Goal: Information Seeking & Learning: Learn about a topic

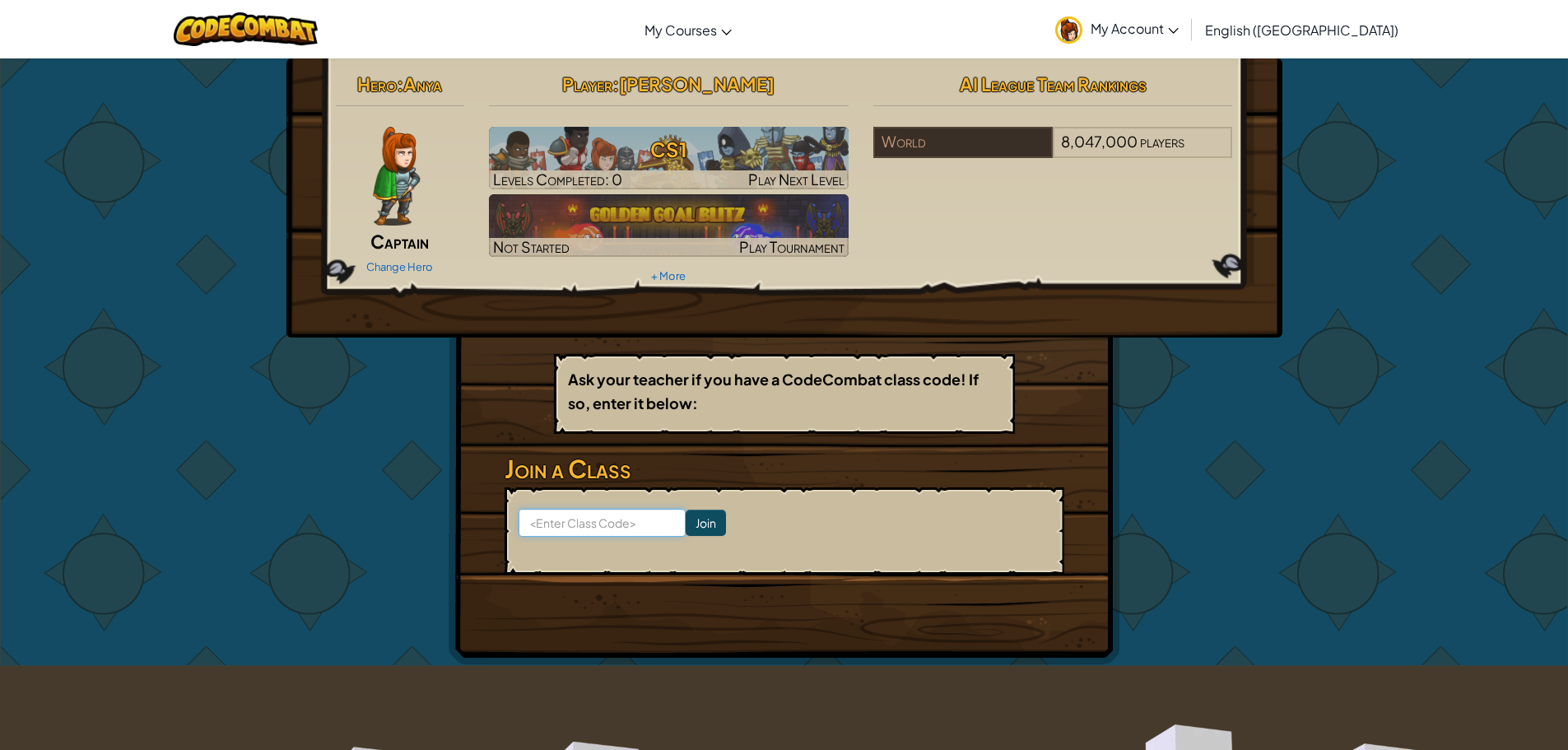
click at [568, 521] on input at bounding box center [602, 523] width 167 height 28
type input "greengateclass"
click at [685, 533] on input "Join" at bounding box center [706, 523] width 40 height 26
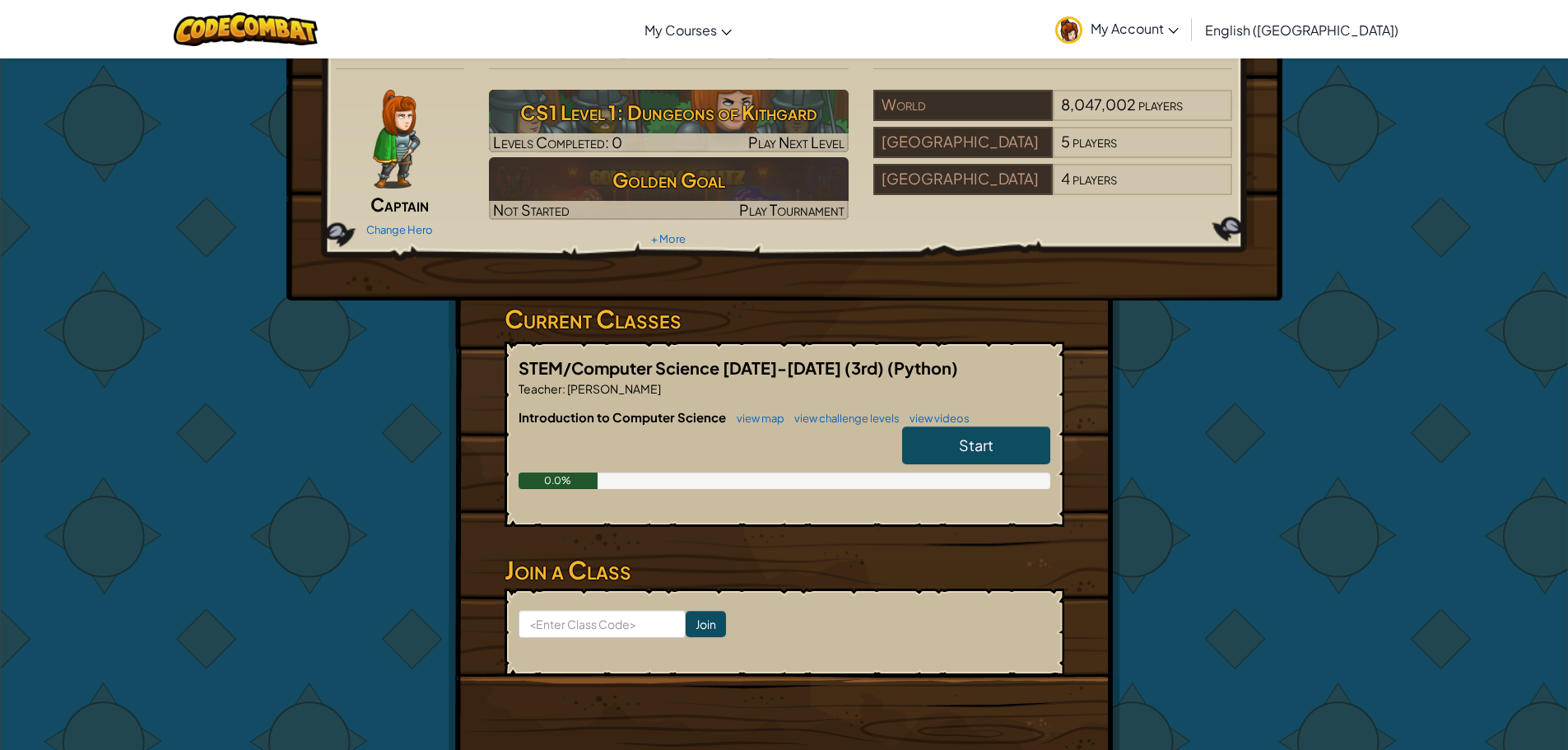
scroll to position [38, 0]
click at [592, 621] on input at bounding box center [602, 623] width 167 height 28
type input "g"
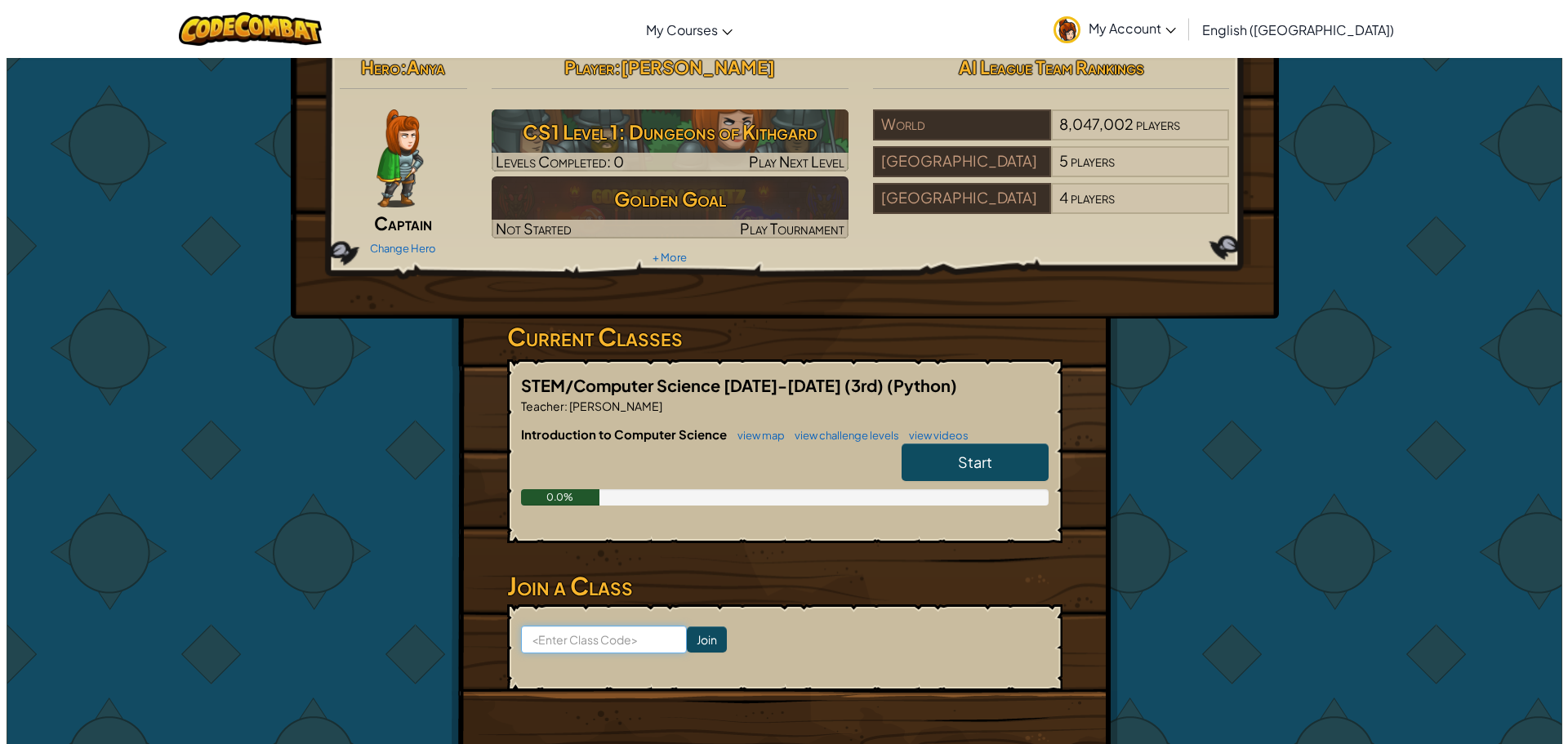
scroll to position [0, 0]
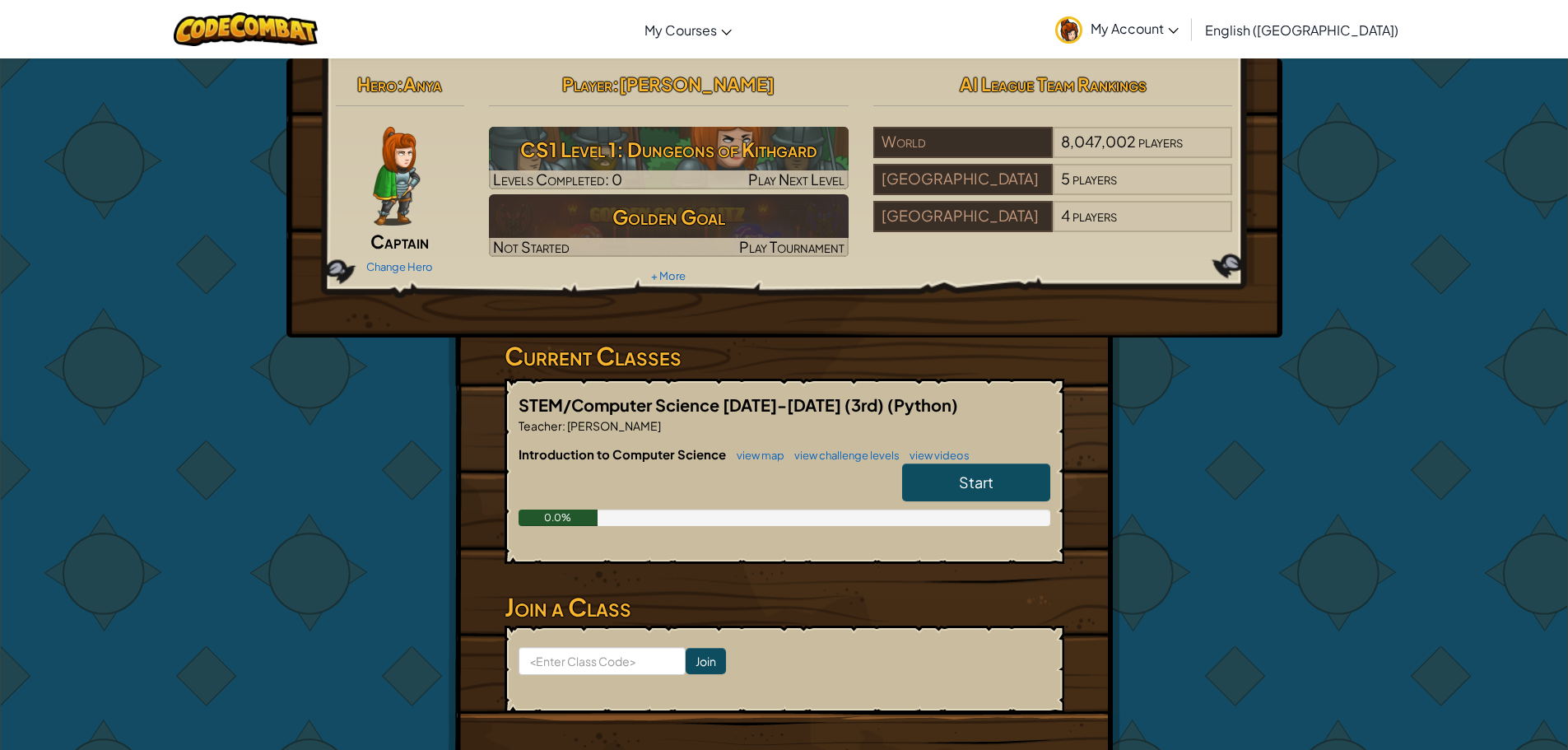
click at [934, 480] on link "Start" at bounding box center [976, 482] width 148 height 38
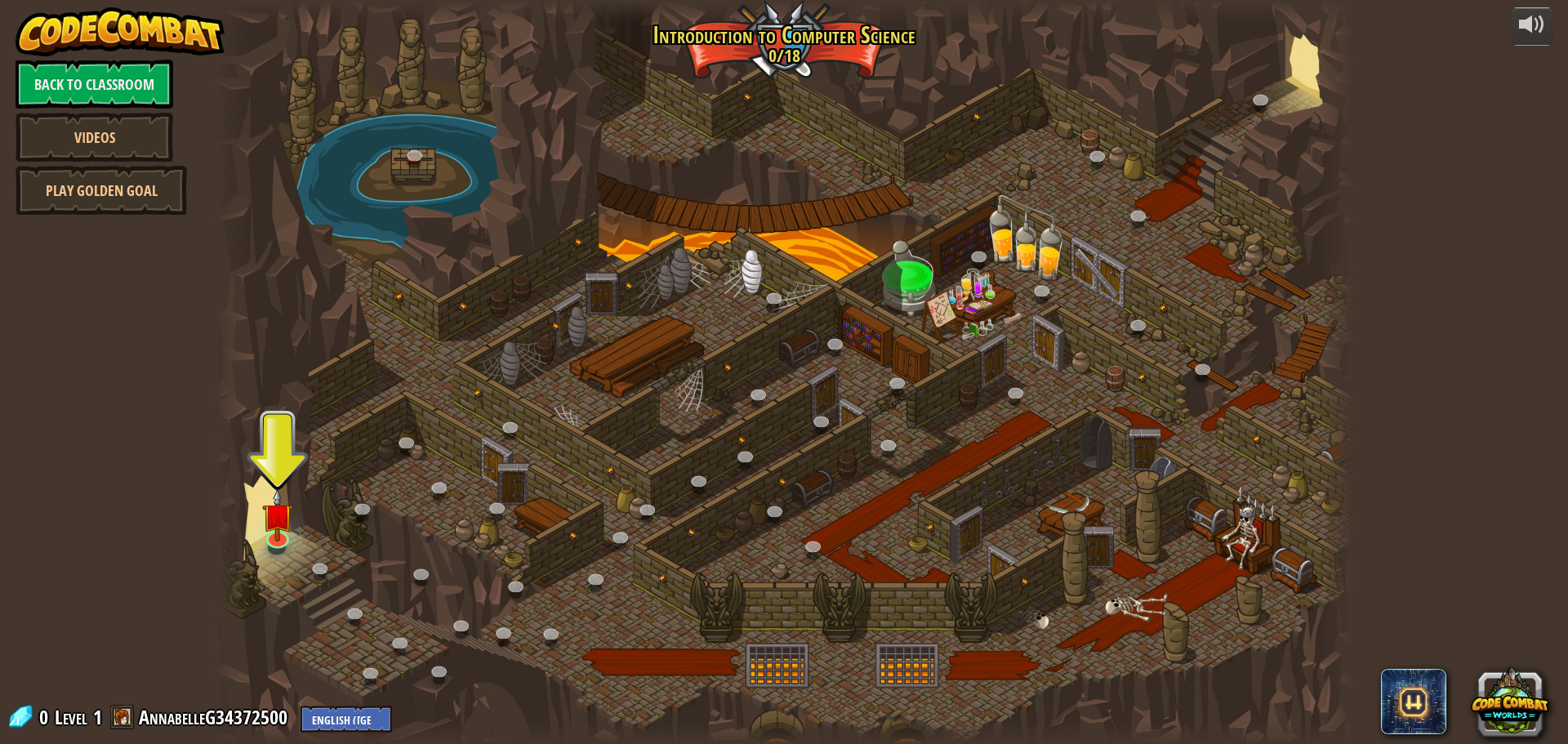
click at [272, 533] on img at bounding box center [277, 514] width 31 height 52
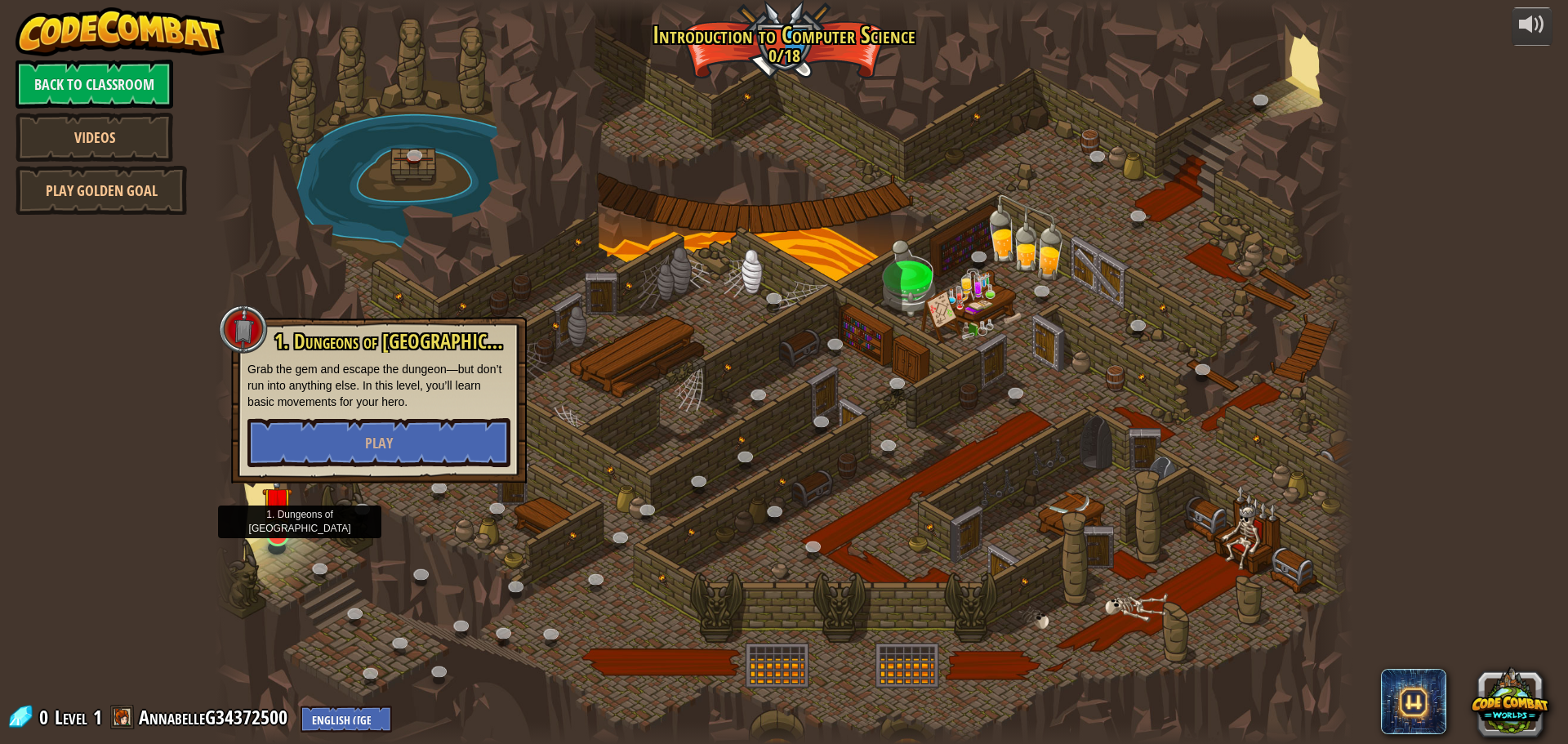
click at [281, 534] on img at bounding box center [277, 502] width 31 height 70
click at [285, 426] on button "Play" at bounding box center [378, 444] width 263 height 49
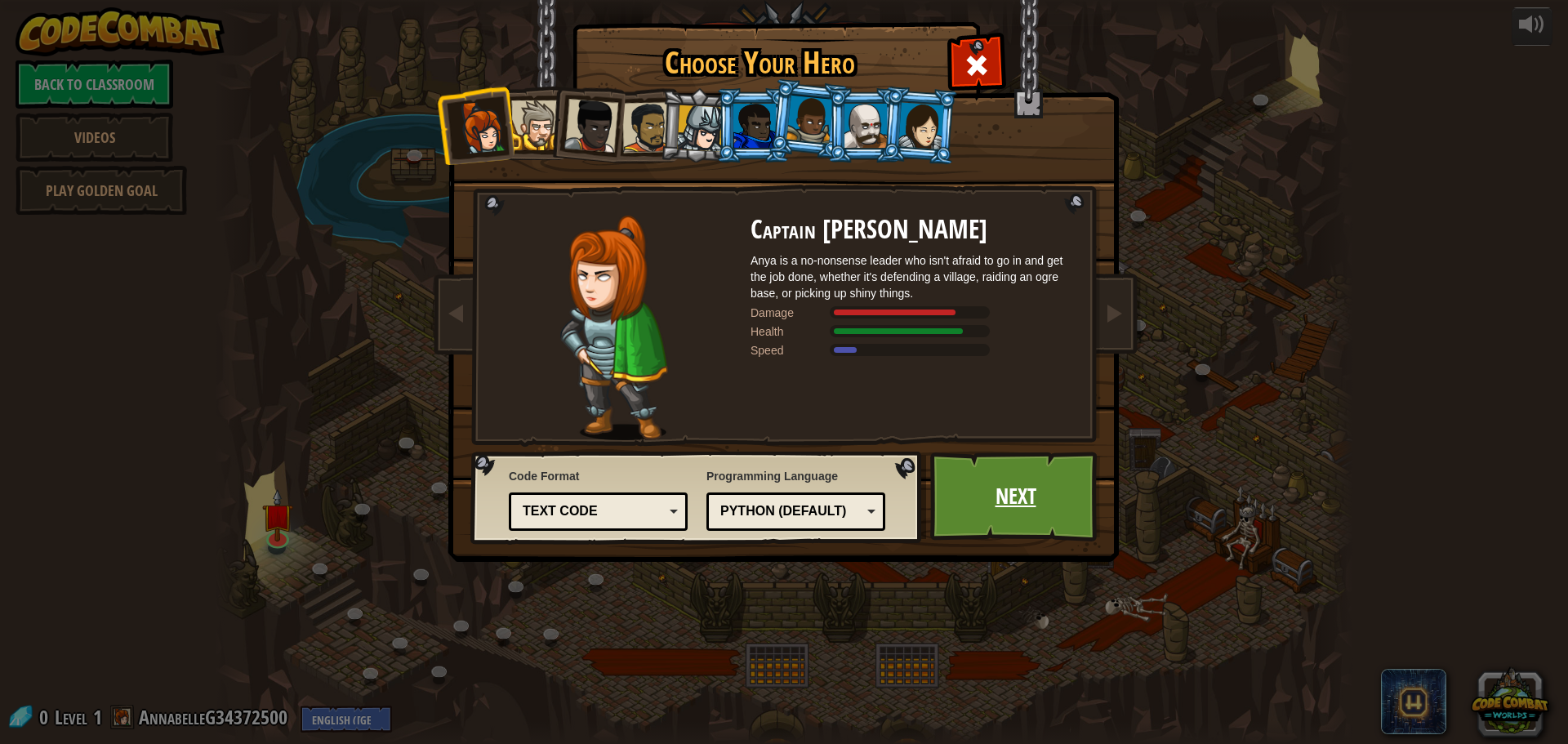
click at [1021, 506] on link "Next" at bounding box center [1016, 496] width 171 height 90
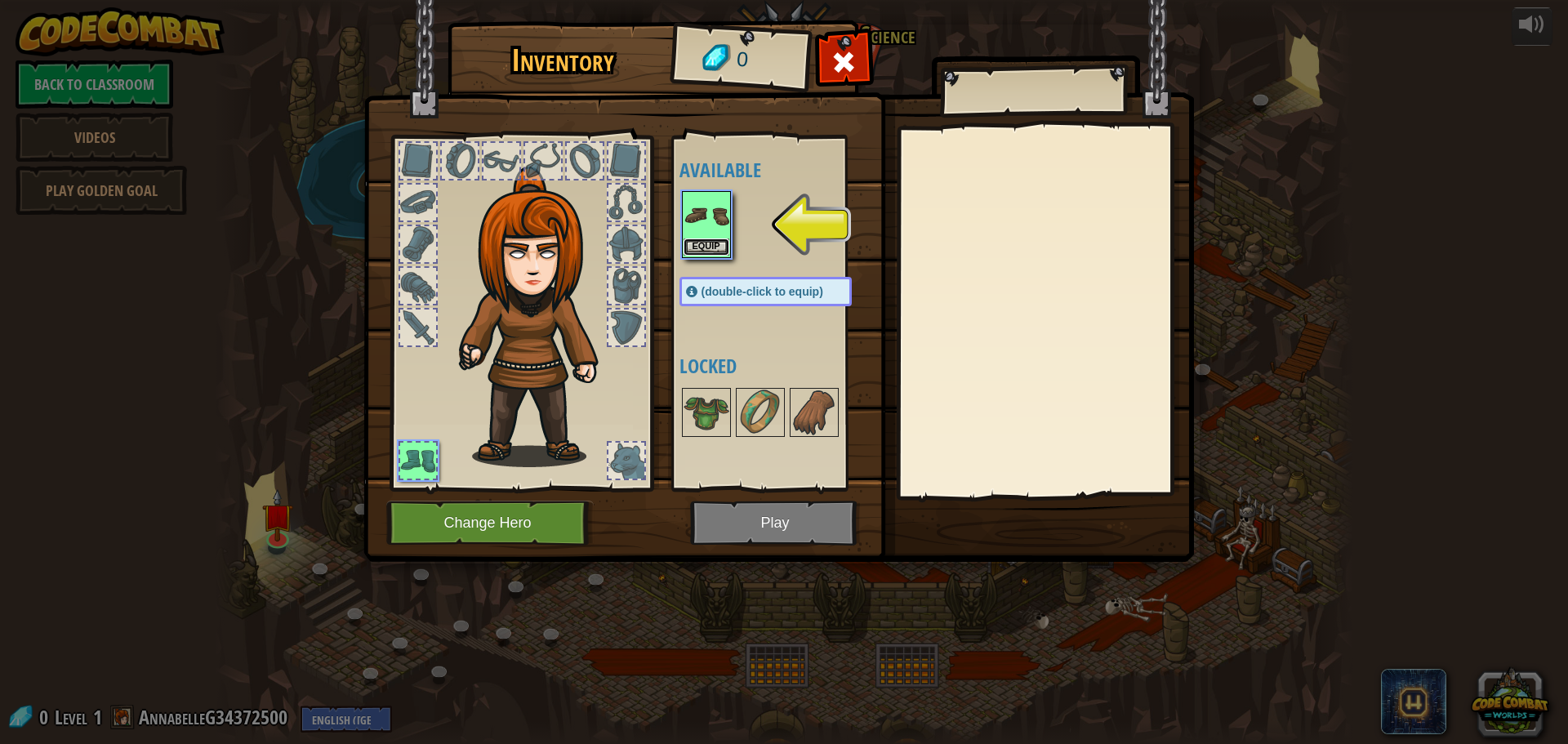
click at [718, 243] on button "Equip" at bounding box center [706, 247] width 45 height 17
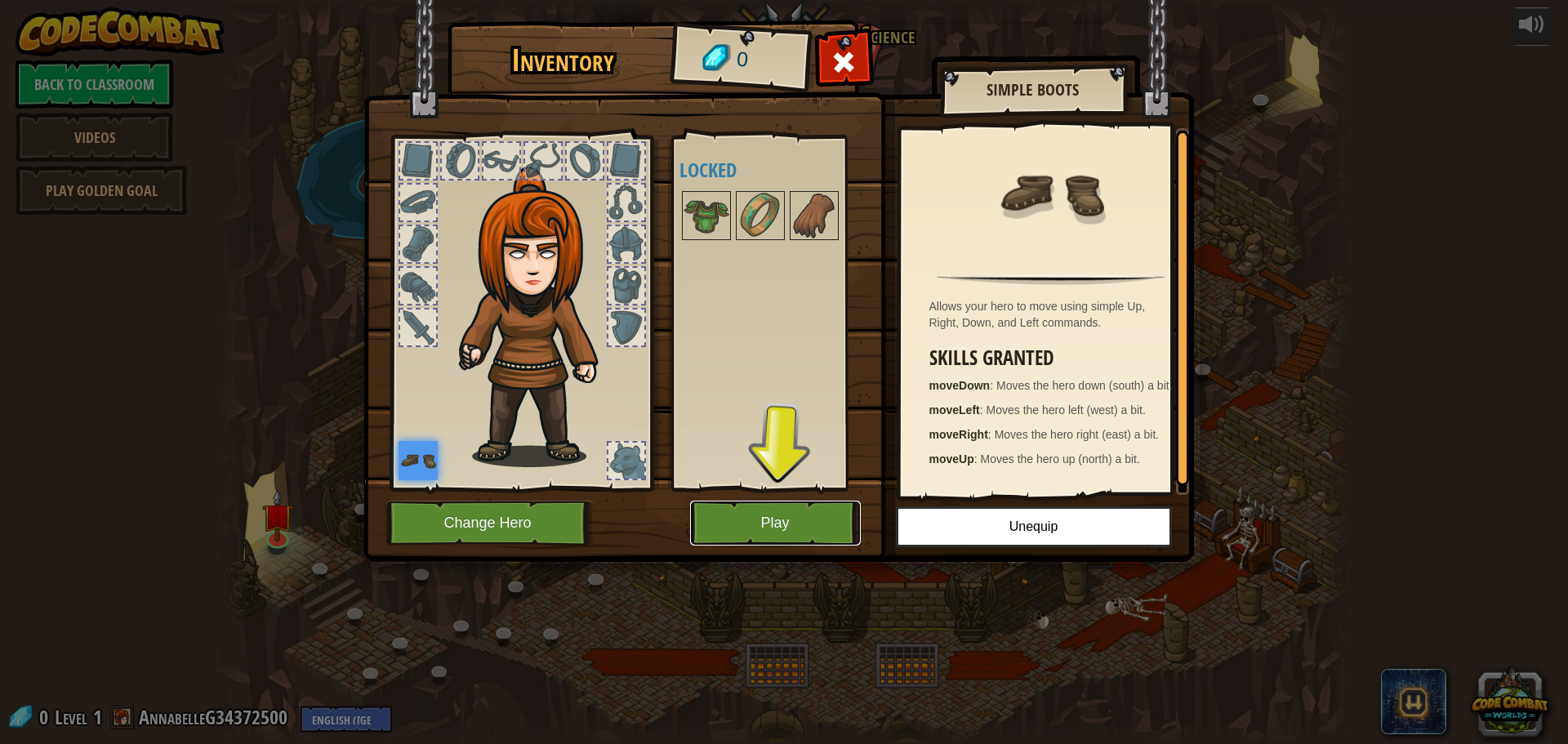
click at [802, 527] on button "Play" at bounding box center [776, 523] width 171 height 45
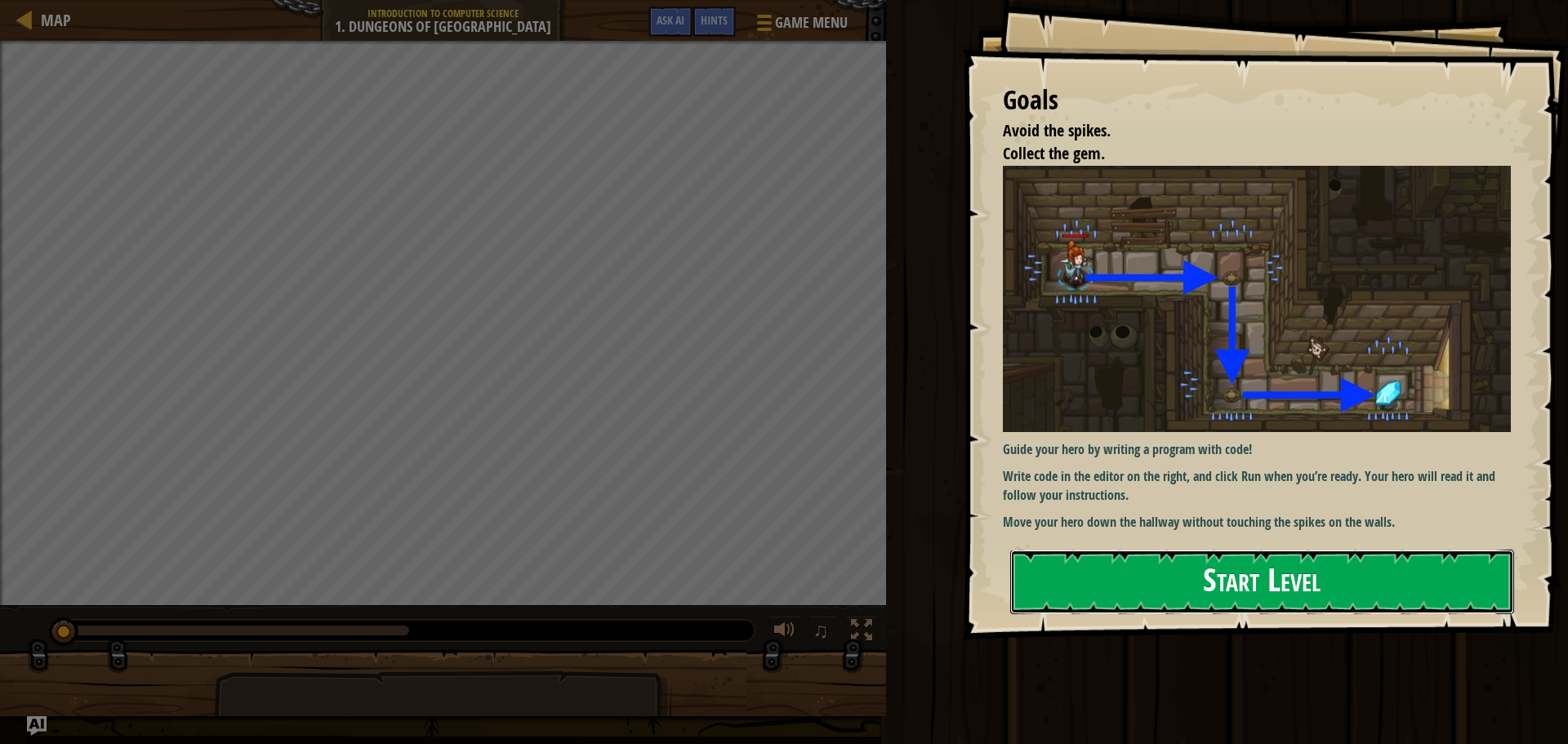
click at [1260, 573] on button "Start Level" at bounding box center [1262, 582] width 504 height 65
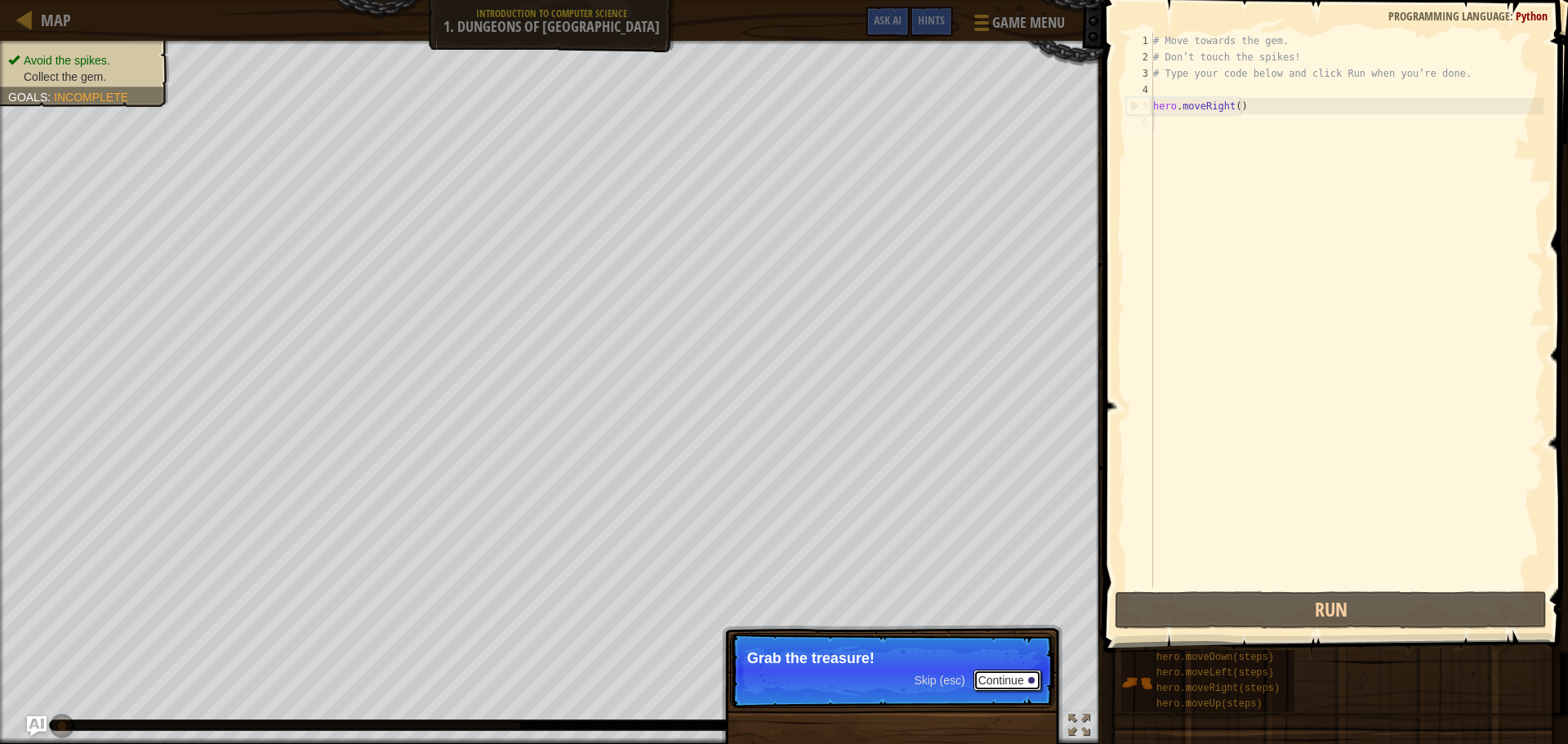
click at [1010, 684] on button "Continue" at bounding box center [1008, 680] width 68 height 21
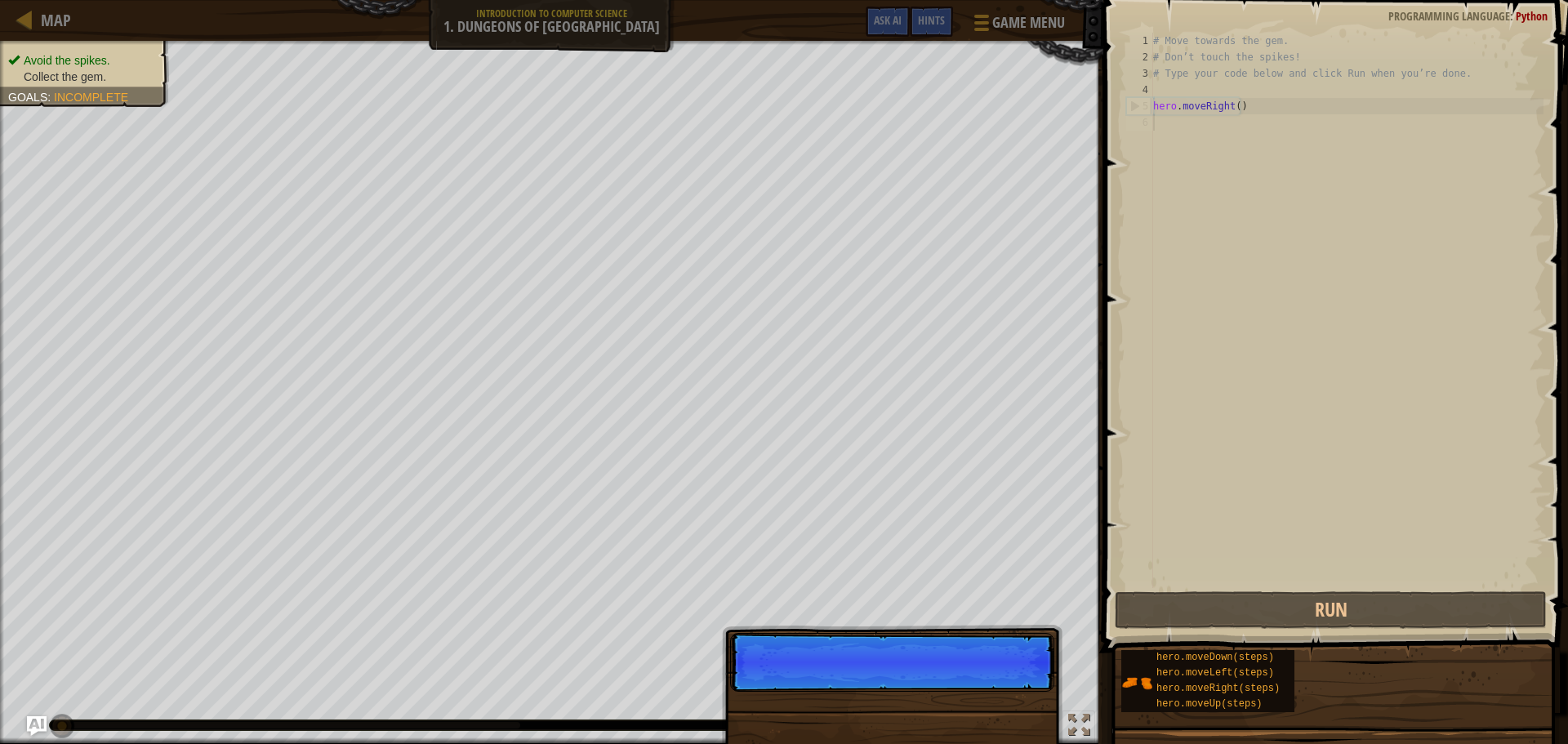
scroll to position [7, 0]
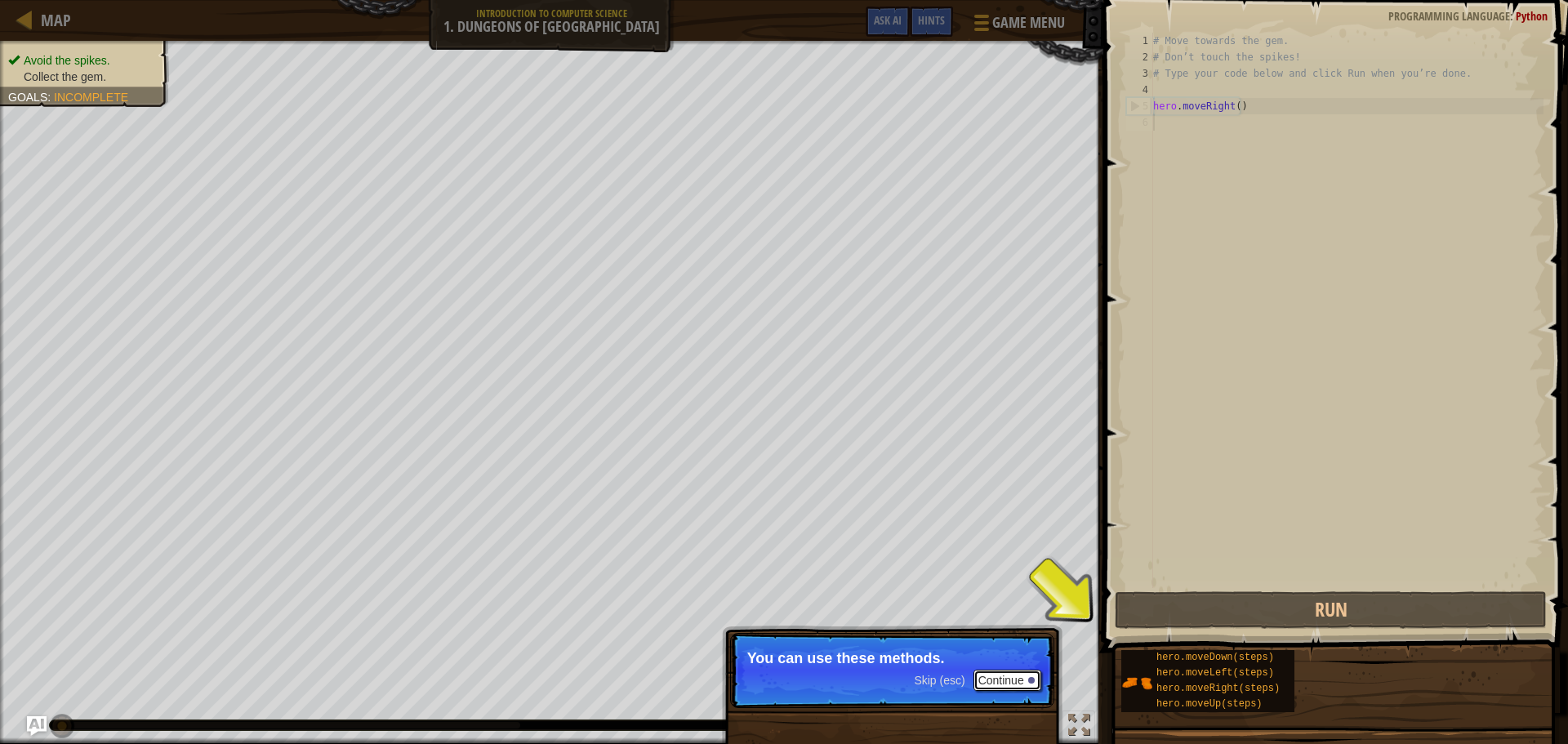
click at [1014, 685] on button "Continue" at bounding box center [1008, 680] width 68 height 21
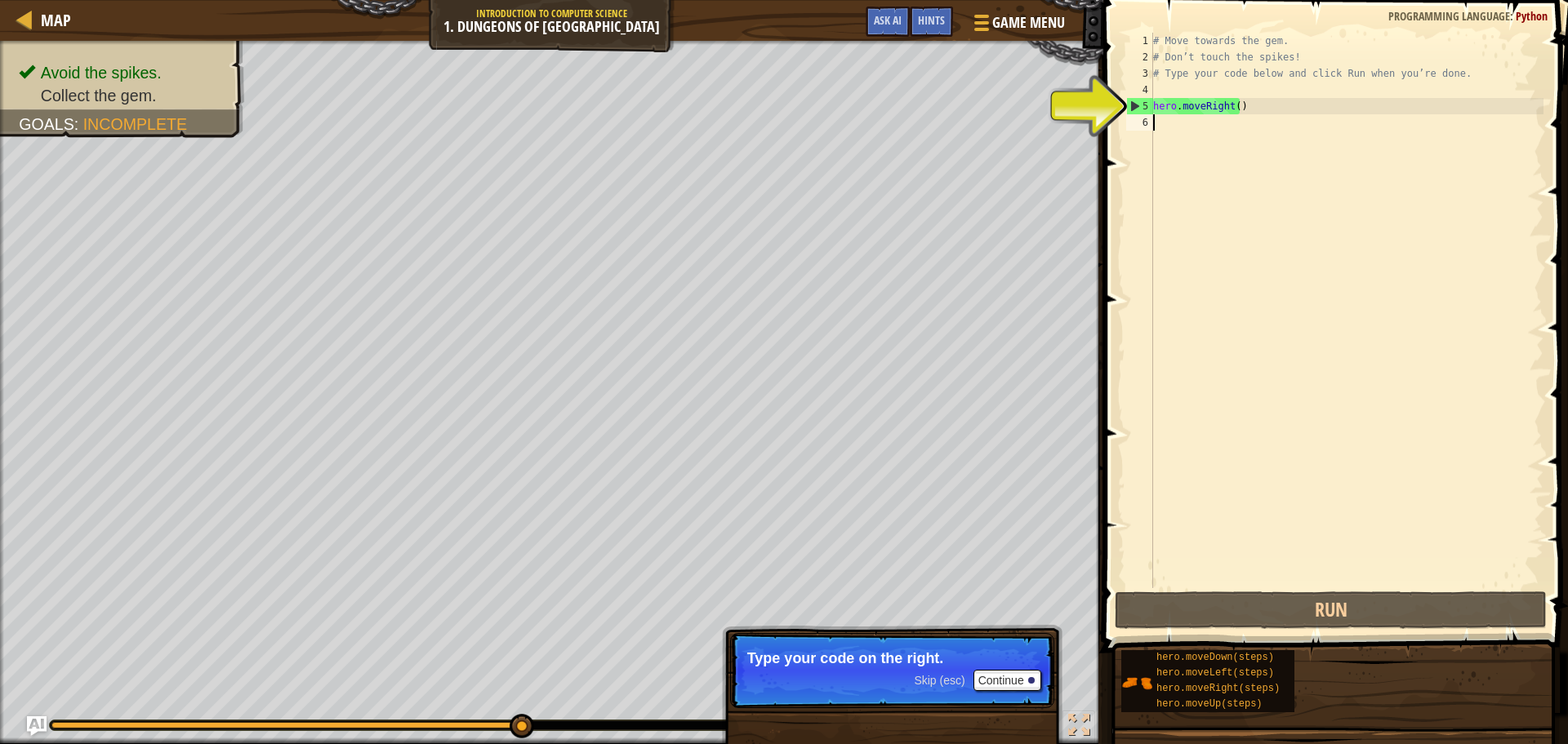
click at [1145, 107] on div "5" at bounding box center [1140, 106] width 26 height 17
click at [1130, 100] on div "5" at bounding box center [1140, 106] width 26 height 17
type textarea "hero.moveRight()"
click at [1177, 105] on div "# Move towards the gem. # Don’t touch the spikes! # Type your code below and cl…" at bounding box center [1346, 327] width 394 height 589
click at [1125, 111] on div "1 2 3 4 5 6 # Move towards the gem. # Don’t touch the spikes! # Type your code …" at bounding box center [1333, 310] width 421 height 555
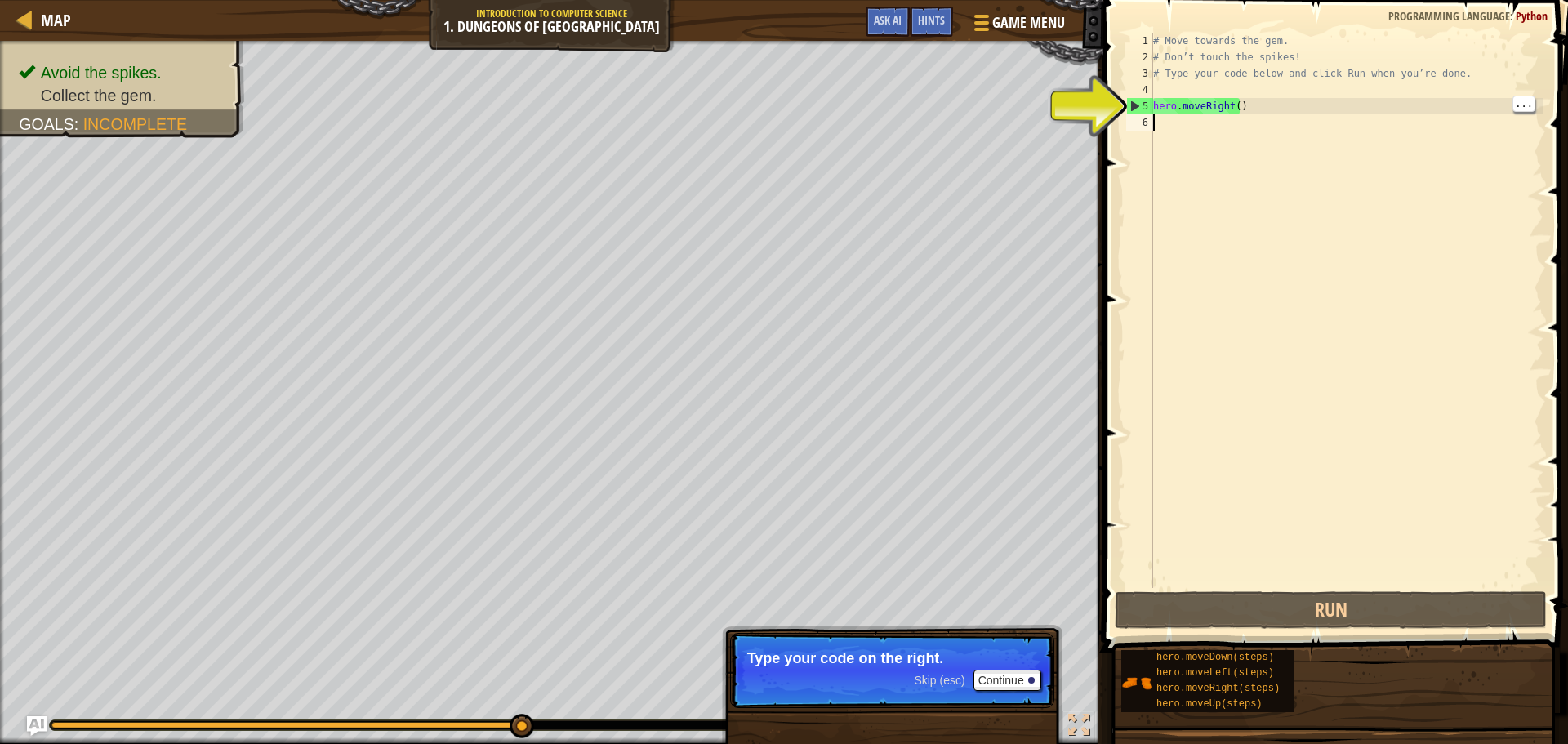
click at [1176, 115] on div "# Move towards the gem. # Don’t touch the spikes! # Type your code below and cl…" at bounding box center [1346, 327] width 394 height 589
click at [1179, 100] on div "# Move towards the gem. # Don’t touch the spikes! # Type your code below and cl…" at bounding box center [1346, 327] width 394 height 589
click at [1191, 109] on div "# Move towards the gem. # Don’t touch the spikes! # Type your code below and cl…" at bounding box center [1346, 327] width 394 height 589
click at [1221, 104] on div "# Move towards the gem. # Don’t touch the spikes! # Type your code below and cl…" at bounding box center [1346, 327] width 394 height 589
click at [1228, 105] on div "# Move towards the gem. # Don’t touch the spikes! # Type your code below and cl…" at bounding box center [1346, 327] width 394 height 589
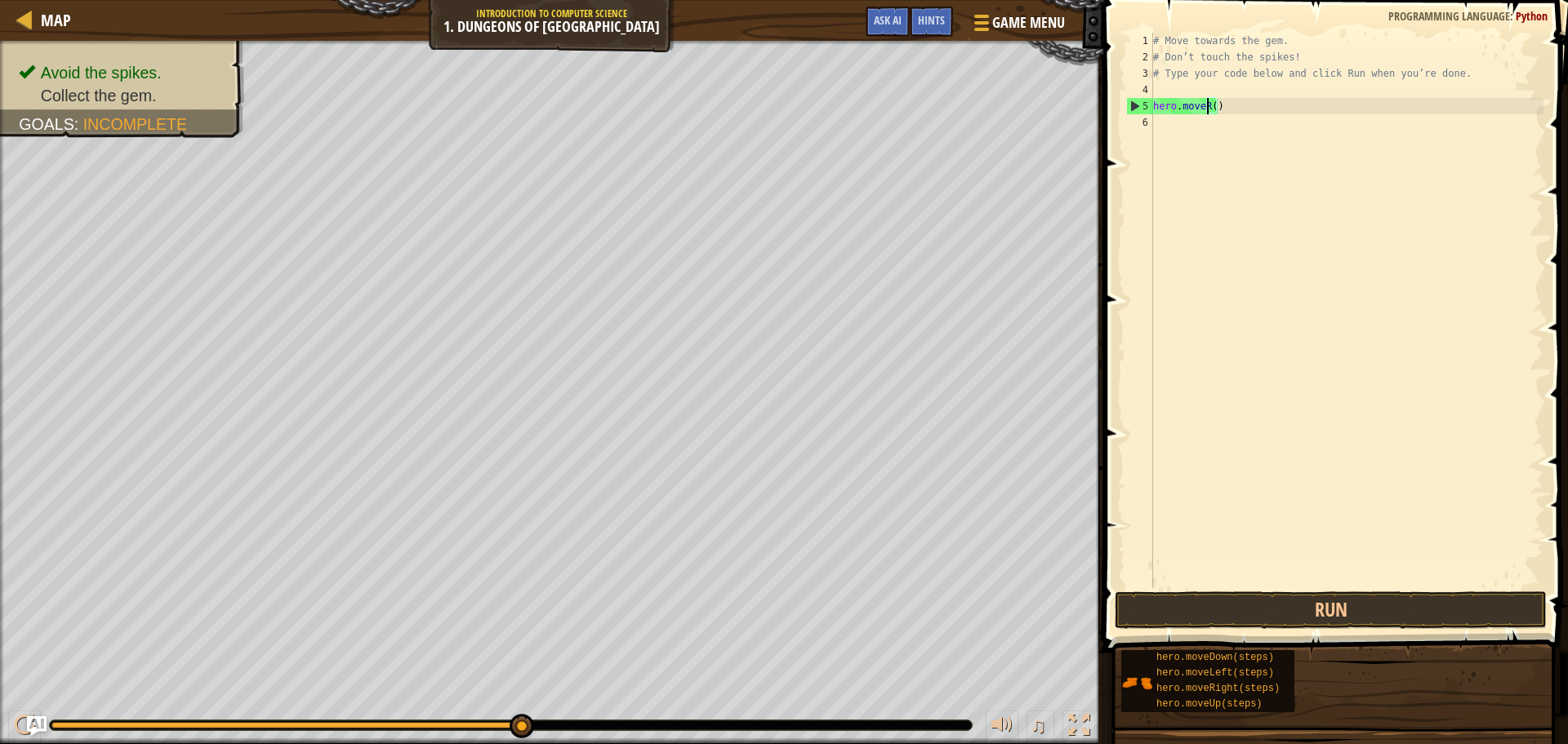
type textarea "hero.move()"
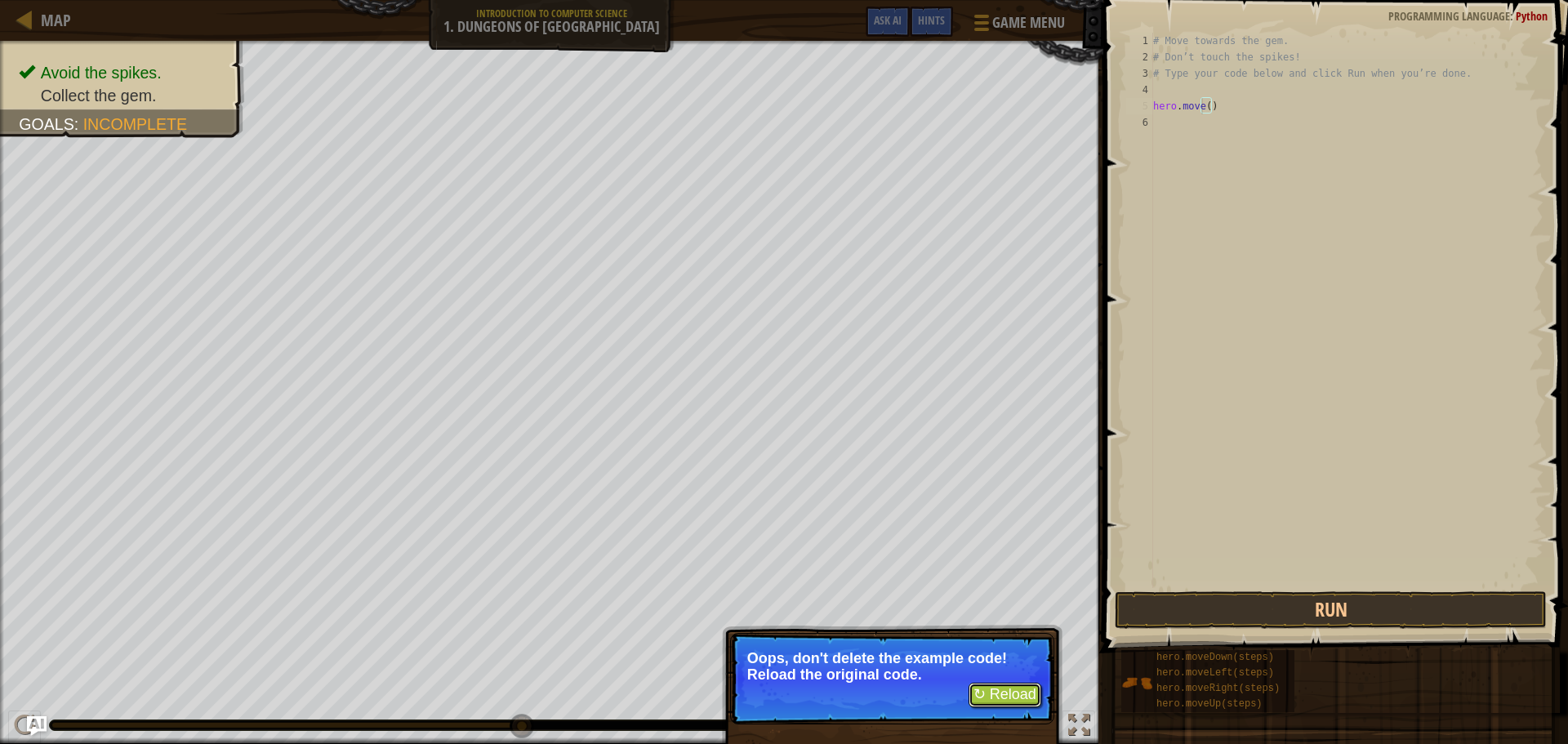
click at [1016, 697] on button "↻ Reload" at bounding box center [1005, 695] width 72 height 24
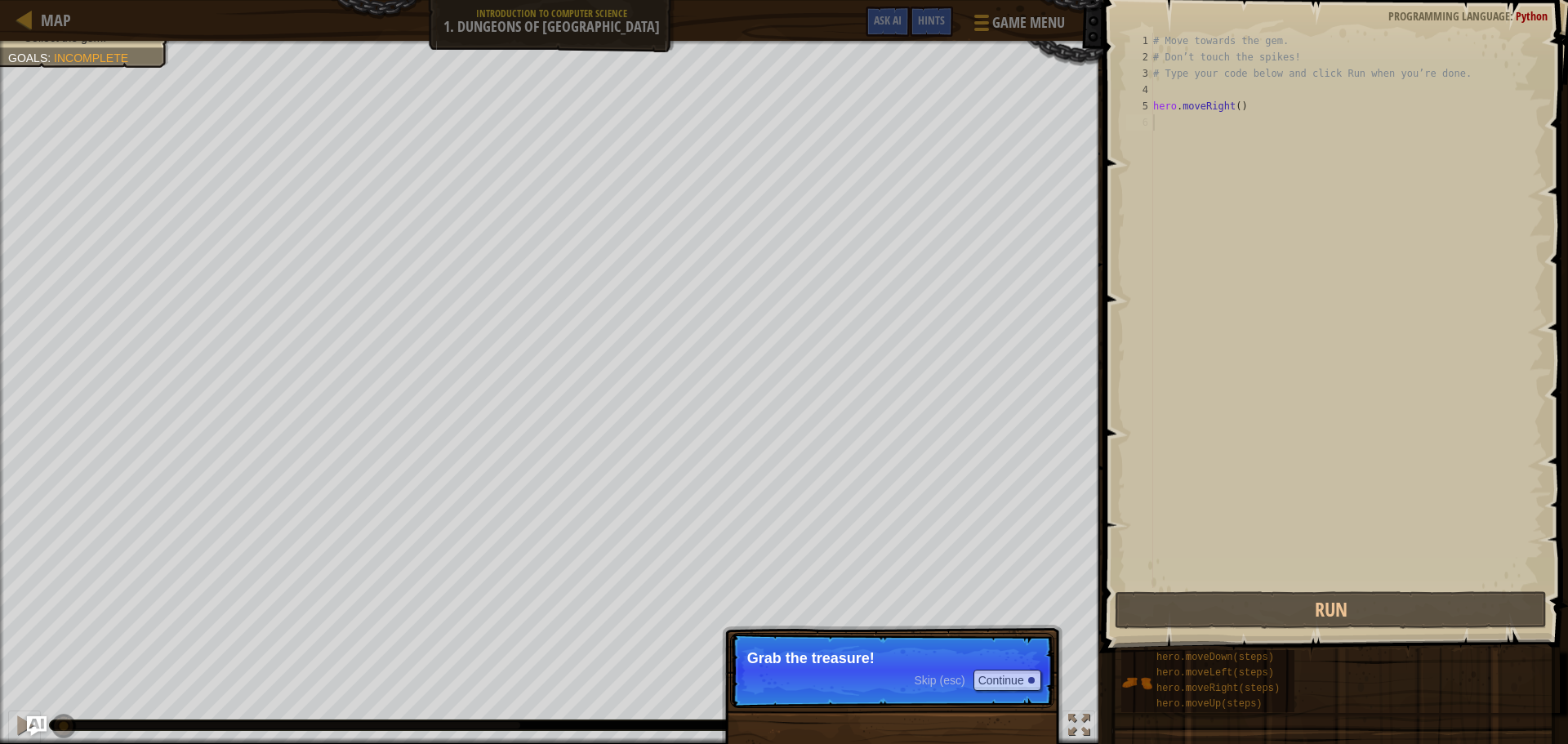
click at [1423, 296] on div "# Move towards the gem. # Don’t touch the spikes! # Type your code below and cl…" at bounding box center [1346, 327] width 394 height 589
click at [1031, 680] on div at bounding box center [1031, 680] width 6 height 6
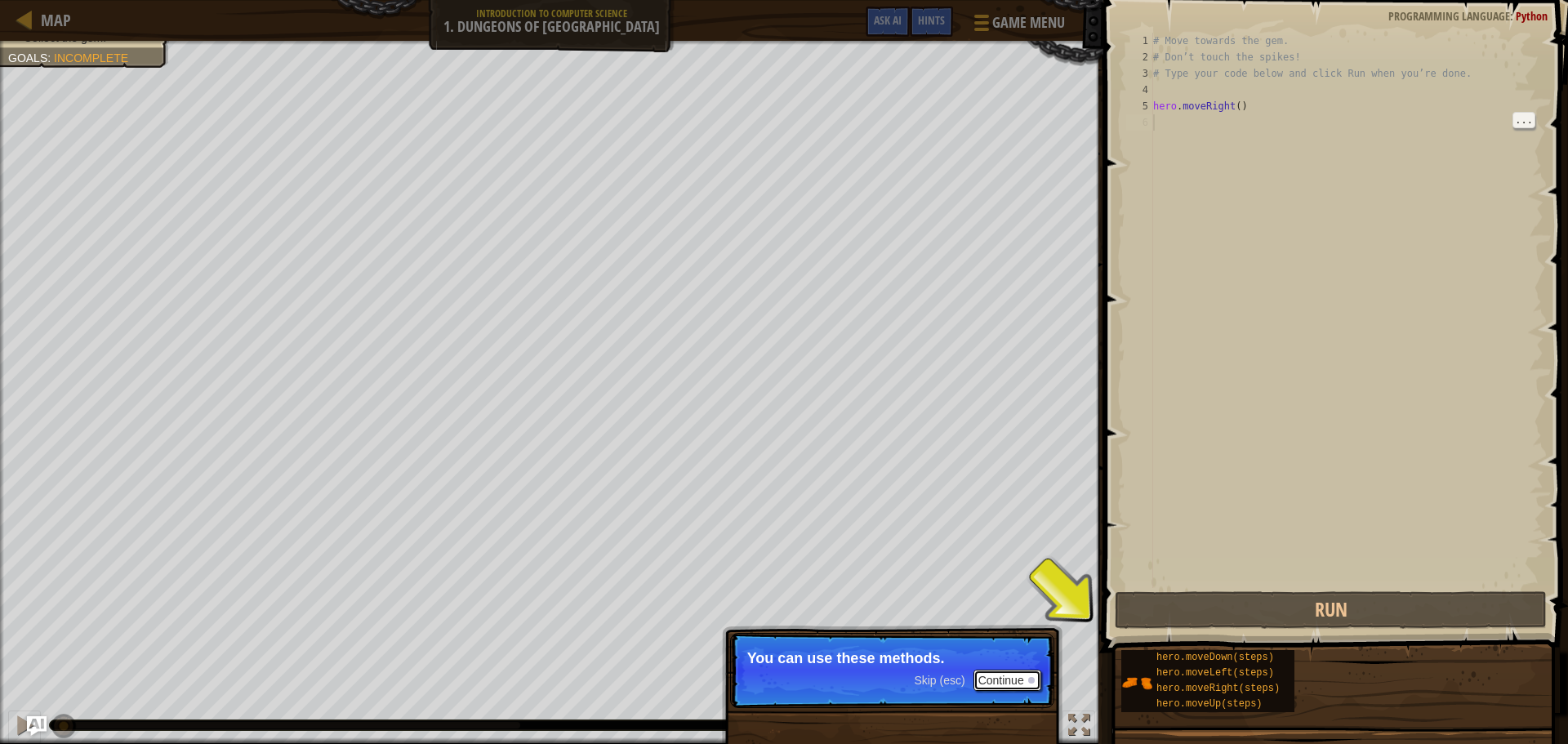
click at [1018, 683] on button "Continue" at bounding box center [1008, 680] width 68 height 21
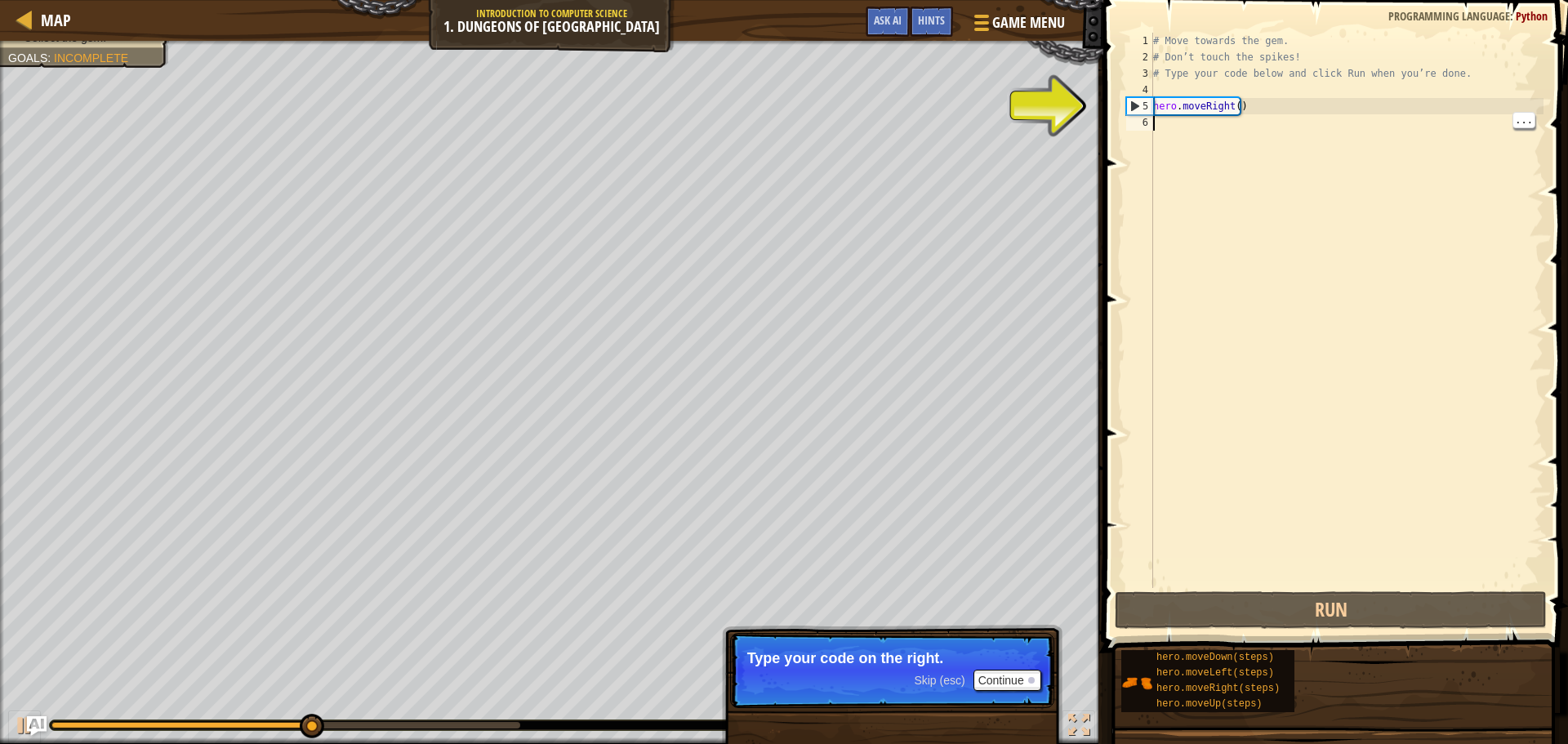
click at [1276, 106] on div "# Move towards the gem. # Don’t touch the spikes! # Type your code below and cl…" at bounding box center [1346, 327] width 394 height 589
type textarea "hero.moveRight()"
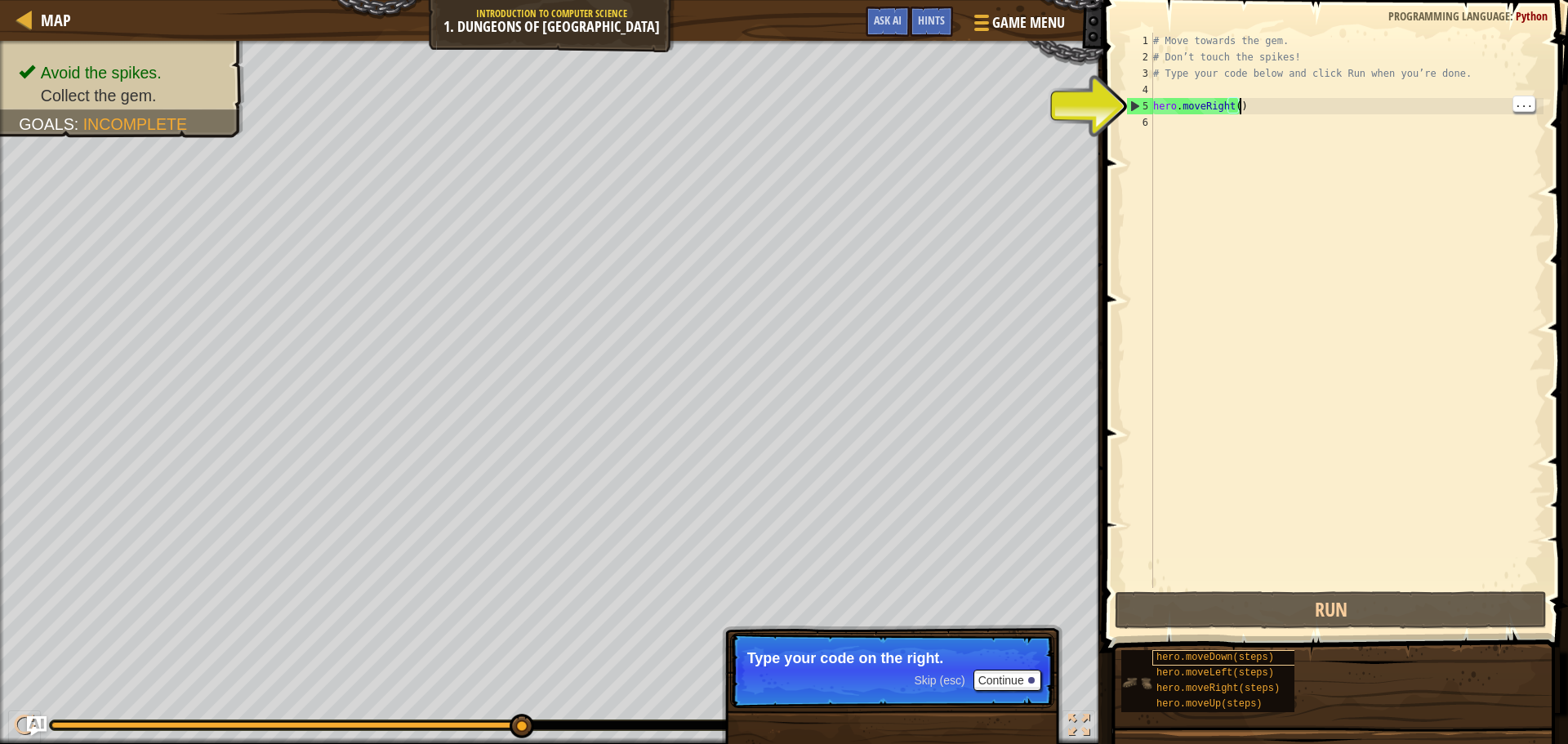
click at [1218, 653] on span "hero.moveDown(steps)" at bounding box center [1215, 658] width 118 height 11
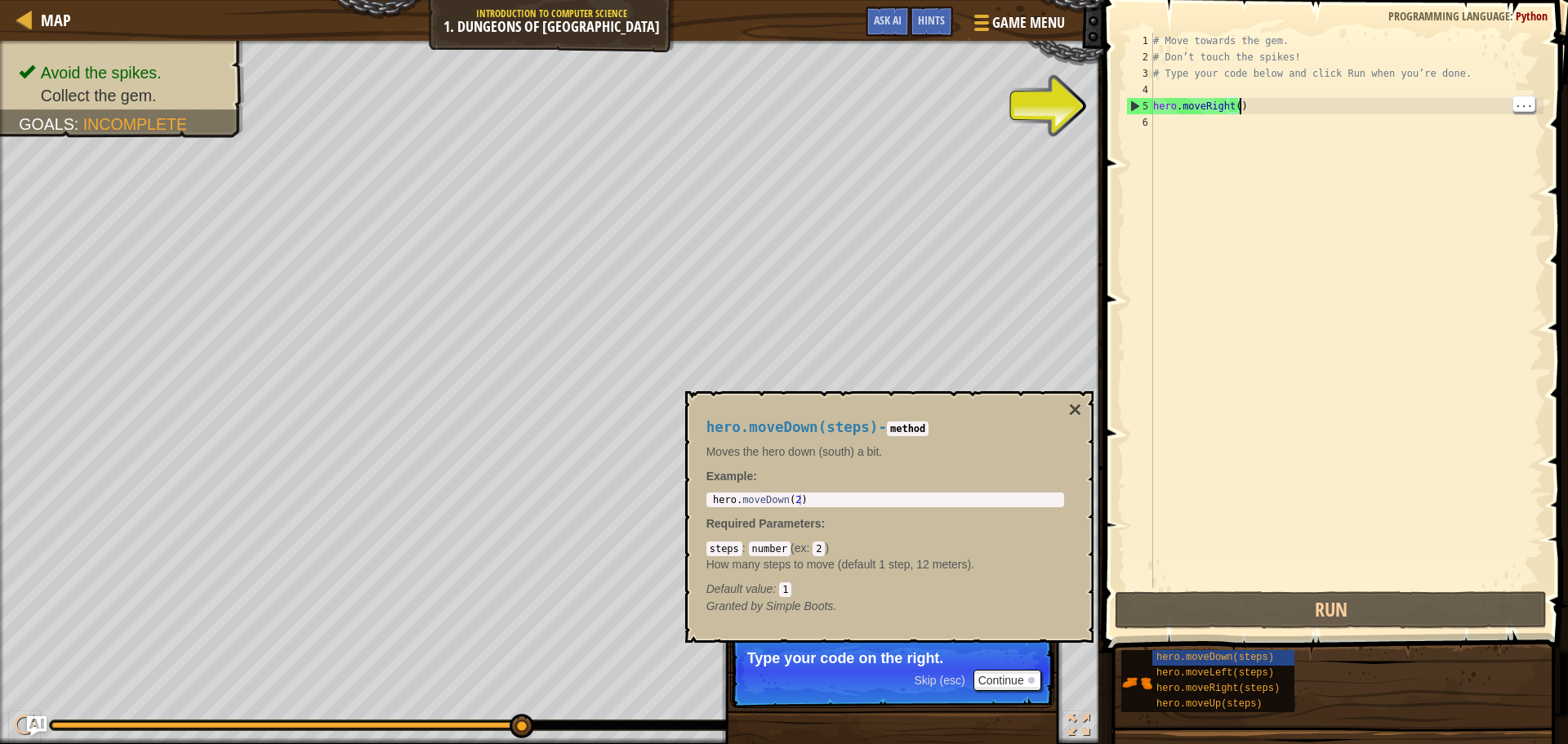
click at [802, 508] on div "hero.moveDown(steps) - method Moves the hero down (south) a bit. Example : 1 he…" at bounding box center [885, 517] width 381 height 225
click at [788, 494] on div "hero . moveDown ( 2 )" at bounding box center [885, 511] width 351 height 34
type textarea "hero.moveDown(2)"
click at [798, 495] on div "hero . moveDown ( 2 )" at bounding box center [885, 511] width 351 height 34
click at [787, 497] on div "hero . moveDown ( 2 )" at bounding box center [885, 511] width 351 height 34
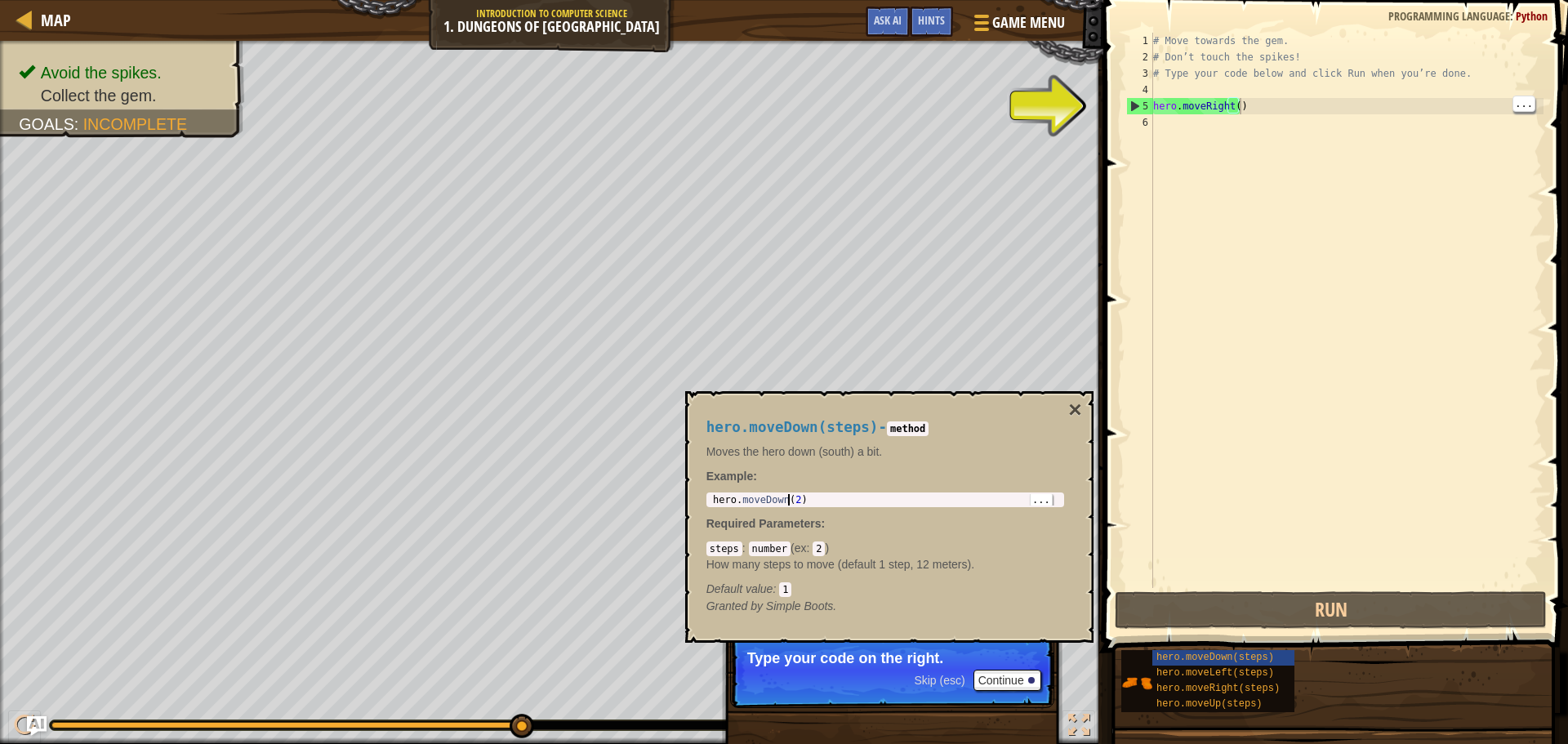
click at [784, 589] on code "1" at bounding box center [786, 589] width 12 height 15
click at [813, 552] on code "2" at bounding box center [819, 548] width 12 height 15
click at [815, 548] on code "2" at bounding box center [819, 548] width 12 height 15
click at [792, 504] on div "hero . moveDown ( 2 )" at bounding box center [885, 511] width 351 height 34
click at [1295, 102] on div "# Move towards the gem. # Don’t touch the spikes! # Type your code below and cl…" at bounding box center [1346, 327] width 394 height 589
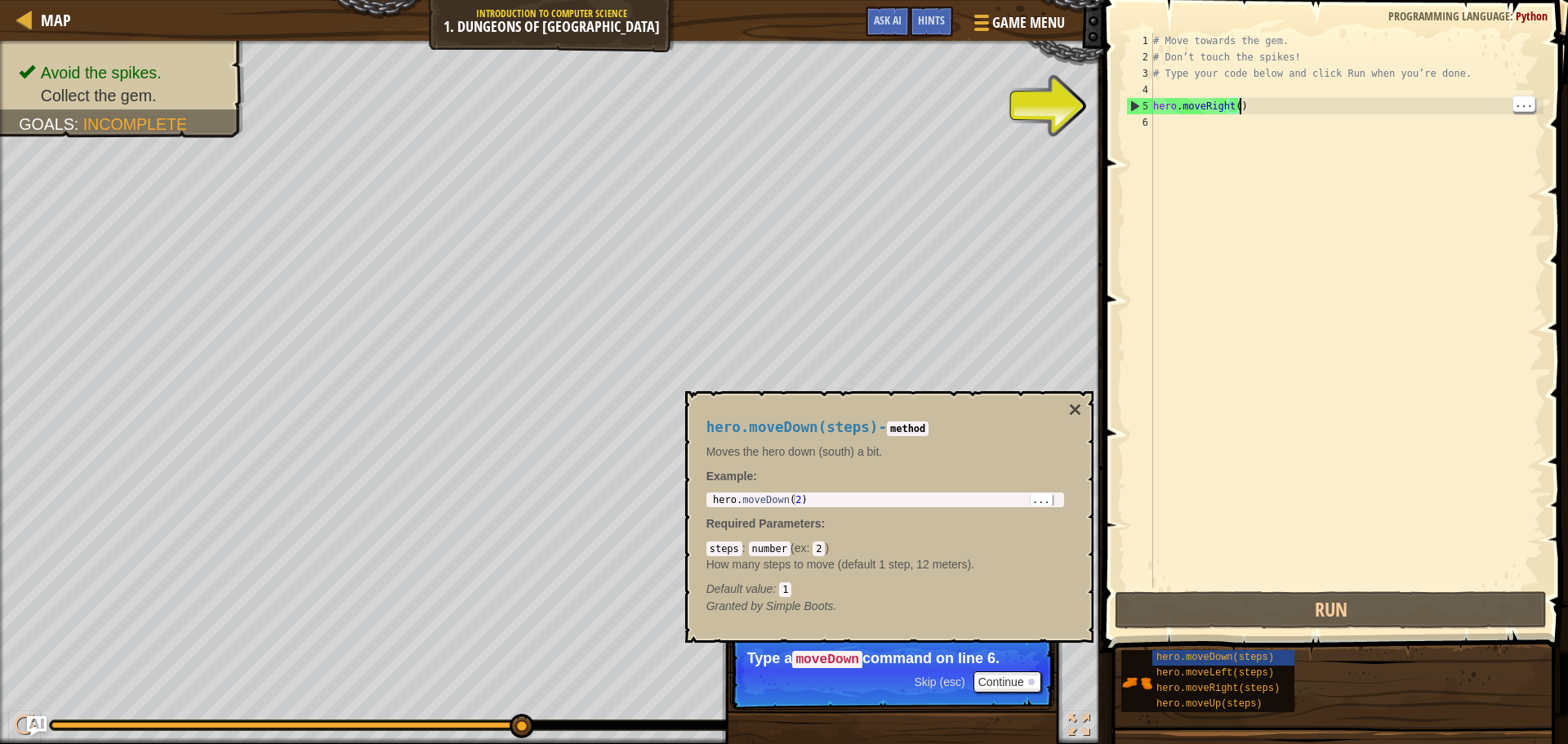
click at [819, 647] on p "Skip (esc) Continue Type a moveDown command on line 6." at bounding box center [891, 672] width 324 height 77
click at [845, 657] on code "moveDown" at bounding box center [828, 660] width 70 height 18
click at [818, 675] on p "Skip (esc) Continue Type a moveDown command on line 6." at bounding box center [891, 672] width 324 height 77
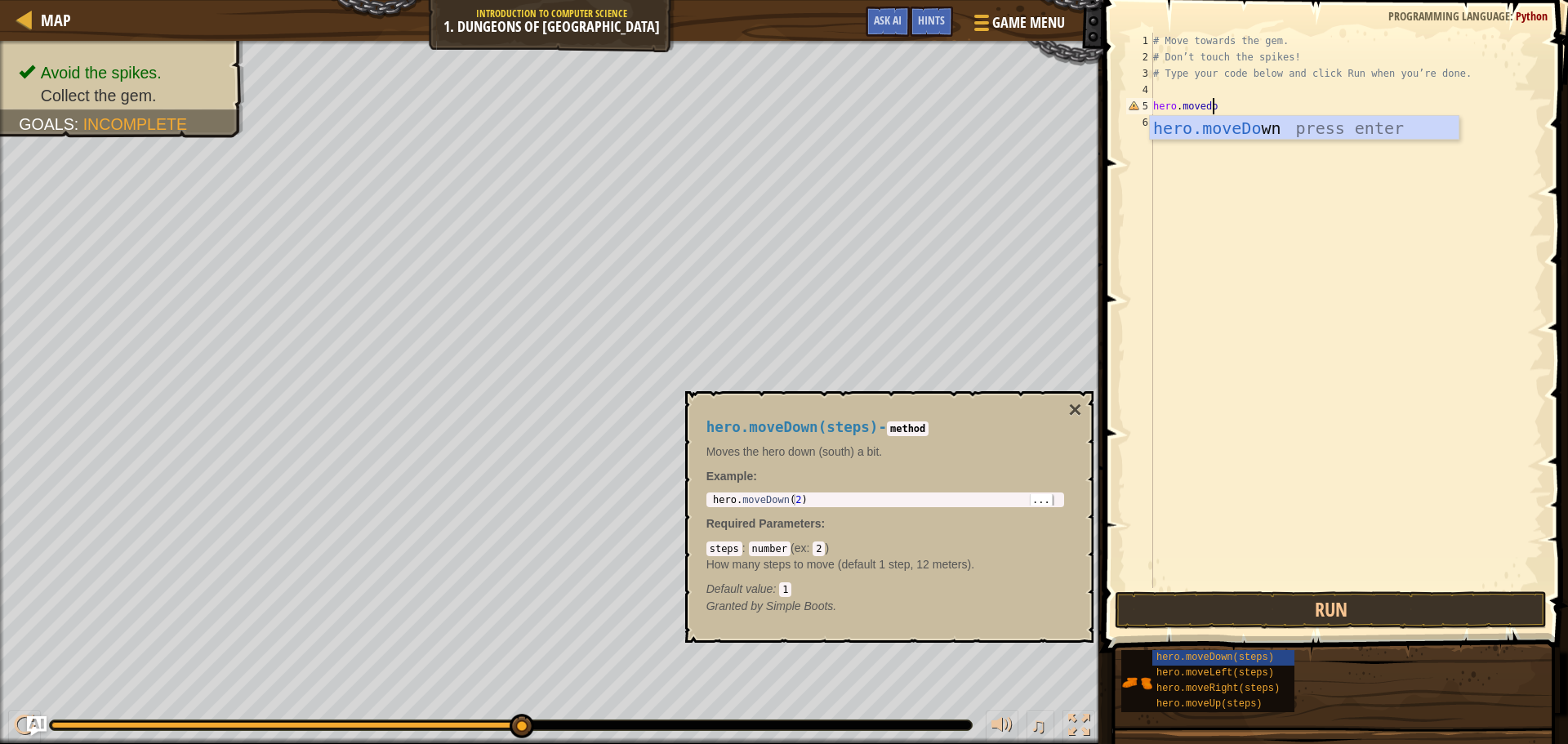
scroll to position [7, 4]
type textarea "hero.movedown"
click at [1274, 134] on div "hero.moveDown press enter" at bounding box center [1304, 153] width 309 height 73
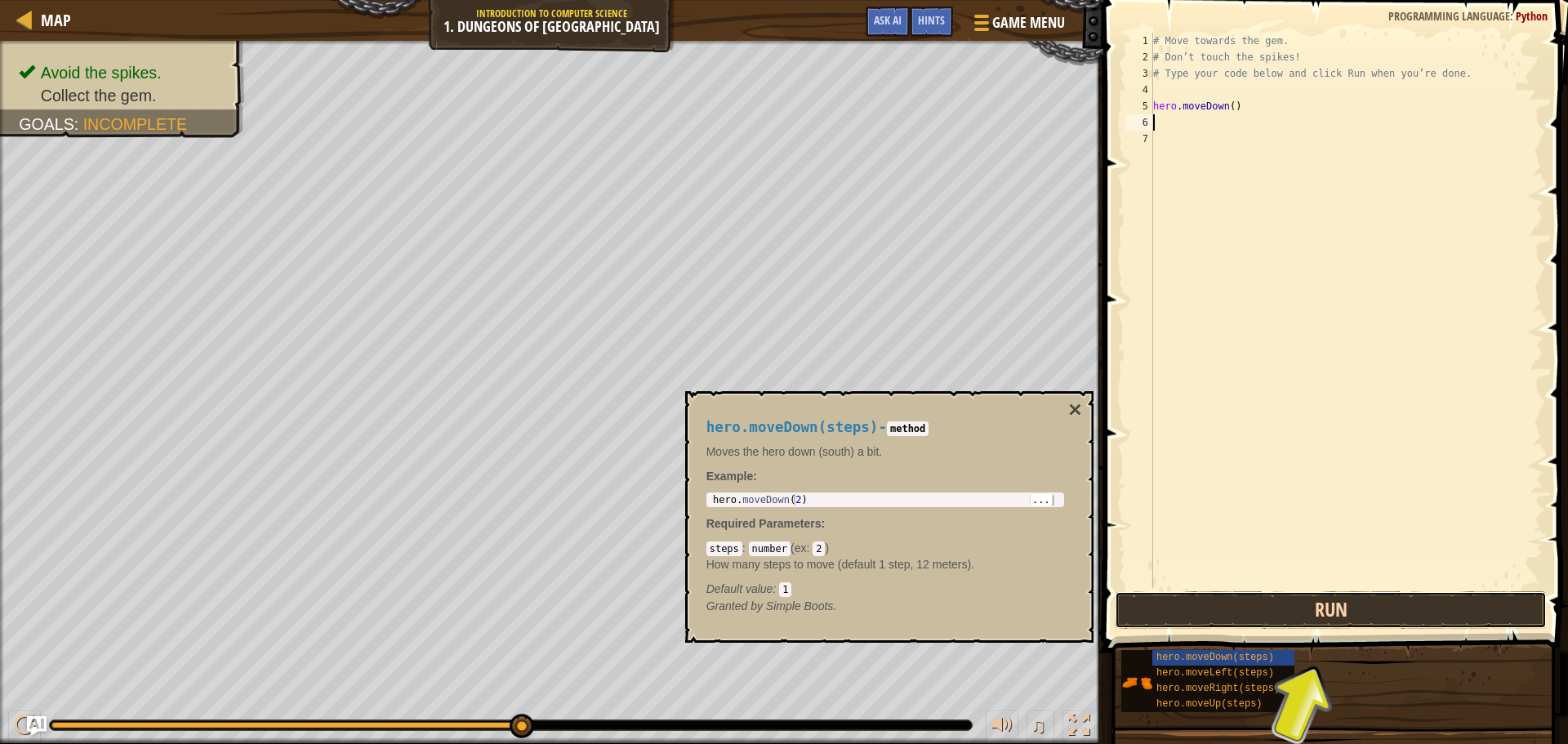
click at [1214, 616] on button "Run" at bounding box center [1331, 610] width 432 height 38
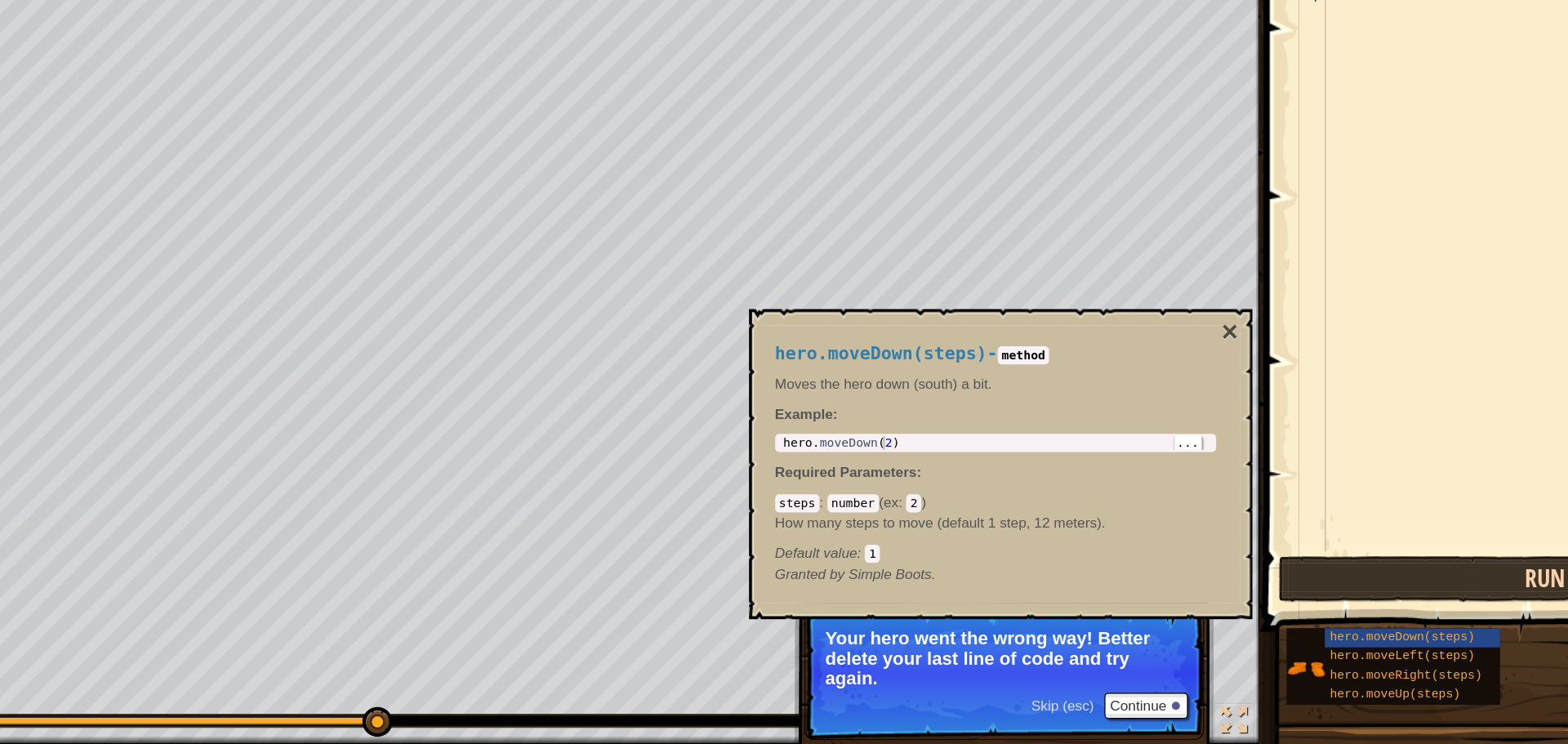
scroll to position [0, 0]
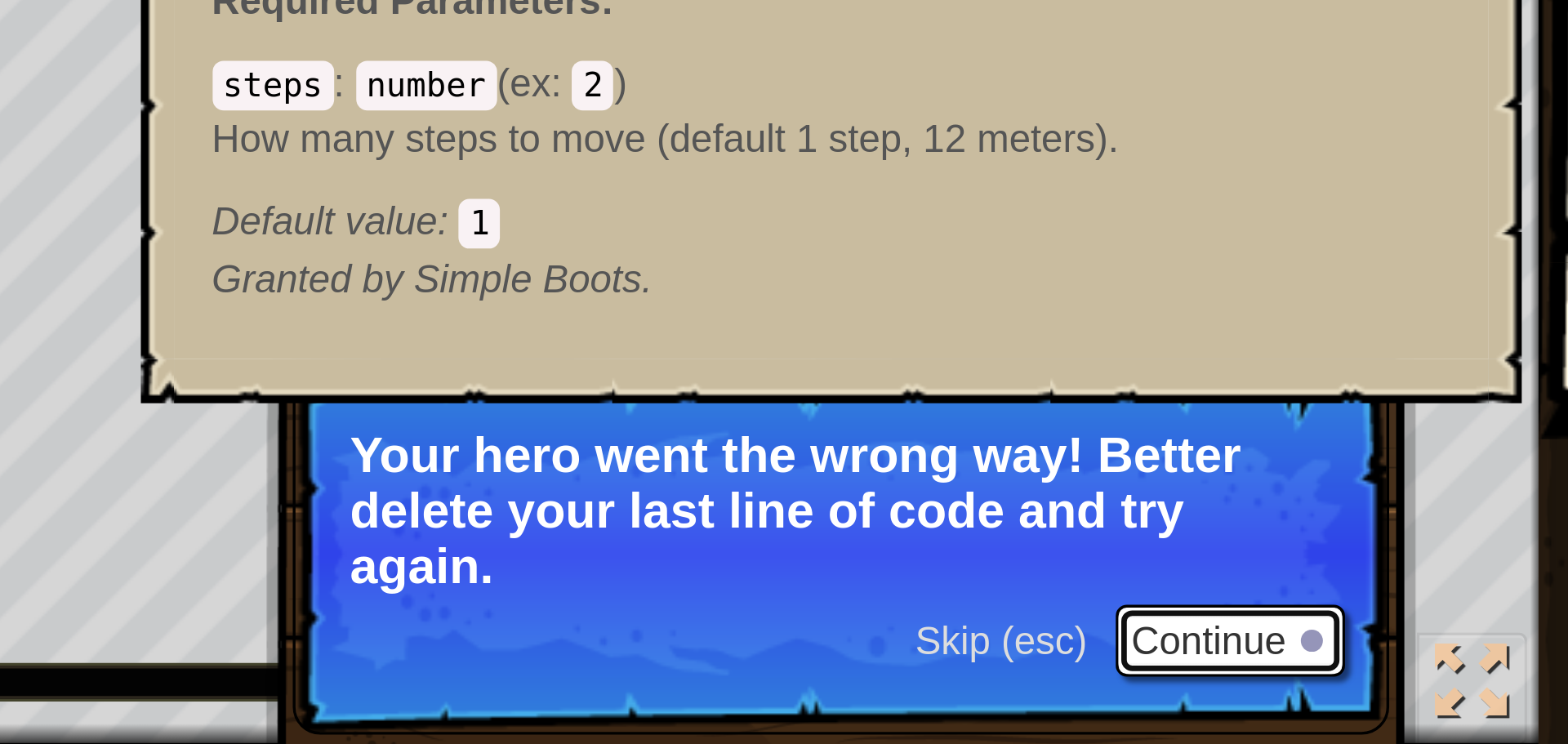
click at [991, 710] on button "Continue" at bounding box center [1008, 713] width 68 height 21
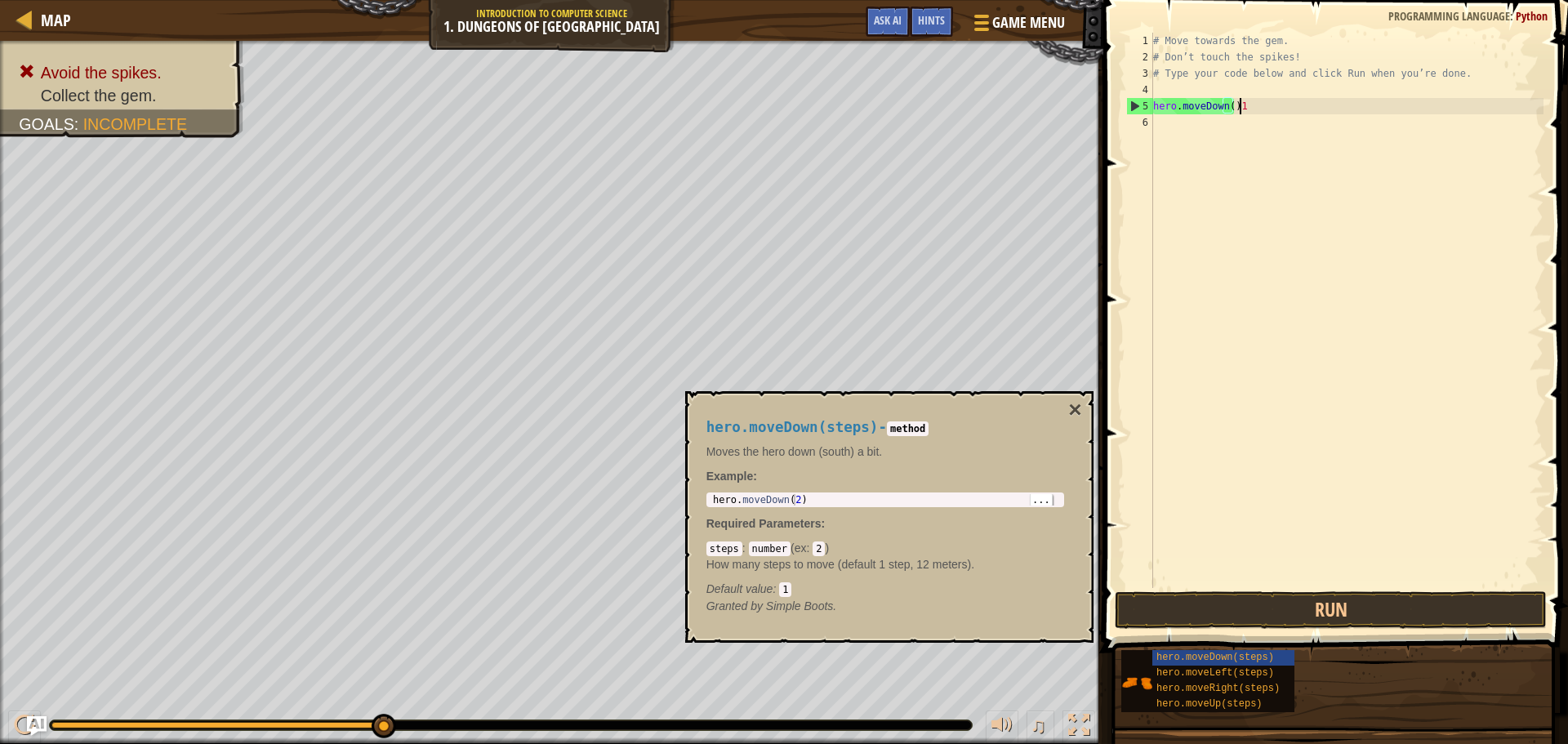
scroll to position [7, 6]
click at [830, 499] on div "hero . moveDown ( 2 )" at bounding box center [885, 511] width 351 height 34
click at [811, 502] on div "hero . moveDown ( 2 )" at bounding box center [885, 511] width 351 height 34
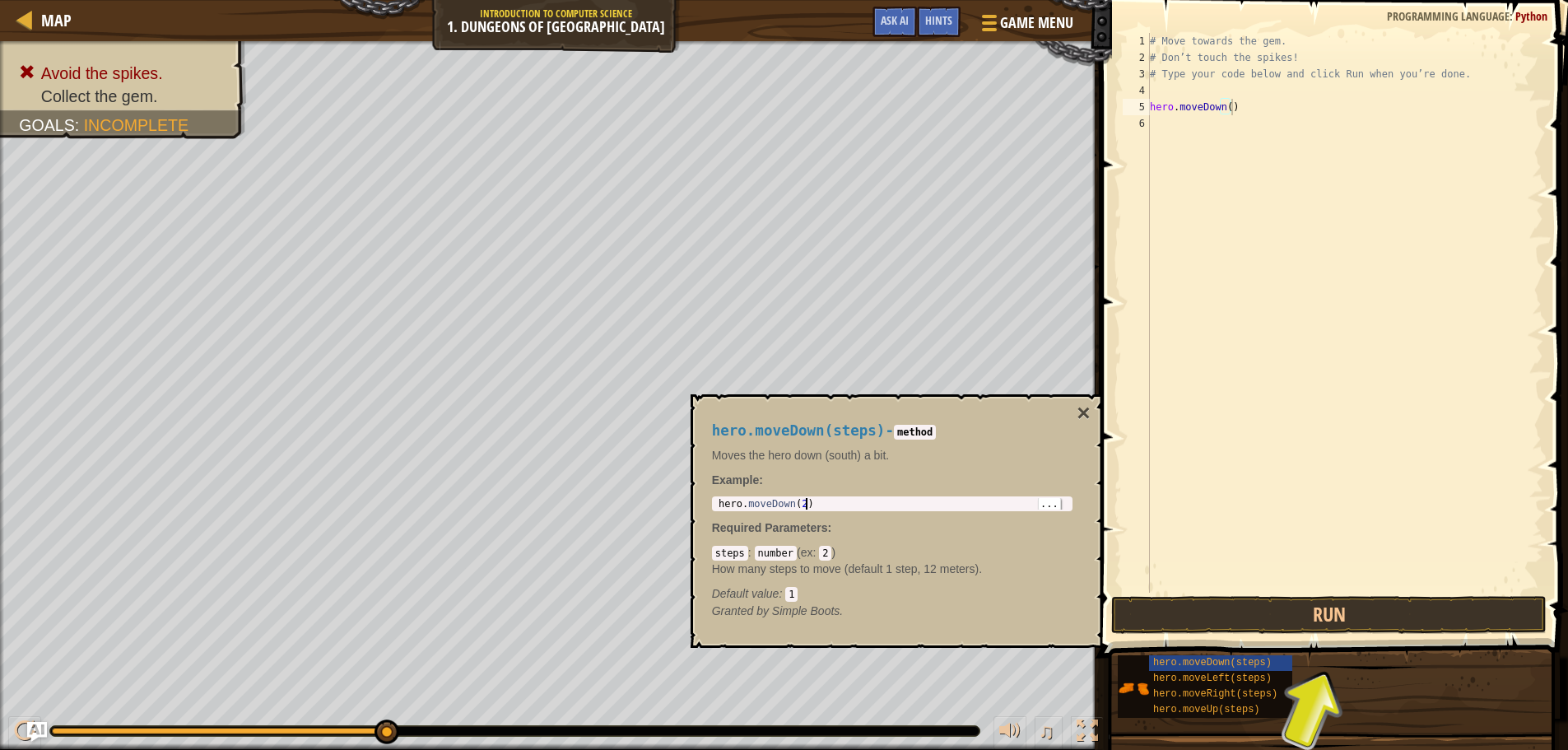
click at [802, 508] on div "hero . moveDown ( 2 )" at bounding box center [892, 515] width 354 height 34
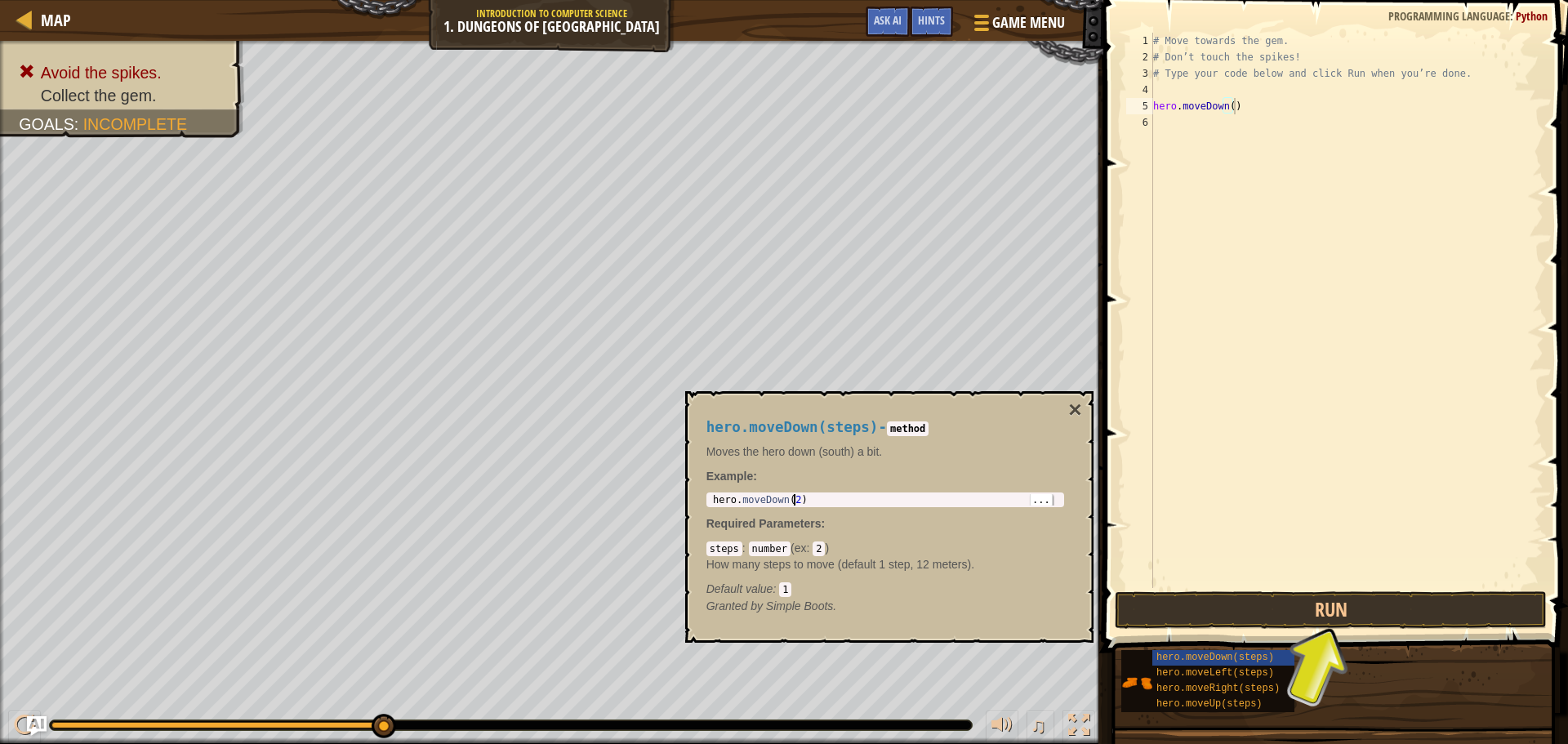
click at [850, 530] on p "Required Parameters :" at bounding box center [885, 523] width 358 height 17
click at [825, 552] on div "steps : number ( ex : 2 ) How many steps to move (default 1 step, 12 meters). D…" at bounding box center [885, 568] width 358 height 57
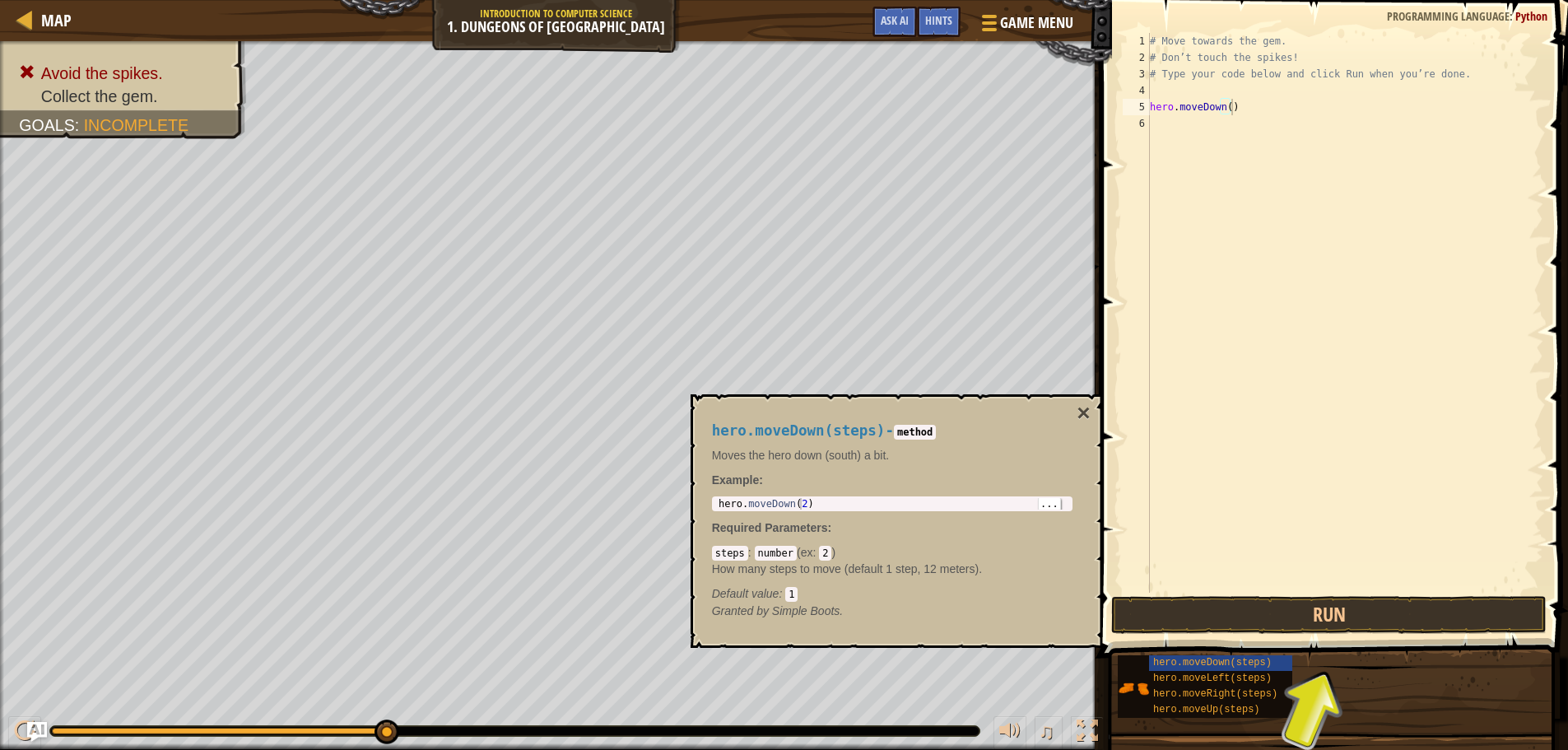
click at [824, 558] on code "2" at bounding box center [825, 553] width 12 height 15
click at [823, 557] on code "2" at bounding box center [825, 553] width 12 height 15
click at [1373, 606] on button "Run" at bounding box center [1329, 614] width 436 height 38
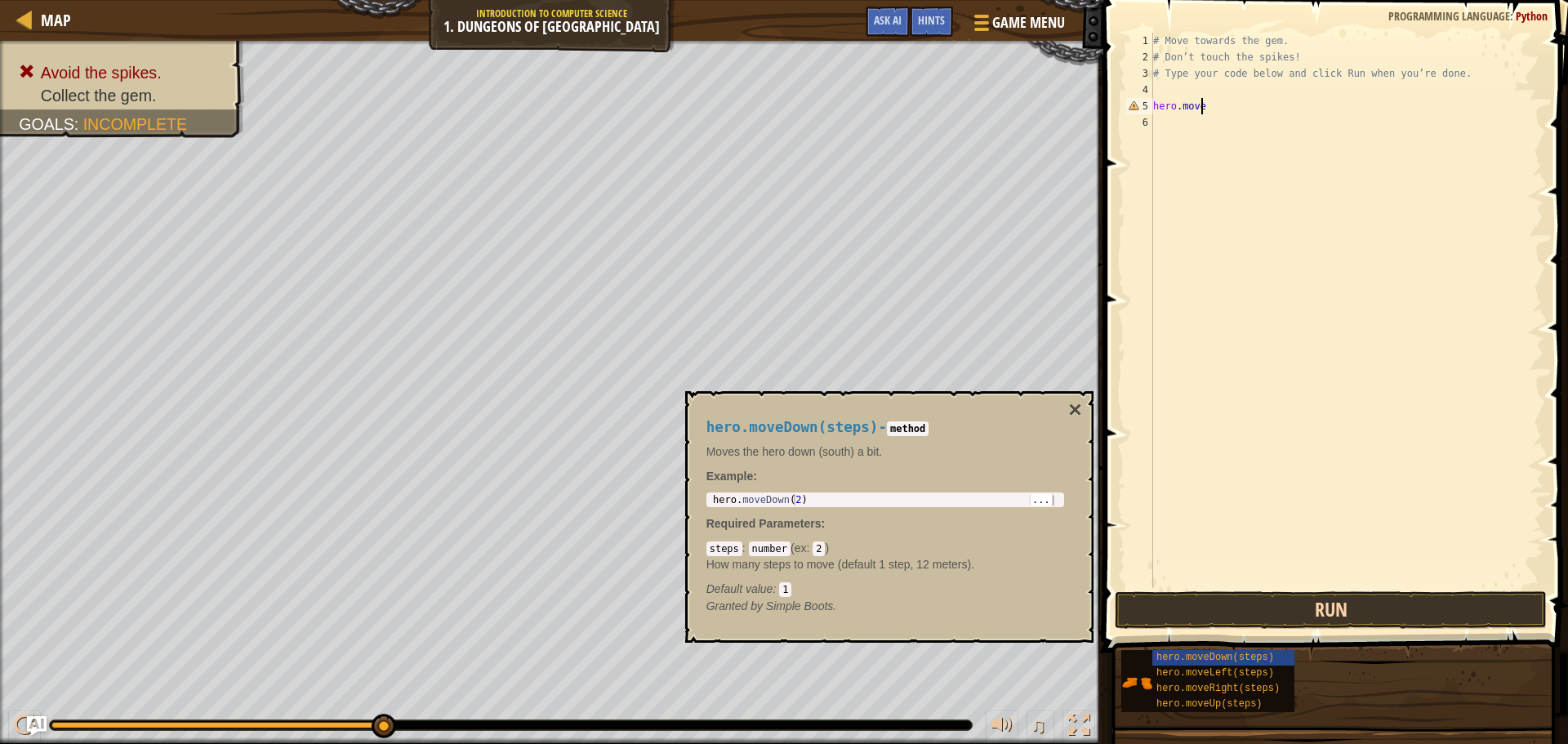
scroll to position [7, 3]
type textarea "hero.mover"
click at [1261, 152] on div "# Move towards the gem. # Don’t touch the spikes! # Type your code below and cl…" at bounding box center [1346, 327] width 394 height 589
click at [1221, 107] on div "# Move towards the gem. # Don’t touch the spikes! # Type your code below and cl…" at bounding box center [1346, 327] width 394 height 589
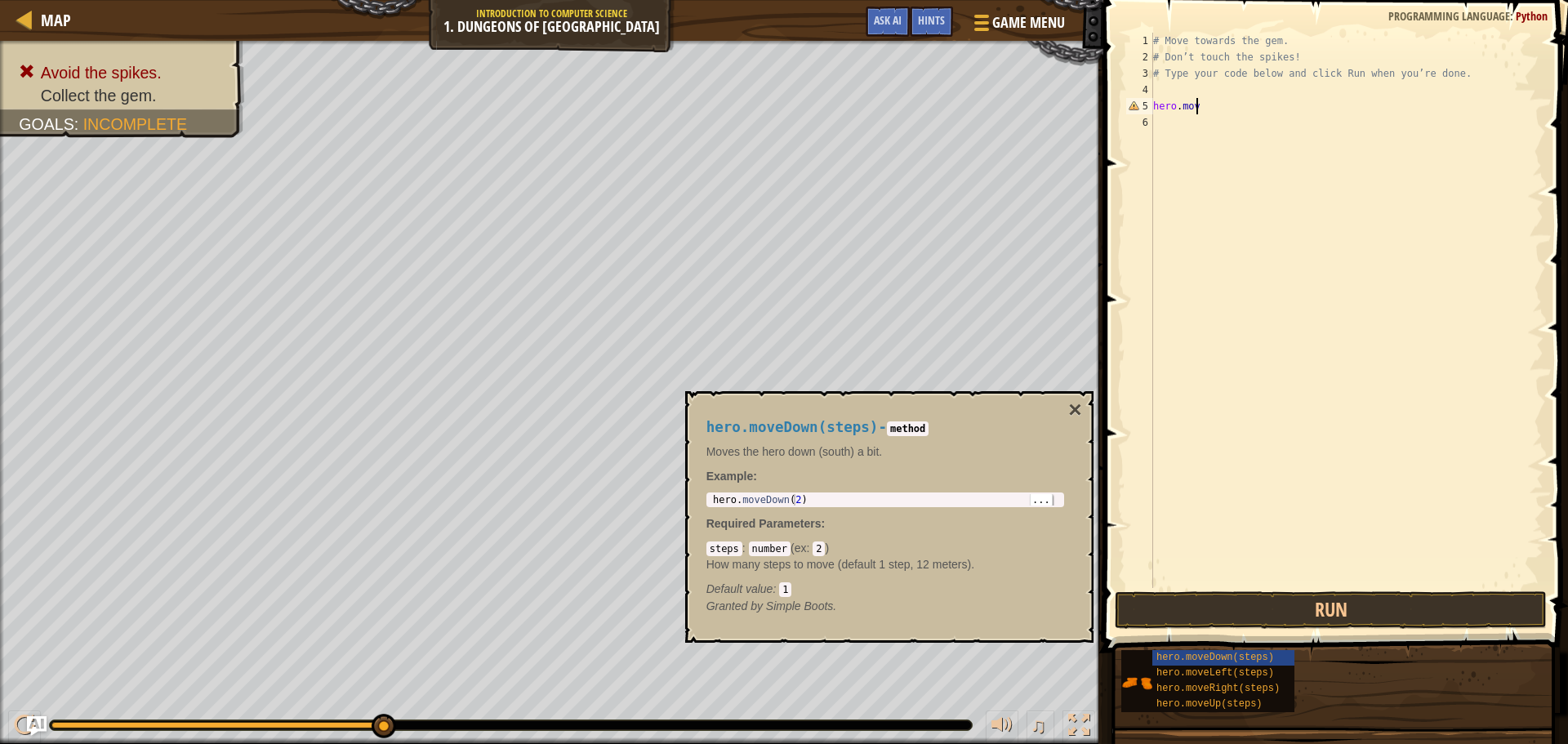
scroll to position [7, 1]
type textarea "h"
click at [1161, 96] on div "# Move towards the gem. # Don’t touch the spikes! # Type your code below and cl…" at bounding box center [1346, 327] width 394 height 589
click at [1205, 78] on div "# Move towards the gem. # Don’t touch the spikes! # Type your code below and cl…" at bounding box center [1346, 327] width 394 height 589
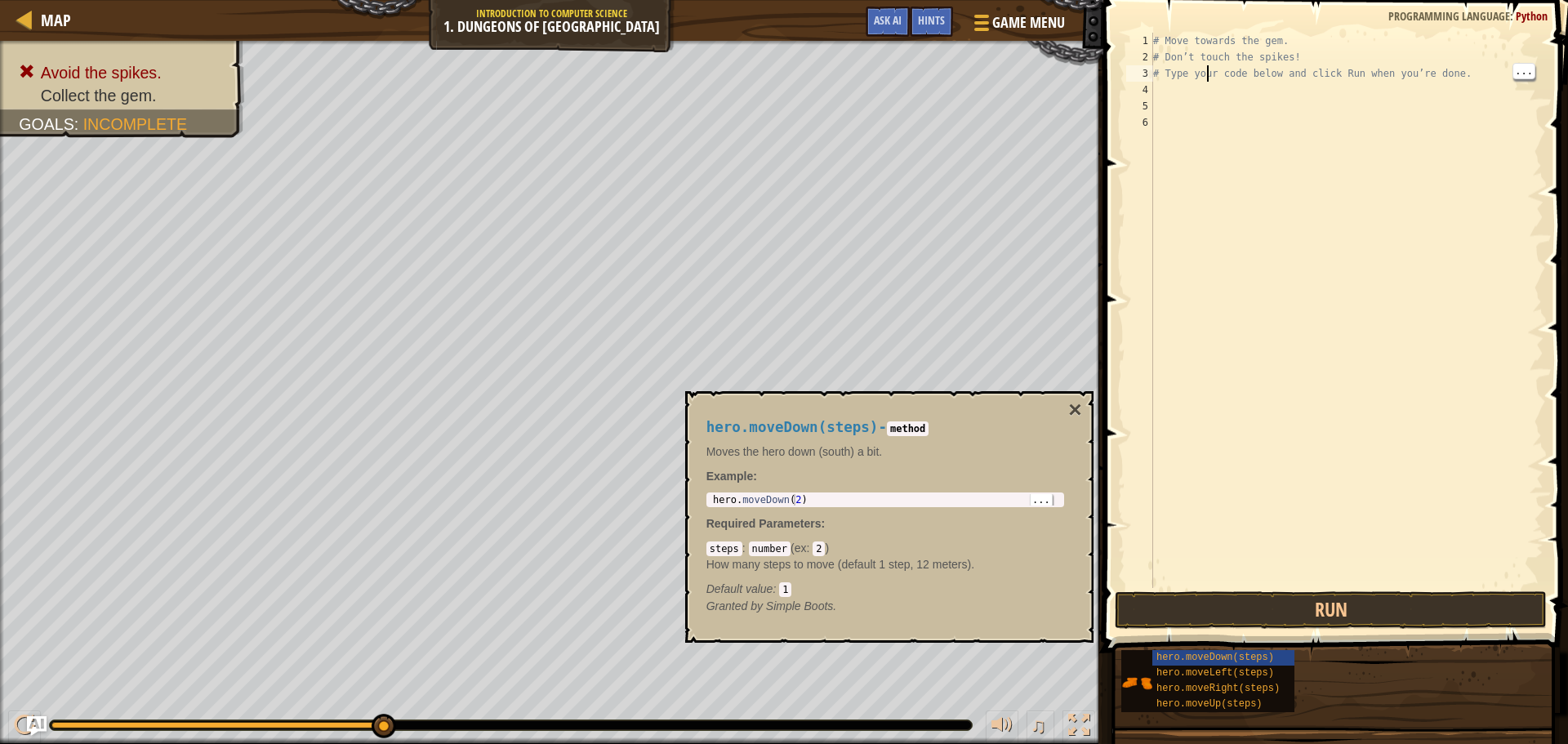
click at [1353, 79] on div "# Move towards the gem. # Don’t touch the spikes! # Type your code below and cl…" at bounding box center [1346, 327] width 394 height 589
click at [1441, 80] on div "# Move towards the gem. # Don’t touch the spikes! # Type your code below and cl…" at bounding box center [1346, 327] width 394 height 589
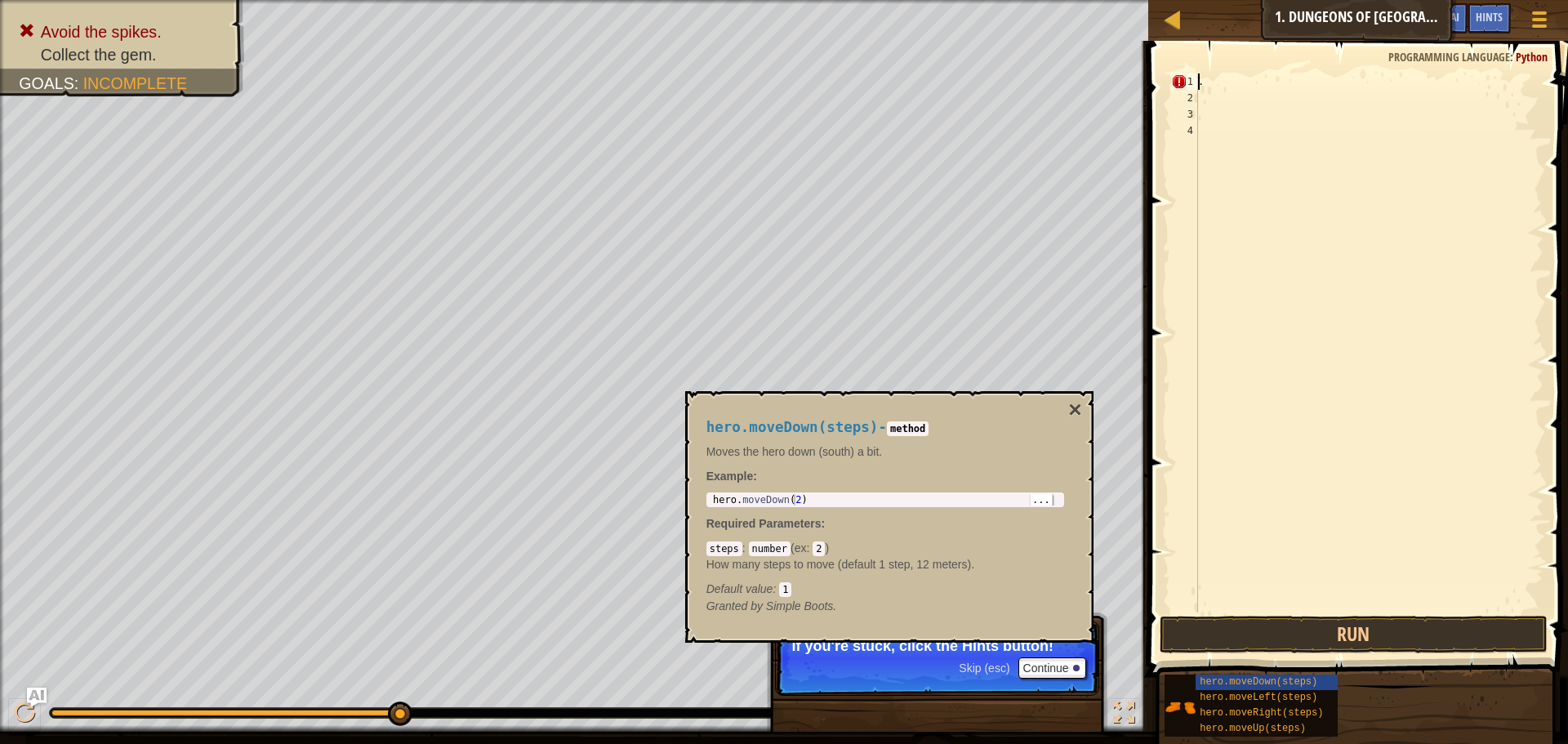
type textarea "."
click at [1485, 17] on span "Hints" at bounding box center [1489, 17] width 27 height 16
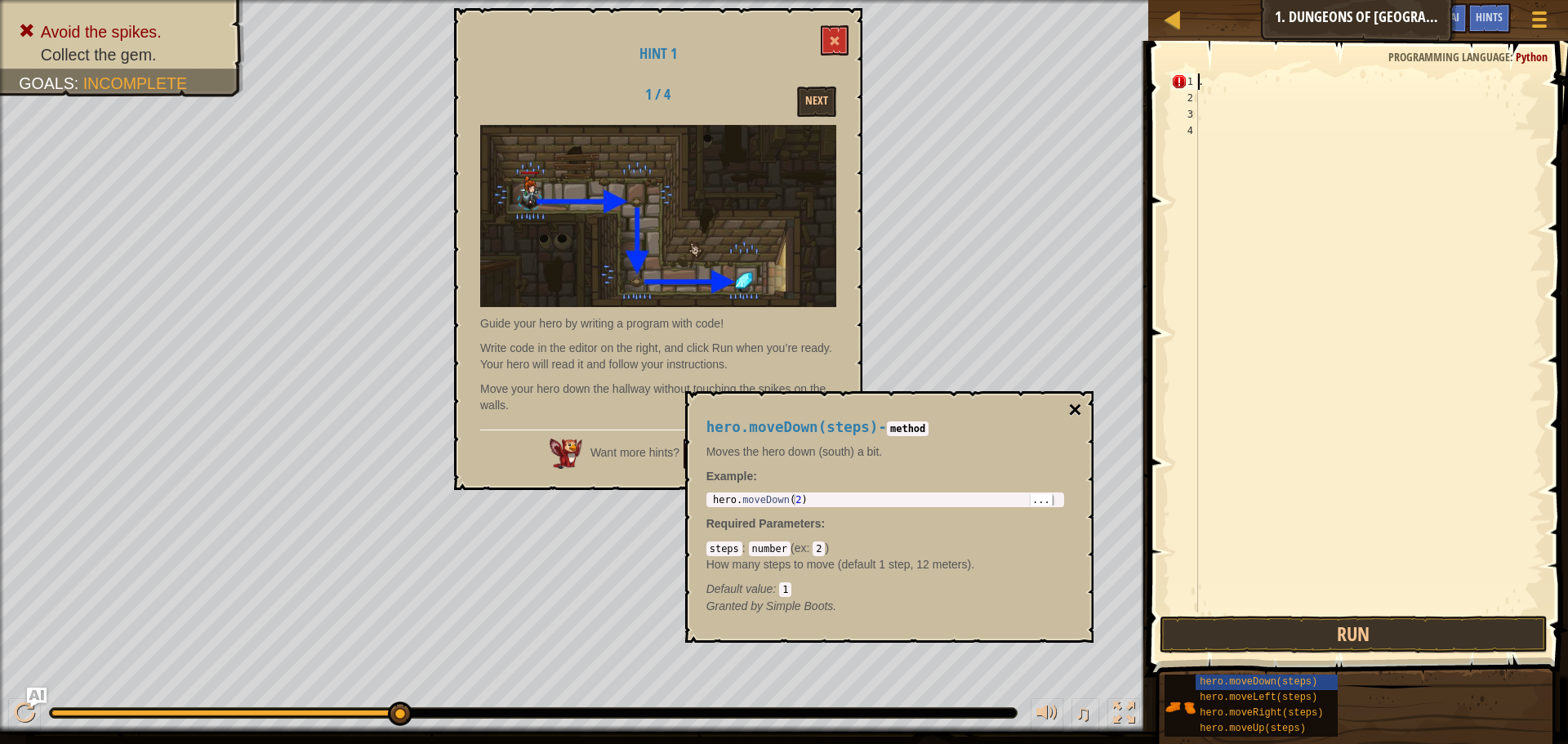
click at [1080, 403] on button "×" at bounding box center [1075, 410] width 13 height 23
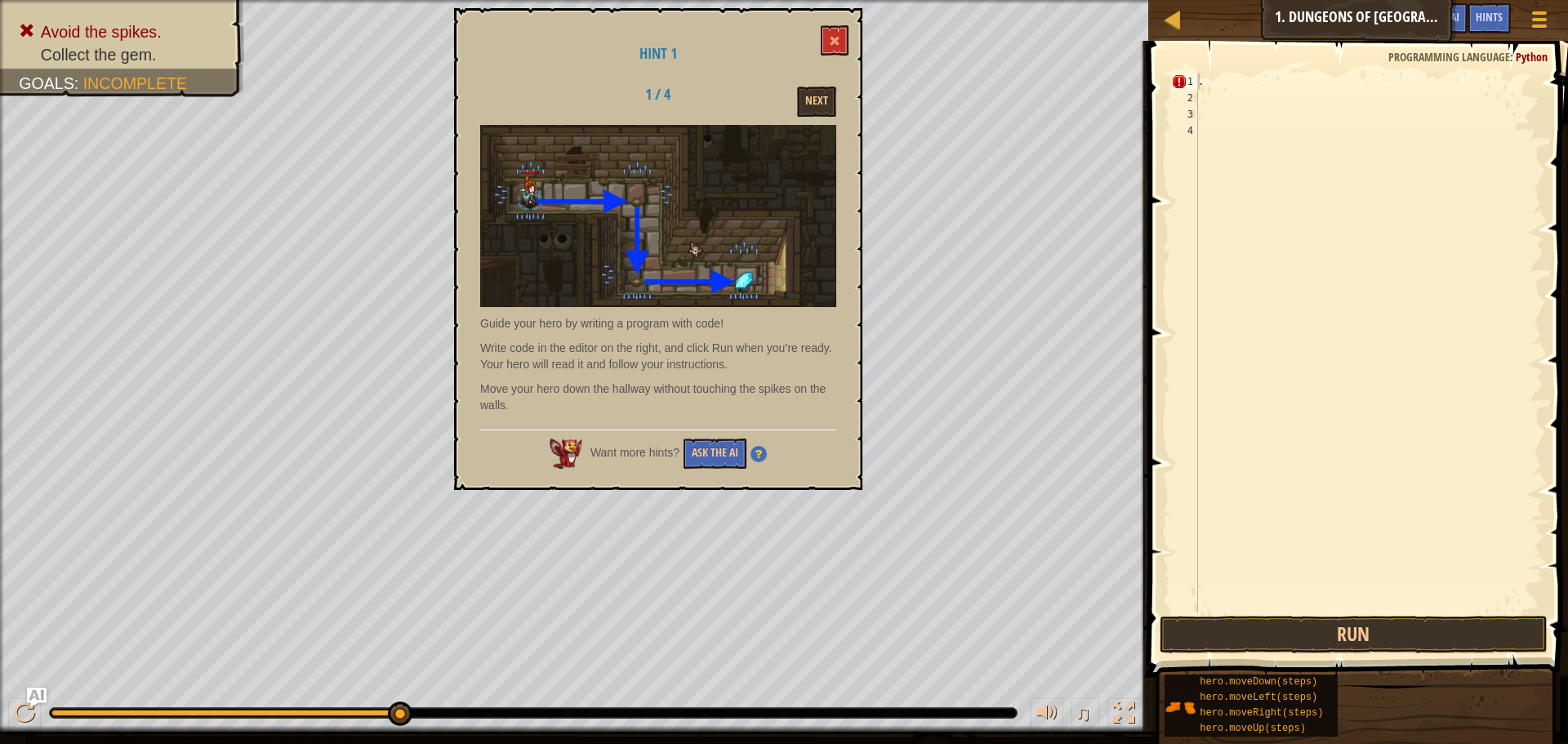
click at [1227, 77] on div "." at bounding box center [1369, 359] width 348 height 572
type textarea "m"
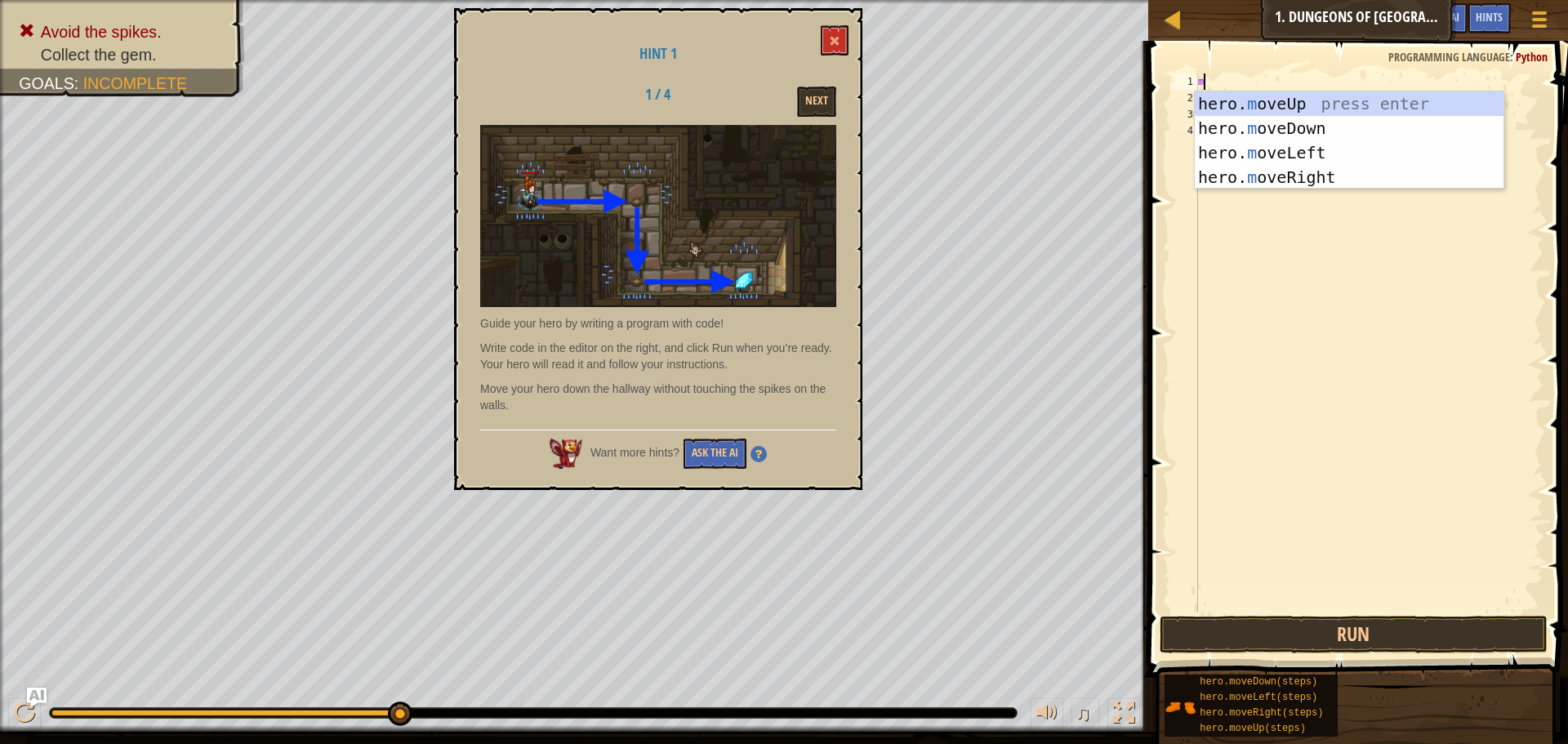
click at [1252, 181] on div "hero. m oveUp press enter hero. m oveDown press enter hero. m oveLeft press ent…" at bounding box center [1350, 165] width 309 height 147
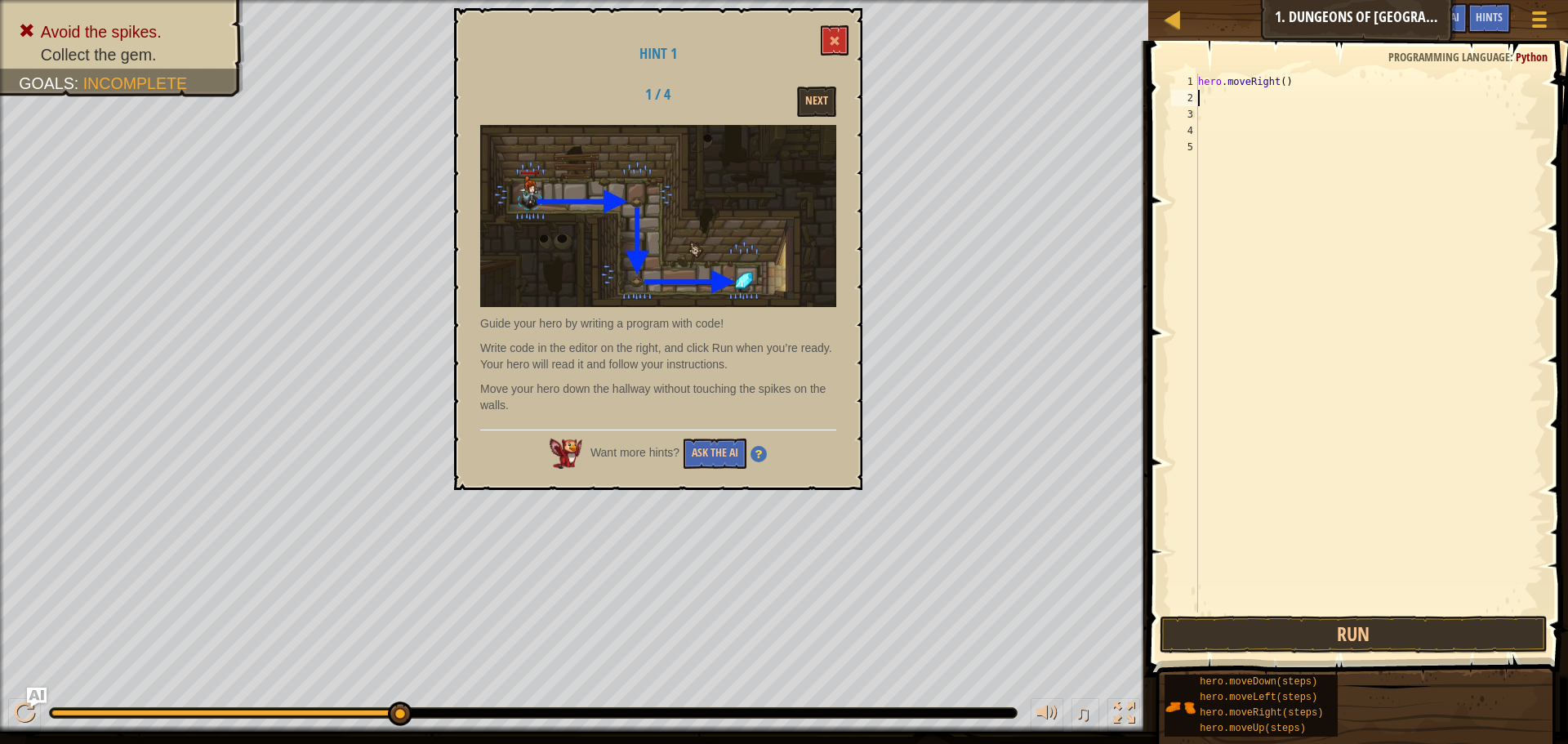
type textarea "m"
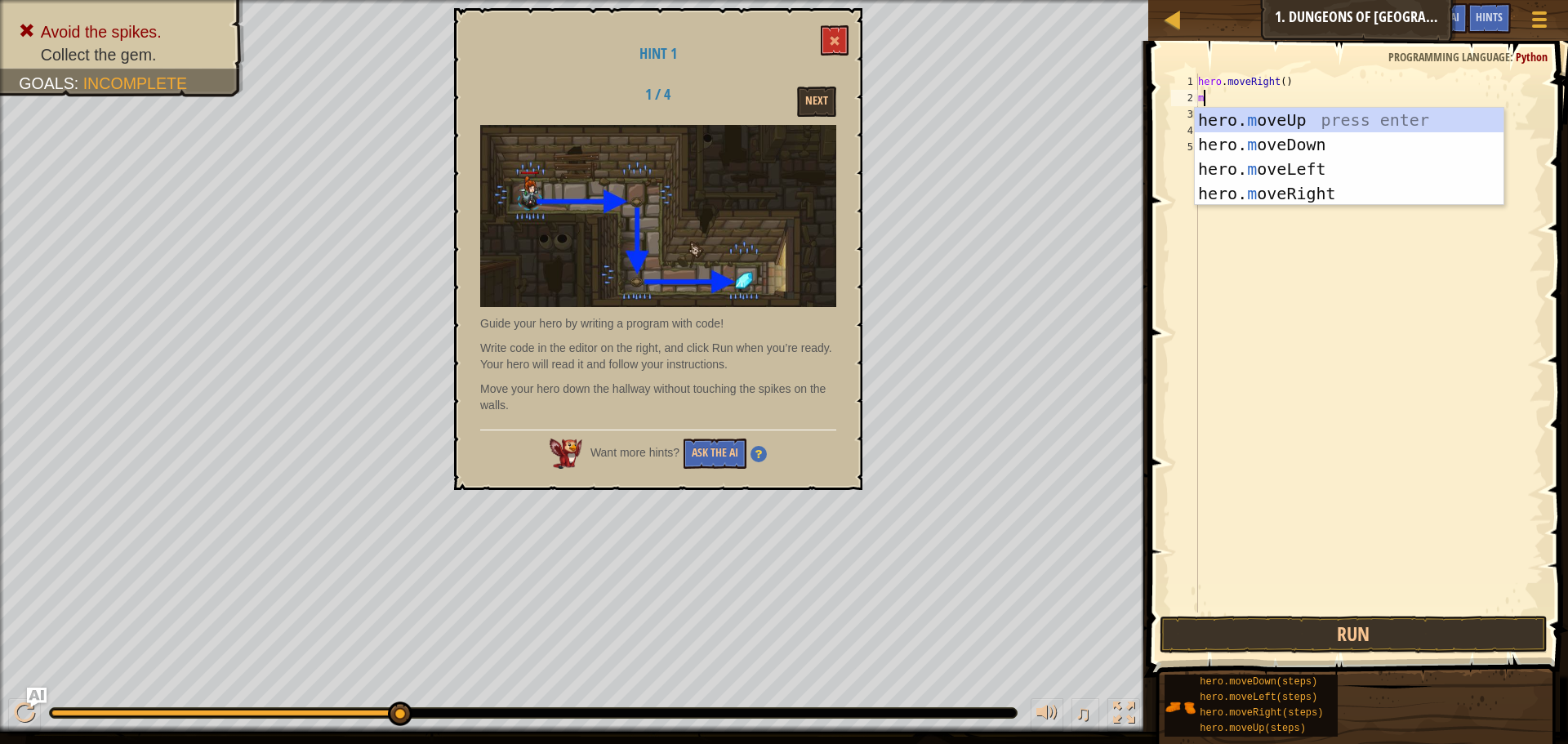
click at [1212, 143] on div "hero. m oveUp press enter hero. m oveDown press enter hero. m oveLeft press ent…" at bounding box center [1350, 181] width 309 height 147
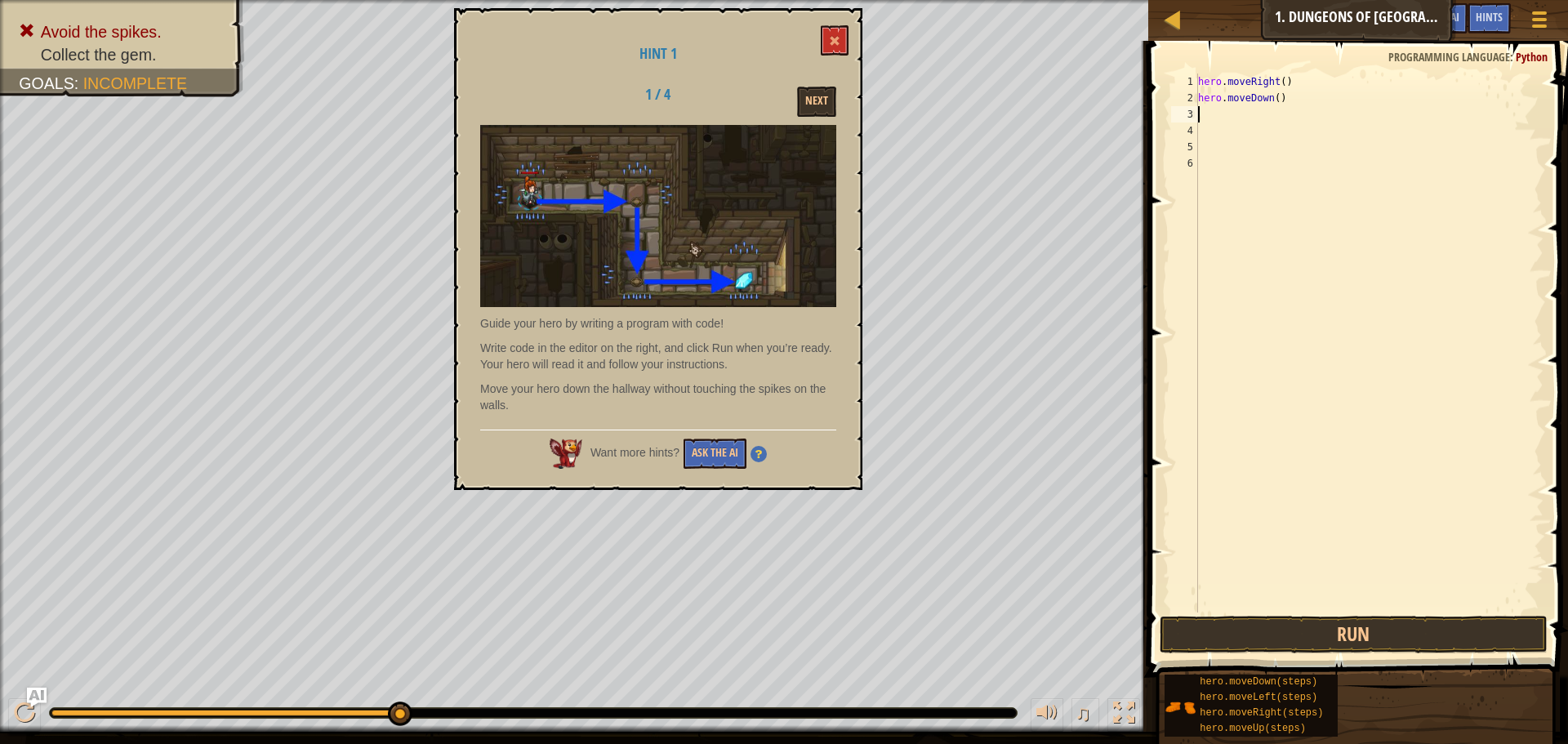
type textarea "m"
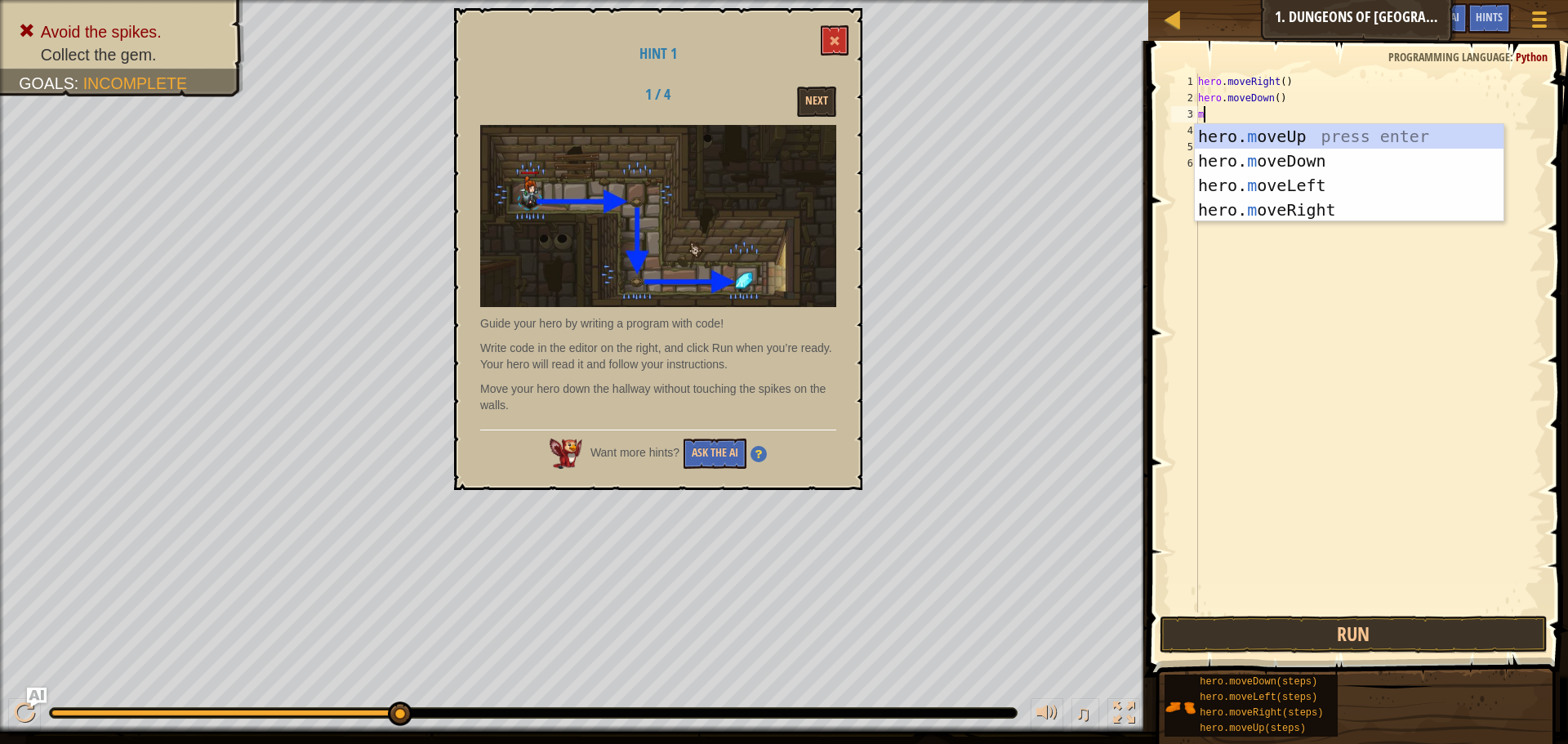
click at [1265, 217] on div "hero. m oveUp press enter hero. m oveDown press enter hero. m oveLeft press ent…" at bounding box center [1350, 197] width 309 height 147
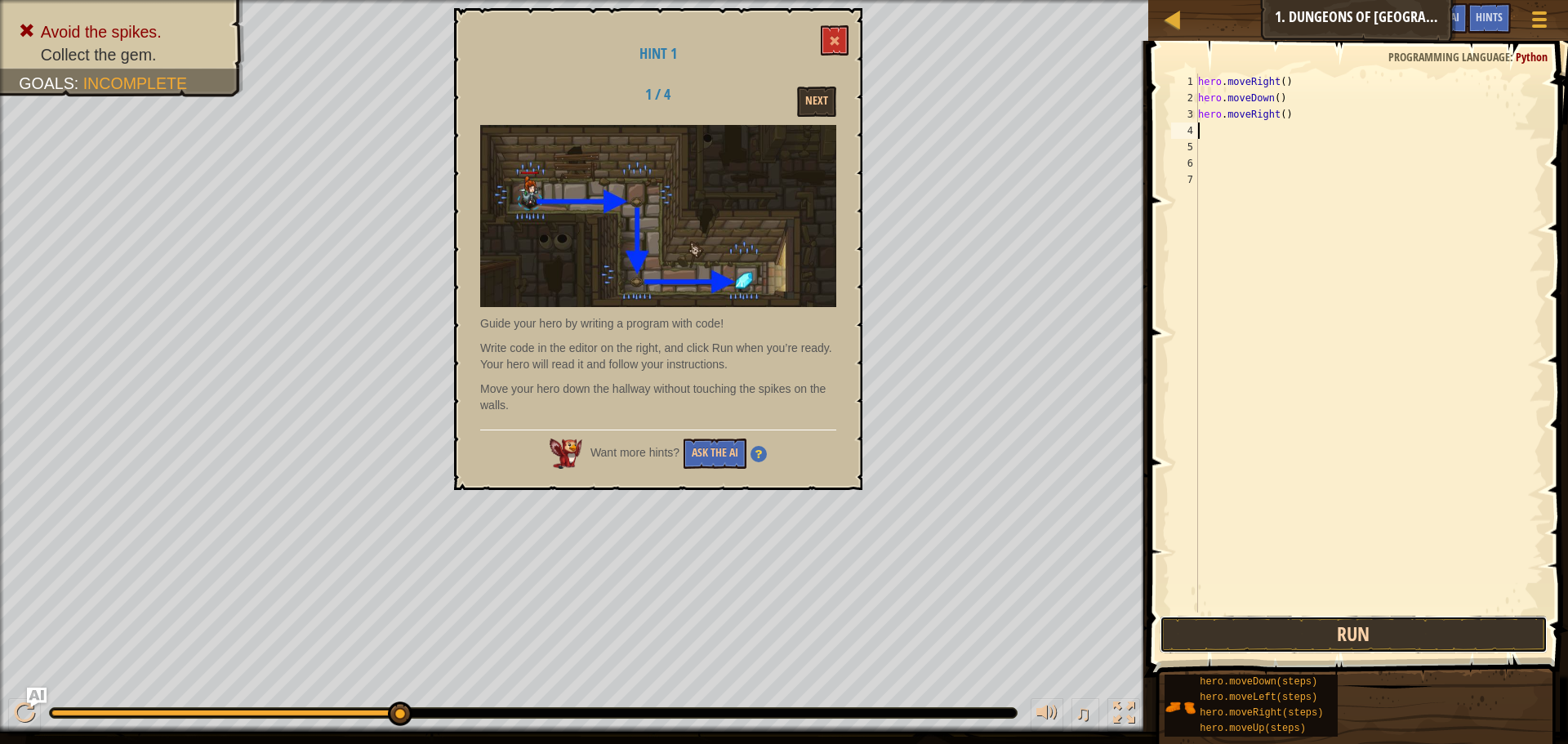
click at [1224, 622] on button "Run" at bounding box center [1354, 634] width 389 height 38
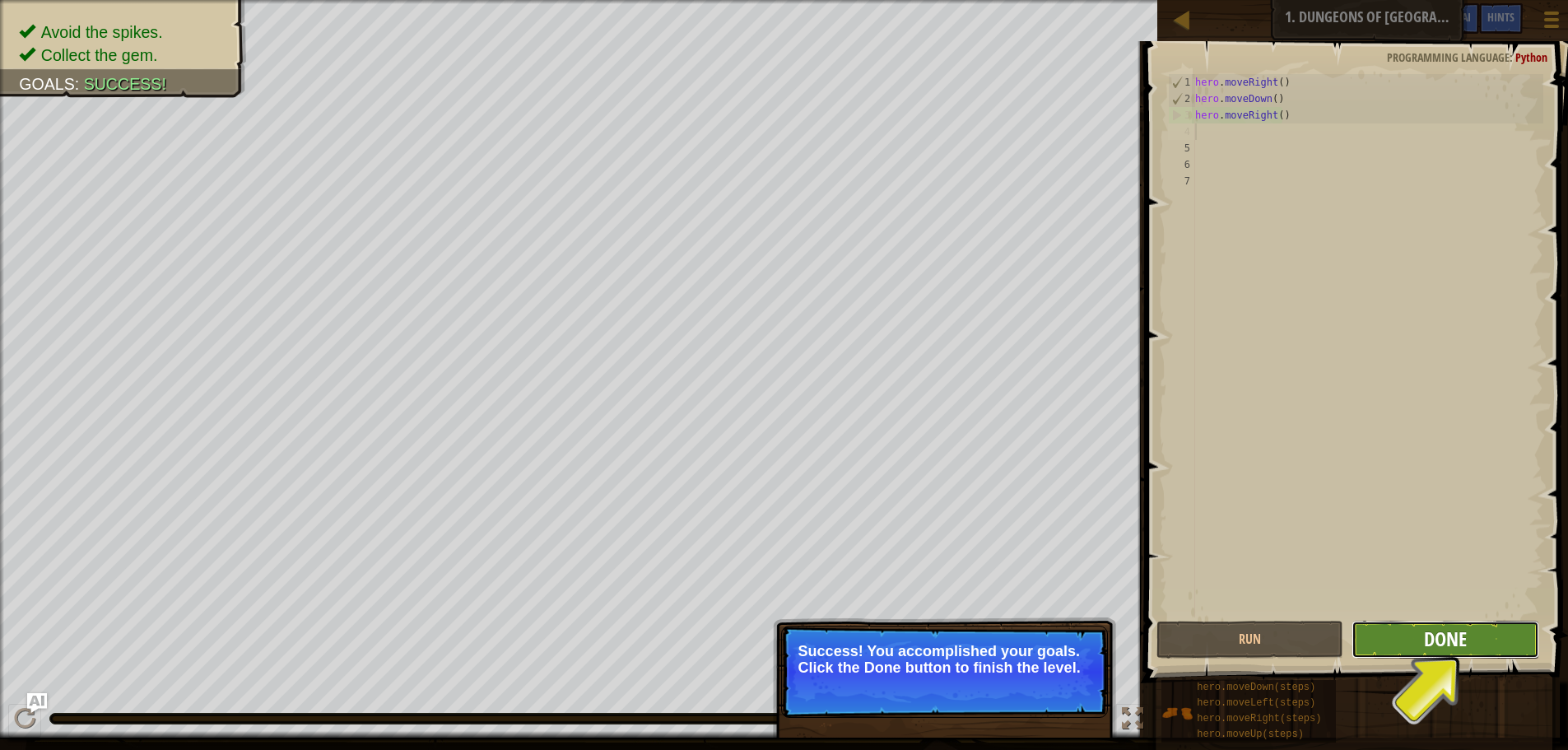
click at [1464, 639] on span "Done" at bounding box center [1446, 639] width 43 height 26
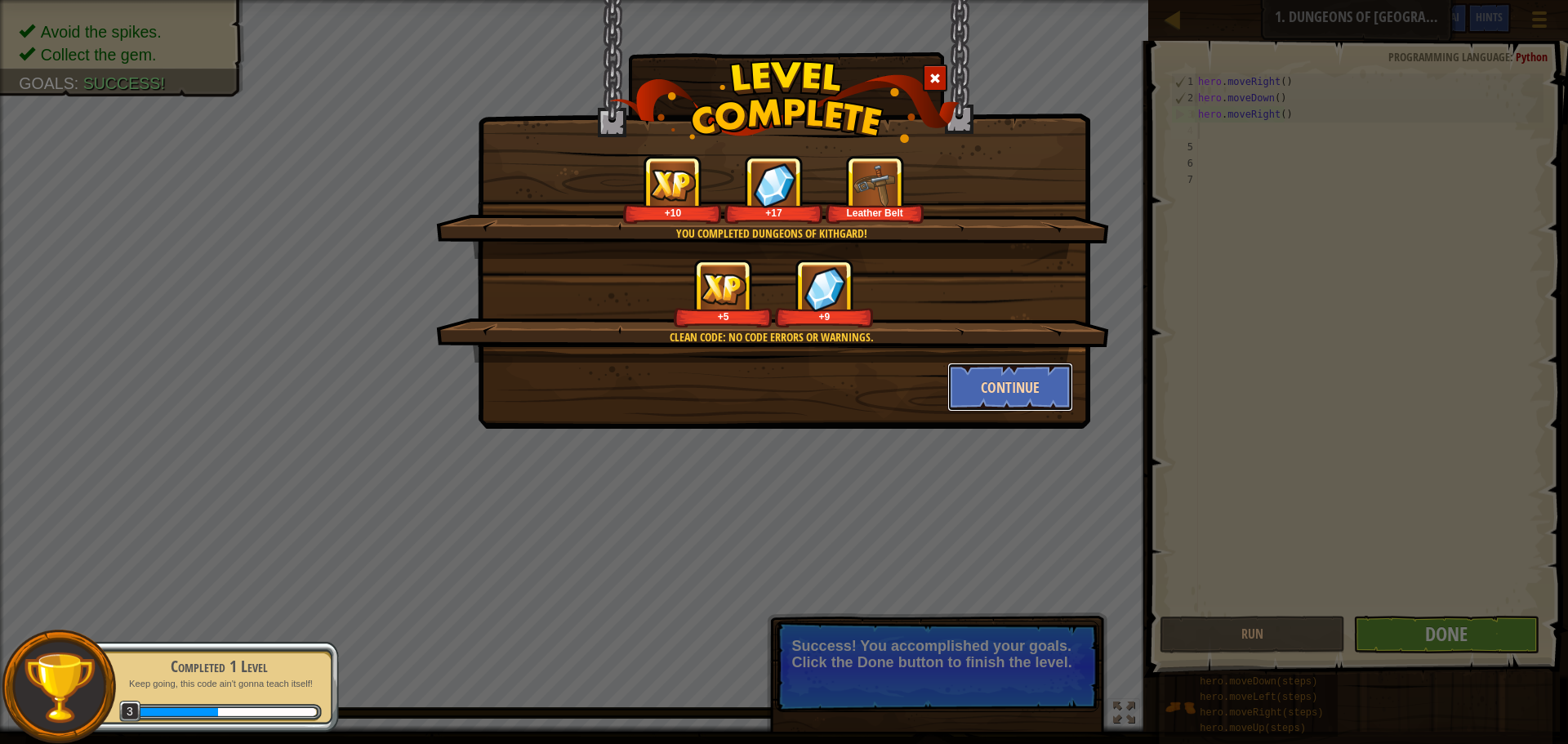
click at [1020, 373] on button "Continue" at bounding box center [1010, 387] width 127 height 49
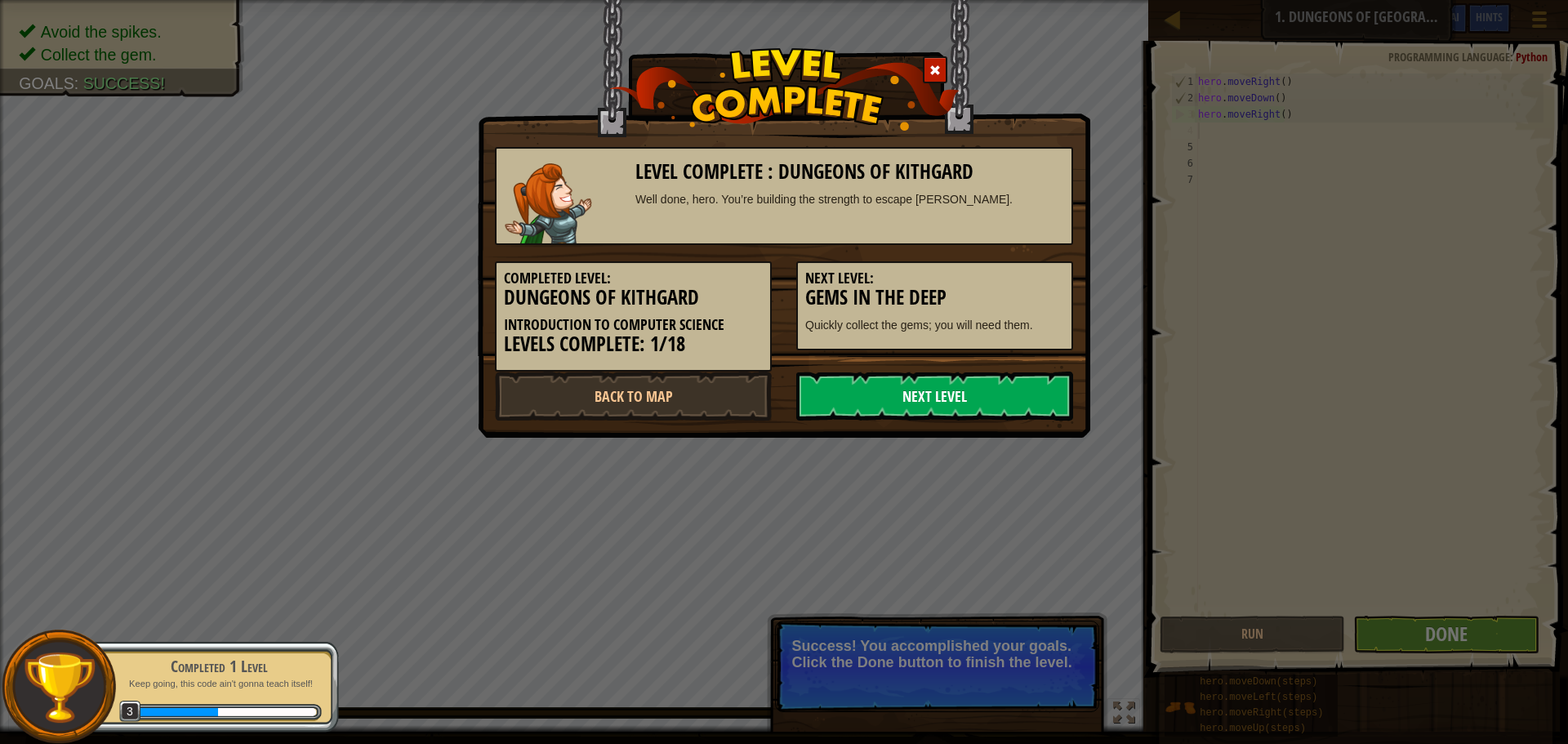
click at [998, 375] on link "Next Level" at bounding box center [934, 396] width 277 height 49
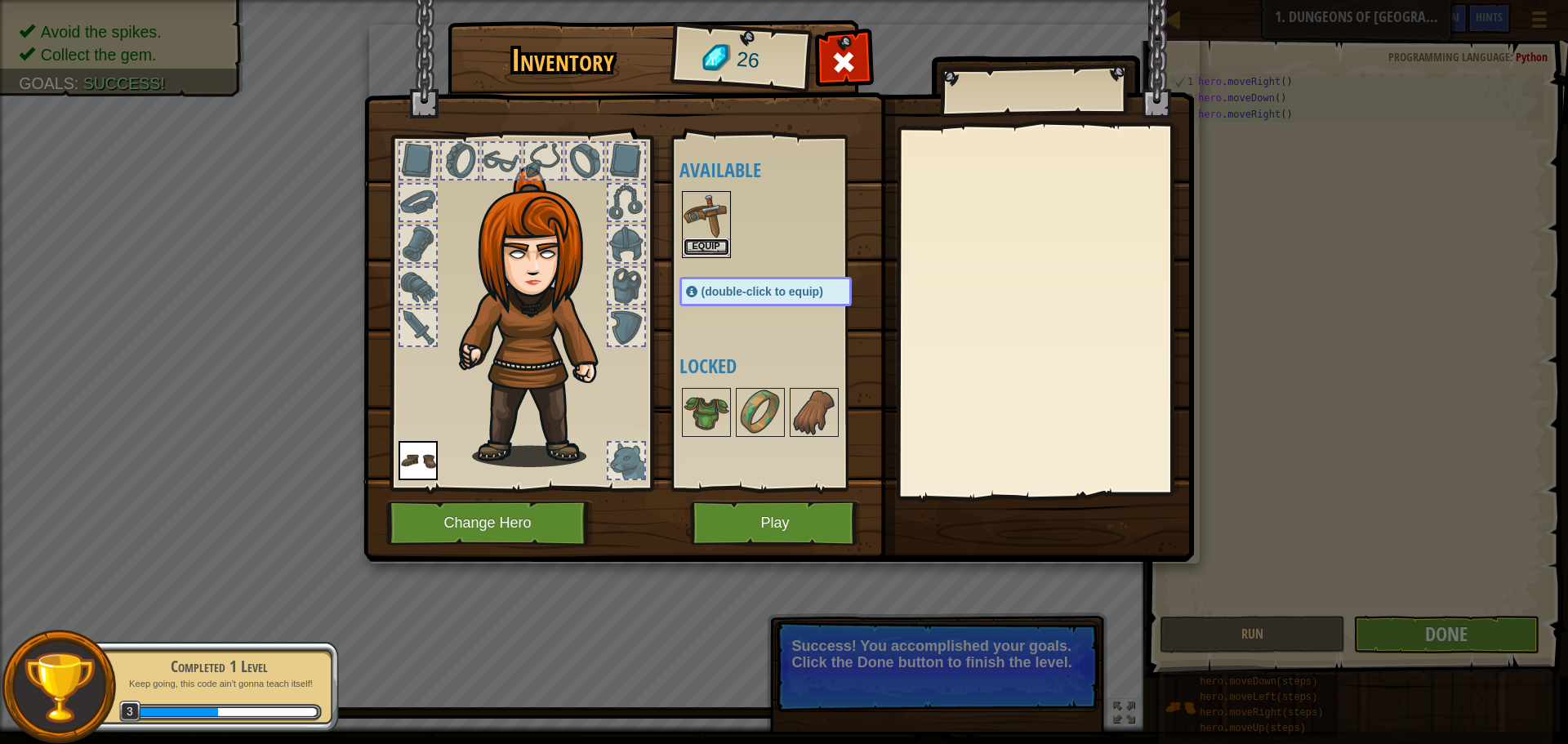
click at [714, 247] on button "Equip" at bounding box center [706, 247] width 45 height 17
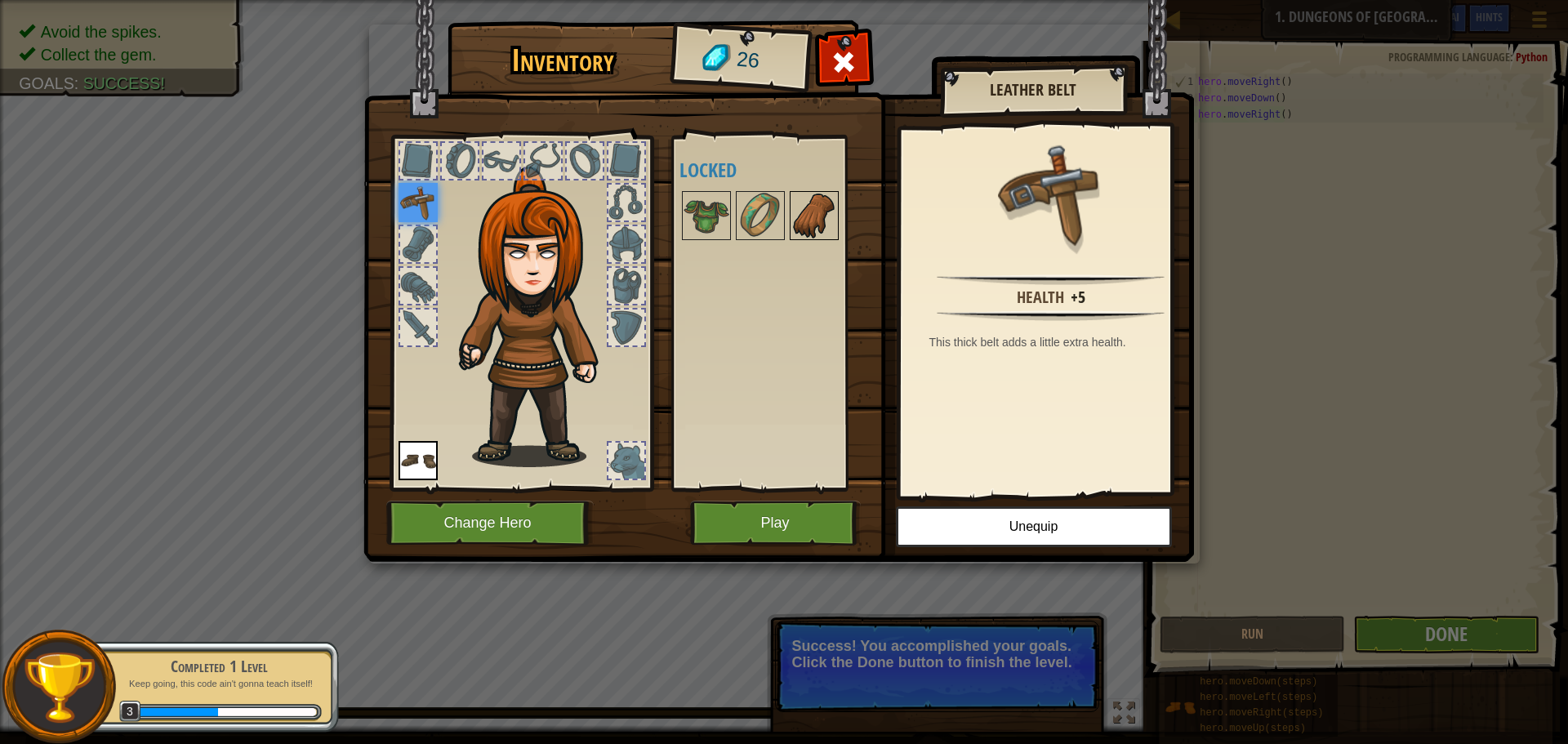
click at [815, 226] on img at bounding box center [815, 216] width 45 height 45
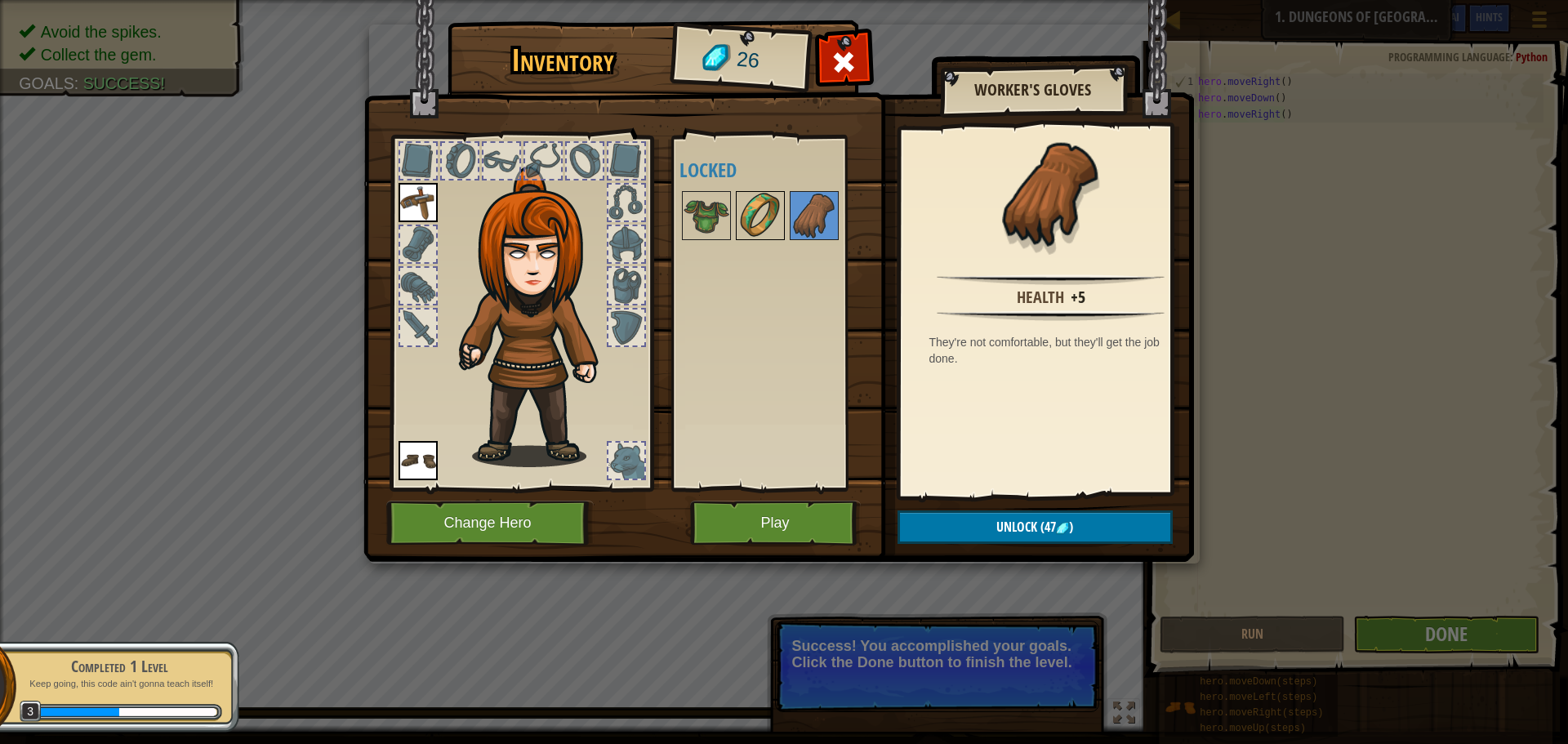
click at [773, 215] on img at bounding box center [760, 216] width 45 height 45
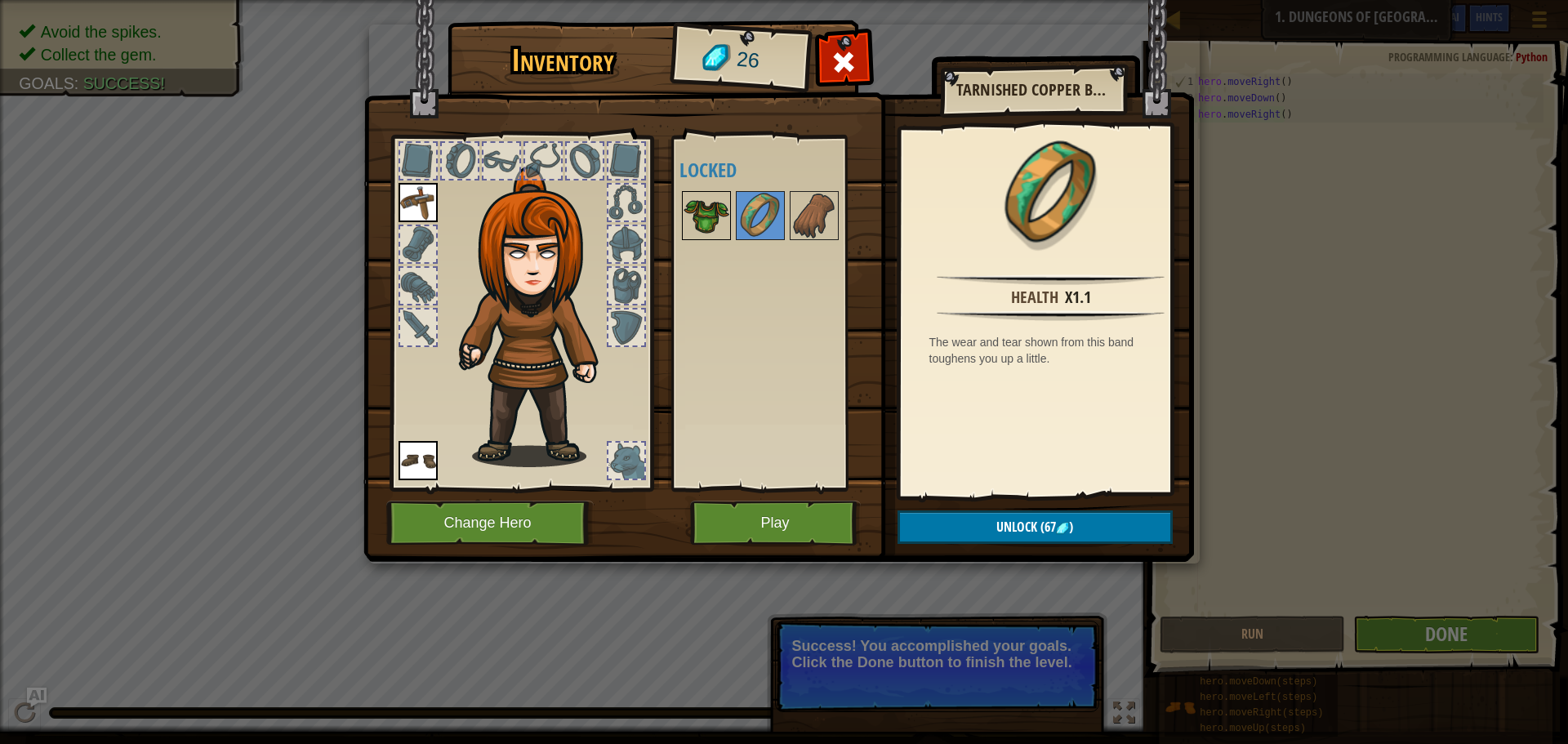
click at [726, 231] on img at bounding box center [706, 216] width 45 height 45
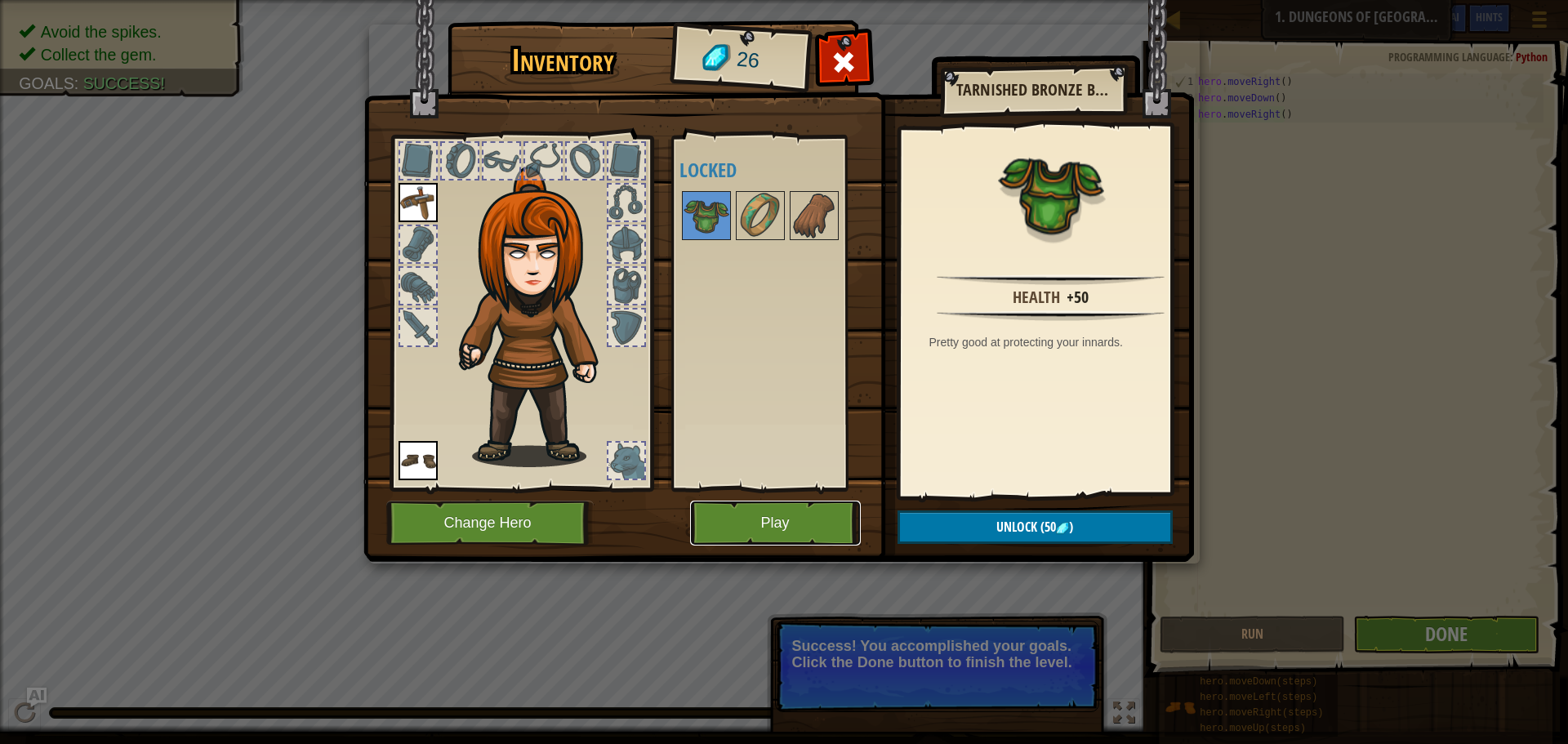
click at [742, 513] on button "Play" at bounding box center [776, 523] width 171 height 45
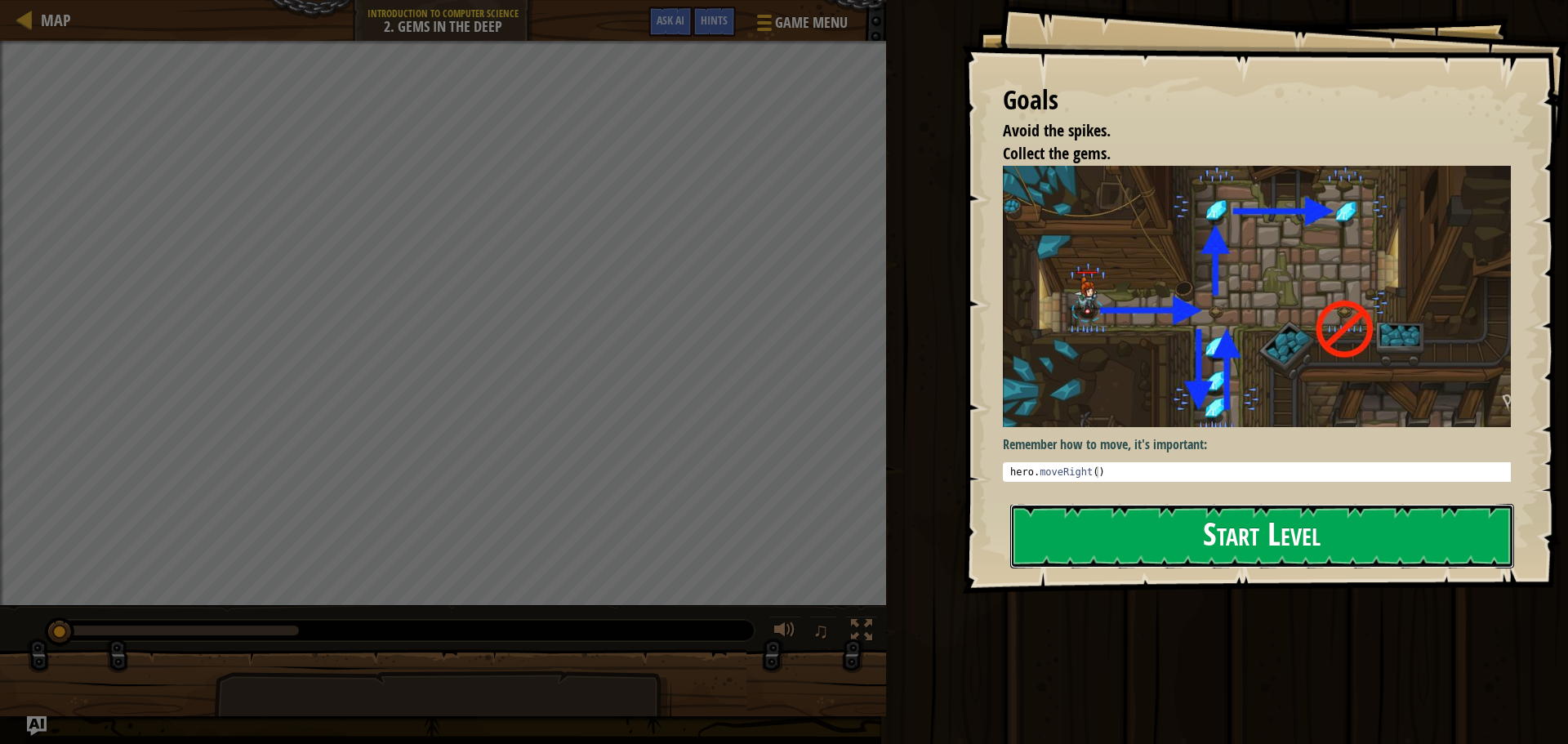
click at [1152, 522] on button "Start Level" at bounding box center [1262, 536] width 504 height 65
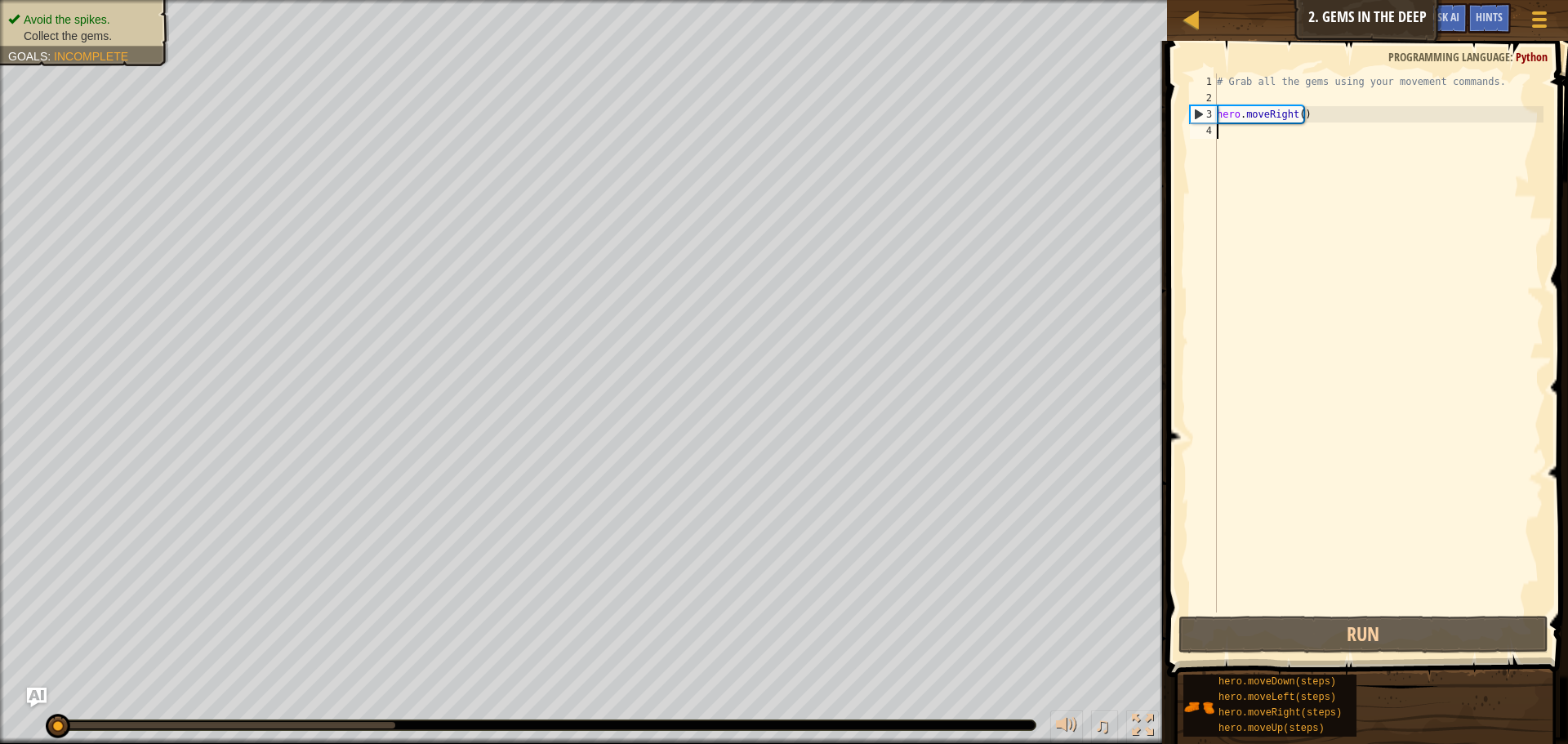
click at [1487, 79] on div "# Grab all the gems using your movement commands. hero . moveRight ( )" at bounding box center [1379, 359] width 330 height 572
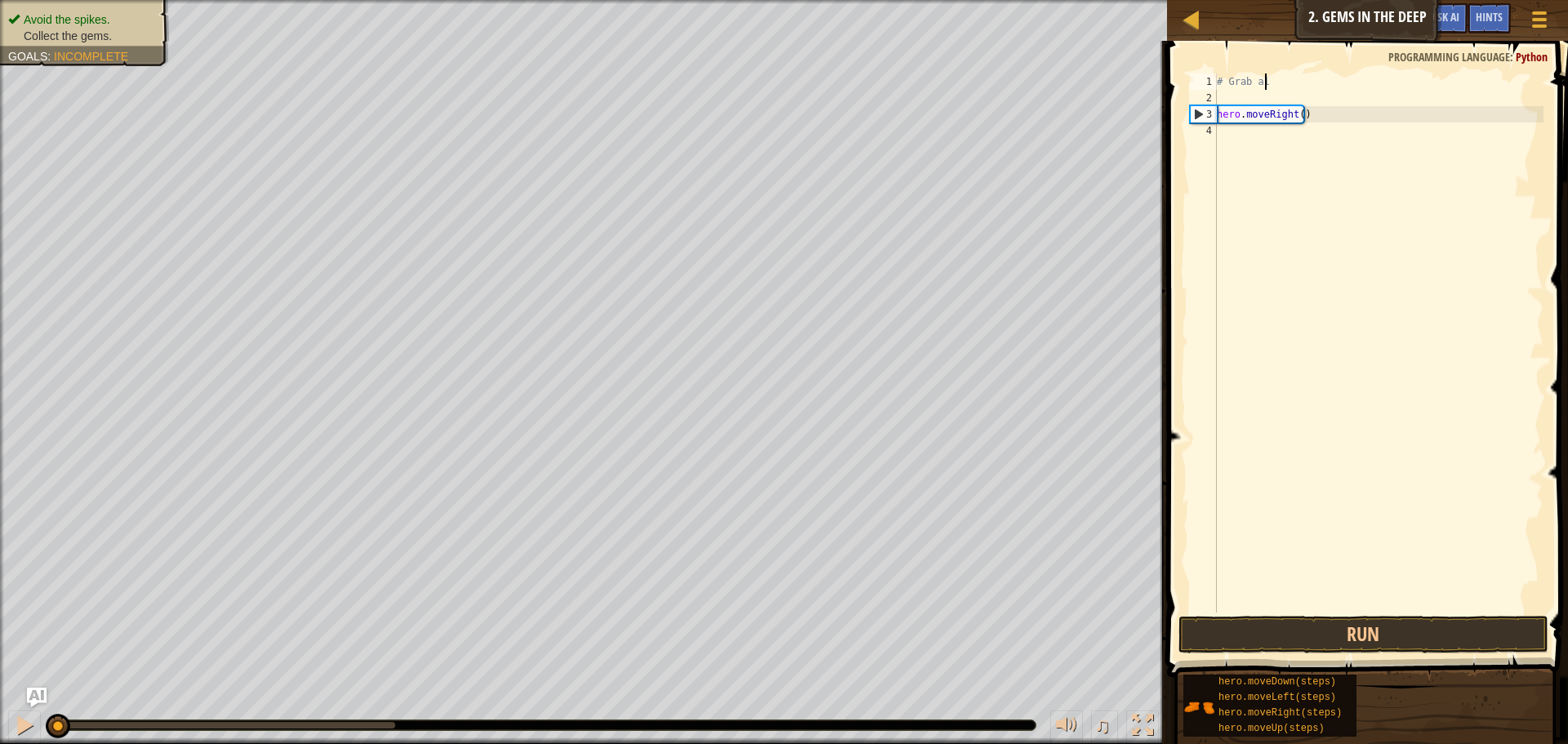
type textarea "#"
click at [1350, 115] on div "hero . moveRight ( )" at bounding box center [1379, 359] width 330 height 572
type textarea "h"
click at [1239, 77] on div at bounding box center [1379, 359] width 330 height 572
type textarea "m"
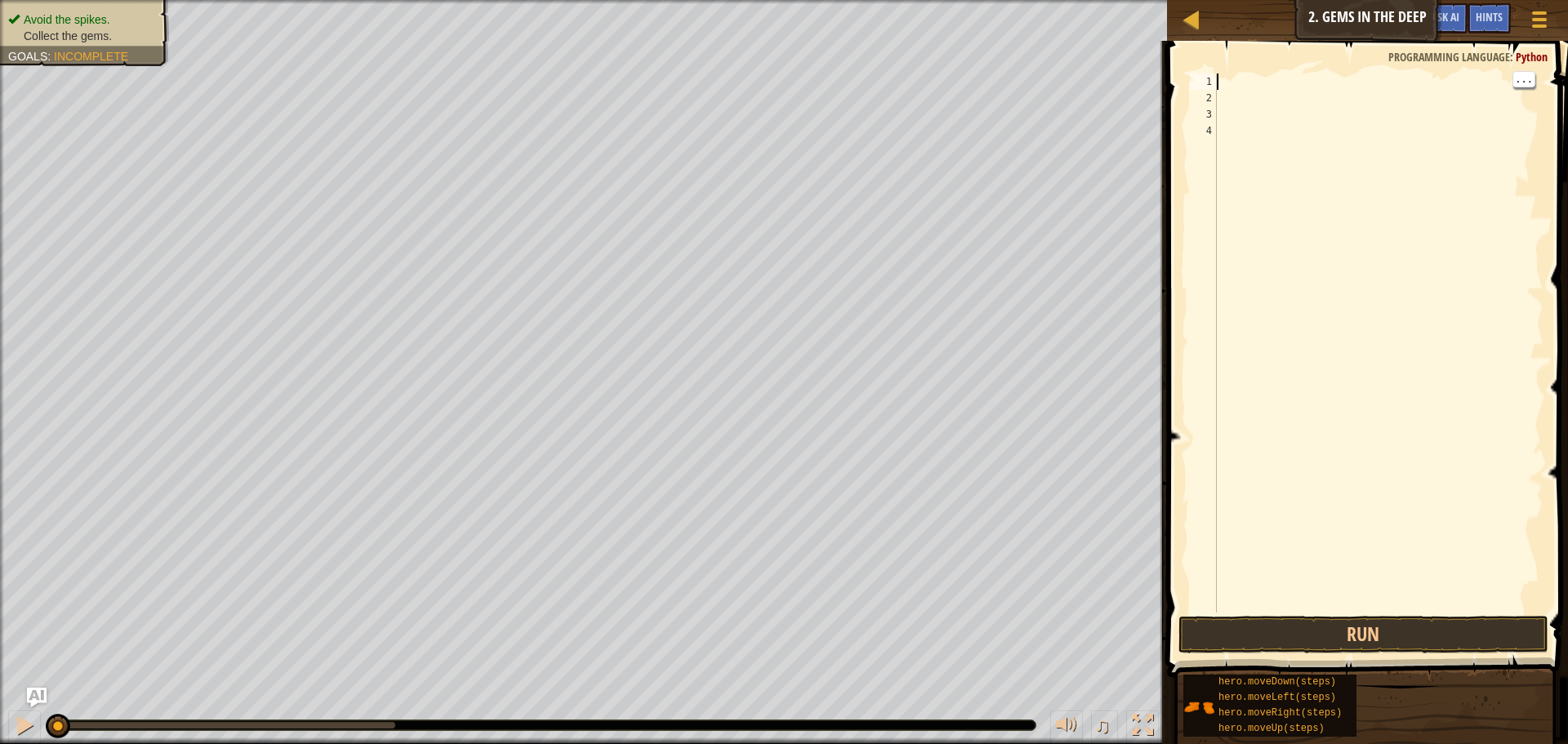
scroll to position [7, 0]
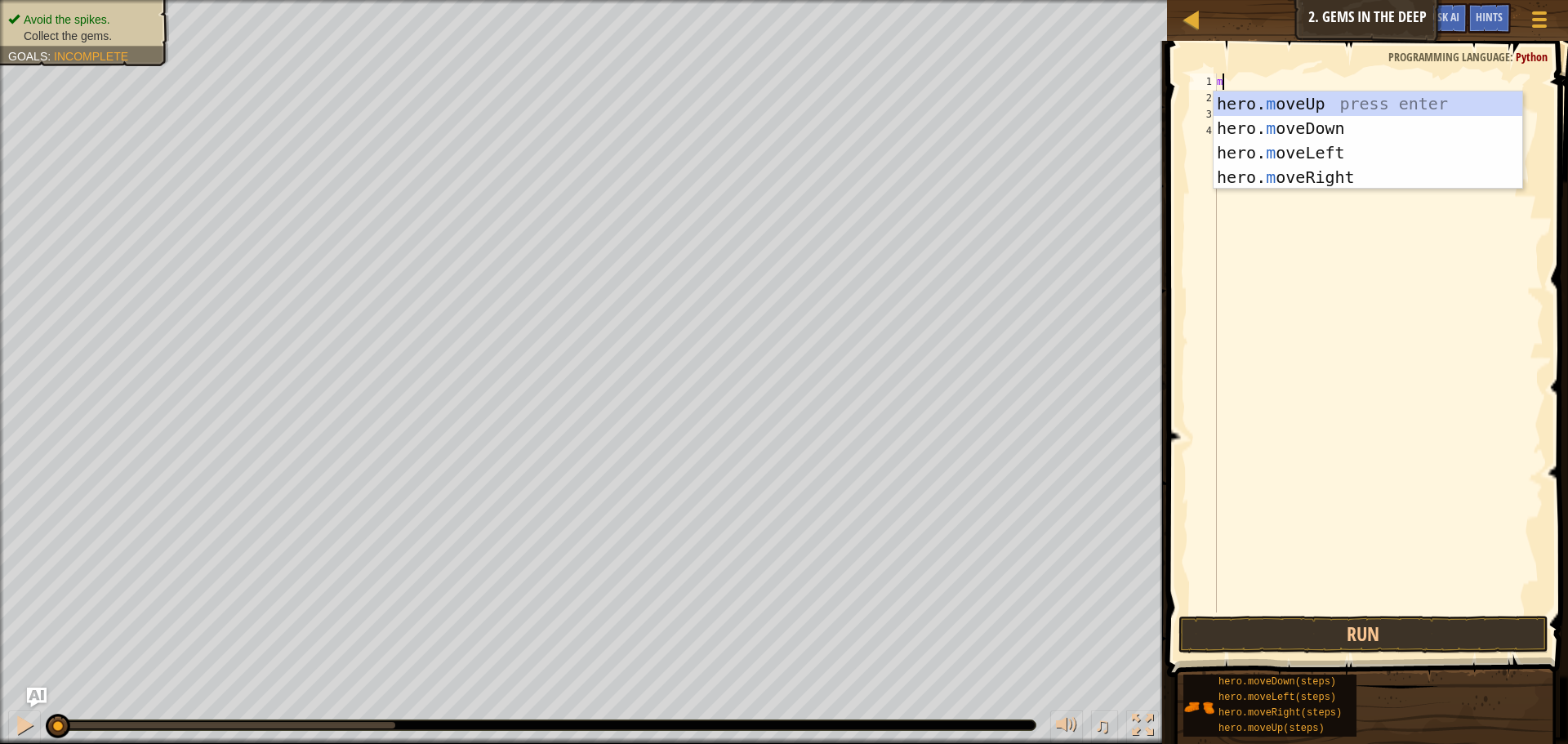
click at [1348, 182] on div "hero. m oveUp press enter hero. m oveDown press enter hero. m oveLeft press ent…" at bounding box center [1368, 165] width 309 height 147
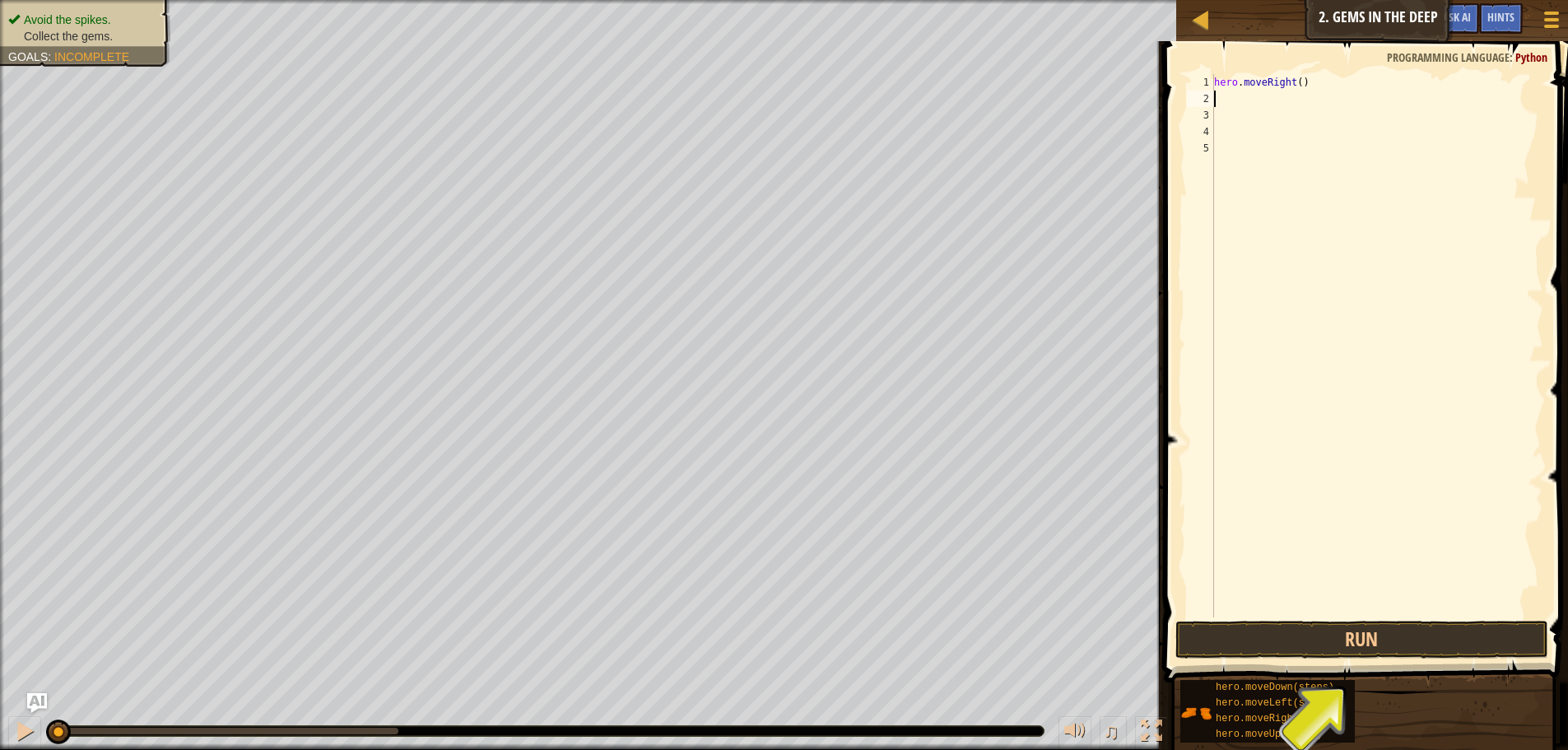
type textarea "m"
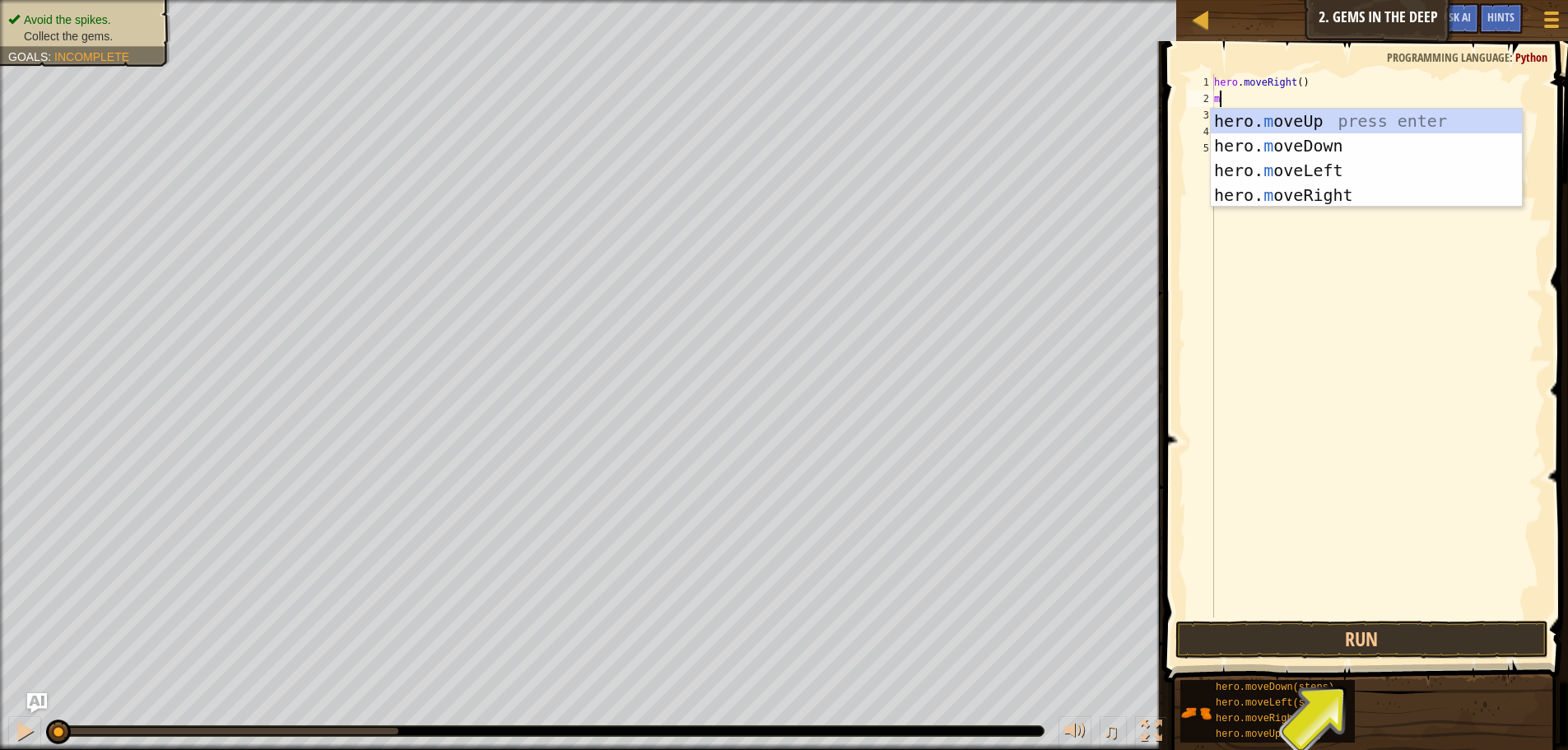
click at [1340, 152] on div "hero. m oveUp press enter hero. m oveDown press enter hero. m oveLeft press ent…" at bounding box center [1367, 182] width 311 height 148
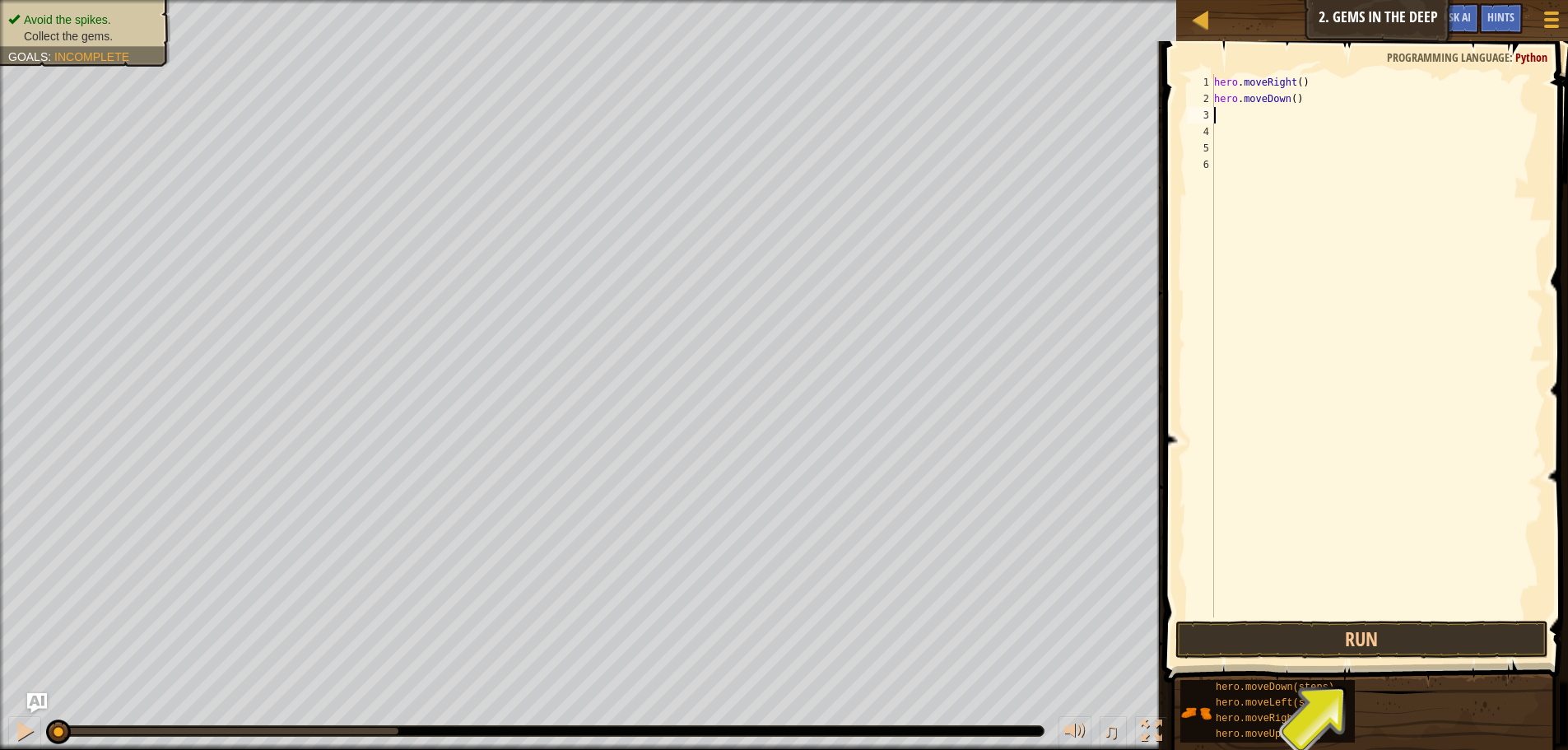
type textarea "m"
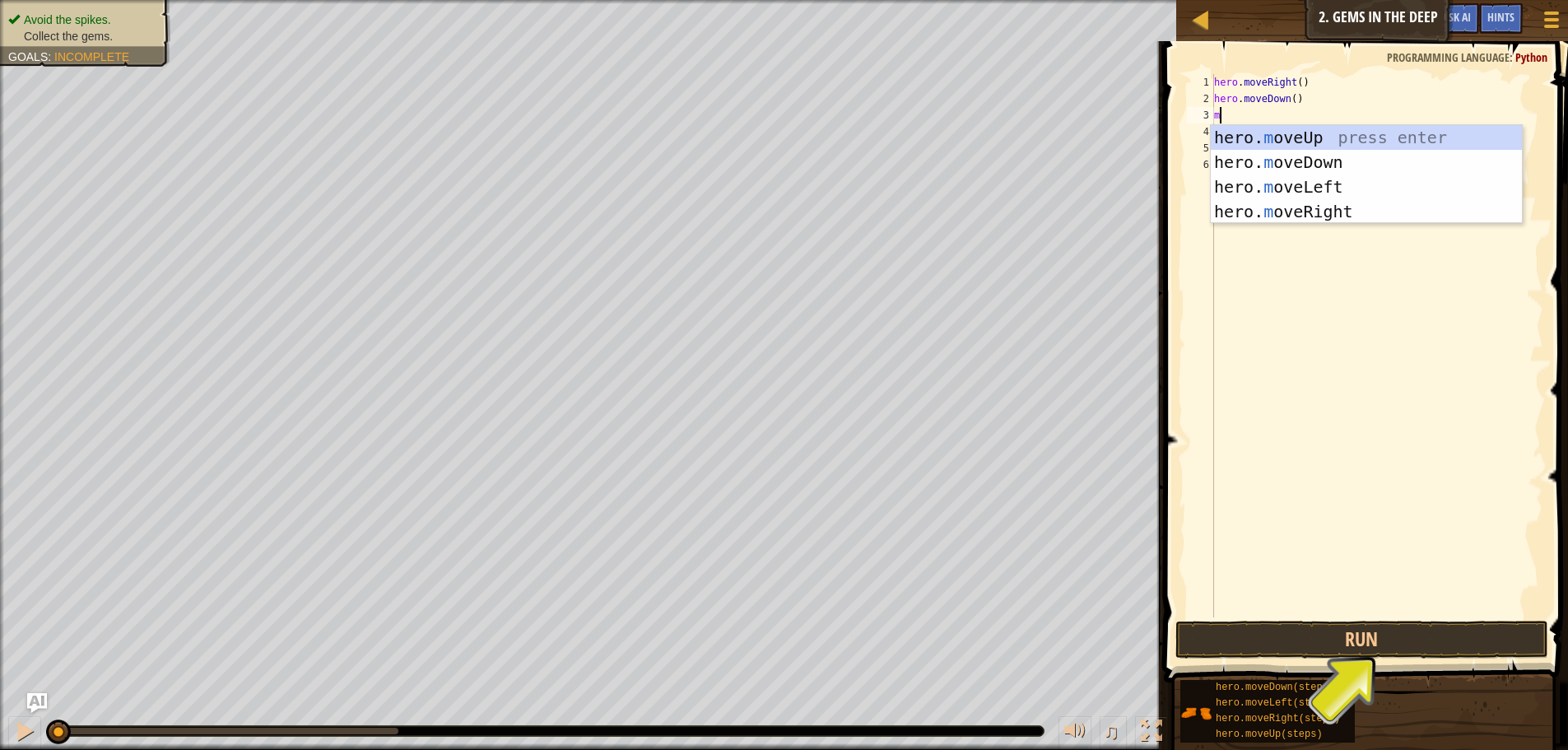
click at [1315, 137] on div "hero. m oveUp press enter hero. m oveDown press enter hero. m oveLeft press ent…" at bounding box center [1367, 199] width 311 height 148
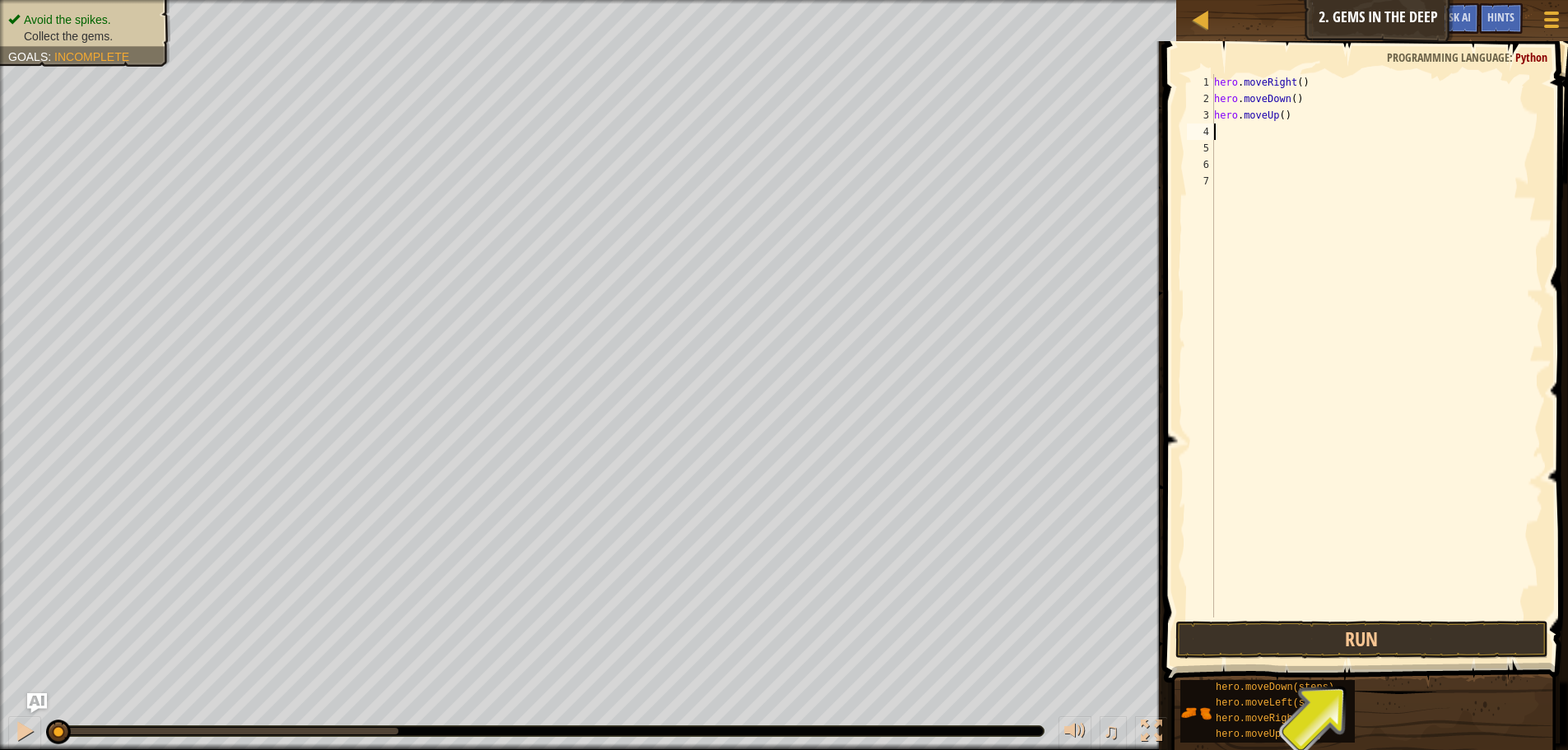
type textarea "m"
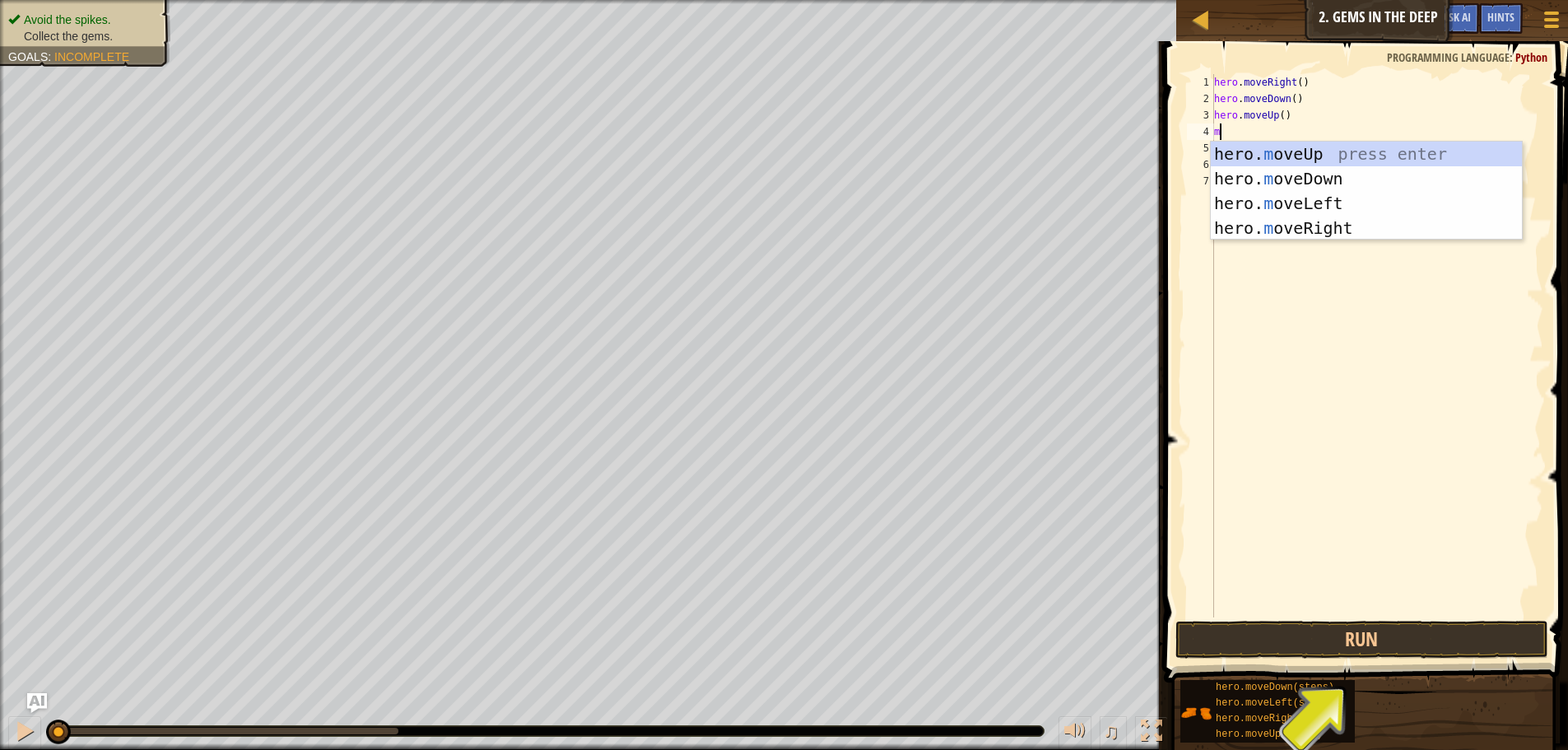
click at [1332, 159] on div "hero. m oveUp press enter hero. m oveDown press enter hero. m oveLeft press ent…" at bounding box center [1367, 216] width 311 height 148
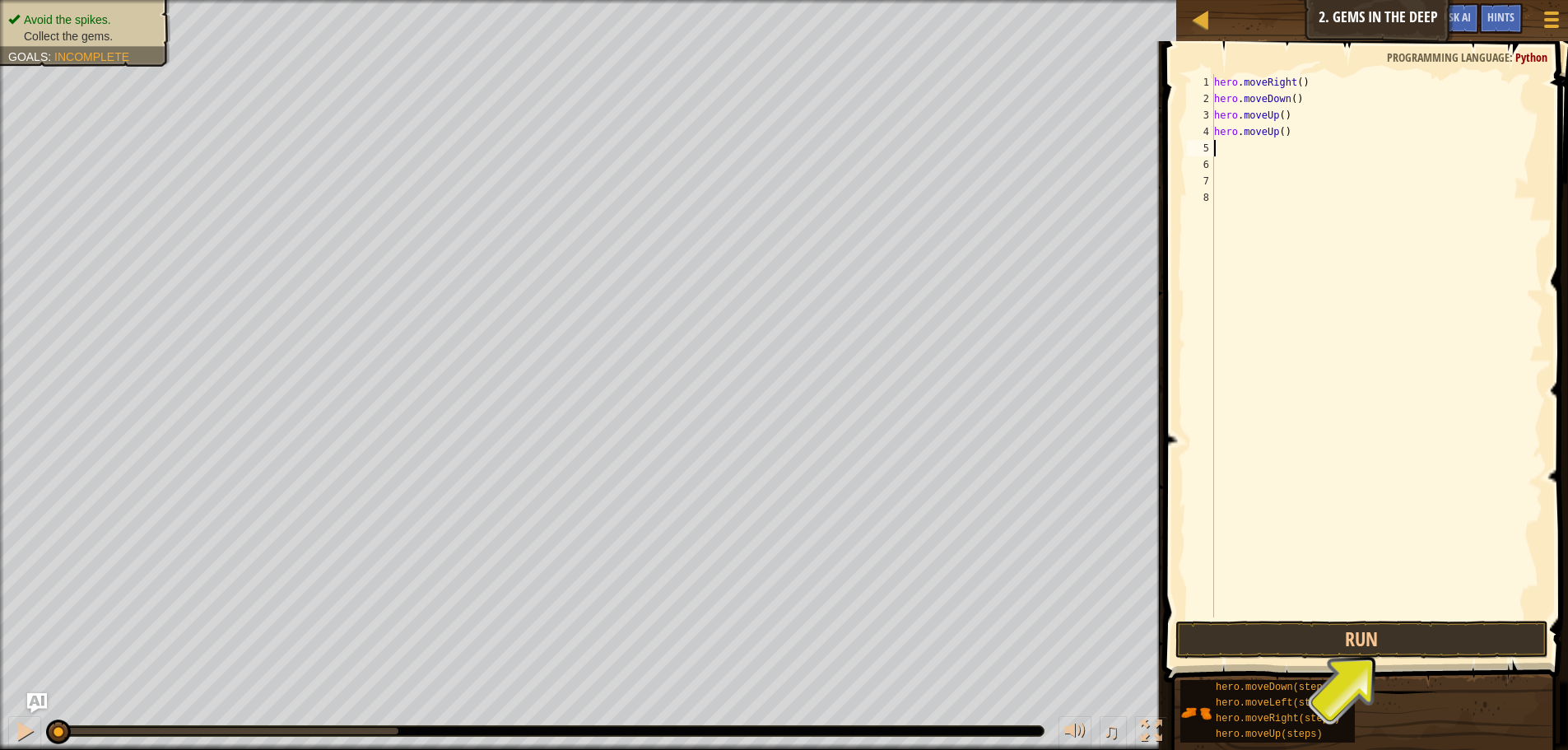
type textarea "m"
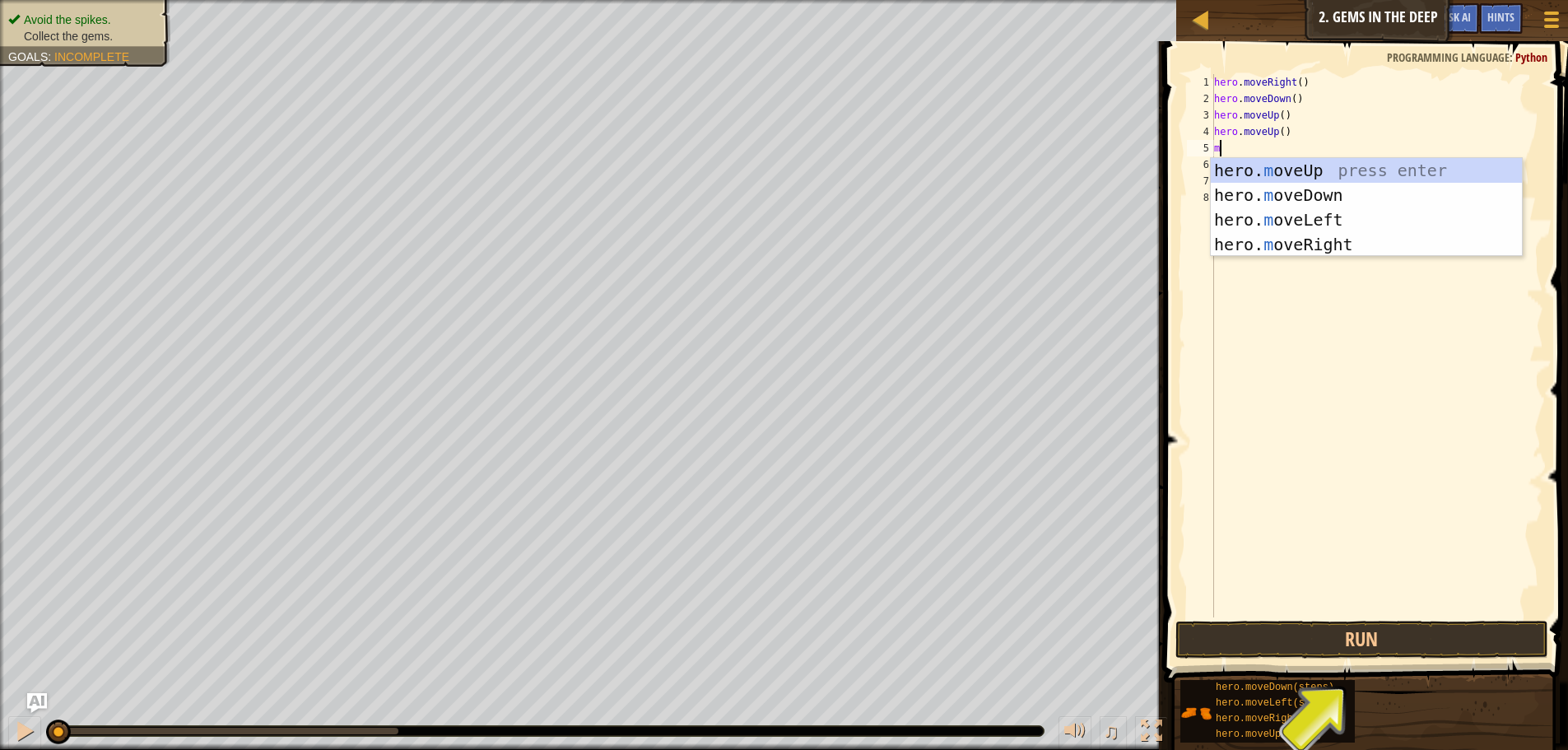
click at [1338, 248] on div "hero. m oveUp press enter hero. m oveDown press enter hero. m oveLeft press ent…" at bounding box center [1367, 232] width 311 height 148
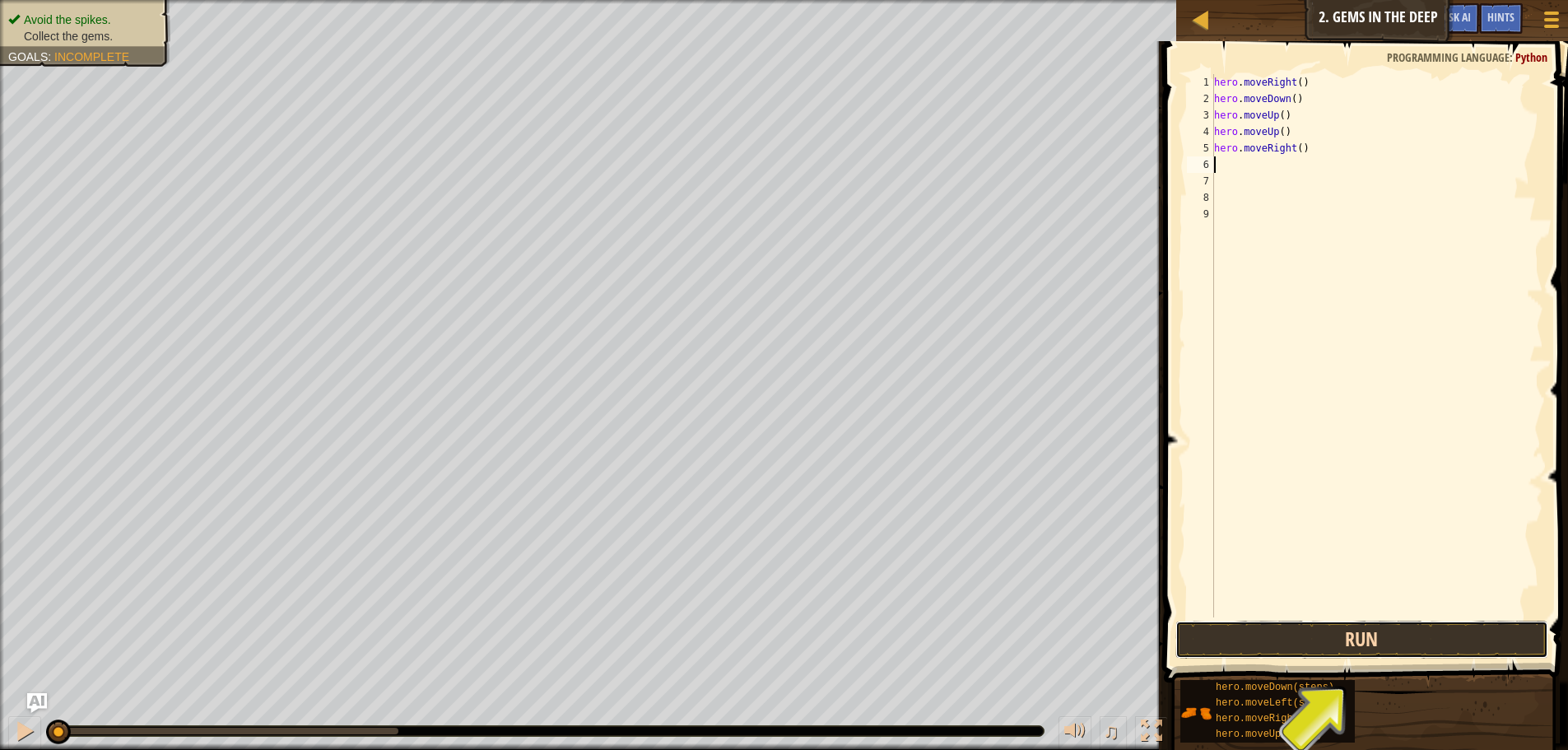
click at [1412, 631] on button "Run" at bounding box center [1362, 639] width 373 height 38
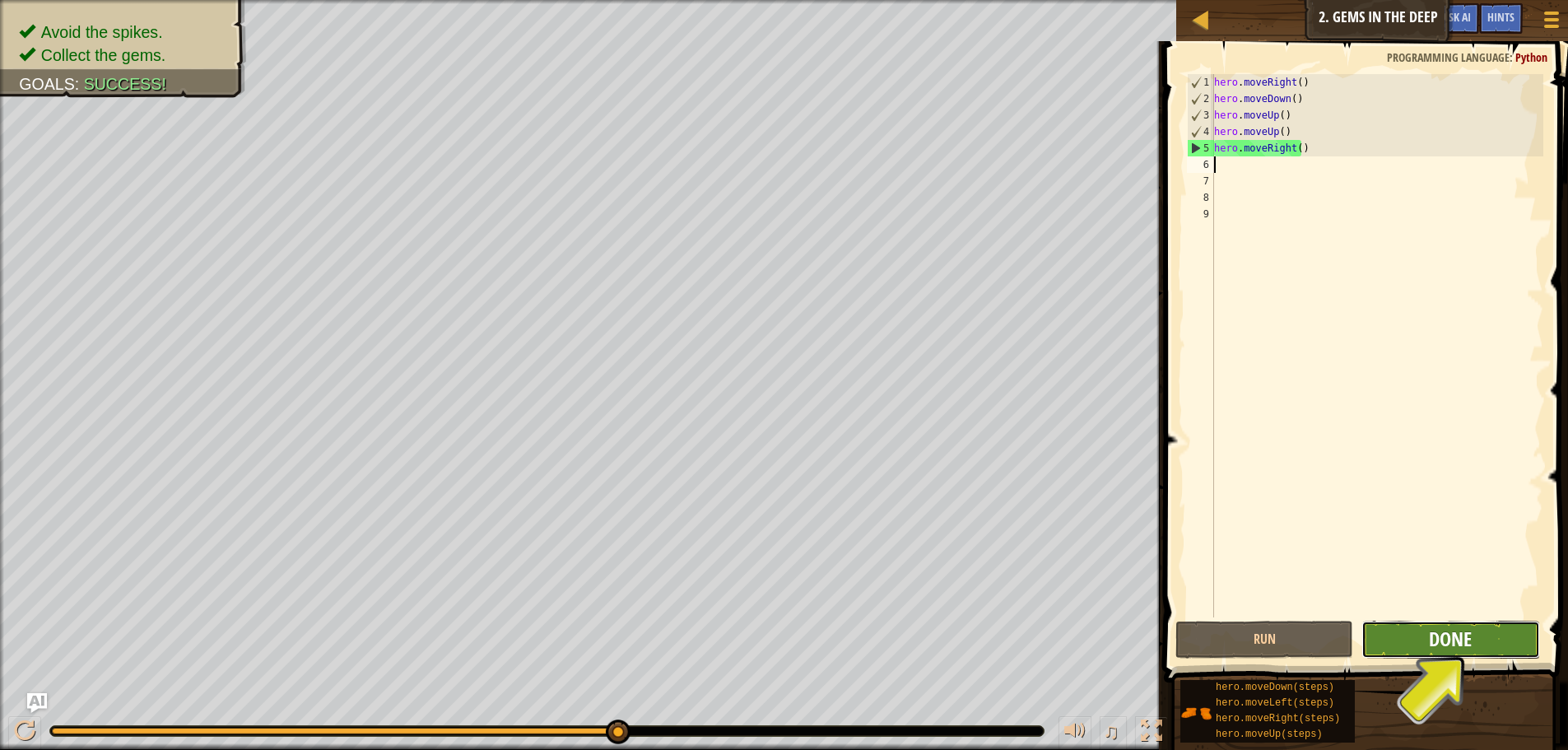
click at [1453, 634] on span "Done" at bounding box center [1450, 639] width 43 height 26
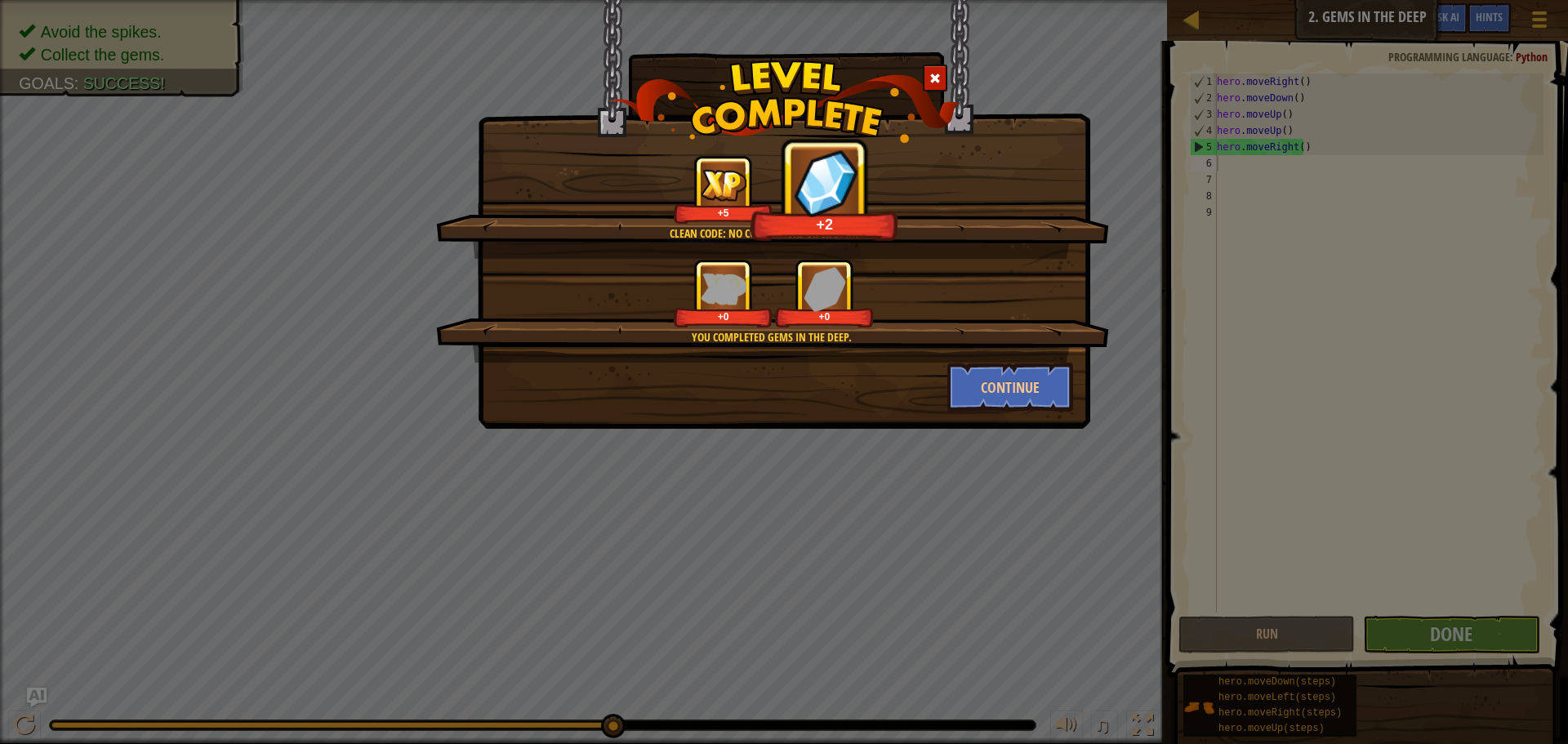
drag, startPoint x: 1441, startPoint y: 629, endPoint x: 0, endPoint y: 716, distance: 1443.6
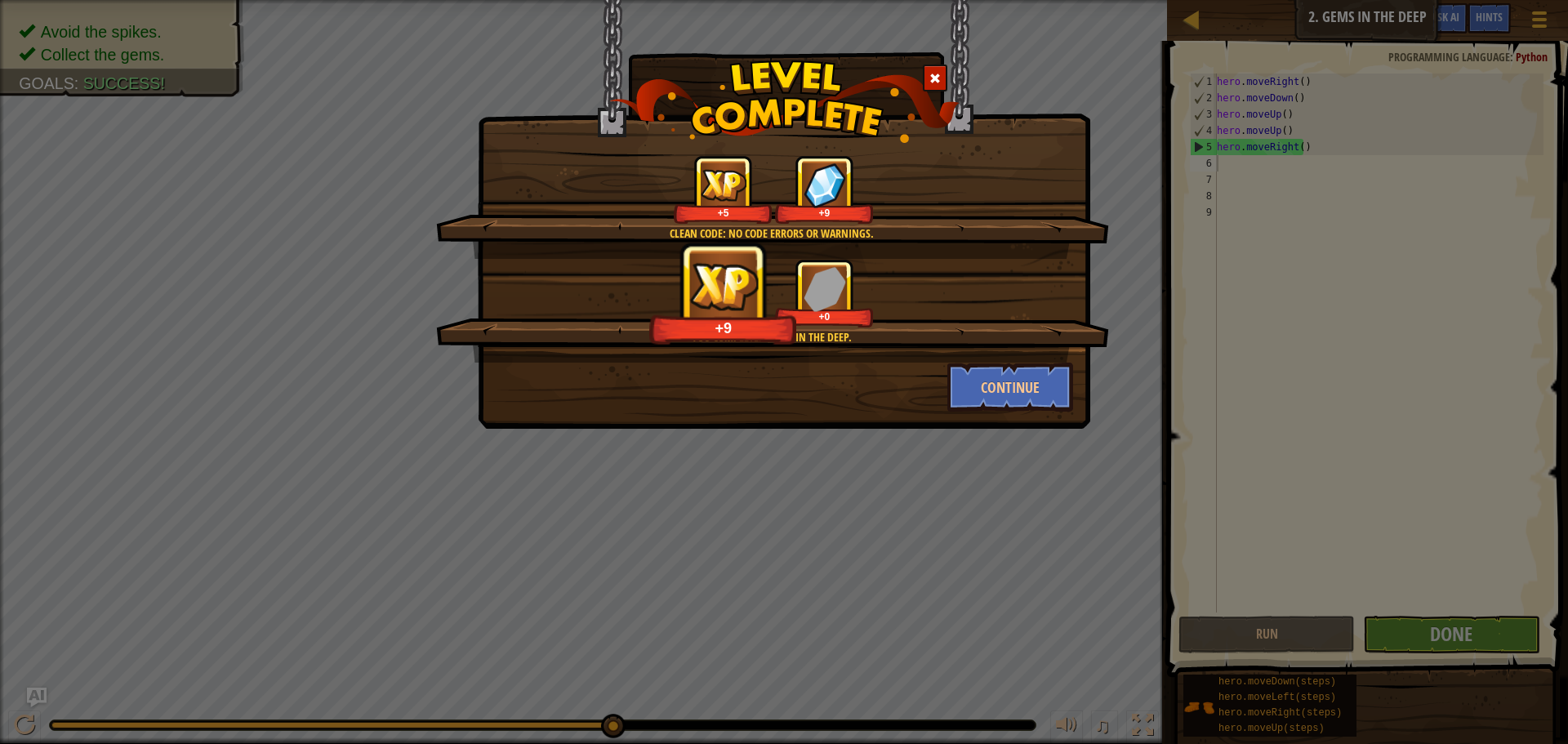
drag, startPoint x: 0, startPoint y: 716, endPoint x: 199, endPoint y: 342, distance: 423.6
drag, startPoint x: 199, startPoint y: 342, endPoint x: 684, endPoint y: 647, distance: 572.9
drag, startPoint x: 684, startPoint y: 647, endPoint x: 768, endPoint y: 710, distance: 105.0
click at [543, 578] on div "Clean code: no code errors or warnings. +5 +9 You completed Gems in the Deep. +…" at bounding box center [784, 372] width 1568 height 744
drag, startPoint x: 543, startPoint y: 578, endPoint x: 754, endPoint y: 738, distance: 264.8
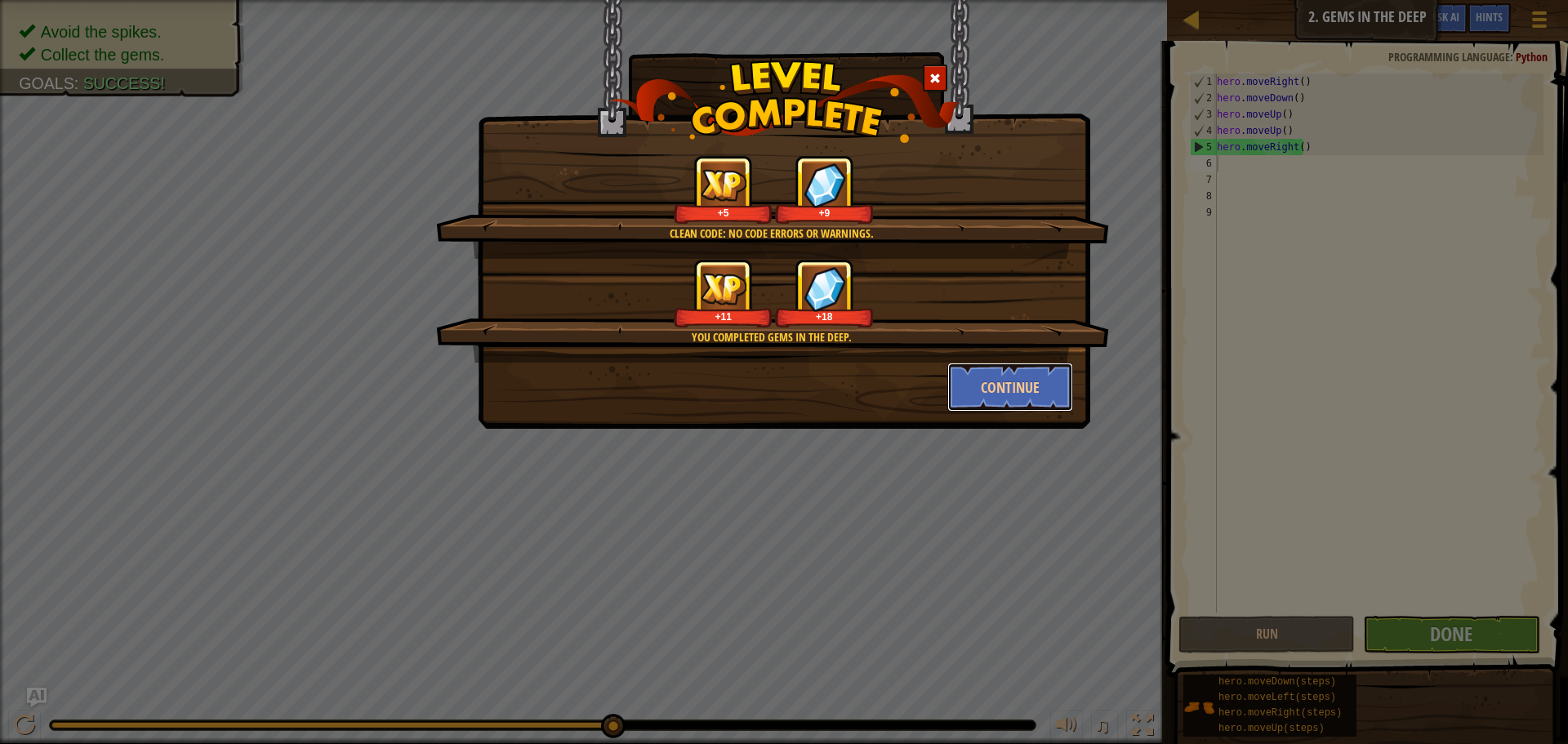
drag, startPoint x: 754, startPoint y: 738, endPoint x: 1033, endPoint y: 413, distance: 428.3
drag, startPoint x: 1030, startPoint y: 414, endPoint x: 1042, endPoint y: 389, distance: 27.7
click at [977, 388] on button "Continue" at bounding box center [1010, 387] width 127 height 49
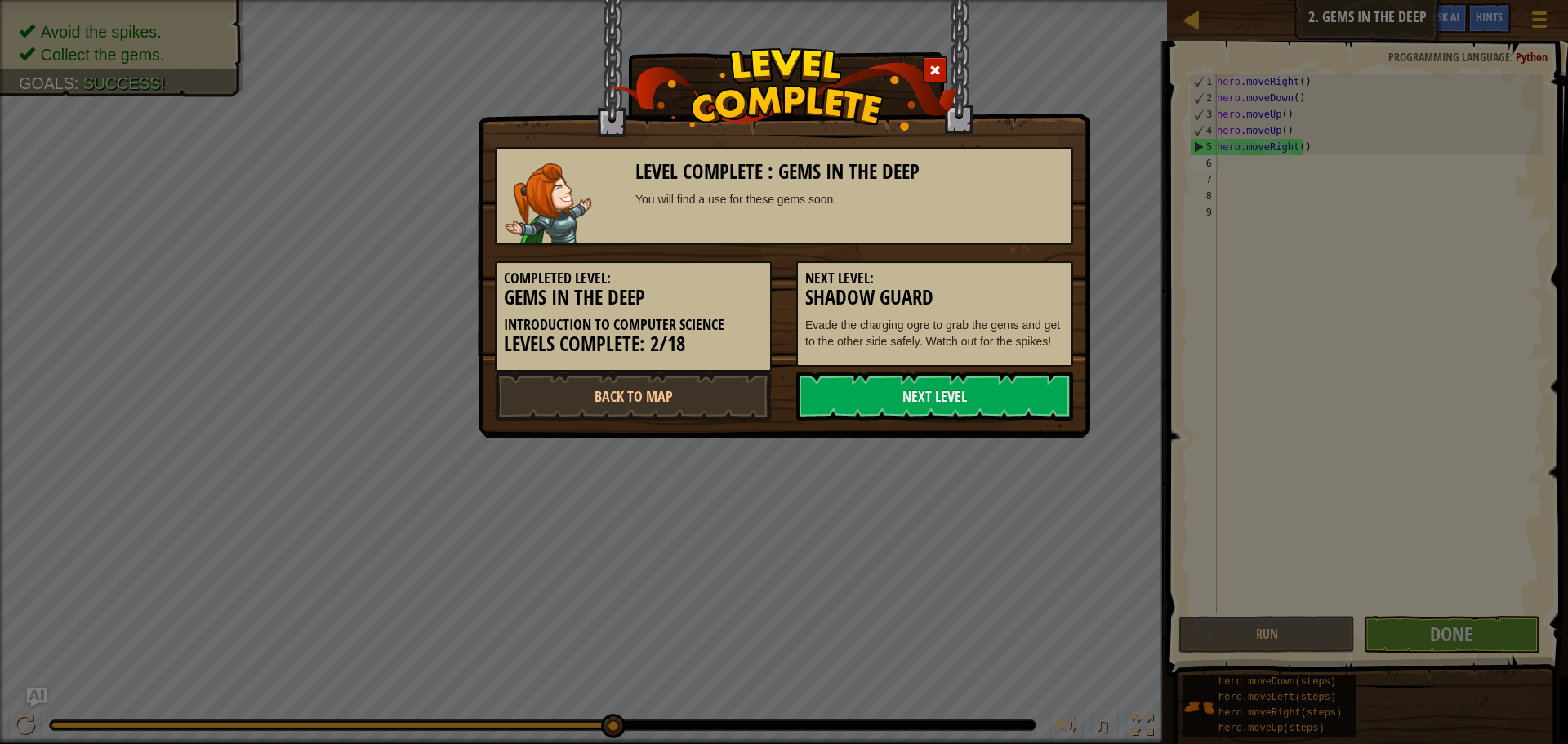
click at [881, 401] on link "Next Level" at bounding box center [934, 396] width 277 height 49
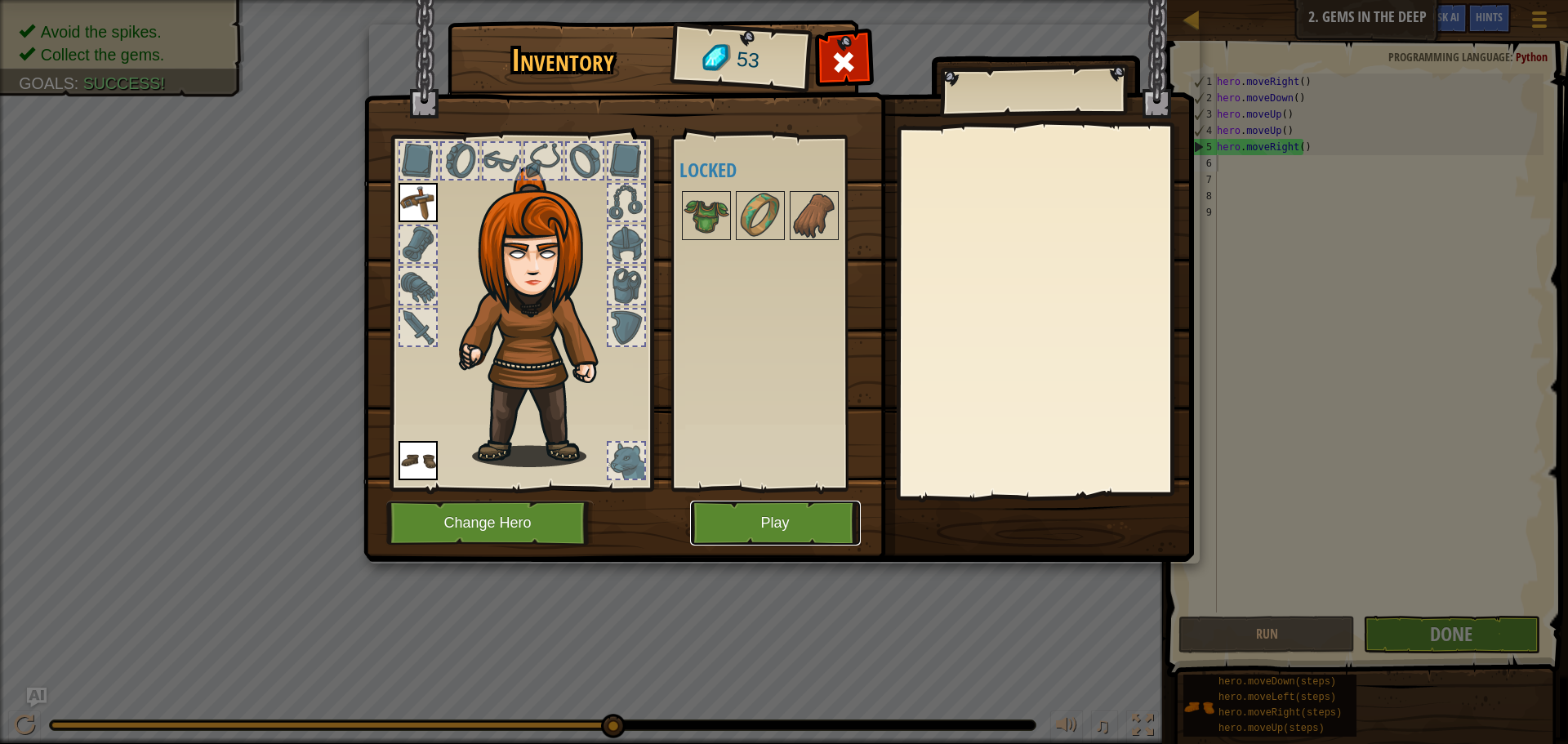
click at [691, 537] on button "Play" at bounding box center [776, 523] width 171 height 45
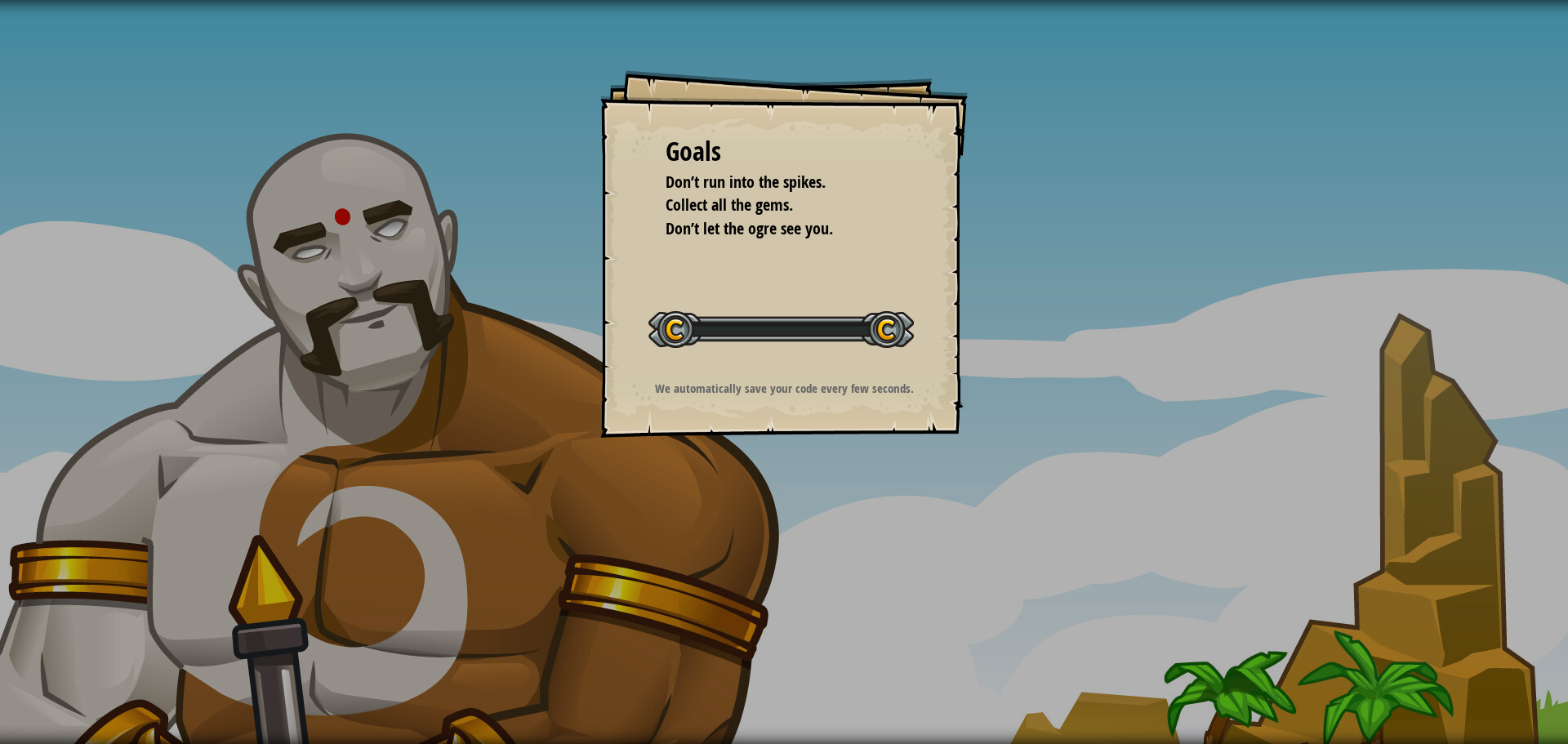
click at [719, 522] on div "Goals Don’t run into the spikes. Collect all the gems. Don’t let the ogre see y…" at bounding box center [784, 372] width 1568 height 744
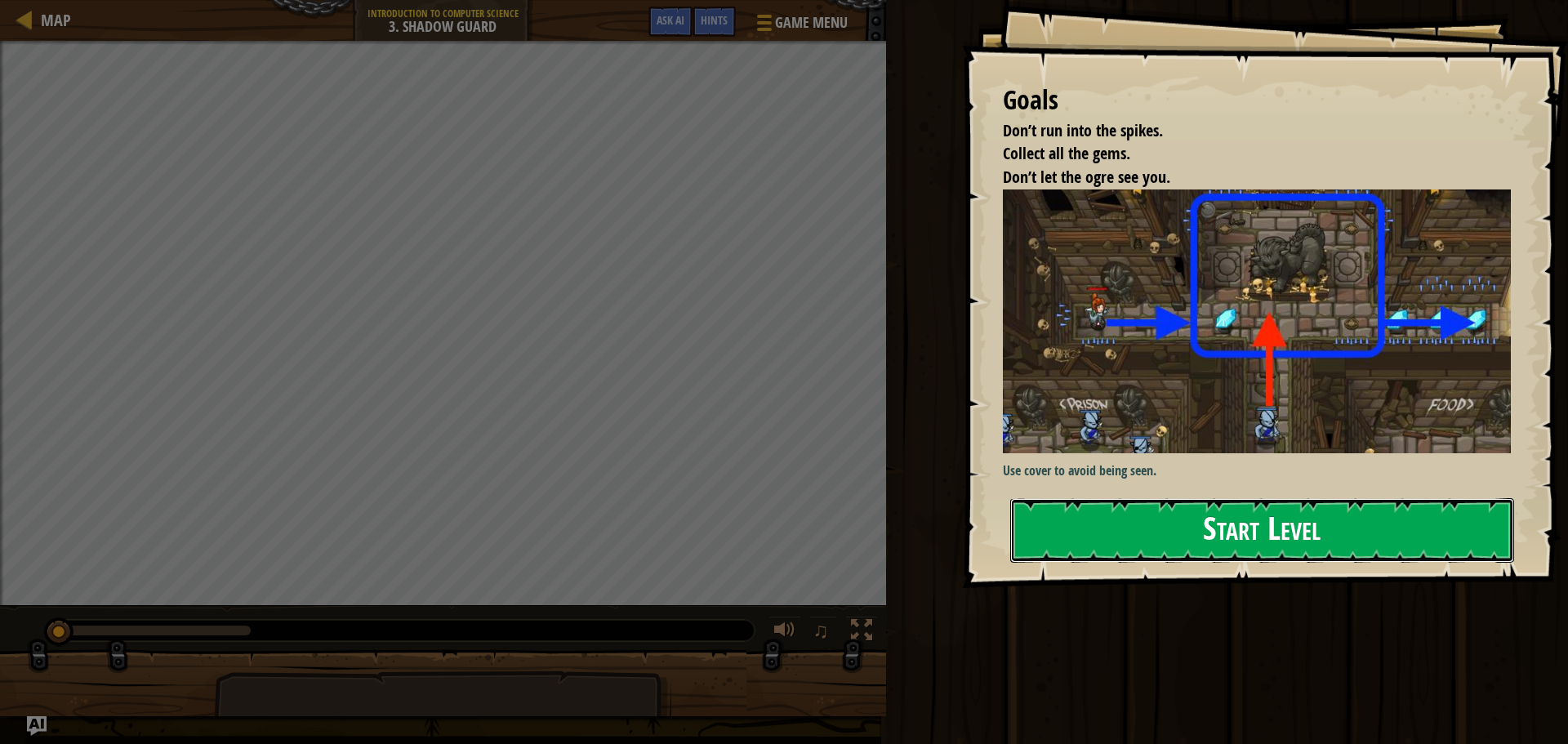
click at [1209, 527] on button "Start Level" at bounding box center [1262, 531] width 504 height 65
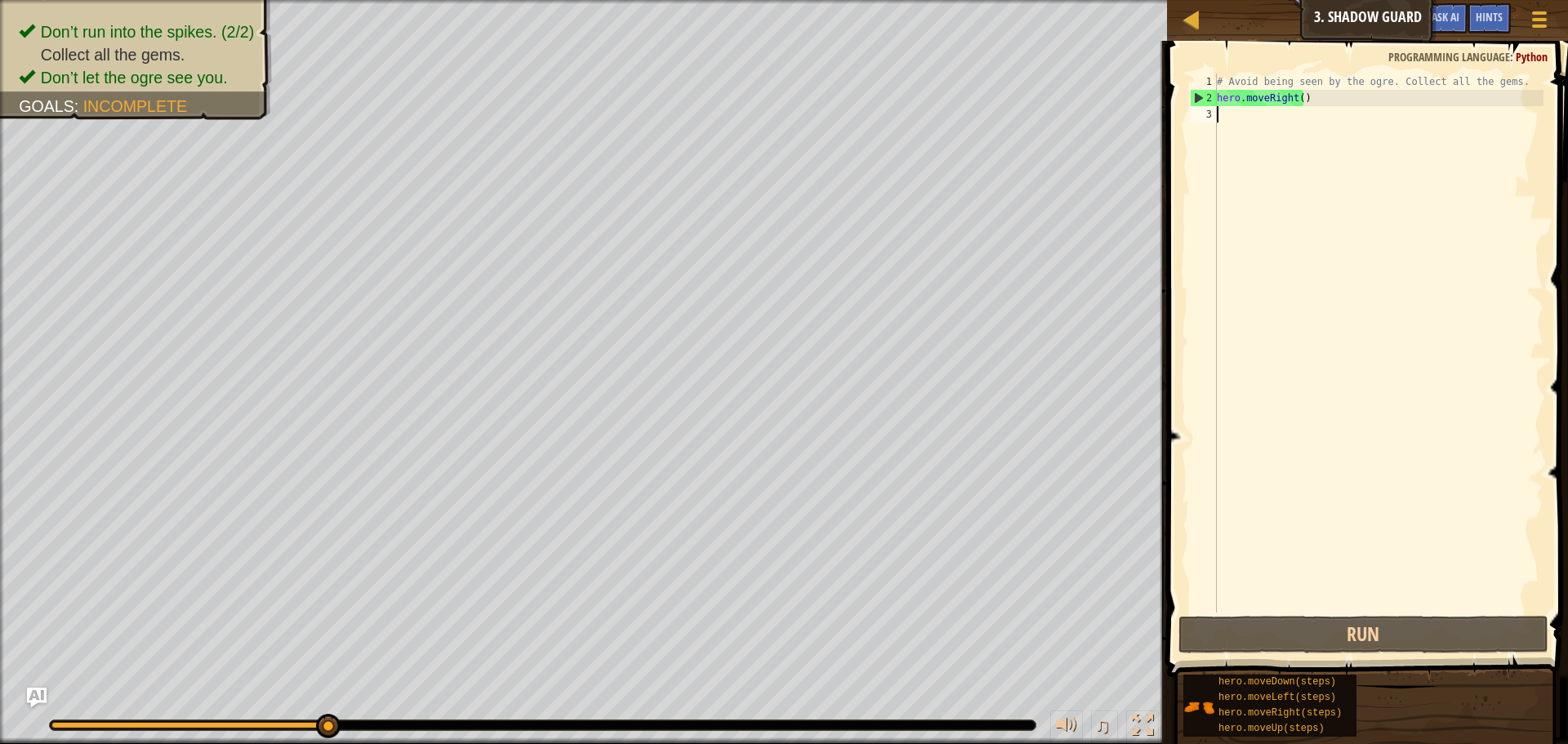
click at [1302, 102] on div "# Avoid being seen by the ogre. Collect all the gems. hero . moveRight ( )" at bounding box center [1379, 359] width 330 height 572
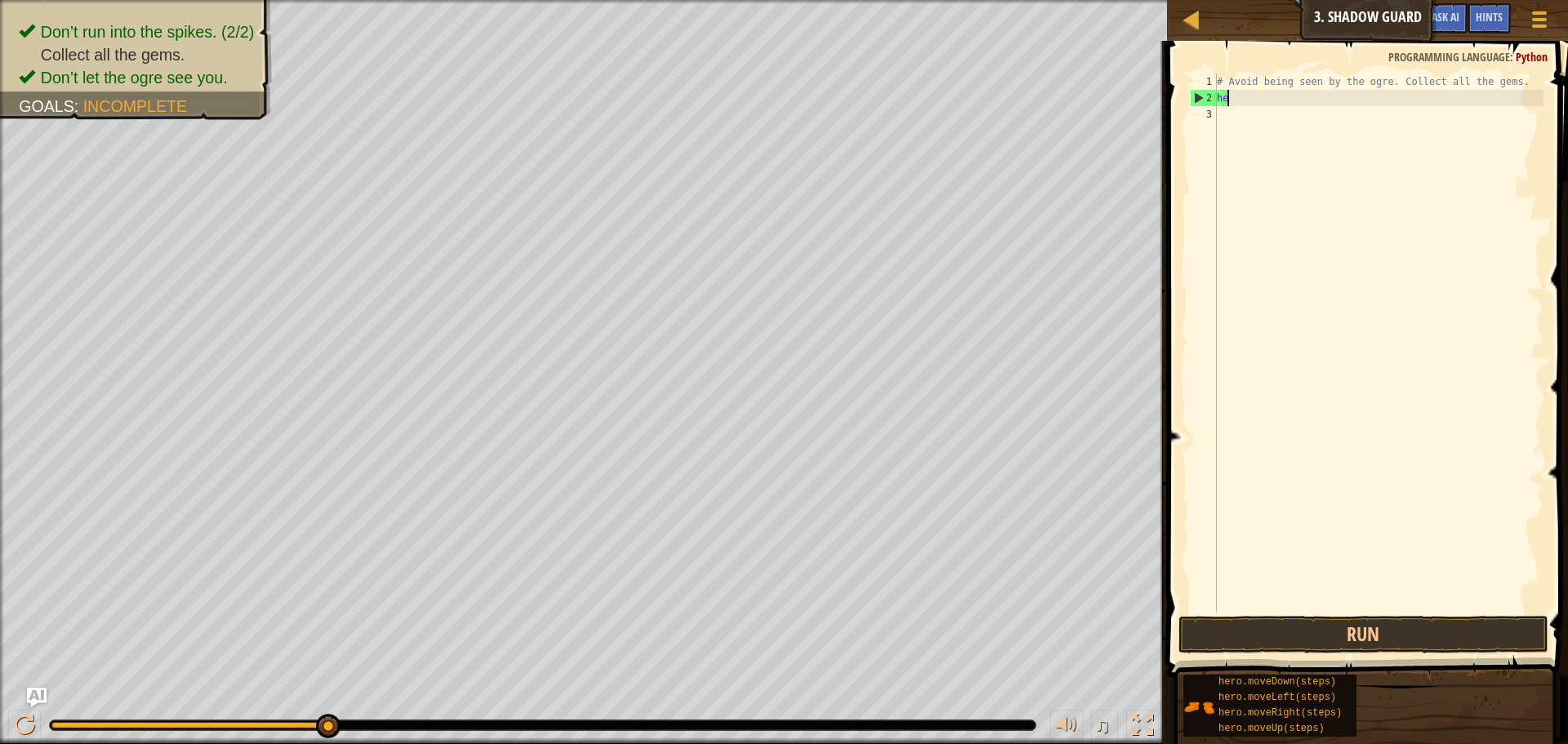
type textarea "h"
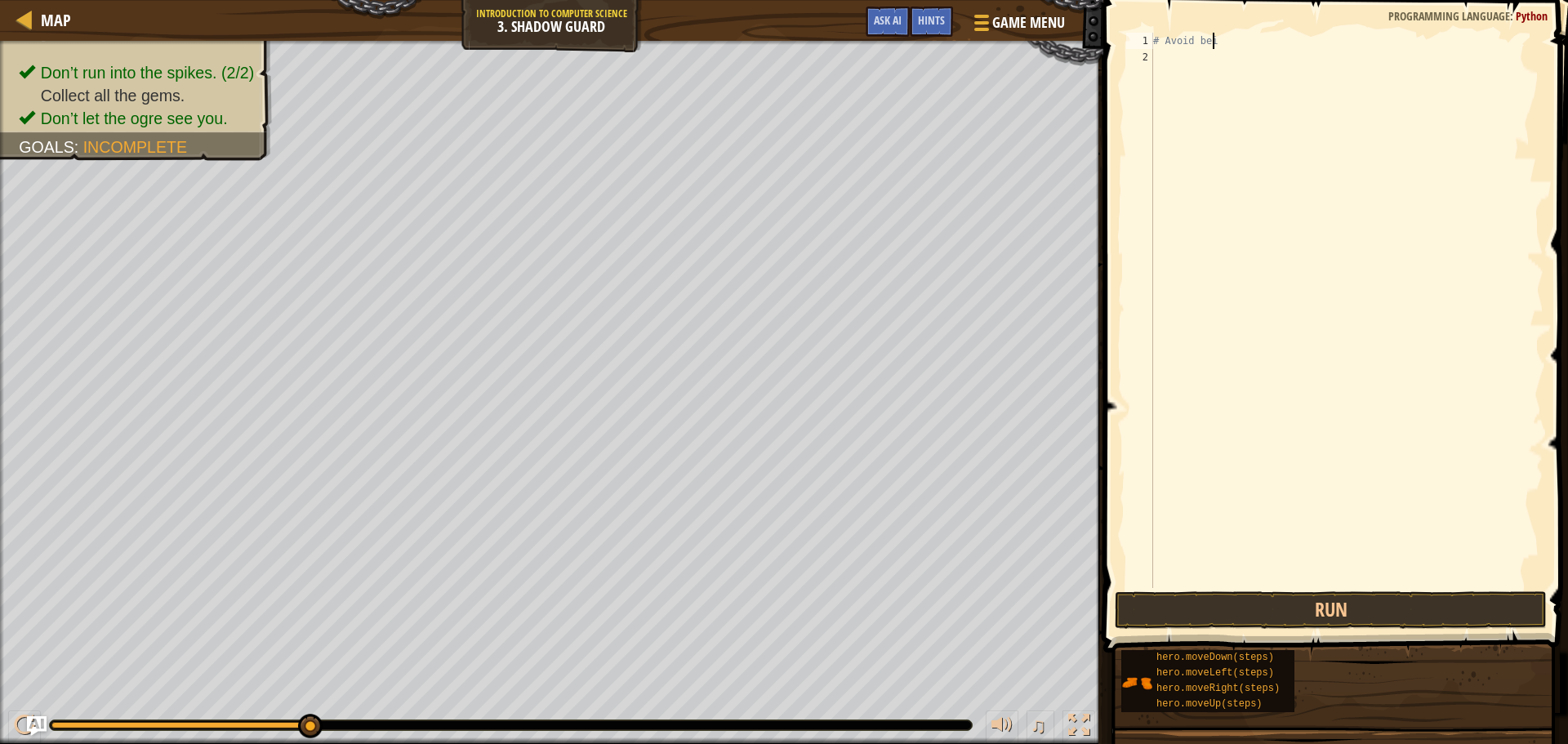
scroll to position [7, 2]
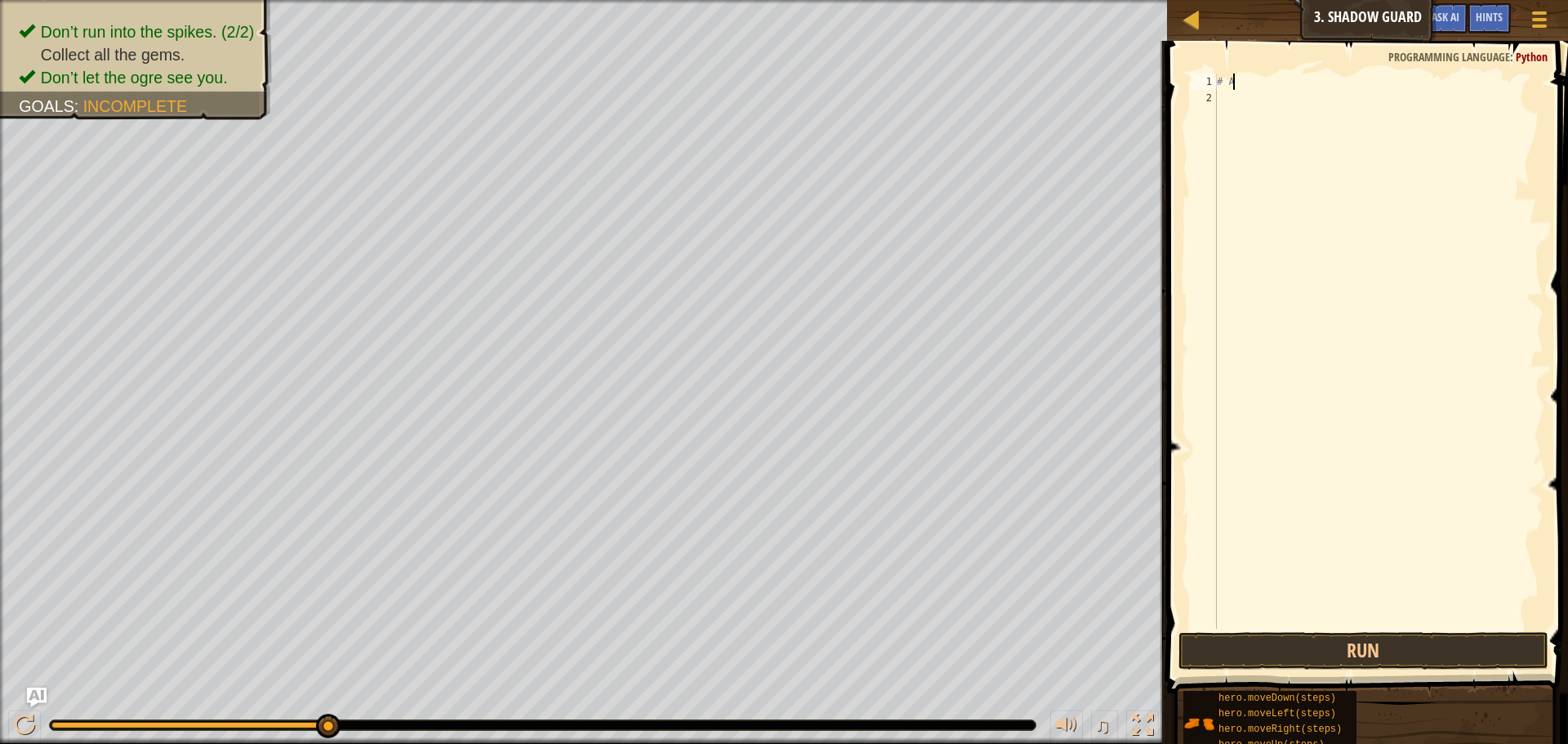
type textarea "#"
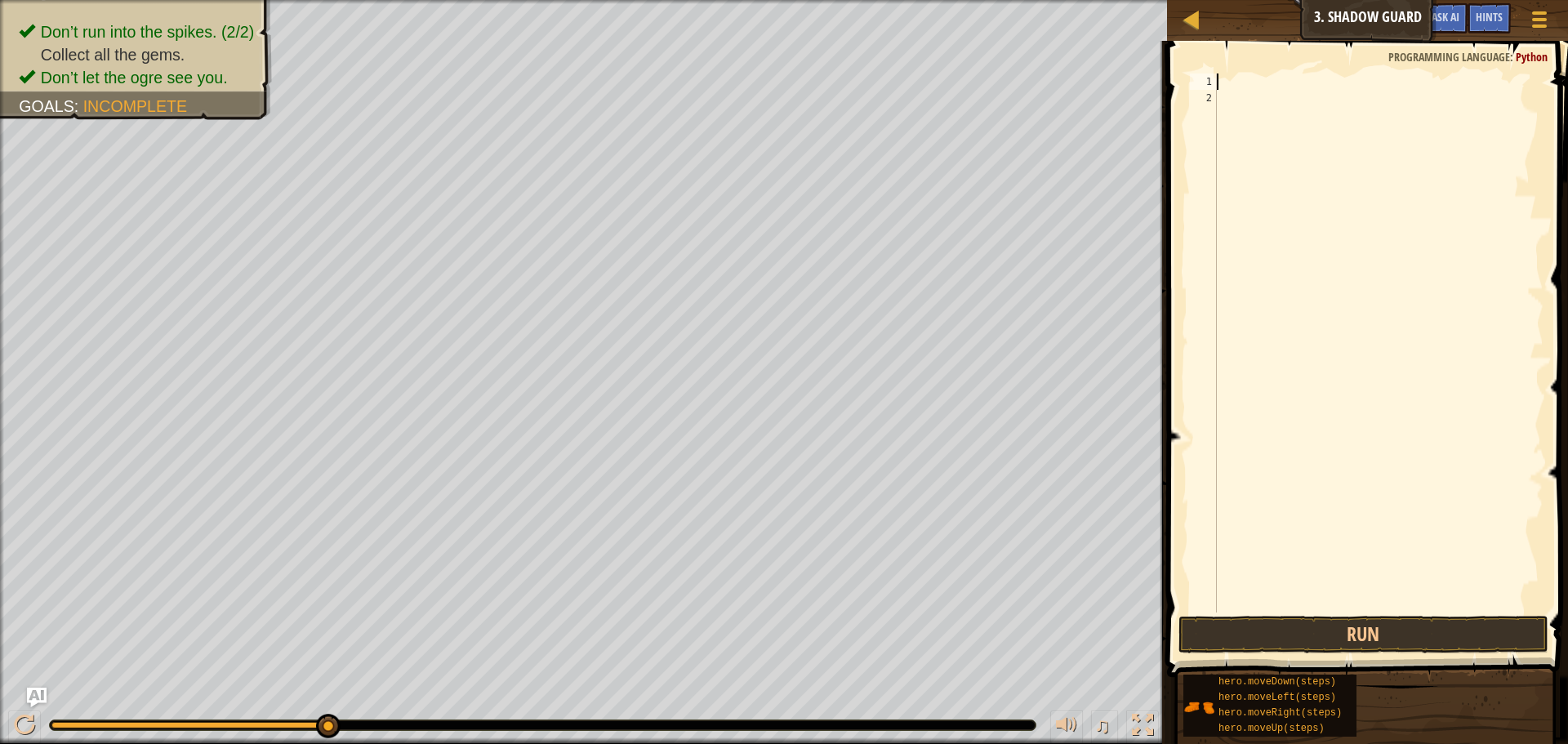
type textarea "m"
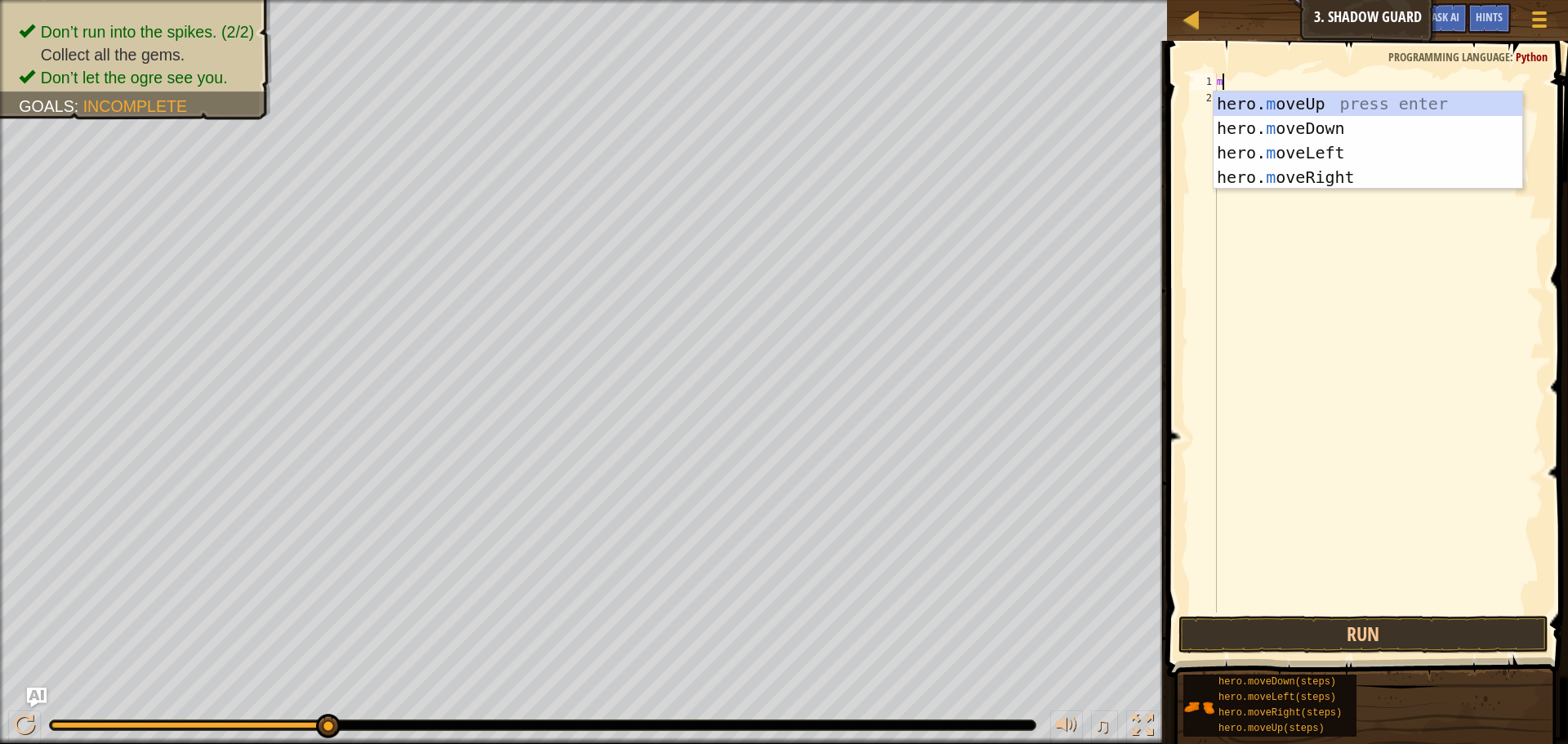
click at [1338, 170] on div "hero. m oveUp press enter hero. m oveDown press enter hero. m oveLeft press ent…" at bounding box center [1368, 165] width 309 height 147
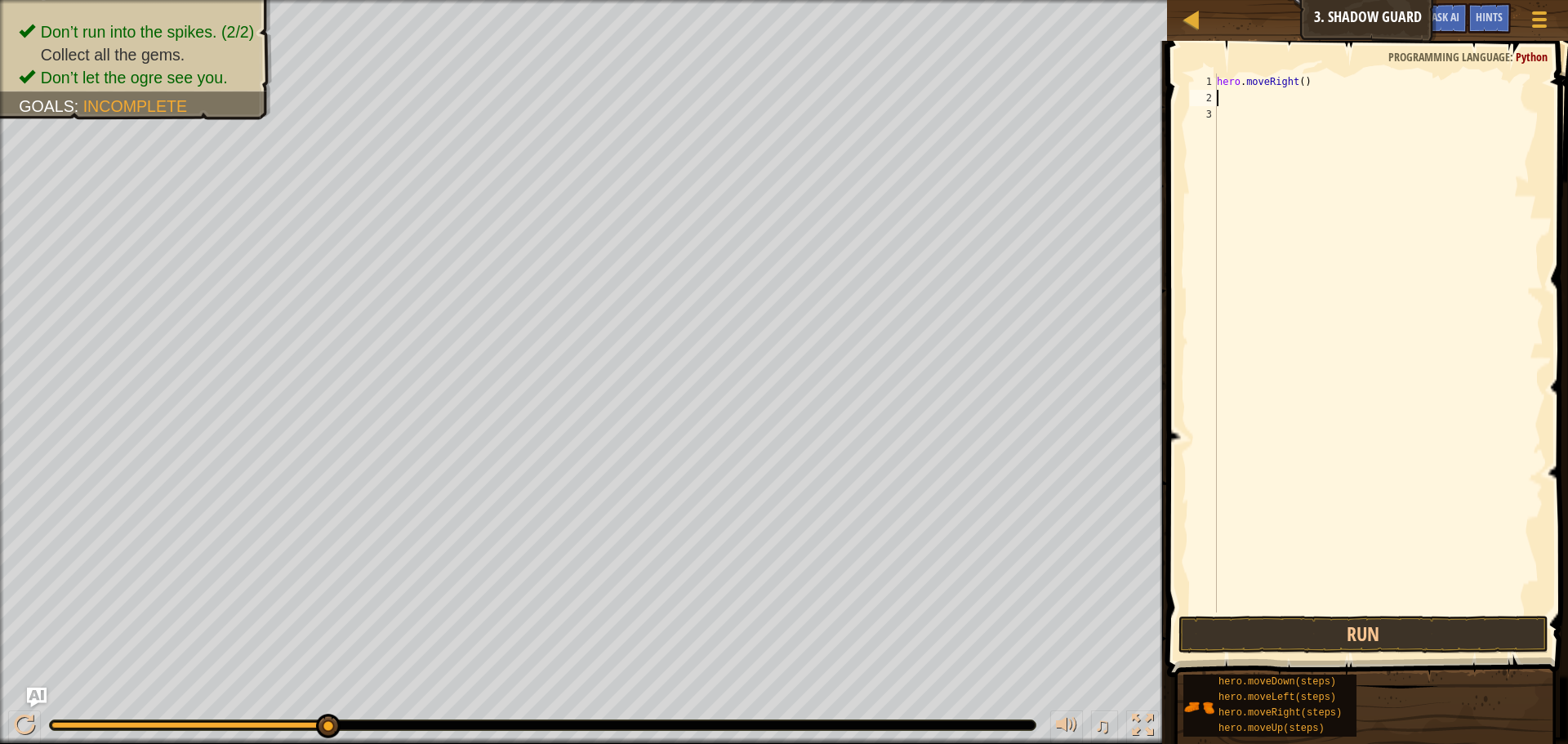
type textarea "m"
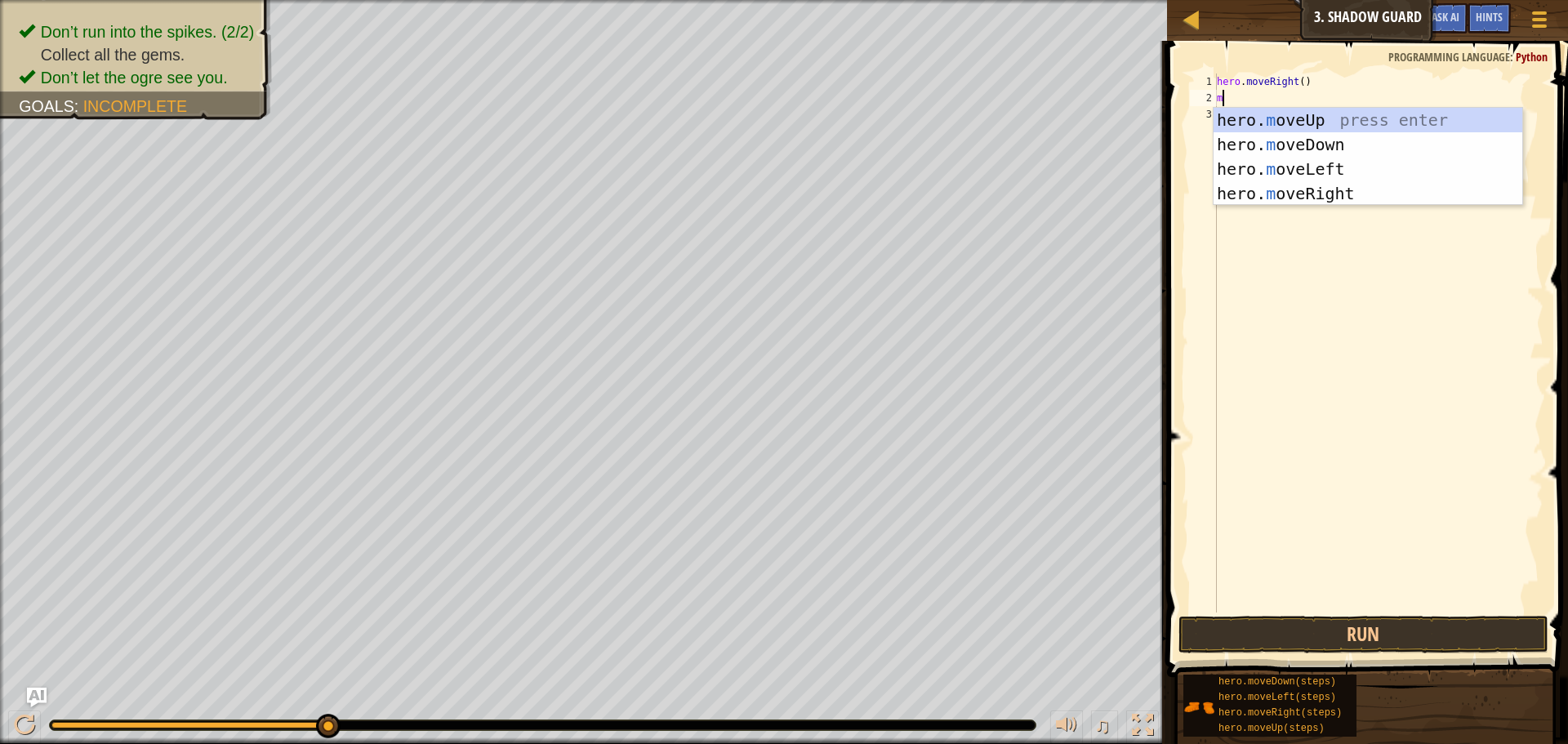
click at [1324, 197] on div "hero. m oveUp press enter hero. m oveDown press enter hero. m oveLeft press ent…" at bounding box center [1368, 181] width 309 height 147
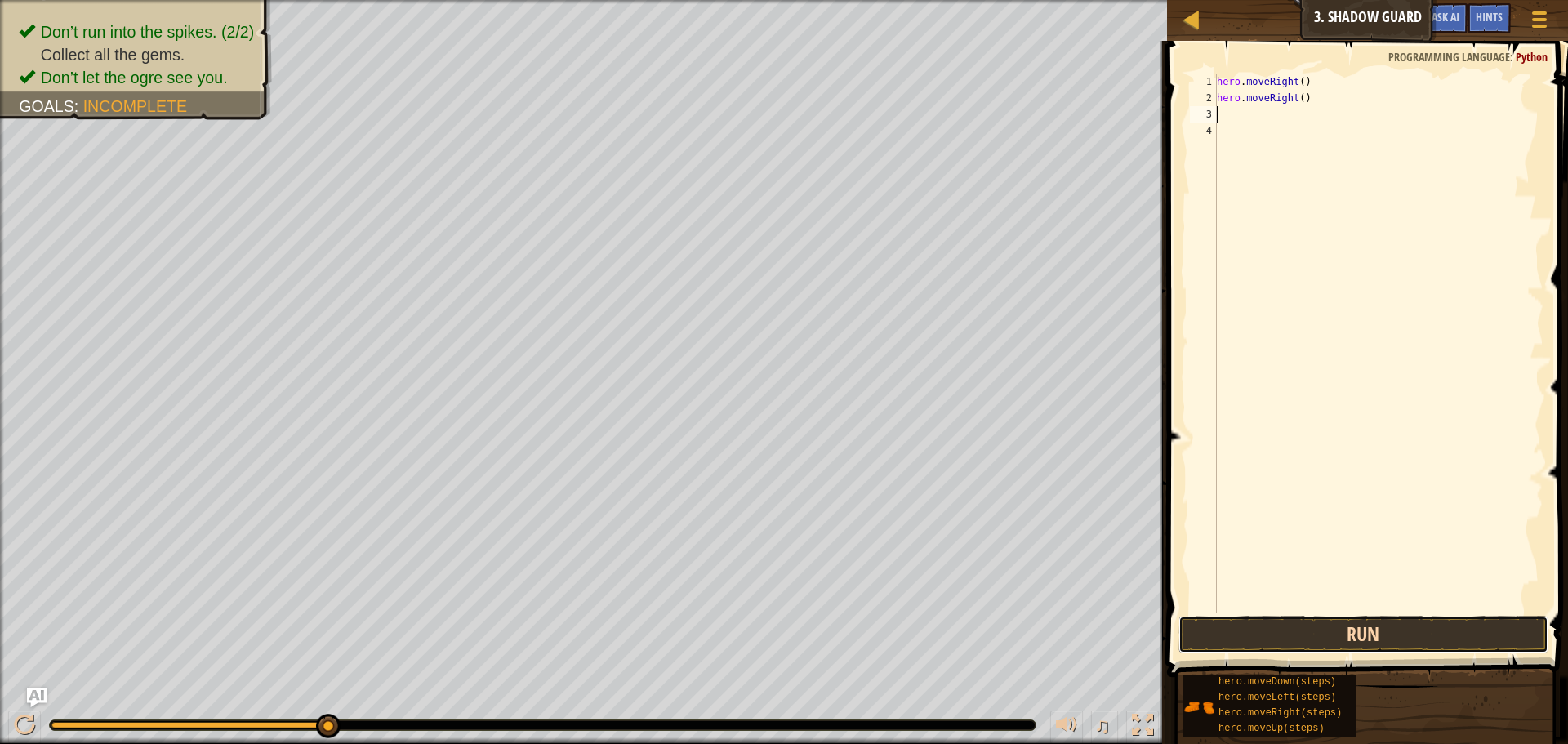
click at [1462, 617] on button "Run" at bounding box center [1364, 634] width 370 height 38
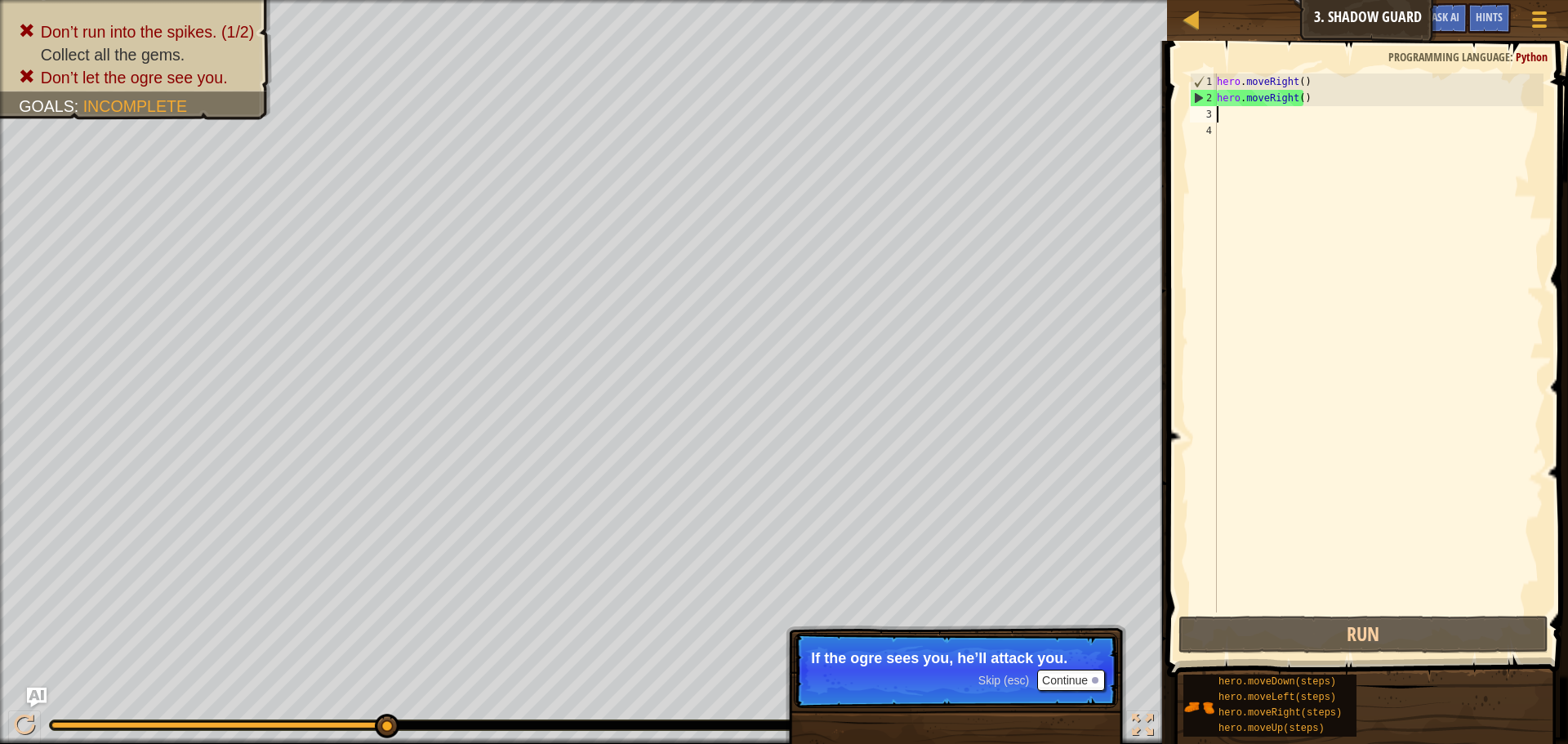
click at [1053, 679] on button "Continue" at bounding box center [1071, 680] width 68 height 21
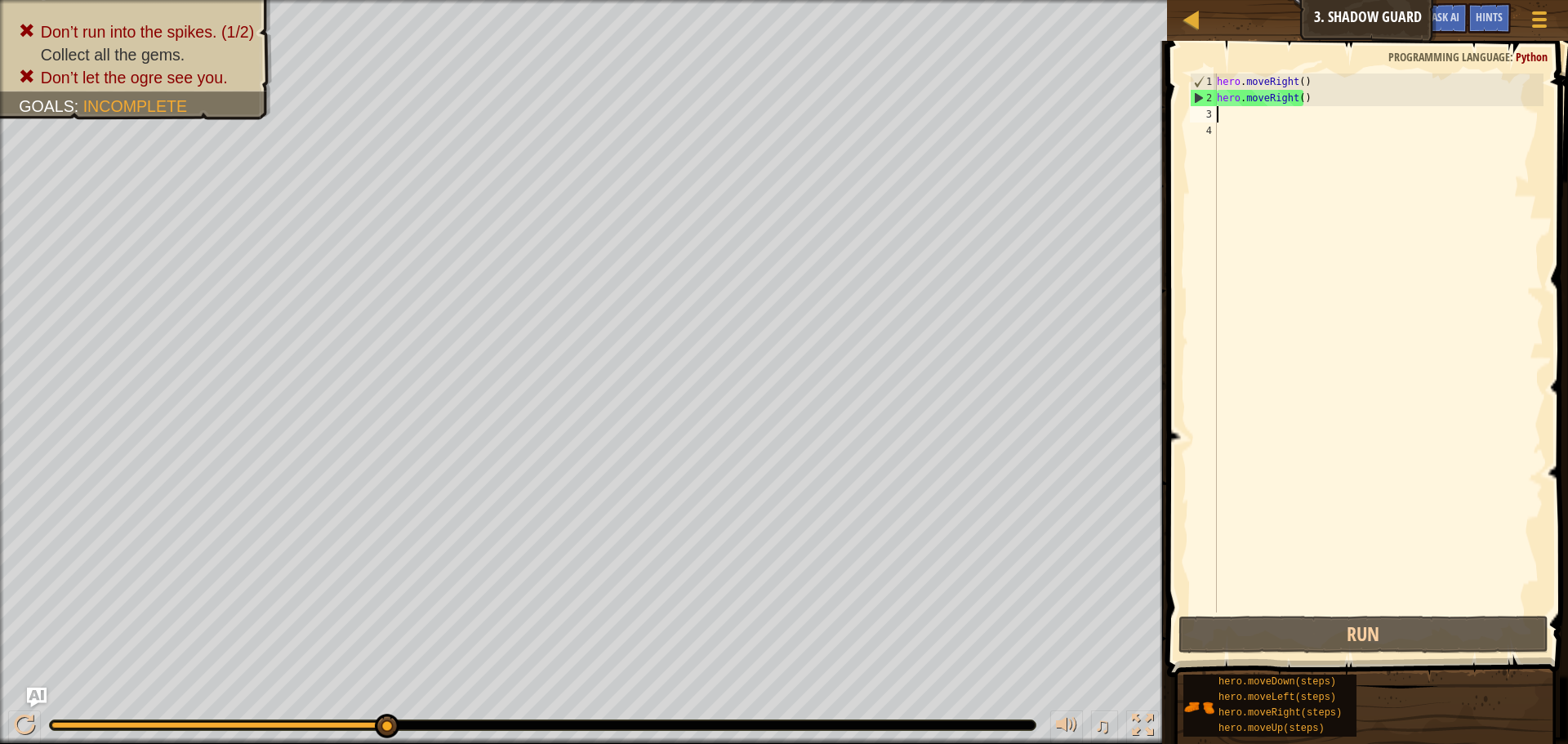
type textarea "m"
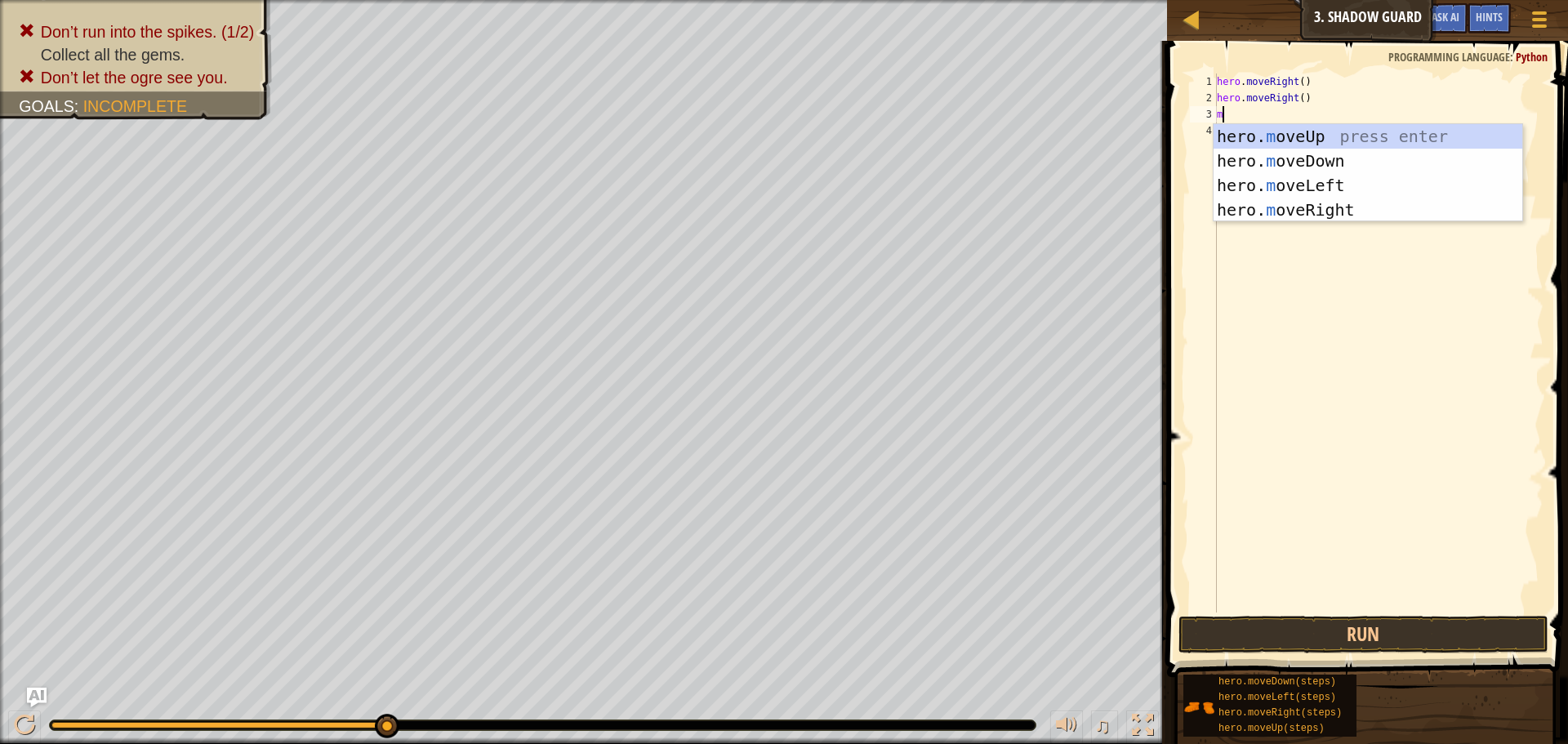
click at [1303, 211] on div "hero. m oveUp press enter hero. m oveDown press enter hero. m oveLeft press ent…" at bounding box center [1368, 197] width 309 height 147
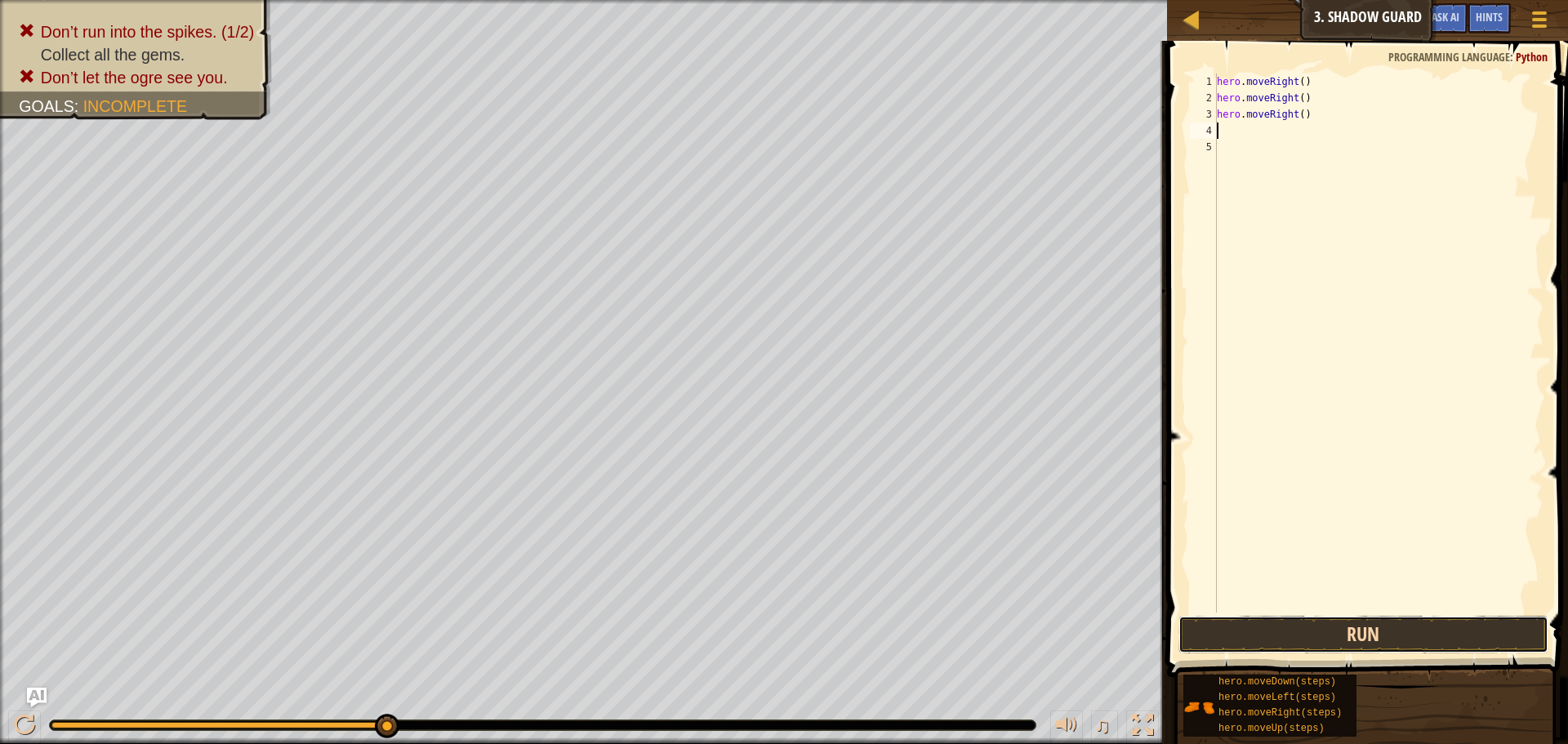
click at [1211, 637] on button "Run" at bounding box center [1364, 634] width 370 height 38
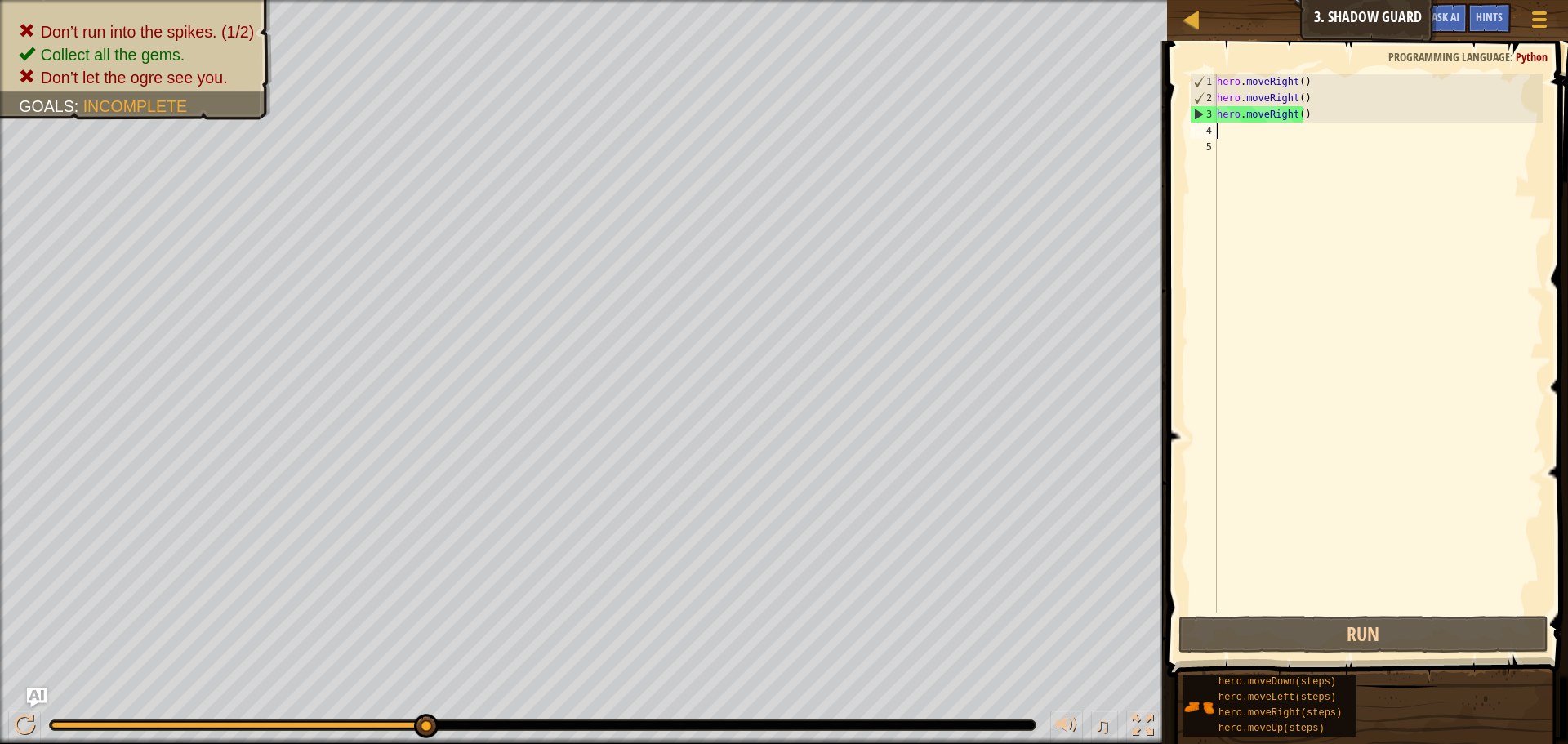
click at [1327, 113] on div "hero . moveRight ( ) hero . moveRight ( ) hero . moveRight ( )" at bounding box center [1379, 359] width 330 height 572
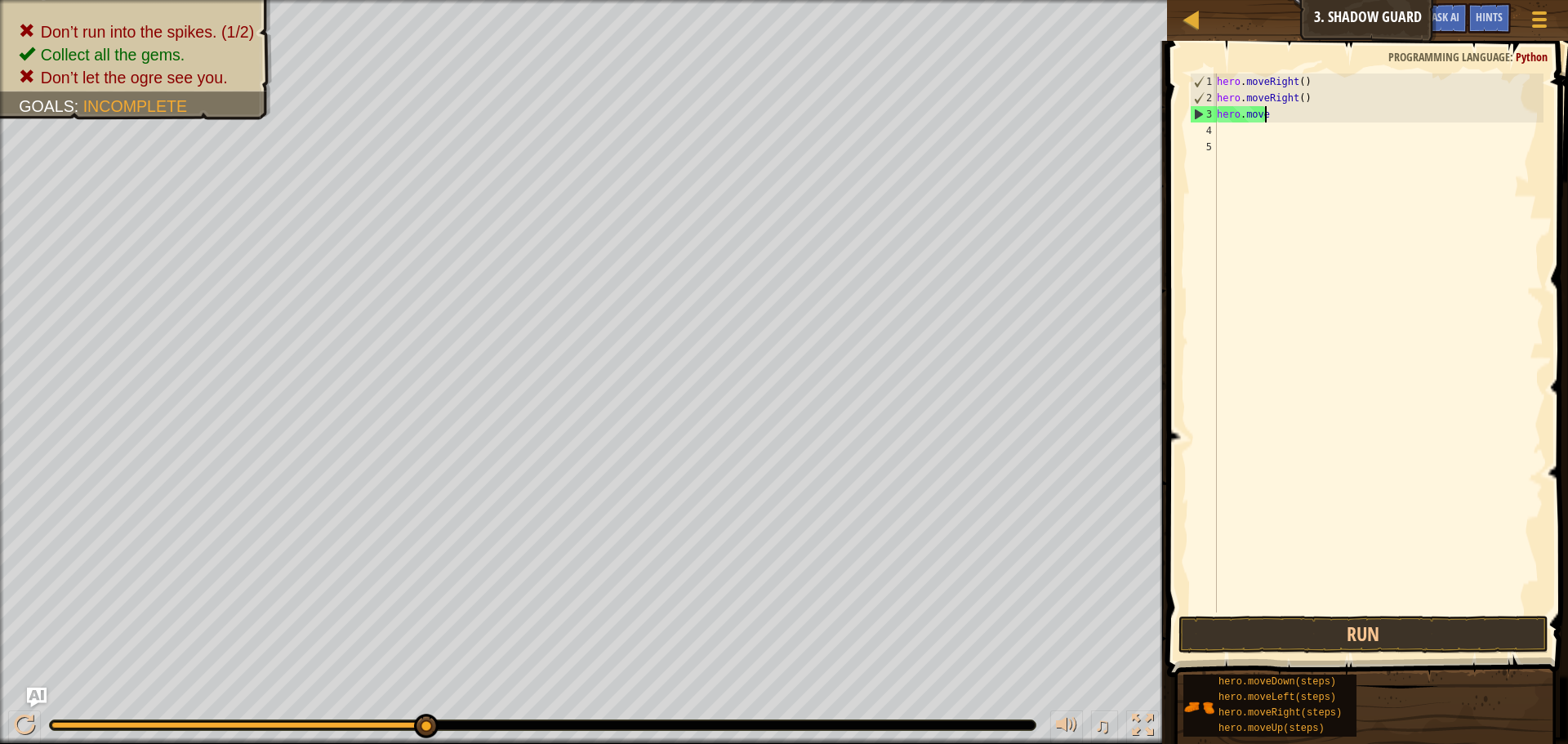
type textarea "h"
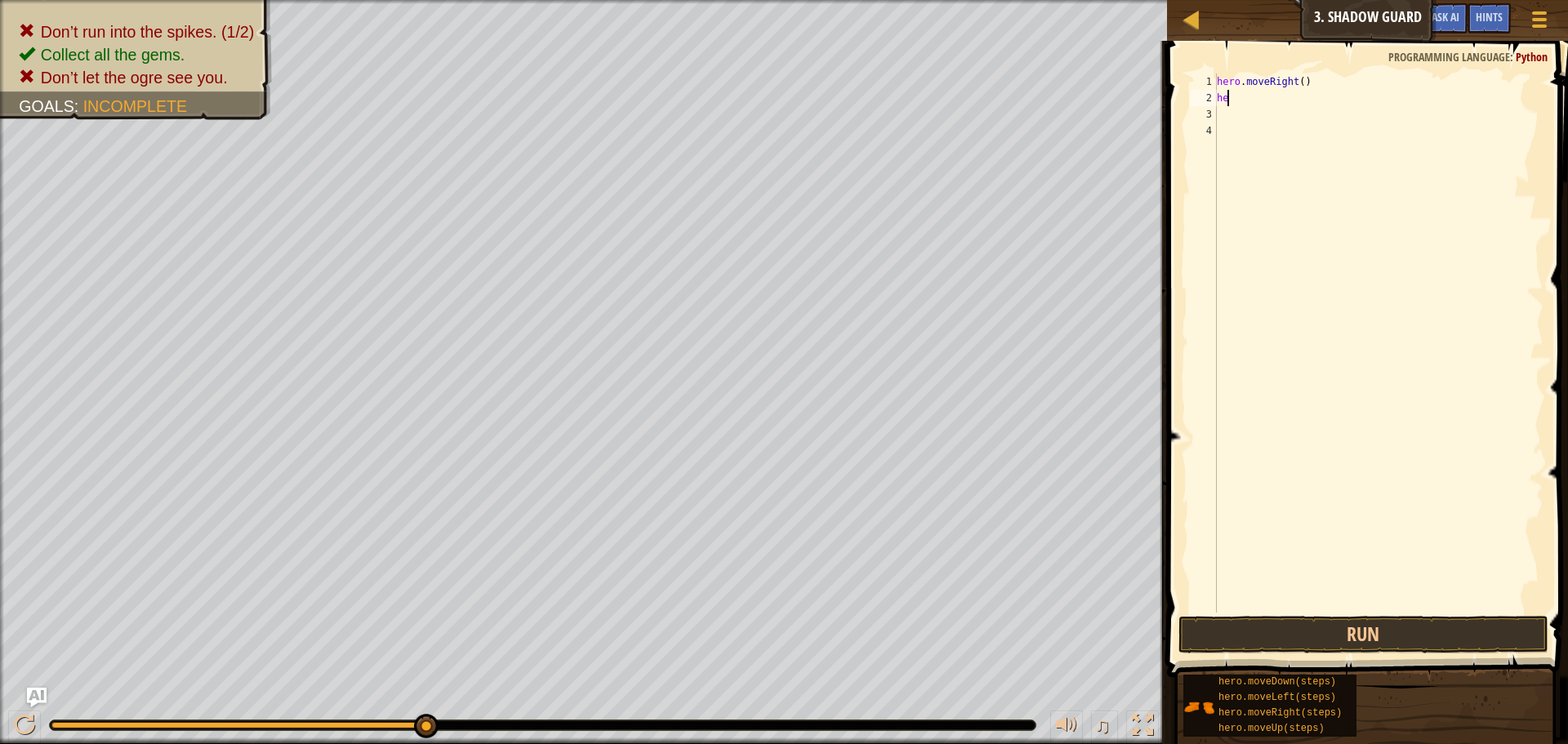
type textarea "h"
type textarea "m"
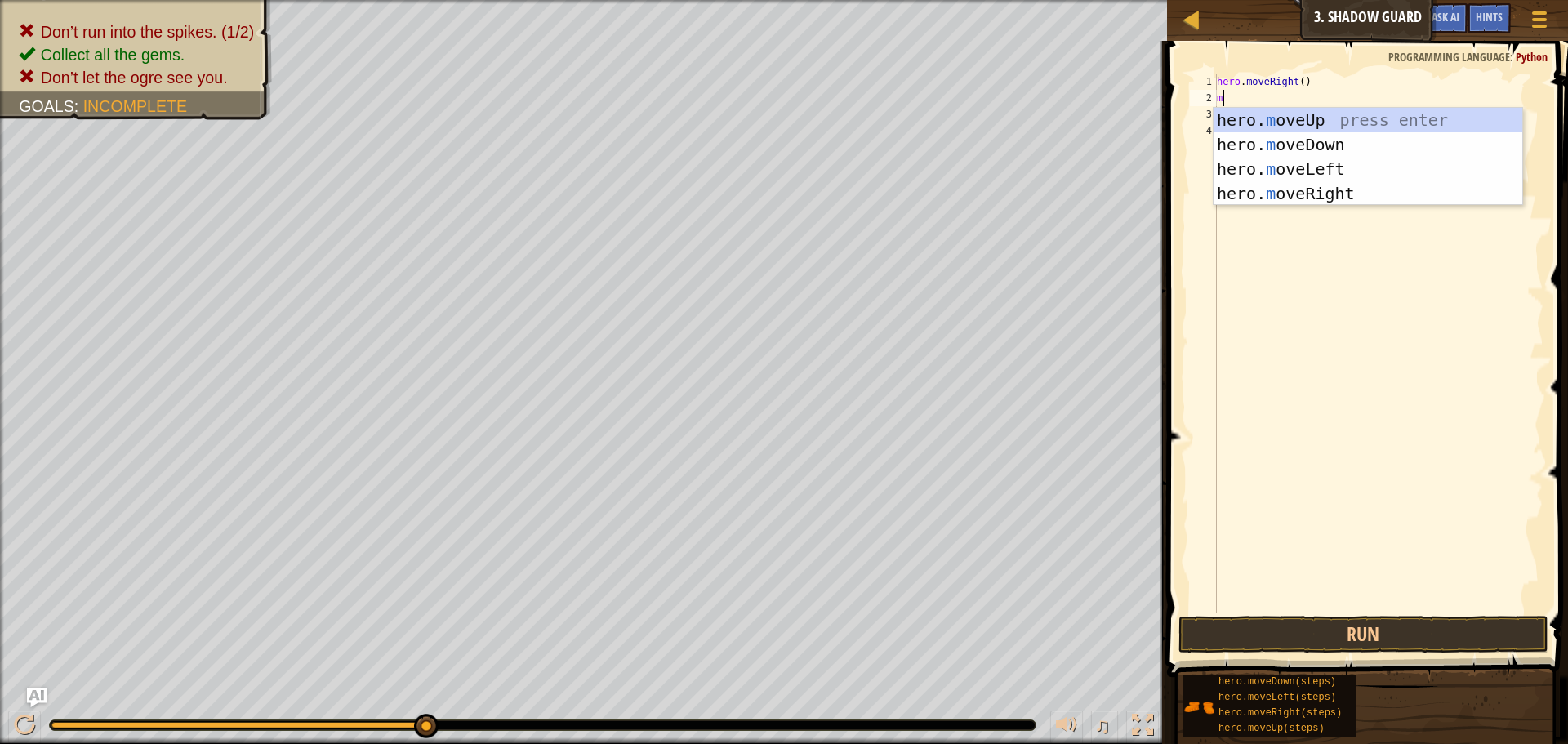
click at [1421, 119] on div "hero. m oveUp press enter hero. m oveDown press enter hero. m oveLeft press ent…" at bounding box center [1368, 181] width 309 height 147
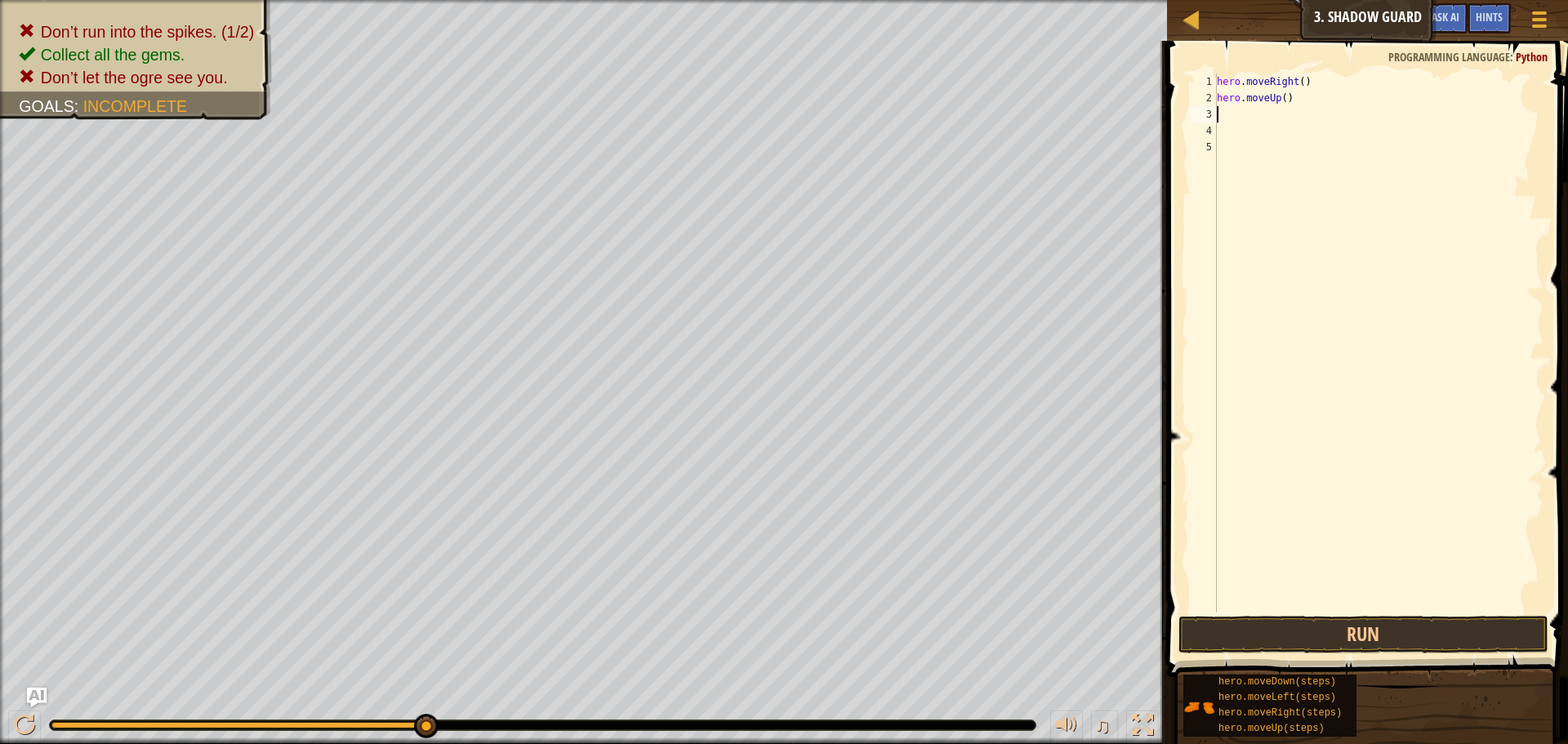
type textarea "m"
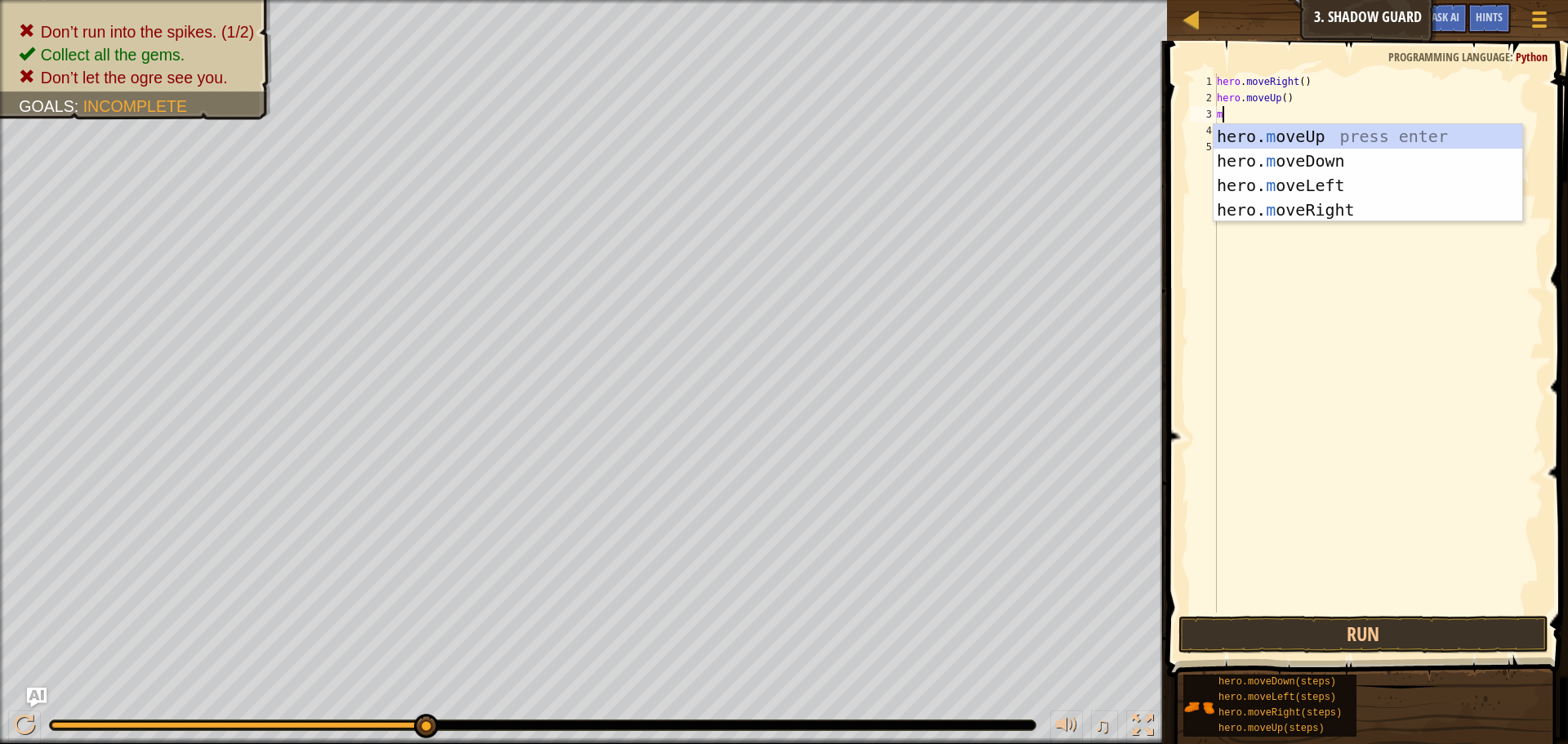
click at [1362, 207] on div "hero. m oveUp press enter hero. m oveDown press enter hero. m oveLeft press ent…" at bounding box center [1368, 197] width 309 height 147
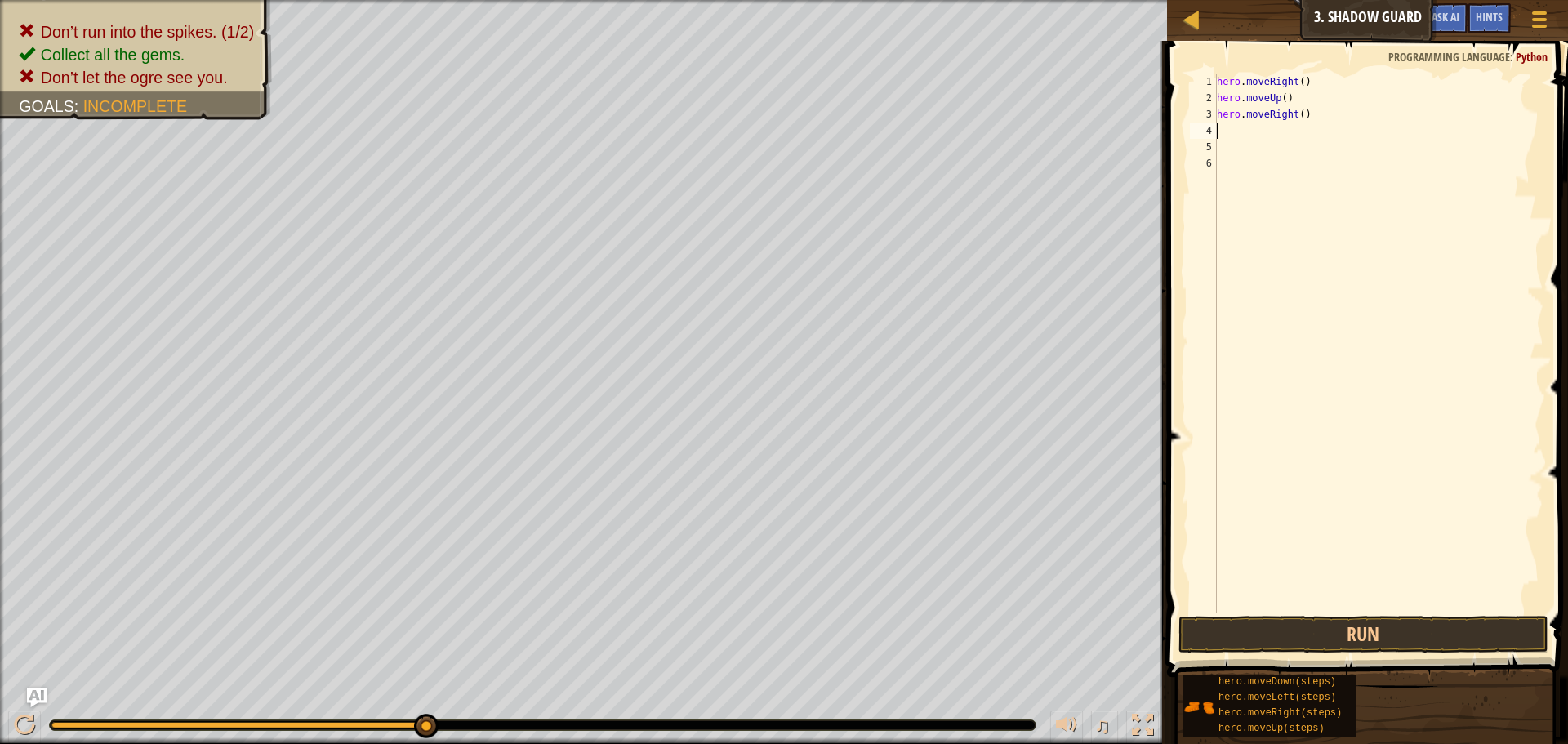
type textarea "m"
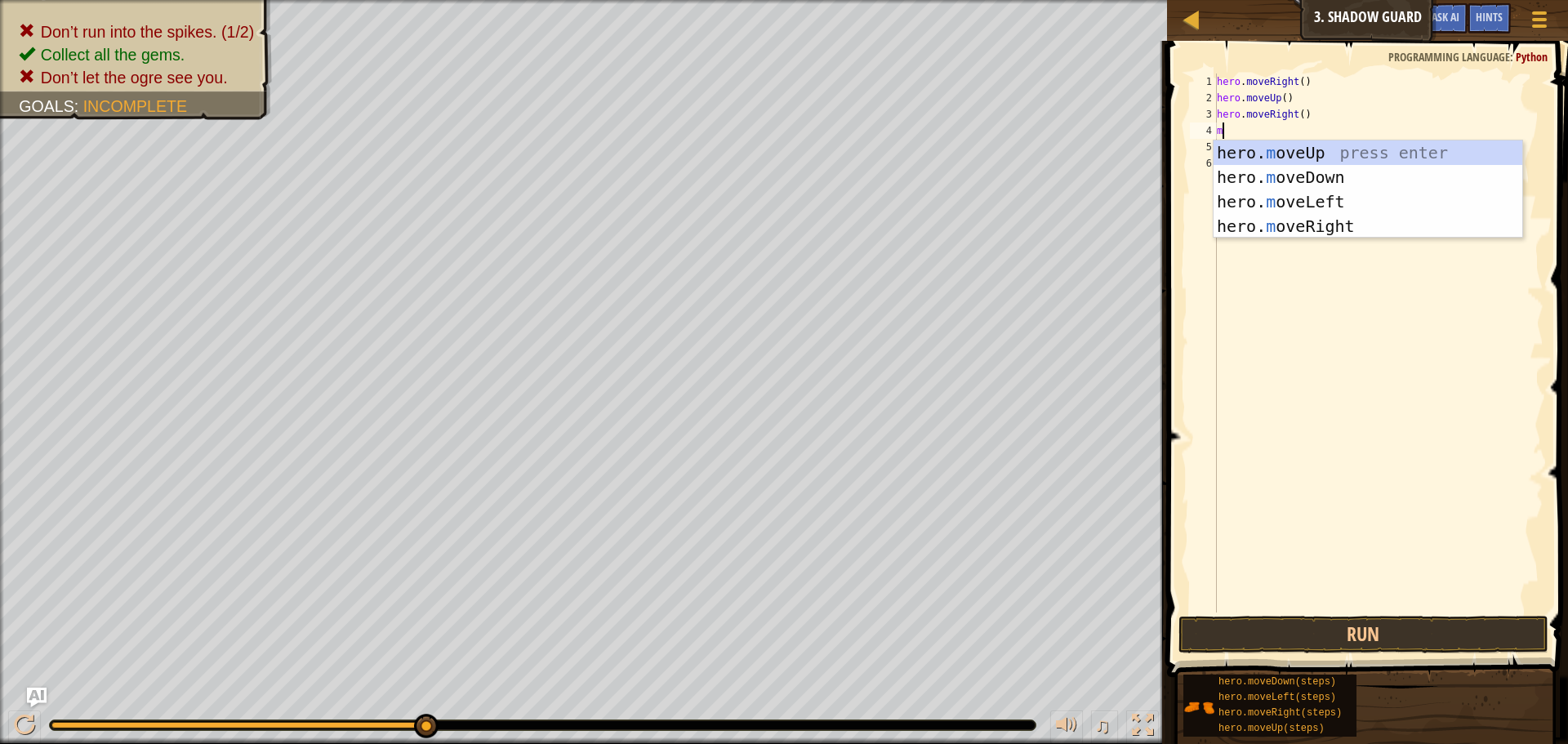
click at [1344, 189] on div "hero. m oveUp press enter hero. m oveDown press enter hero. m oveLeft press ent…" at bounding box center [1368, 214] width 309 height 147
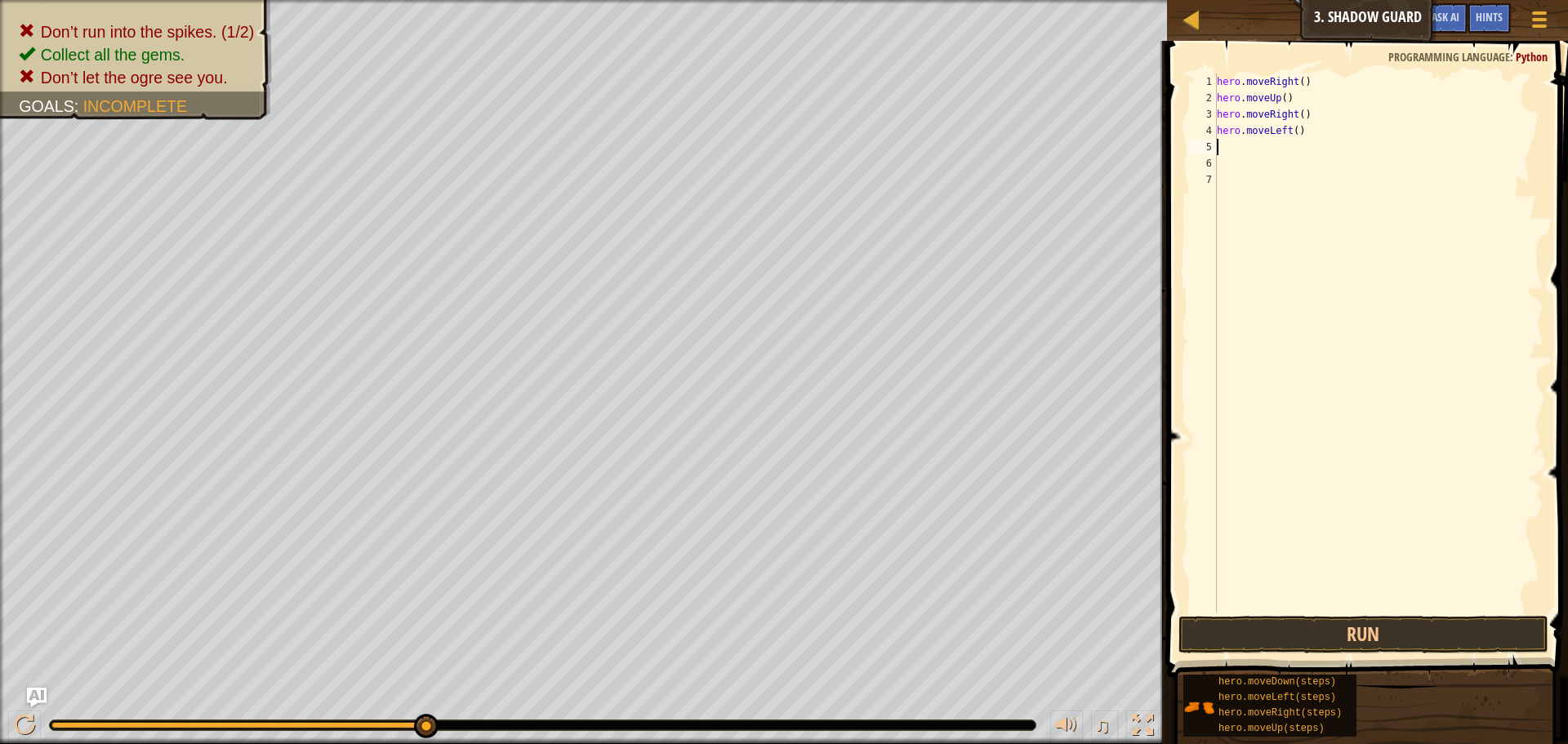
type textarea "m"
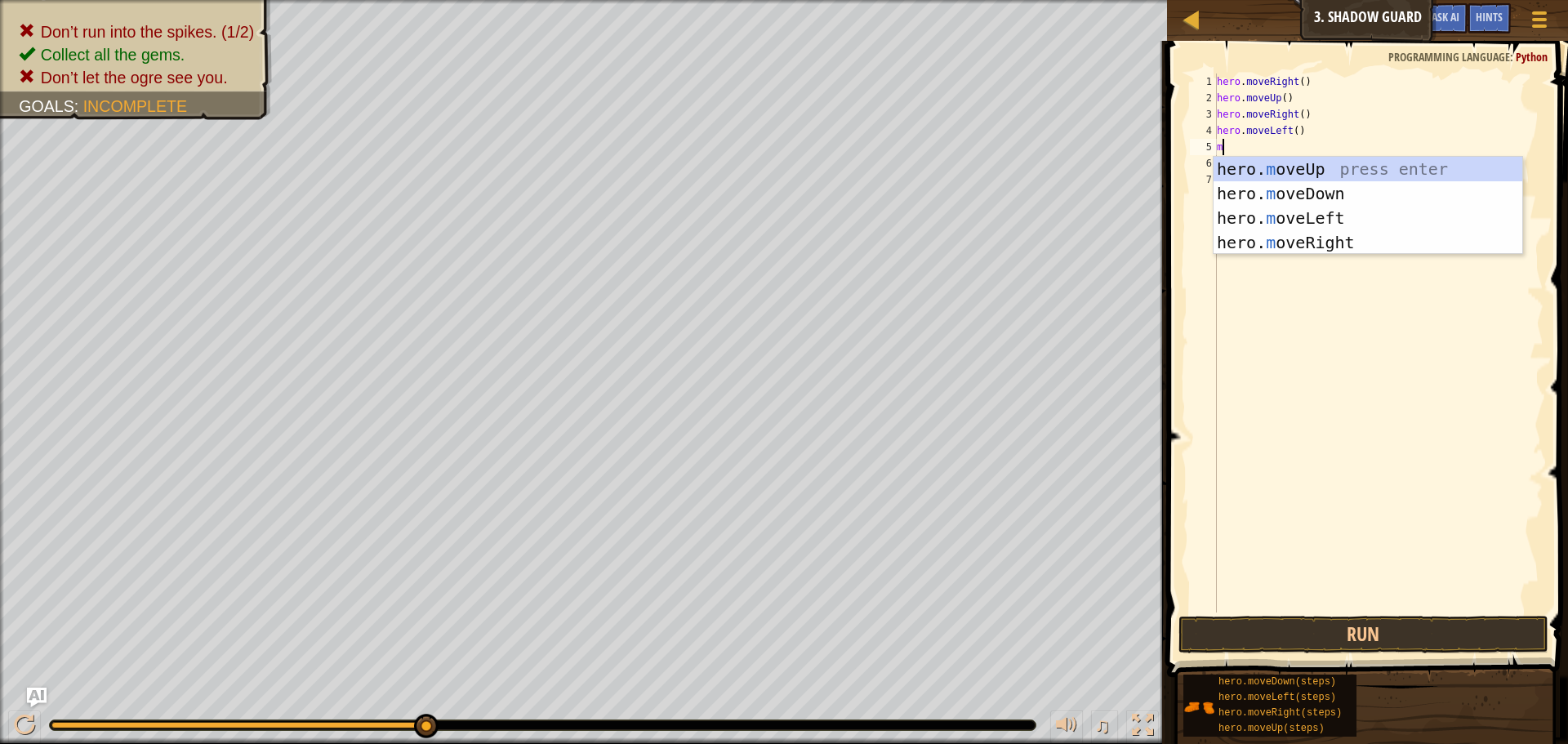
click at [1353, 245] on div "hero. m oveUp press enter hero. m oveDown press enter hero. m oveLeft press ent…" at bounding box center [1368, 231] width 309 height 147
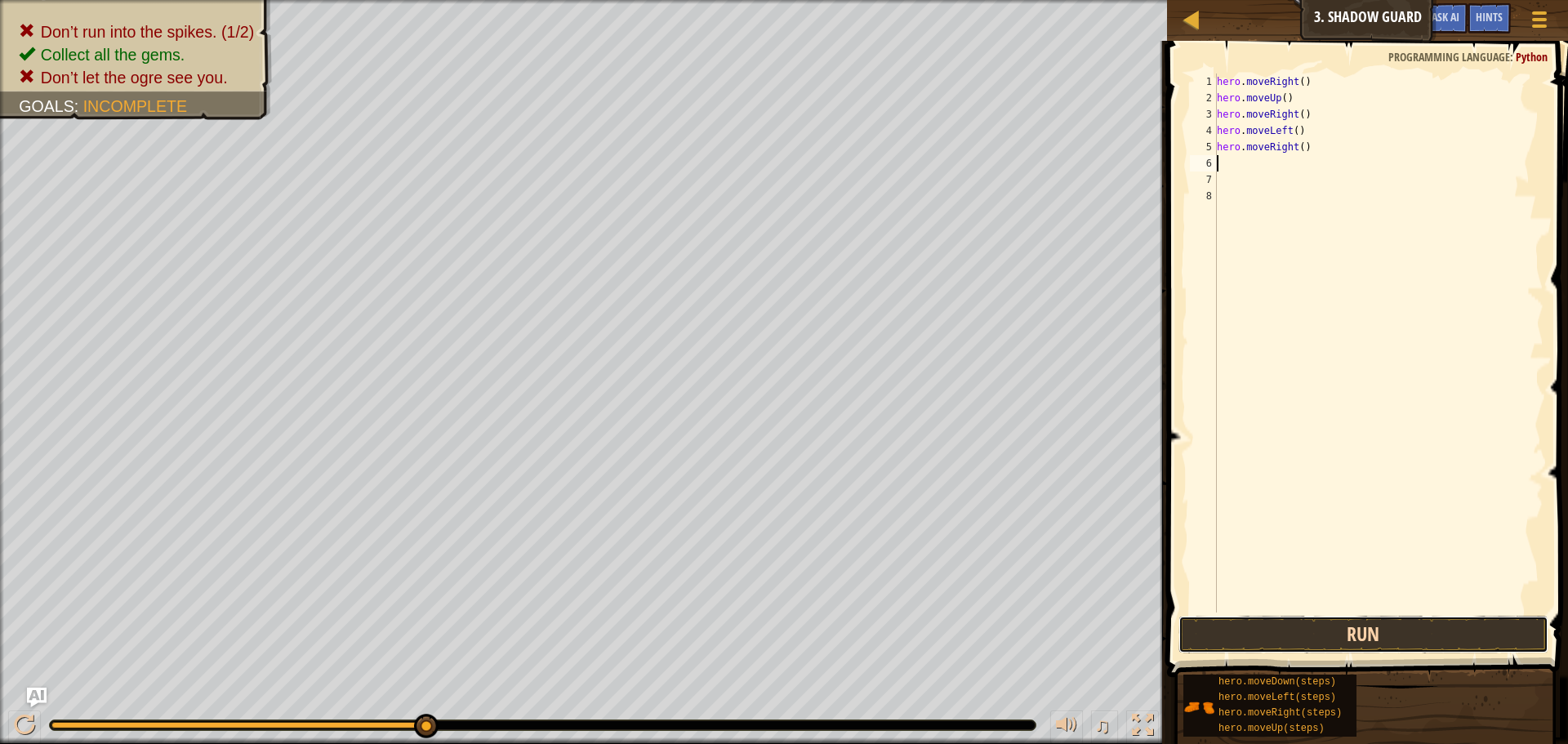
click at [1357, 645] on button "Run" at bounding box center [1364, 634] width 370 height 38
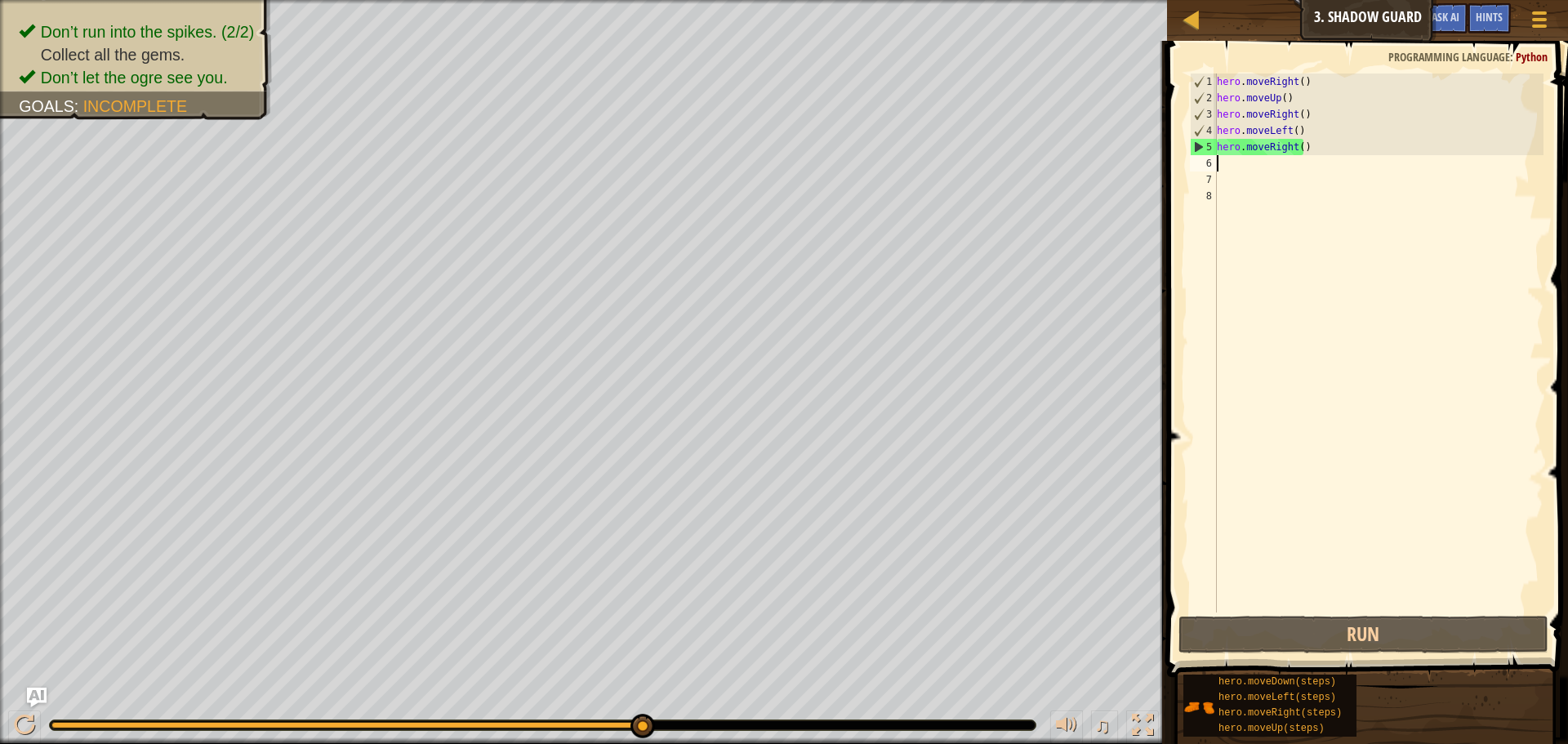
click at [1360, 146] on div "hero . moveRight ( ) hero . moveUp ( ) hero . moveRight ( ) hero . moveLeft ( )…" at bounding box center [1379, 359] width 330 height 572
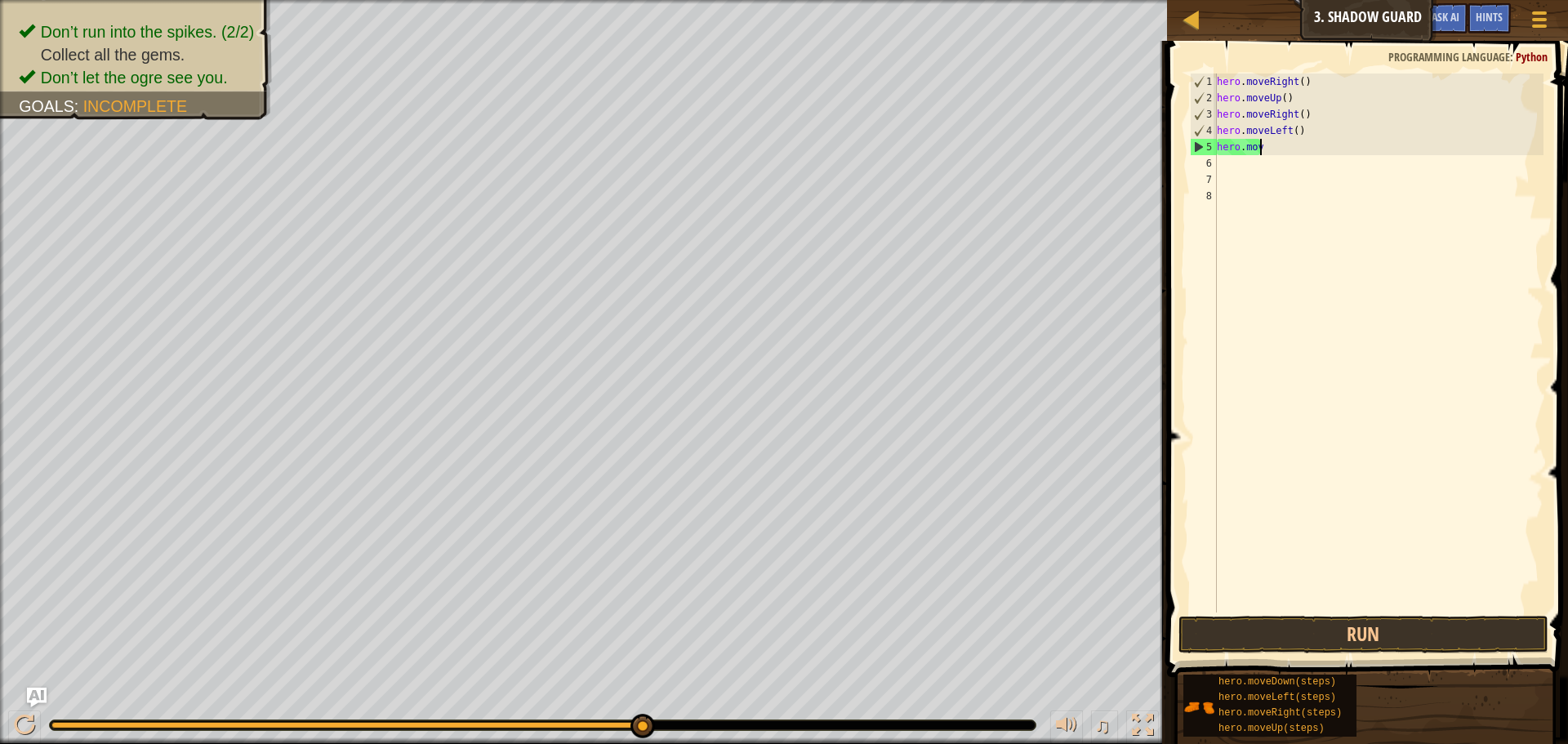
type textarea "h"
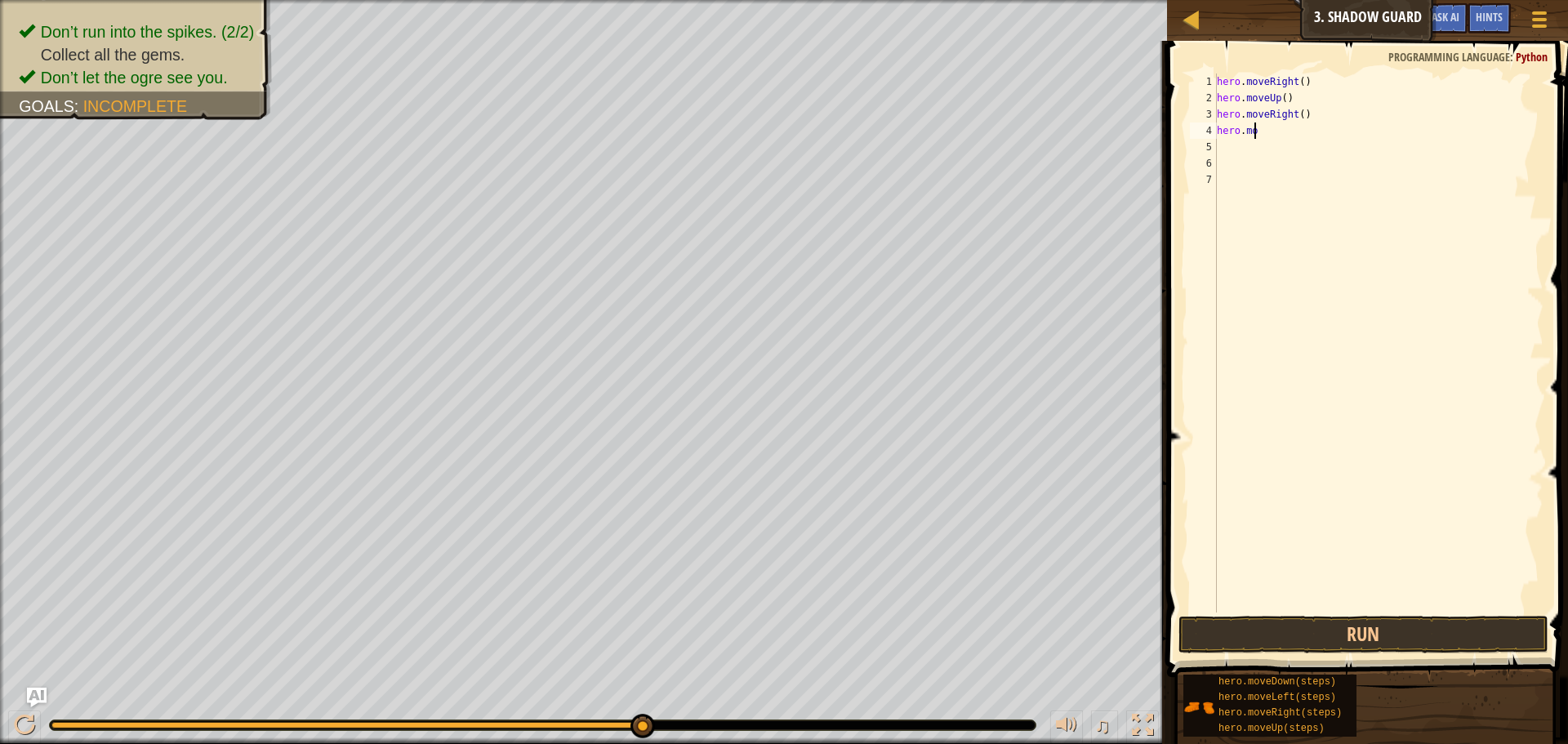
type textarea "h"
type textarea "m"
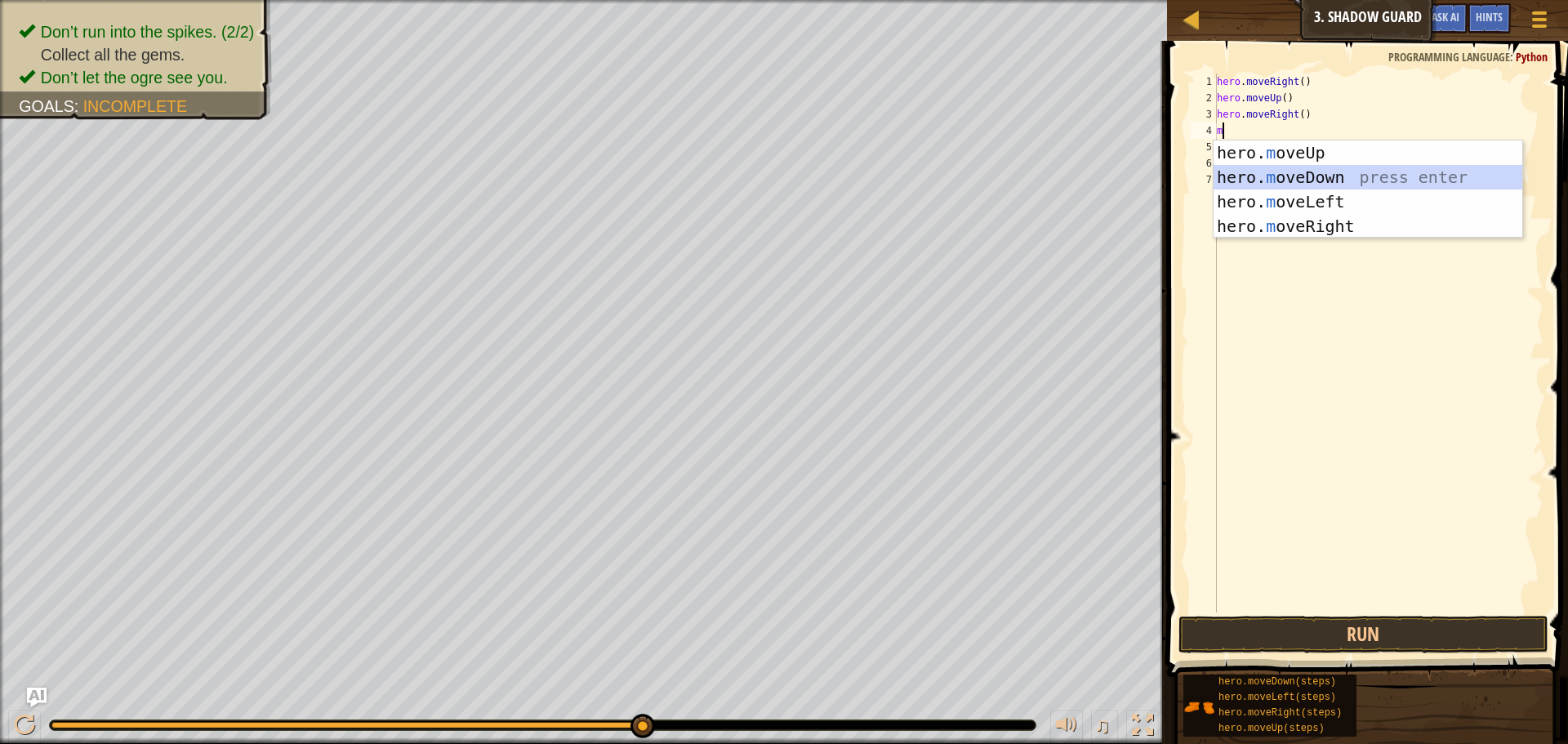
click at [1225, 182] on div "hero. m oveUp press enter hero. m oveDown press enter hero. m oveLeft press ent…" at bounding box center [1368, 214] width 309 height 147
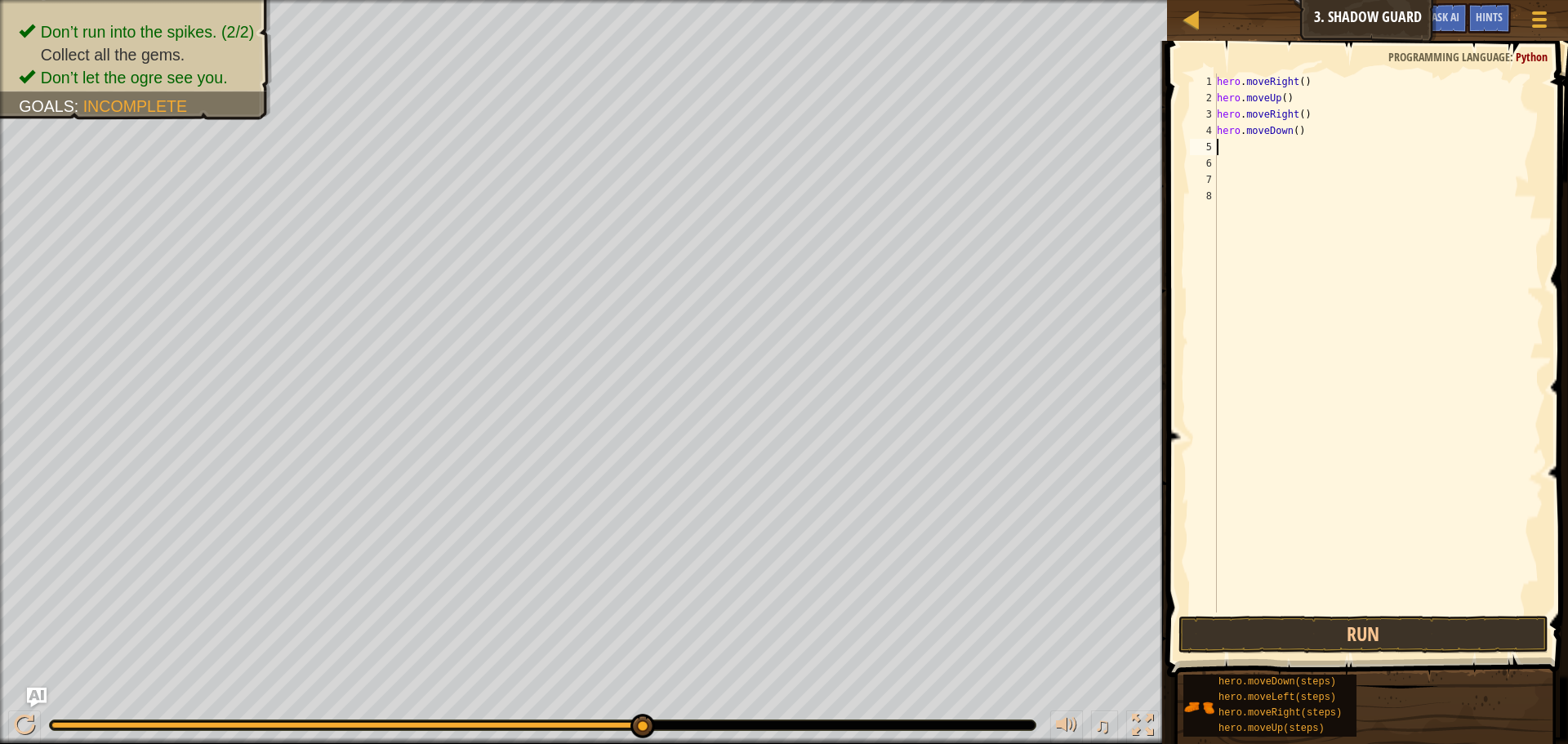
type textarea "m"
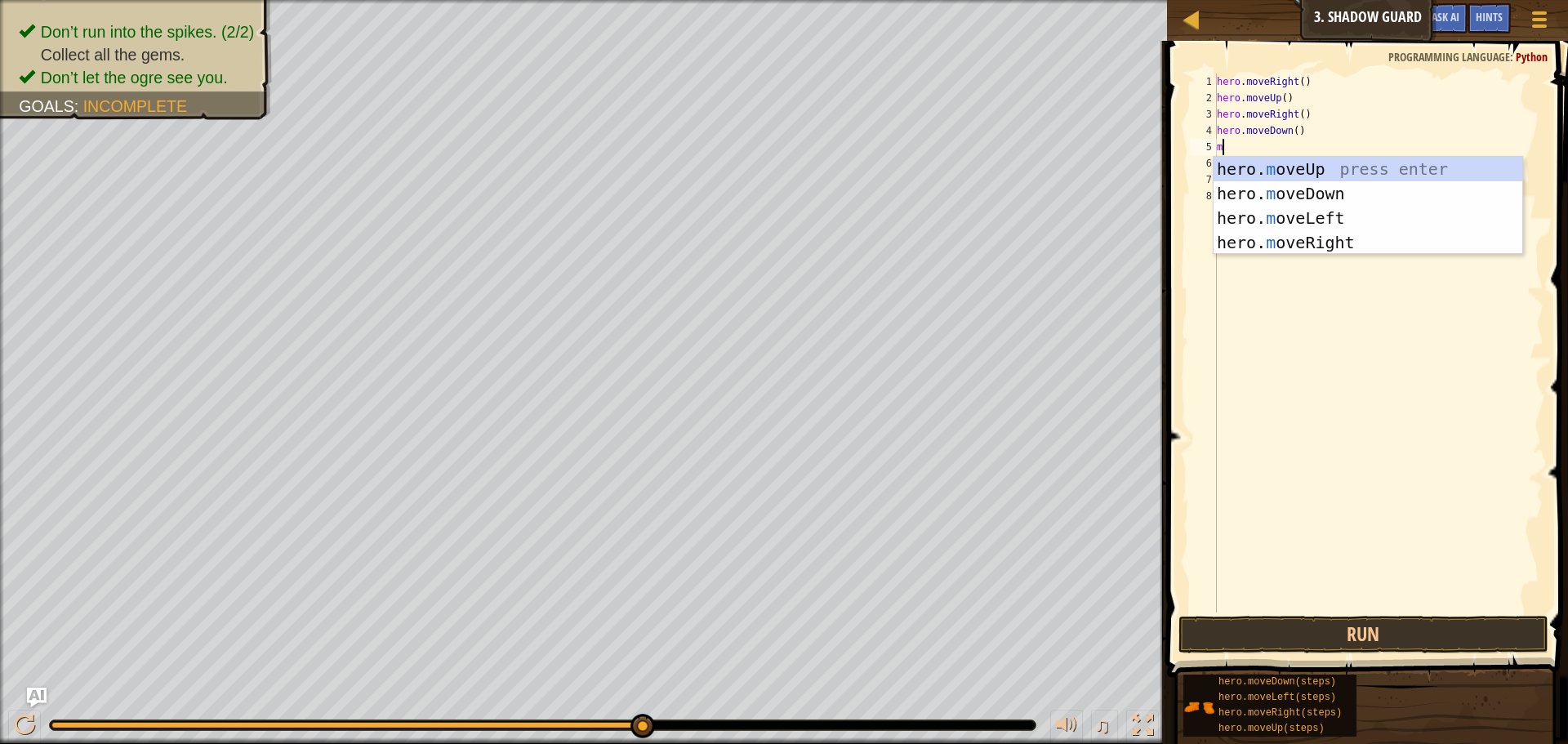
click at [1235, 252] on div "hero. m oveUp press enter hero. m oveDown press enter hero. m oveLeft press ent…" at bounding box center [1368, 231] width 309 height 147
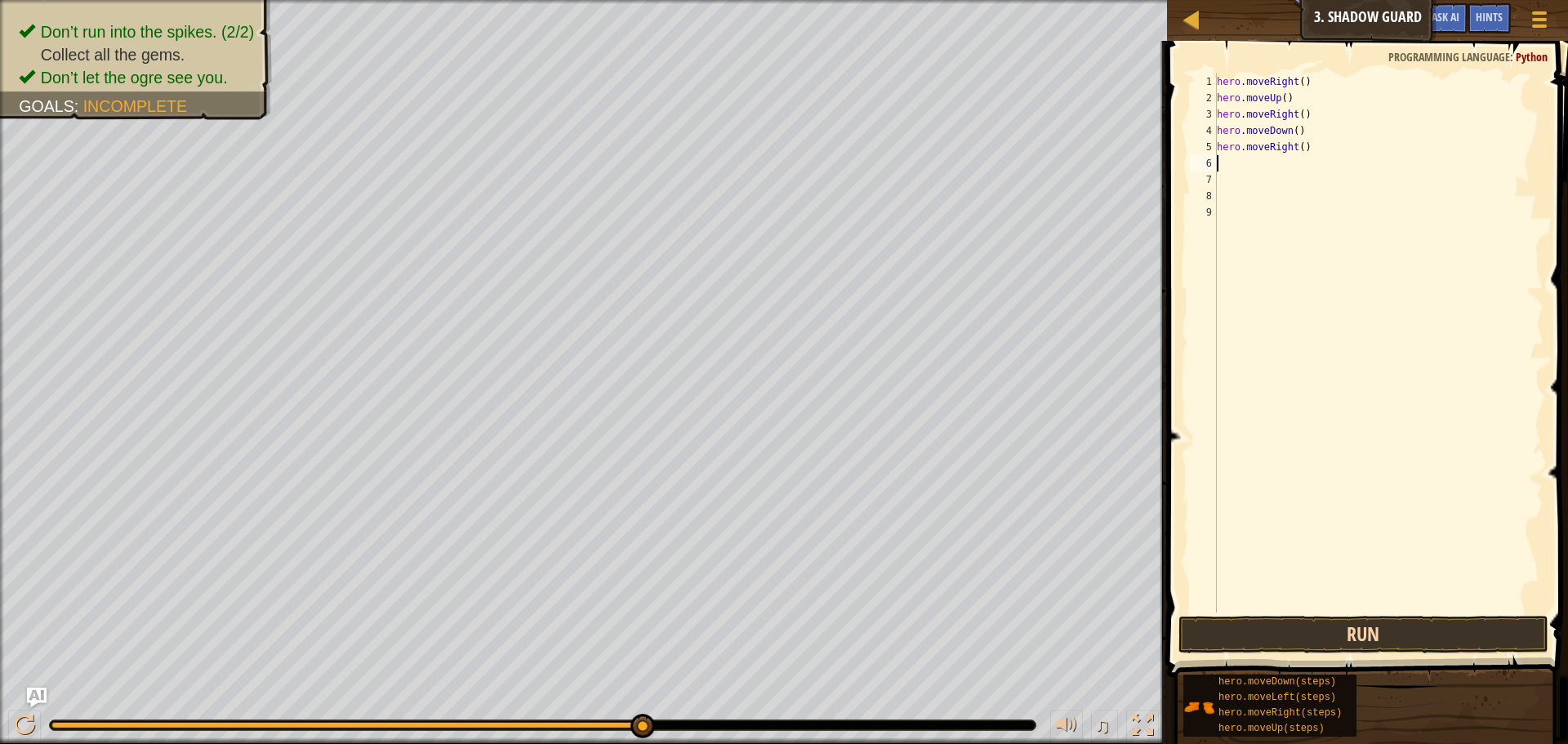
click at [1233, 628] on button "Run" at bounding box center [1364, 634] width 370 height 38
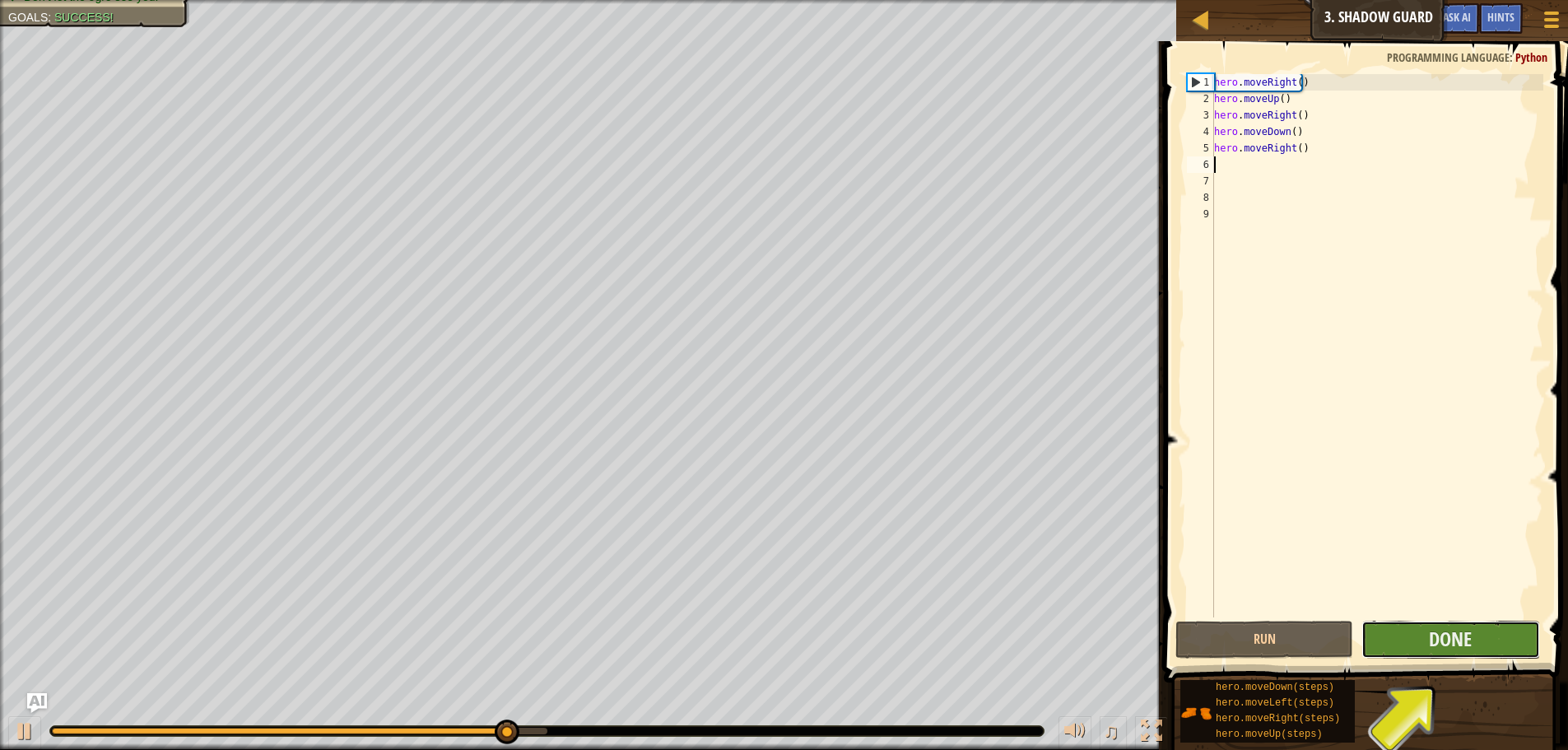
click at [1412, 638] on button "Done" at bounding box center [1450, 639] width 178 height 38
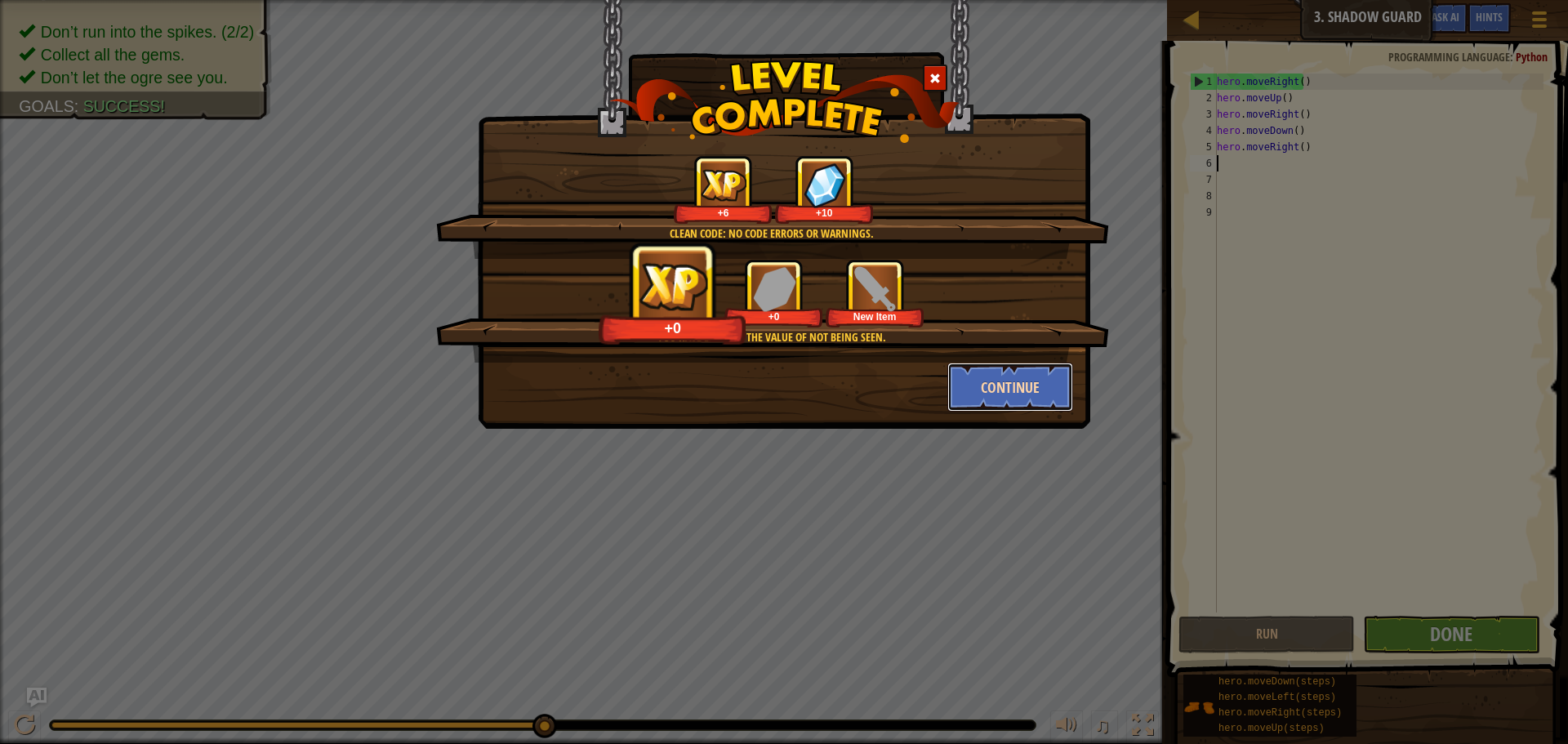
click at [1051, 386] on button "Continue" at bounding box center [1010, 387] width 127 height 49
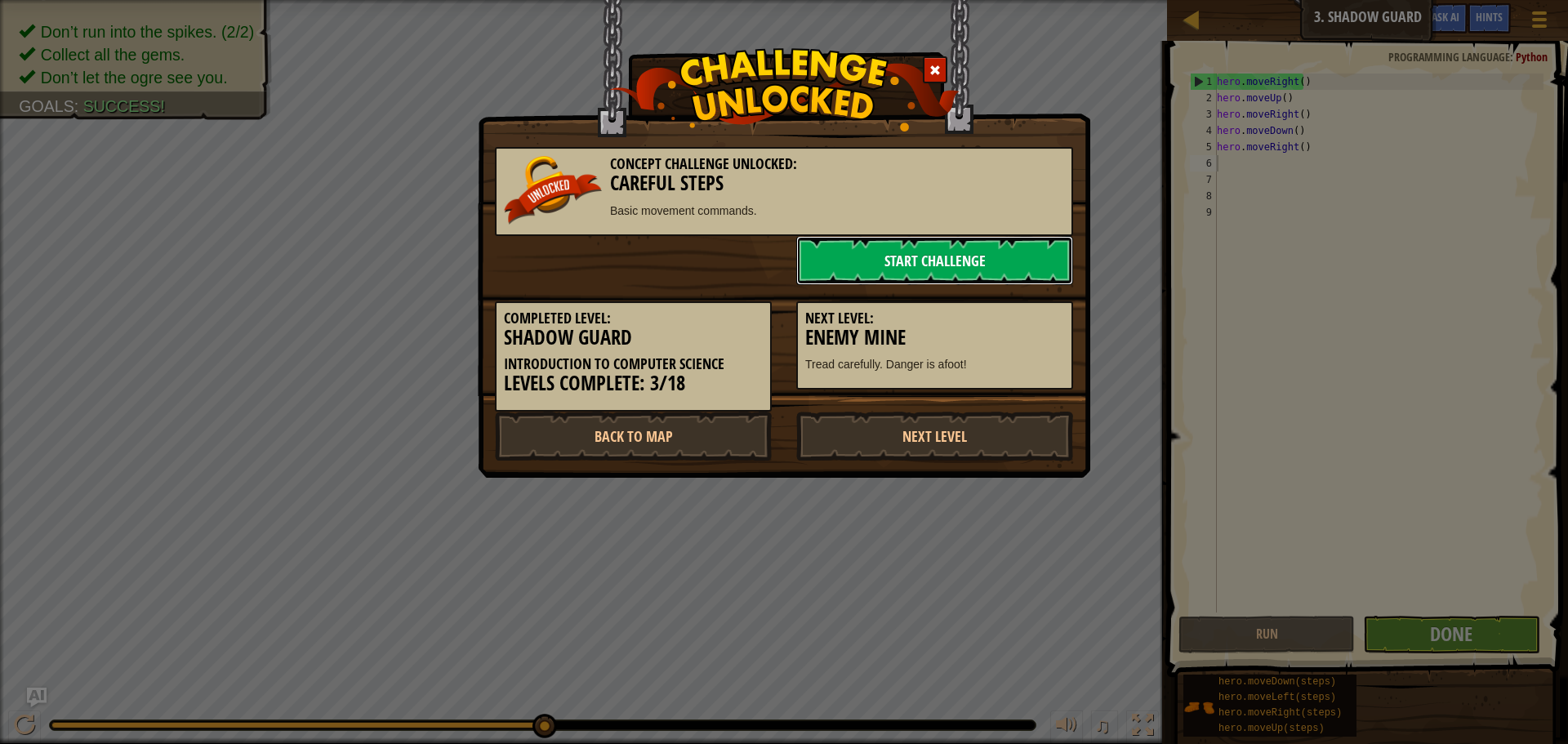
click at [935, 258] on link "Start Challenge" at bounding box center [934, 260] width 277 height 49
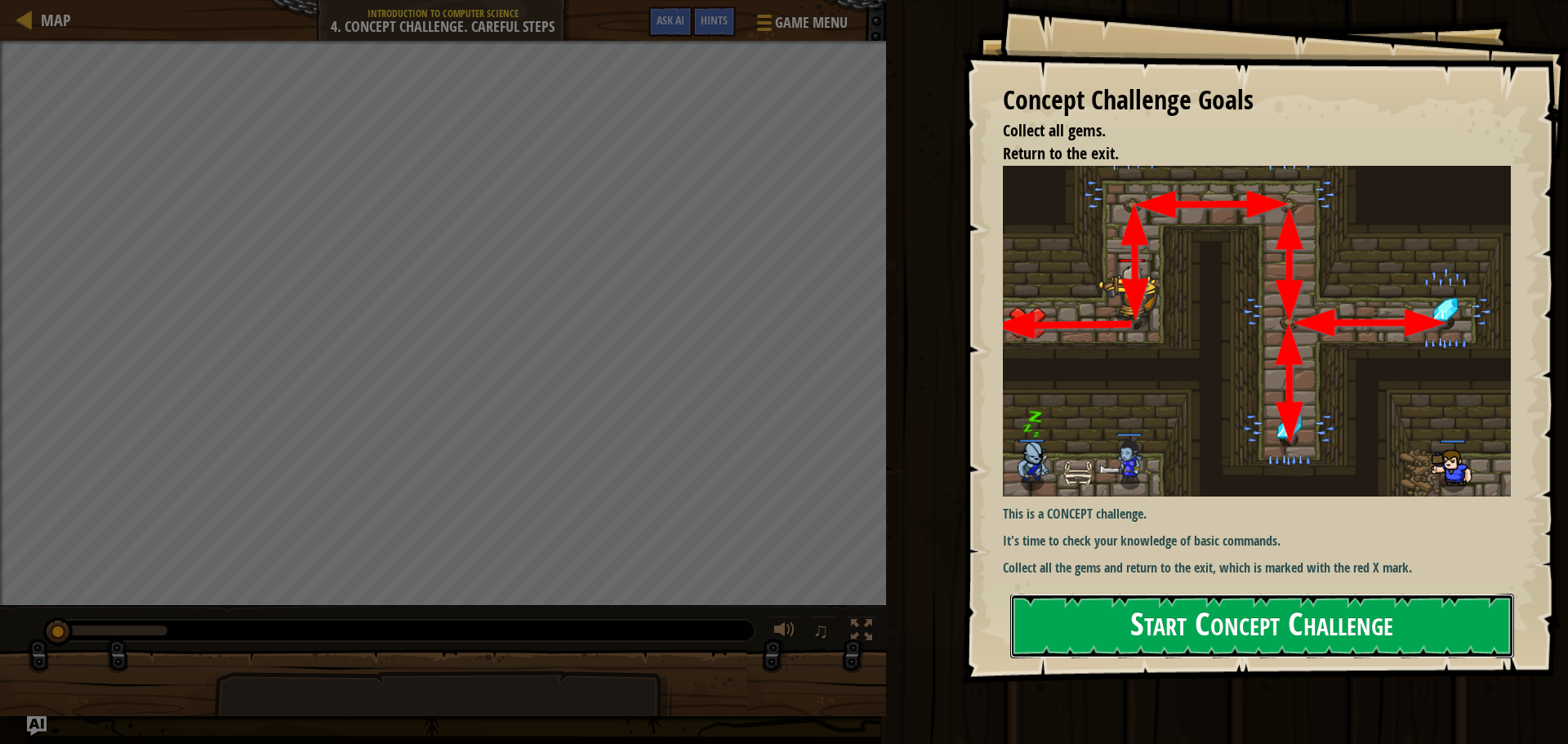
click at [1240, 628] on button "Start Concept Challenge" at bounding box center [1262, 626] width 504 height 65
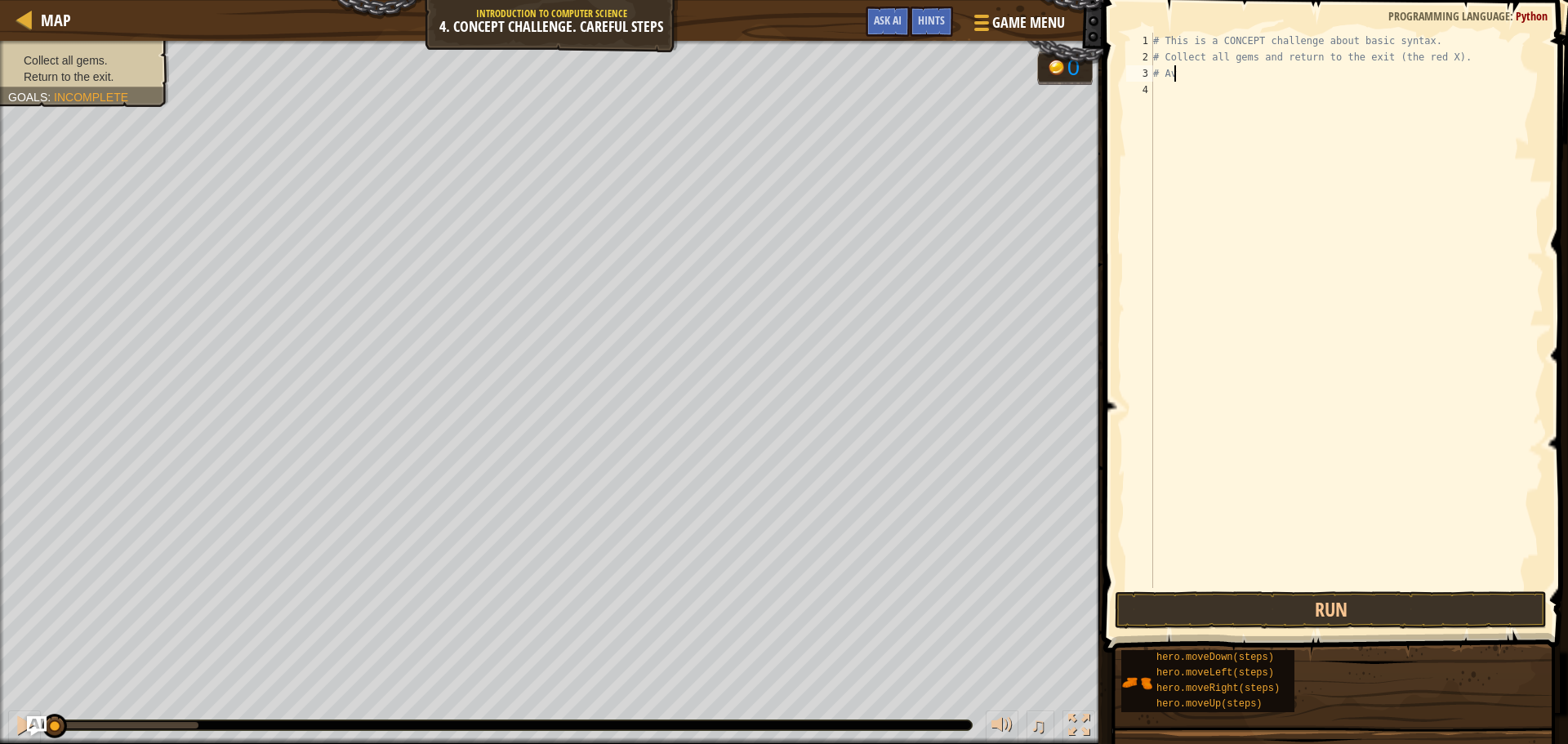
type textarea "#"
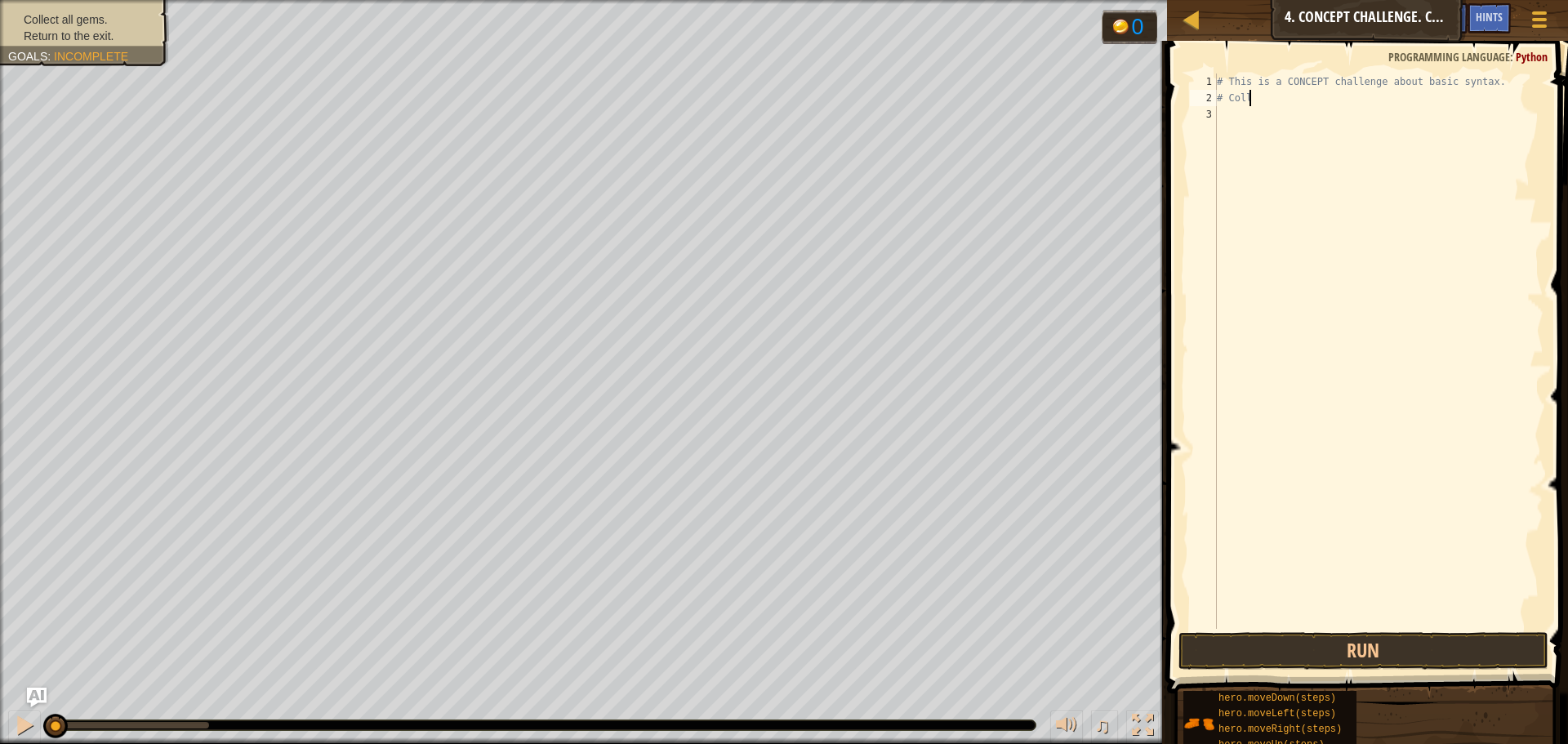
type textarea "#"
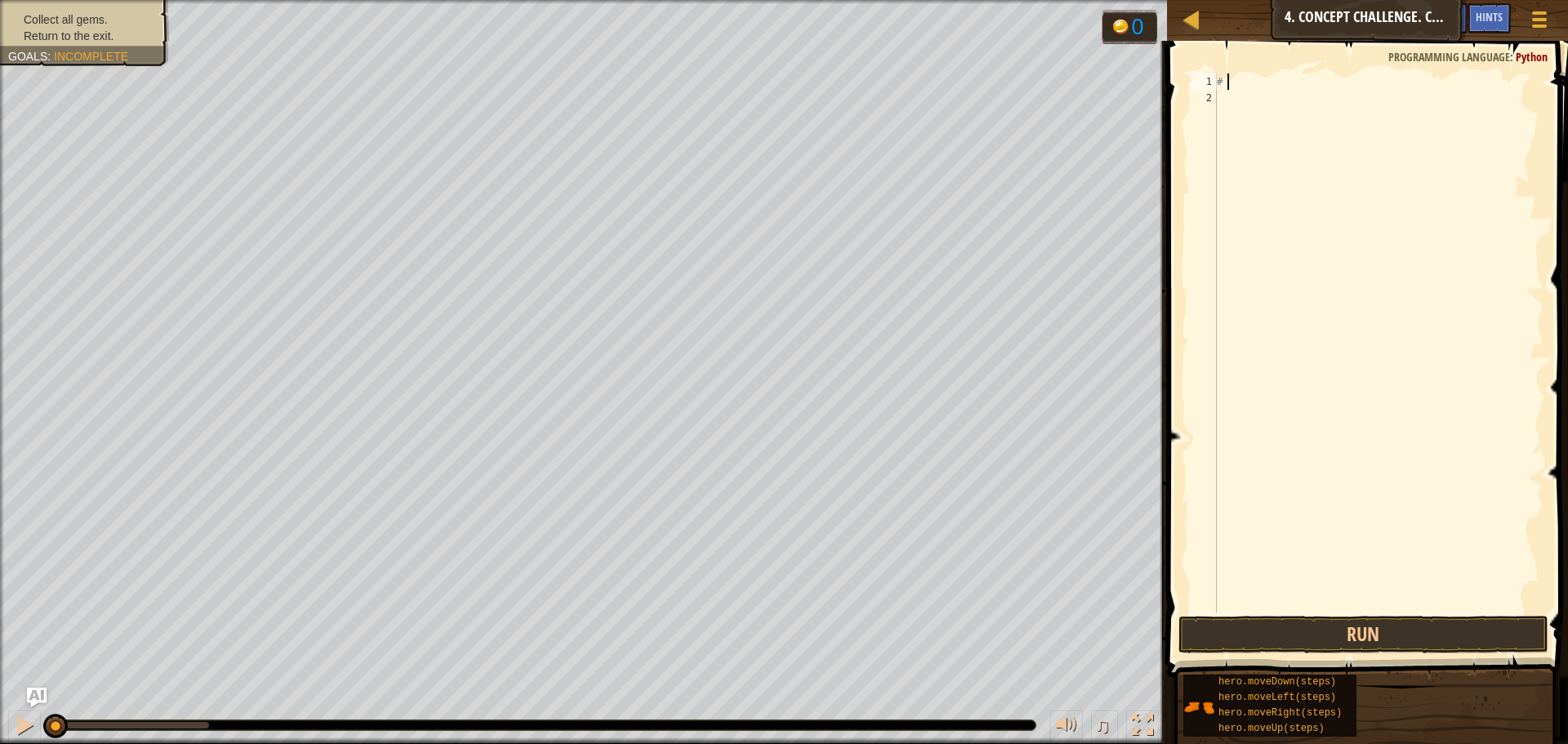
type textarea "#"
type textarea ",m"
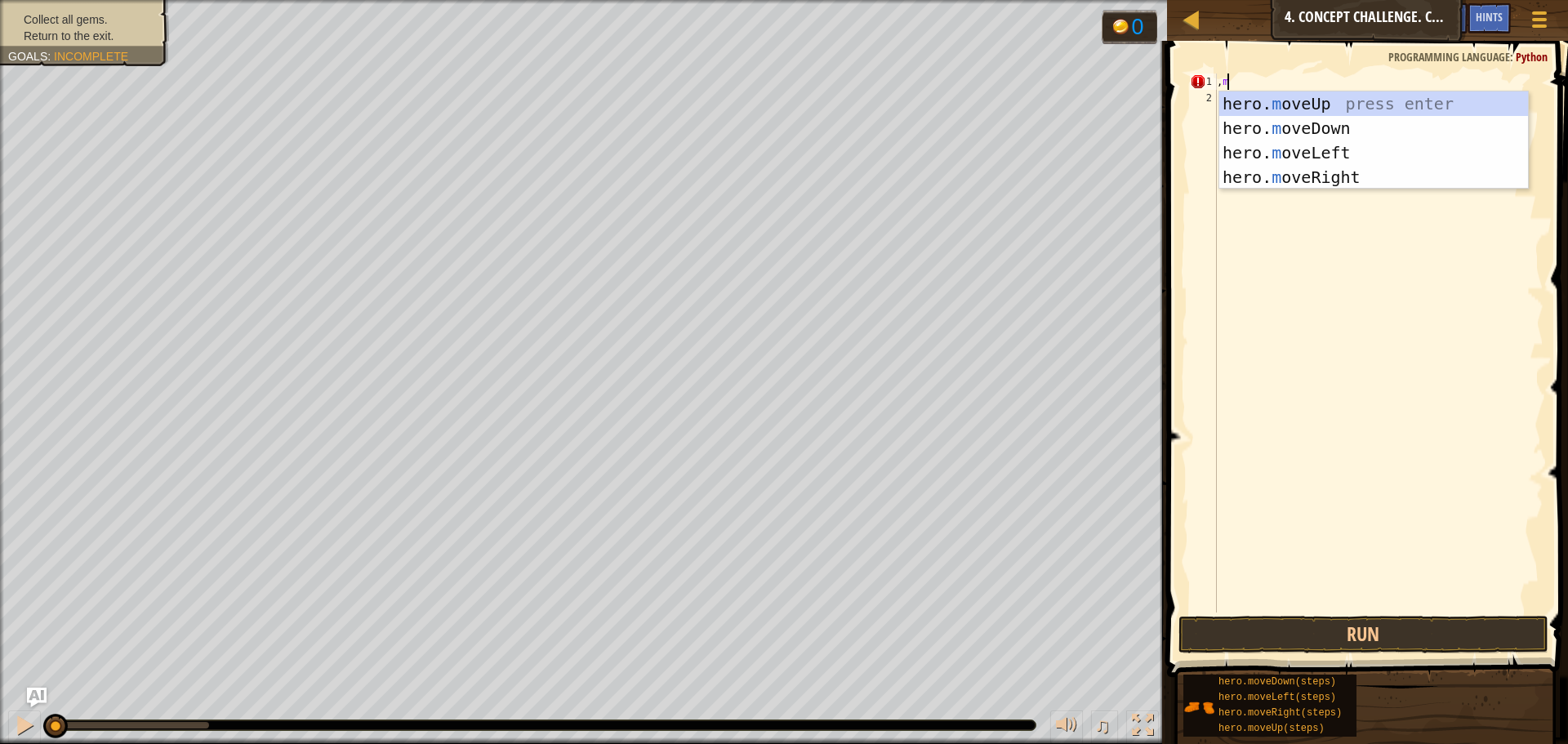
click at [1301, 105] on div "hero. m oveUp press enter hero. m oveDown press enter hero. m oveLeft press ent…" at bounding box center [1374, 165] width 309 height 147
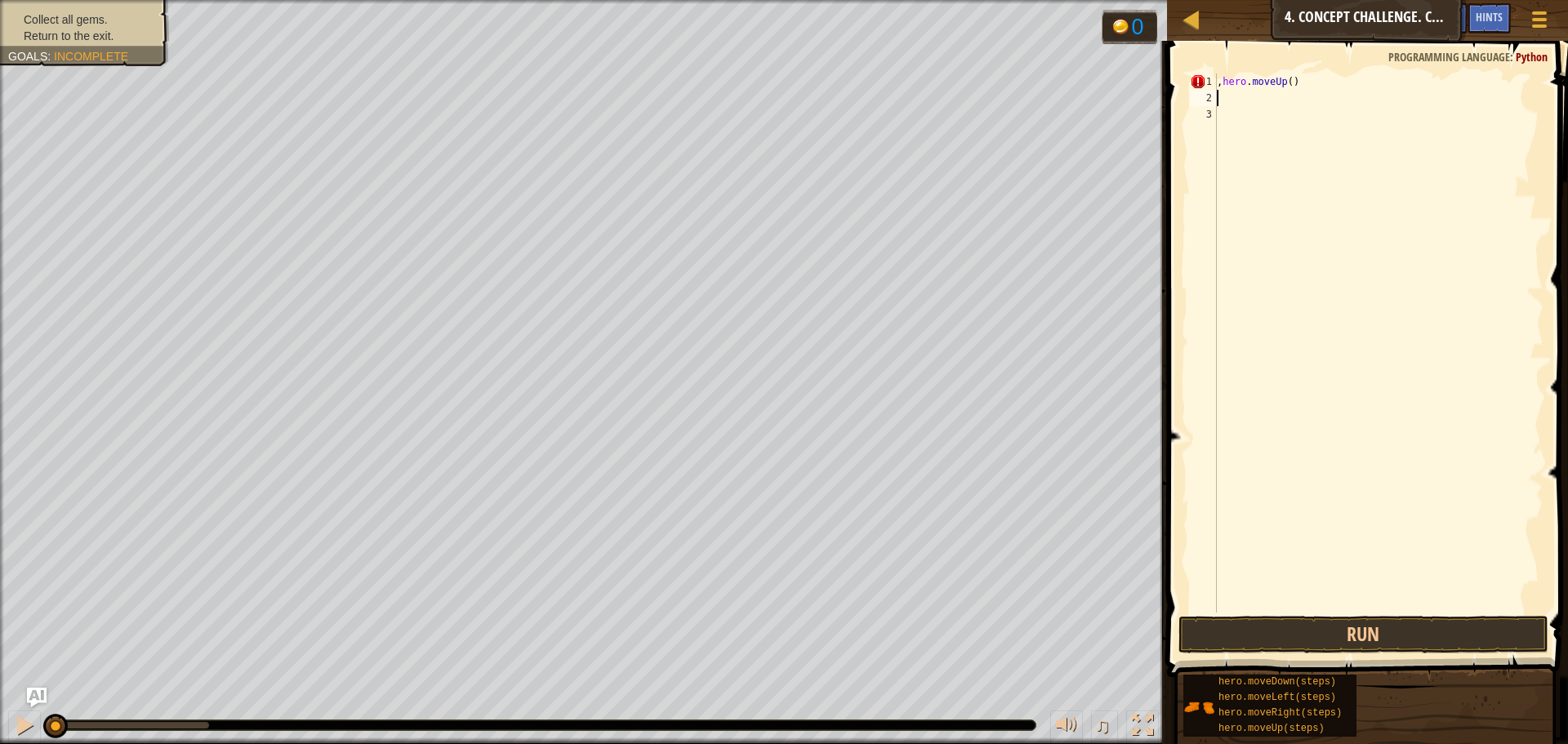
type textarea "m"
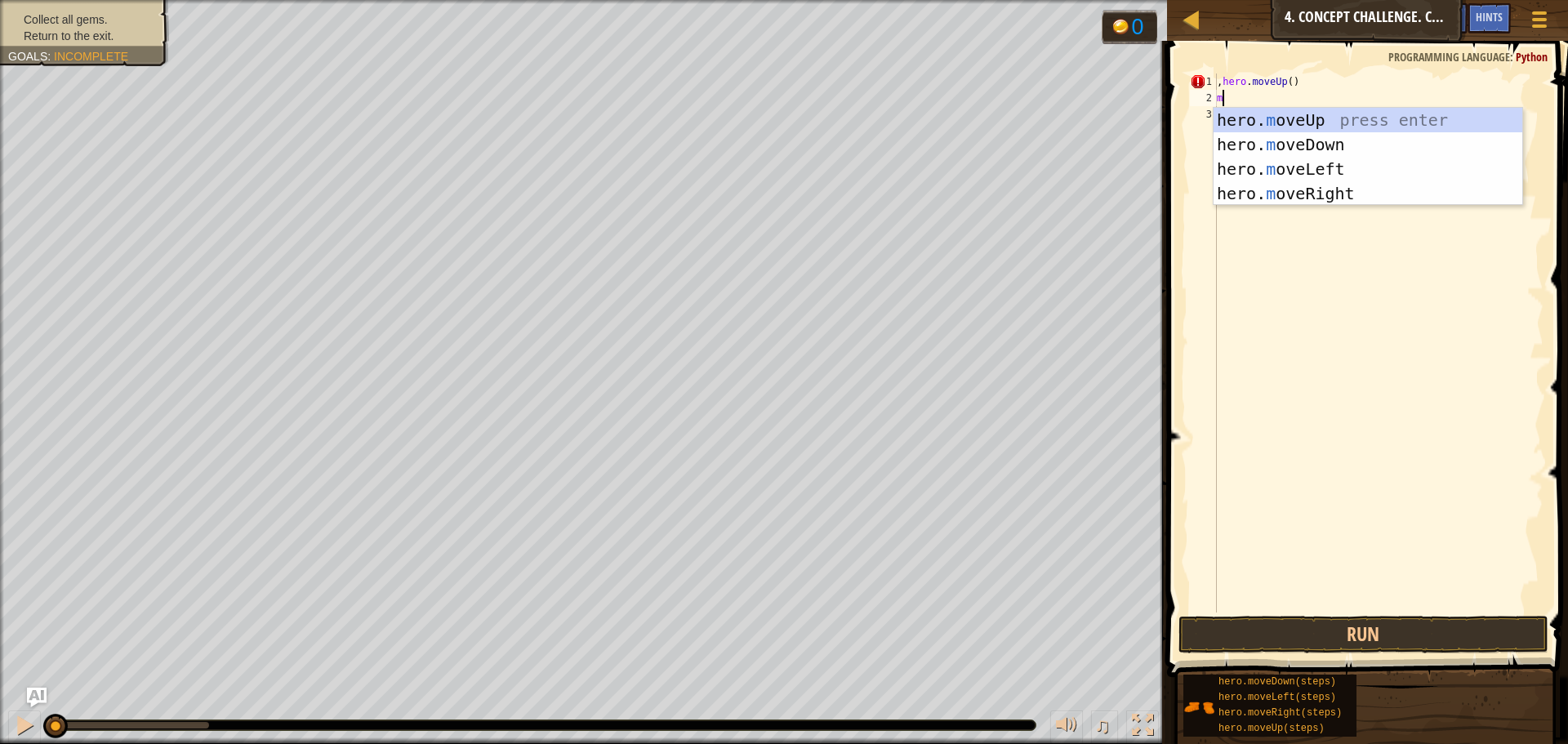
click at [1367, 200] on div "hero. m oveUp press enter hero. m oveDown press enter hero. m oveLeft press ent…" at bounding box center [1368, 181] width 309 height 147
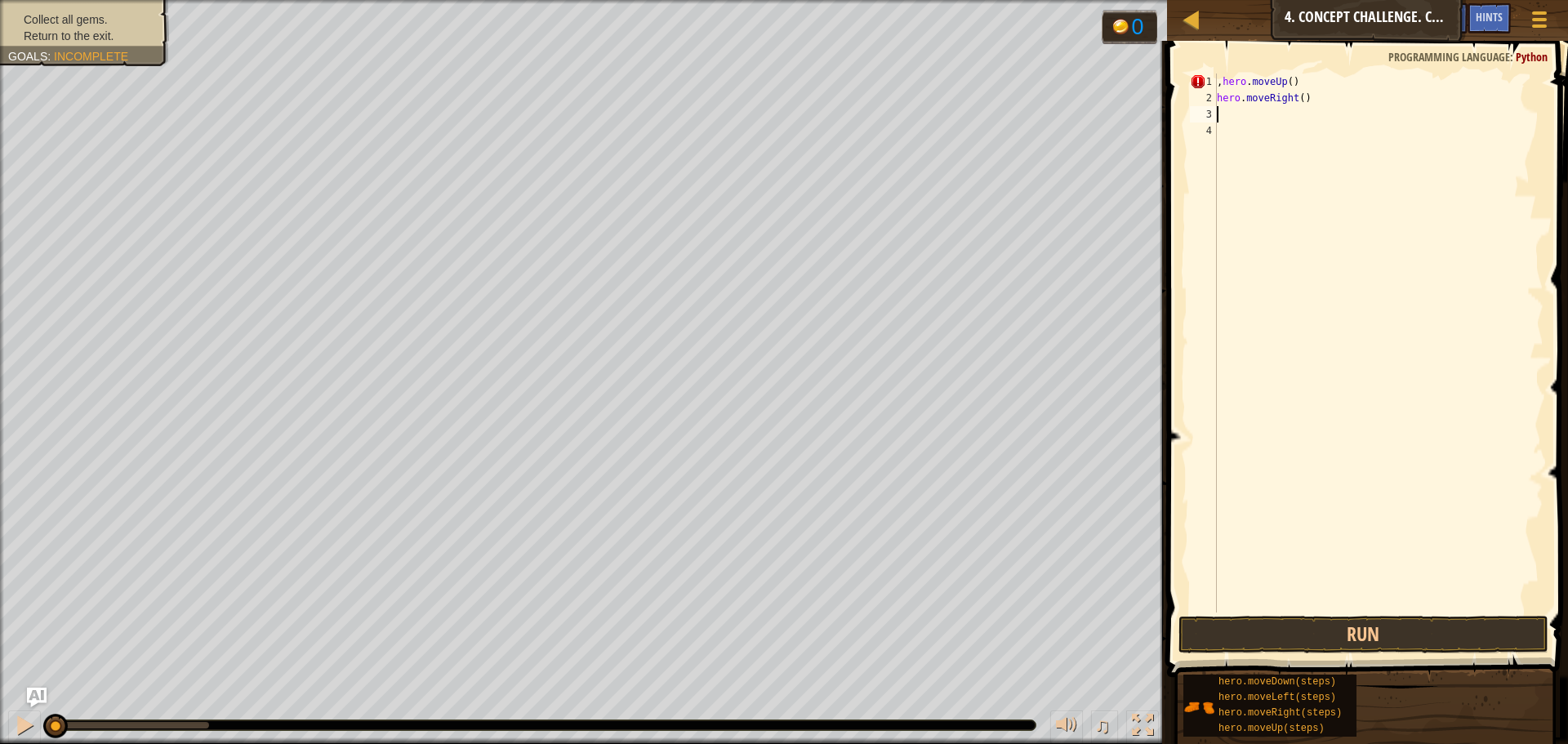
type textarea "m"
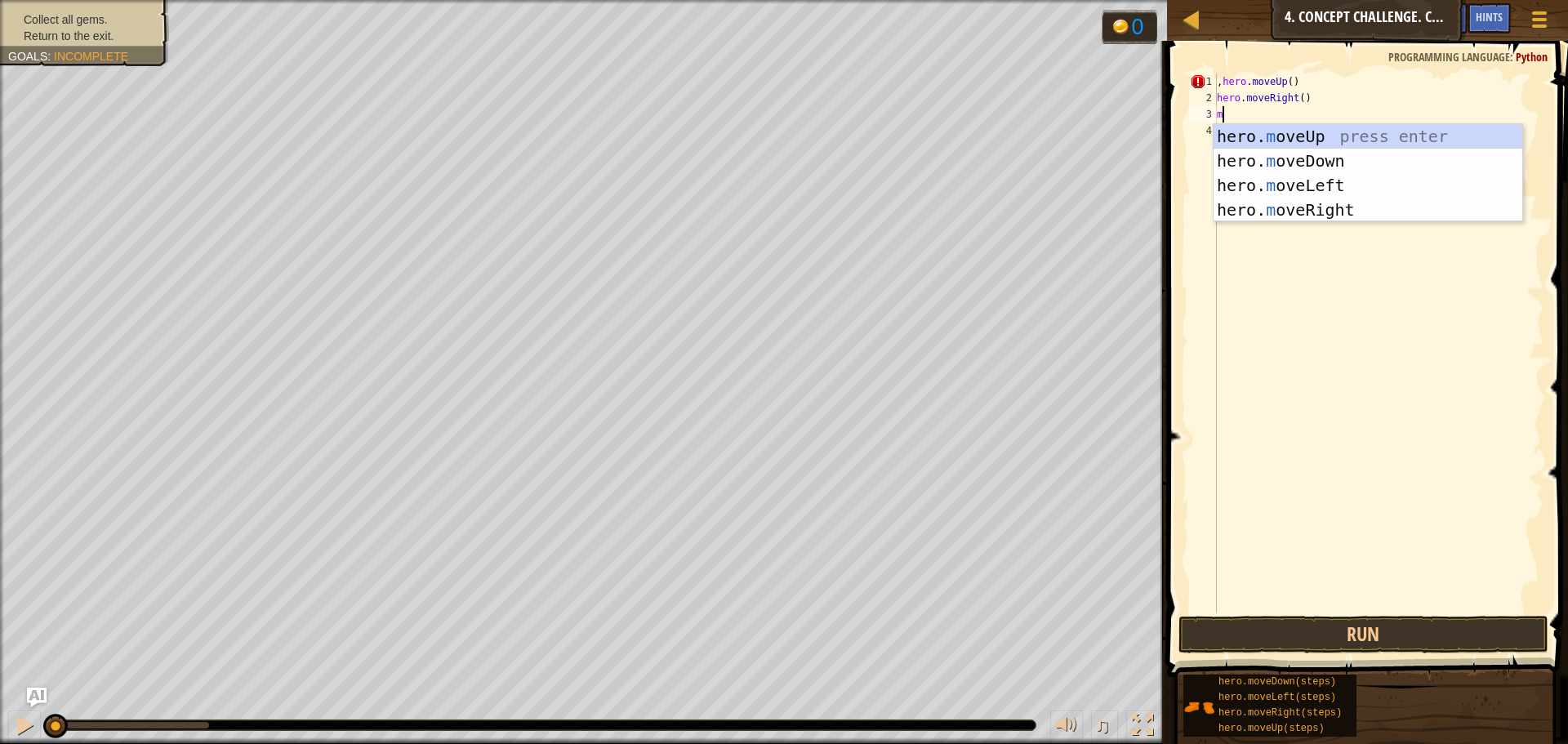
click at [1356, 166] on div "hero. m oveUp press enter hero. m oveDown press enter hero. m oveLeft press ent…" at bounding box center [1368, 197] width 309 height 147
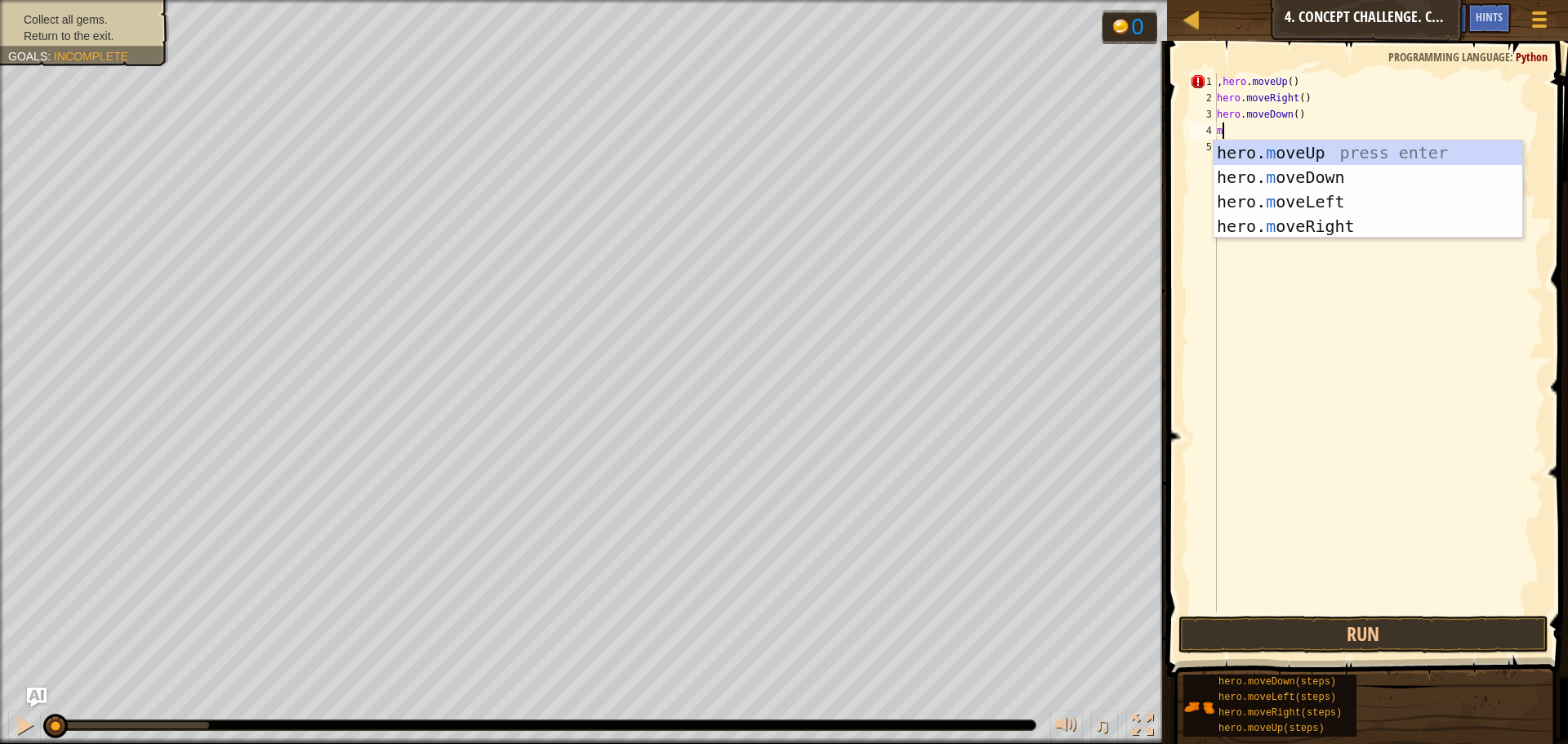
type textarea "m"
click at [1555, 227] on span at bounding box center [1369, 336] width 414 height 685
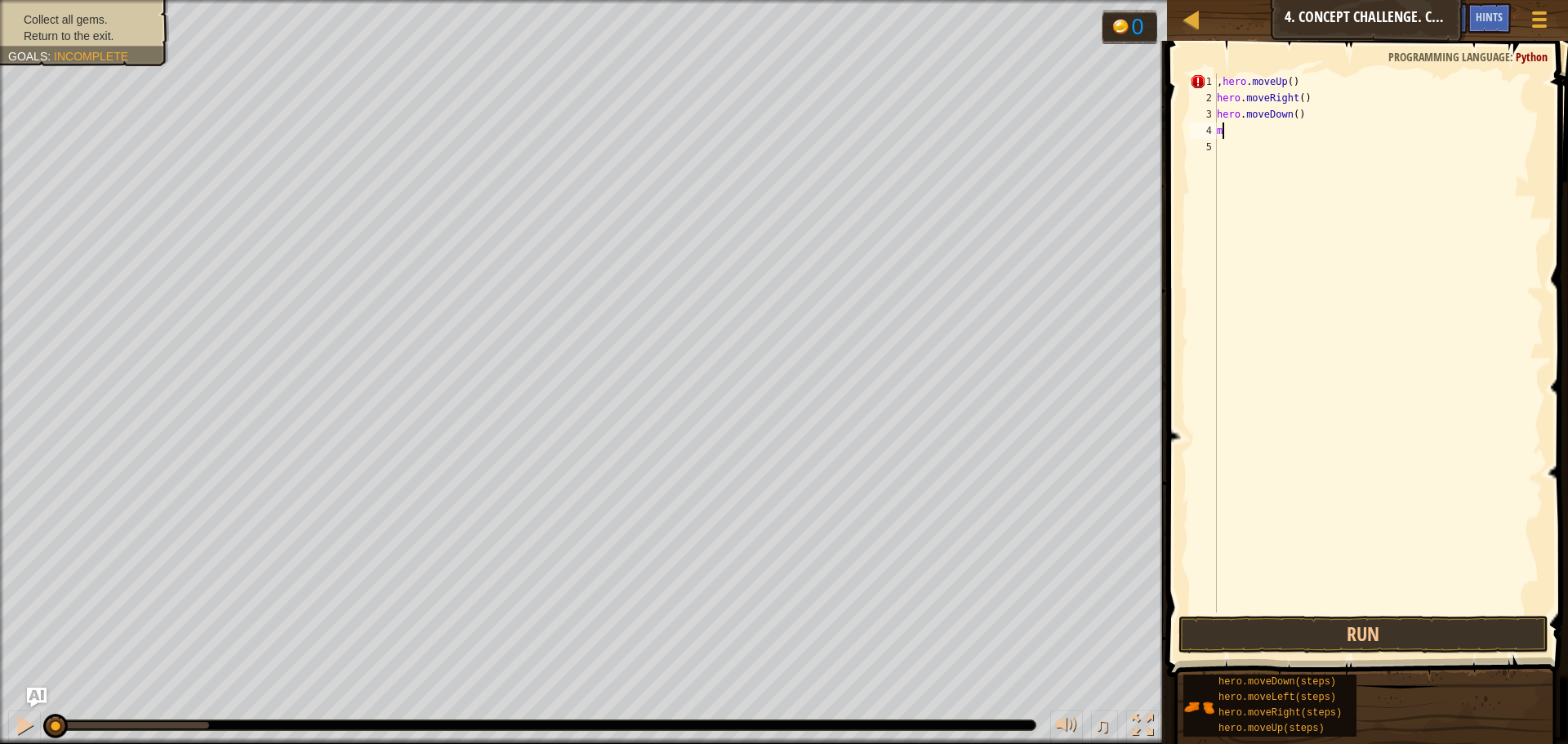
click at [1347, 178] on div ", hero . moveUp ( ) hero . moveRight ( ) hero . moveDown ( ) m" at bounding box center [1379, 359] width 330 height 572
click at [1253, 144] on div ", hero . moveUp ( ) hero . moveRight ( ) hero . moveDown ( ) m" at bounding box center [1379, 359] width 330 height 572
click at [1250, 140] on div ", hero . moveUp ( ) hero . moveRight ( ) hero . moveDown ( ) m" at bounding box center [1379, 359] width 330 height 572
type textarea "m"
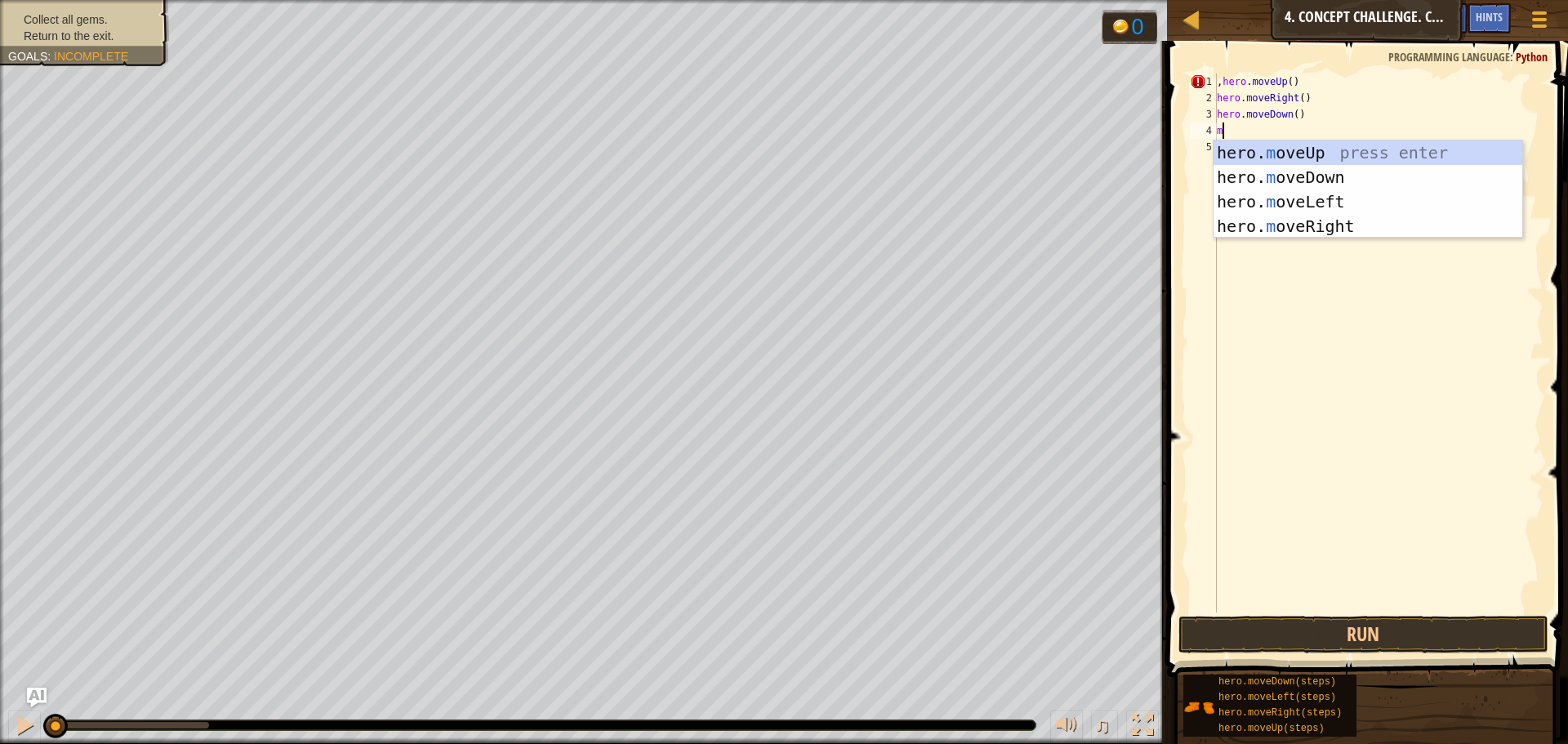
click at [1344, 184] on div "hero. m oveUp press enter hero. m oveDown press enter hero. m oveLeft press ent…" at bounding box center [1368, 214] width 309 height 147
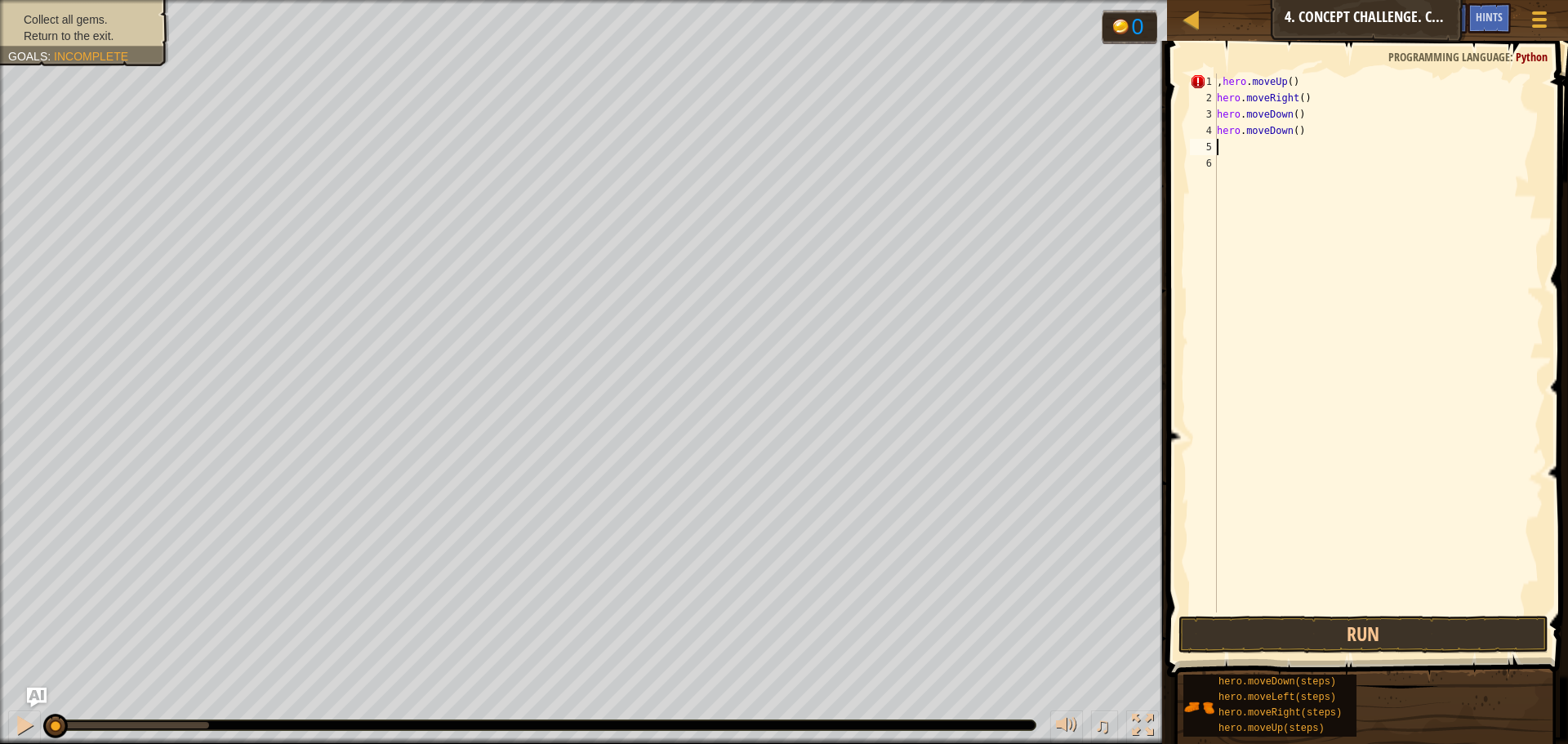
type textarea "m"
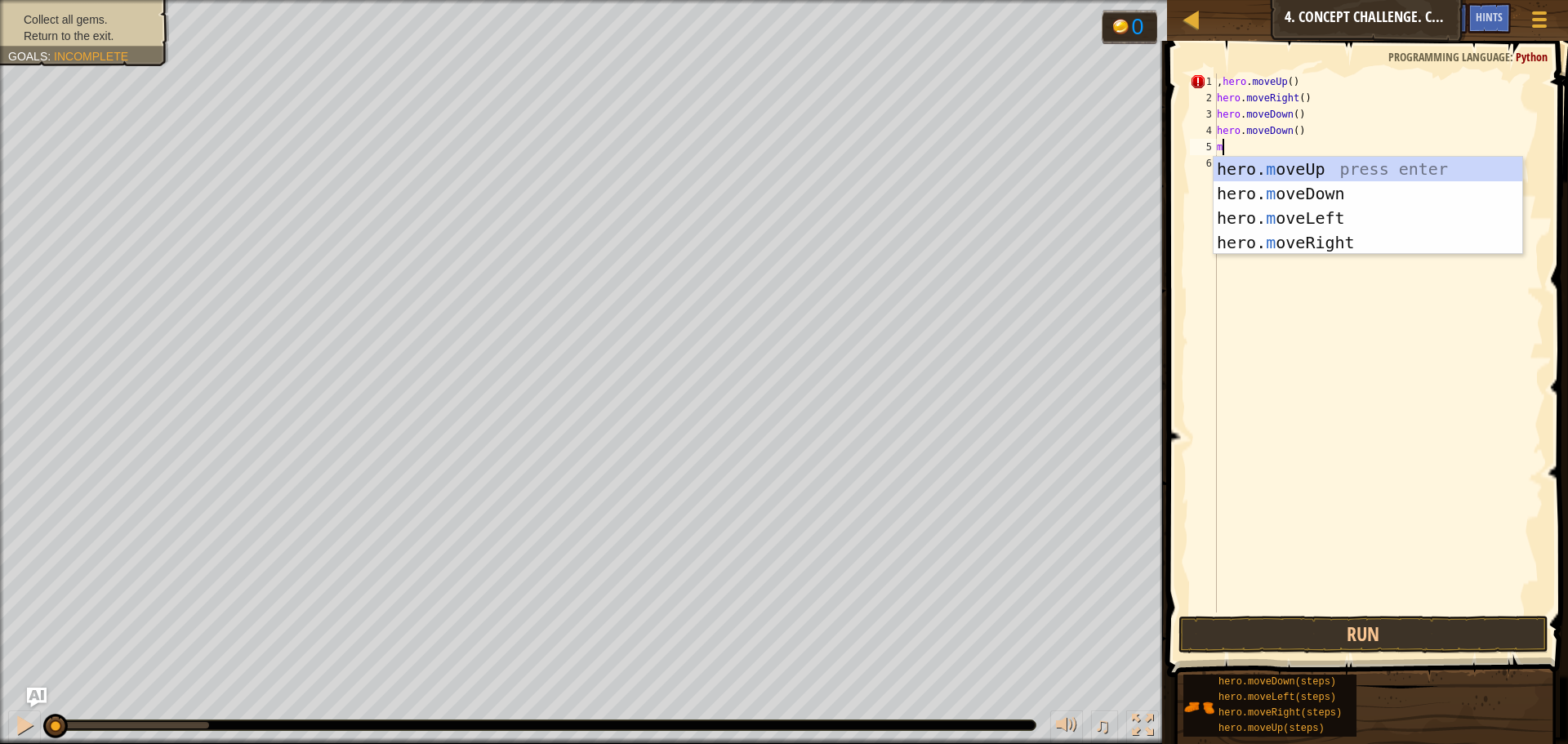
click at [1334, 175] on div "hero. m oveUp press enter hero. m oveDown press enter hero. m oveLeft press ent…" at bounding box center [1368, 231] width 309 height 147
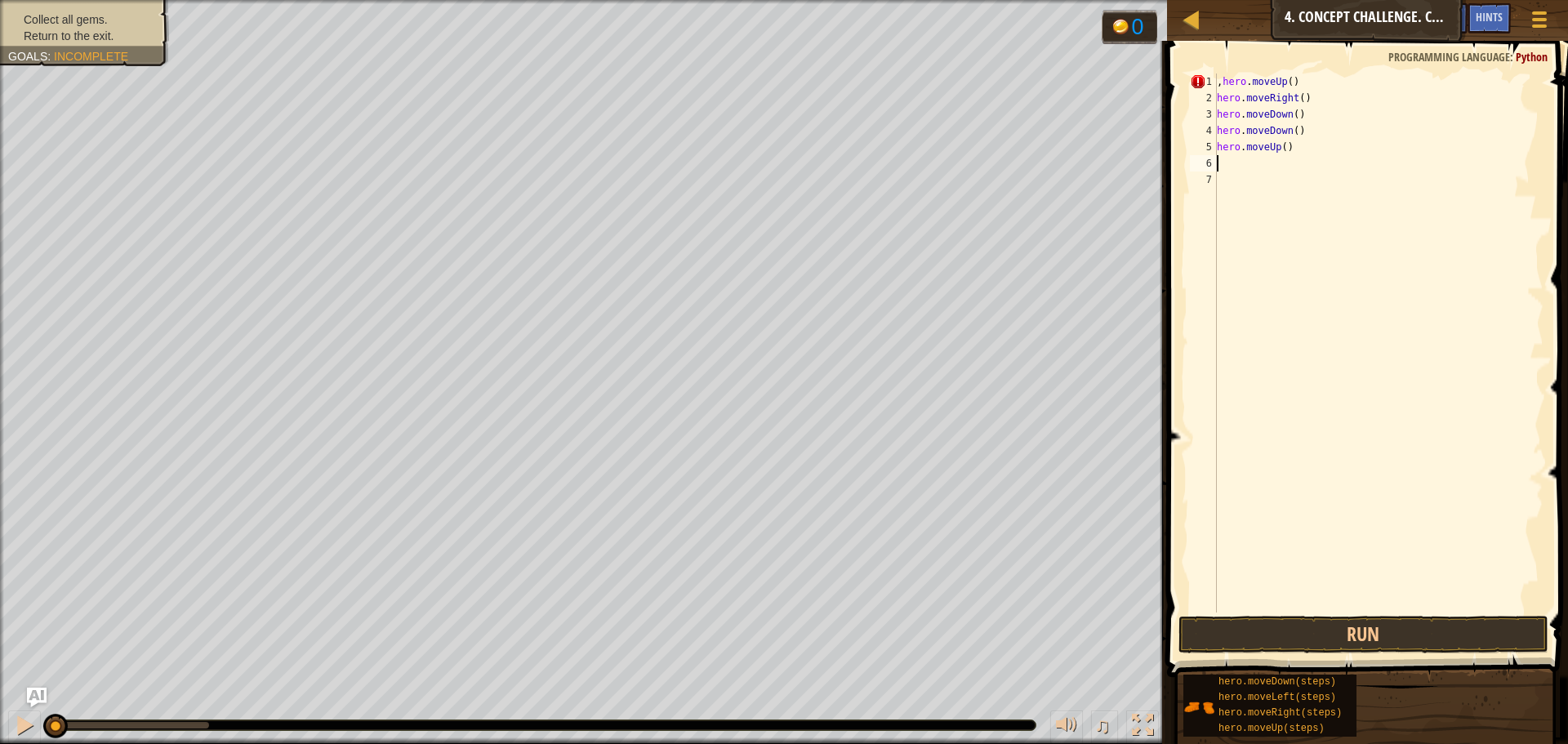
type textarea "m"
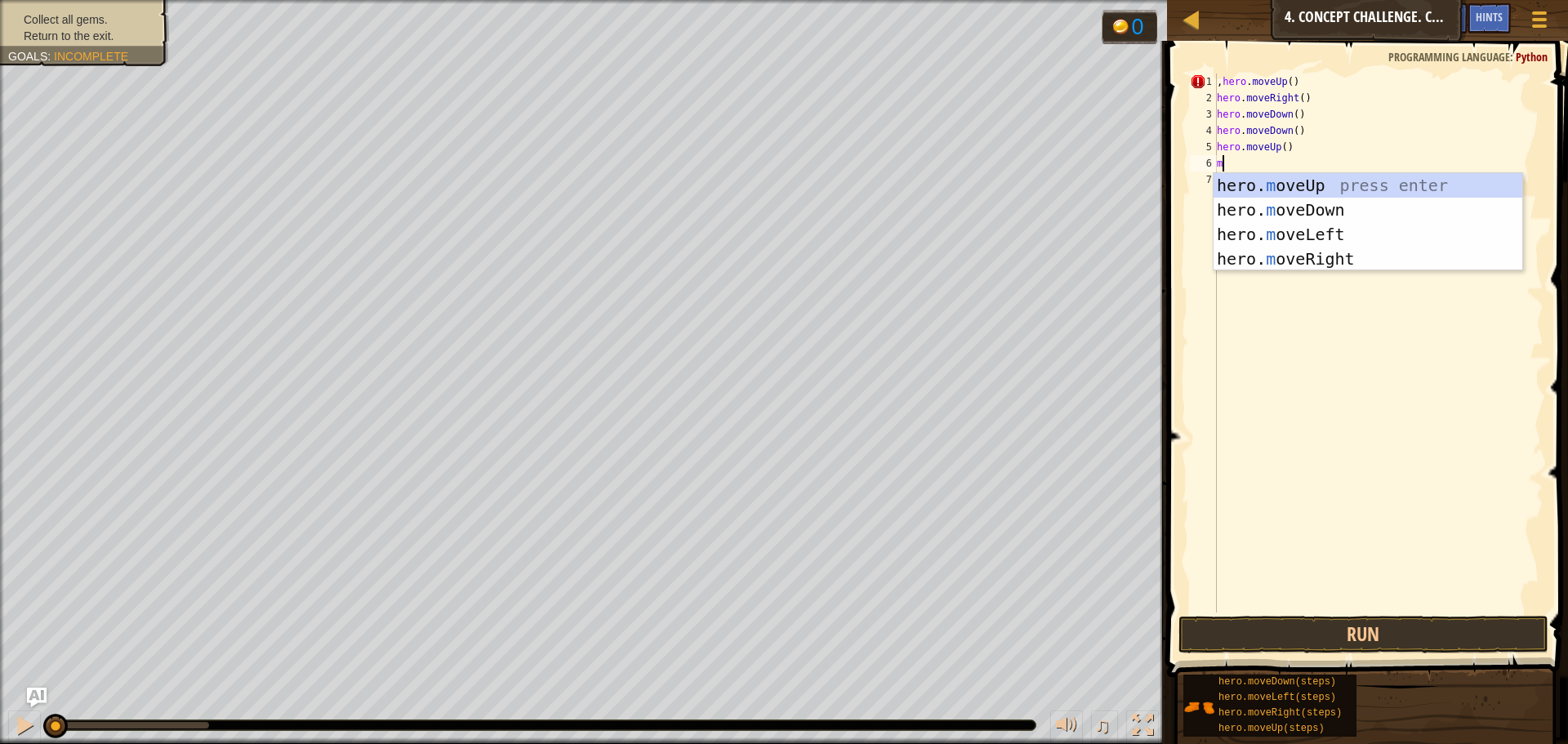
click at [1338, 260] on div "hero. m oveUp press enter hero. m oveDown press enter hero. m oveLeft press ent…" at bounding box center [1368, 246] width 309 height 147
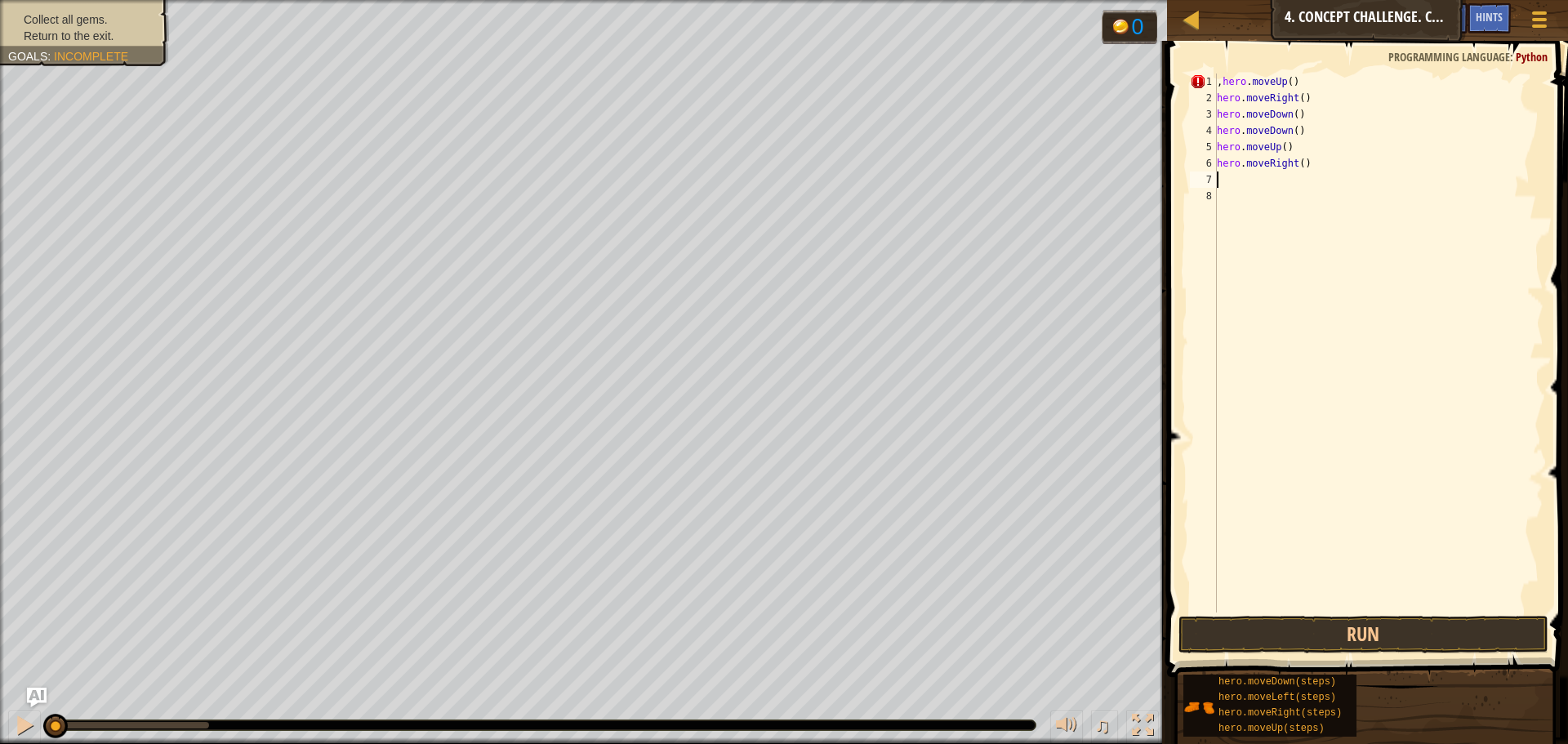
click at [1223, 80] on div ", hero . moveUp ( ) hero . moveRight ( ) hero . moveDown ( ) hero . moveDown ( …" at bounding box center [1379, 359] width 330 height 572
click at [1258, 625] on button "Run" at bounding box center [1364, 634] width 370 height 38
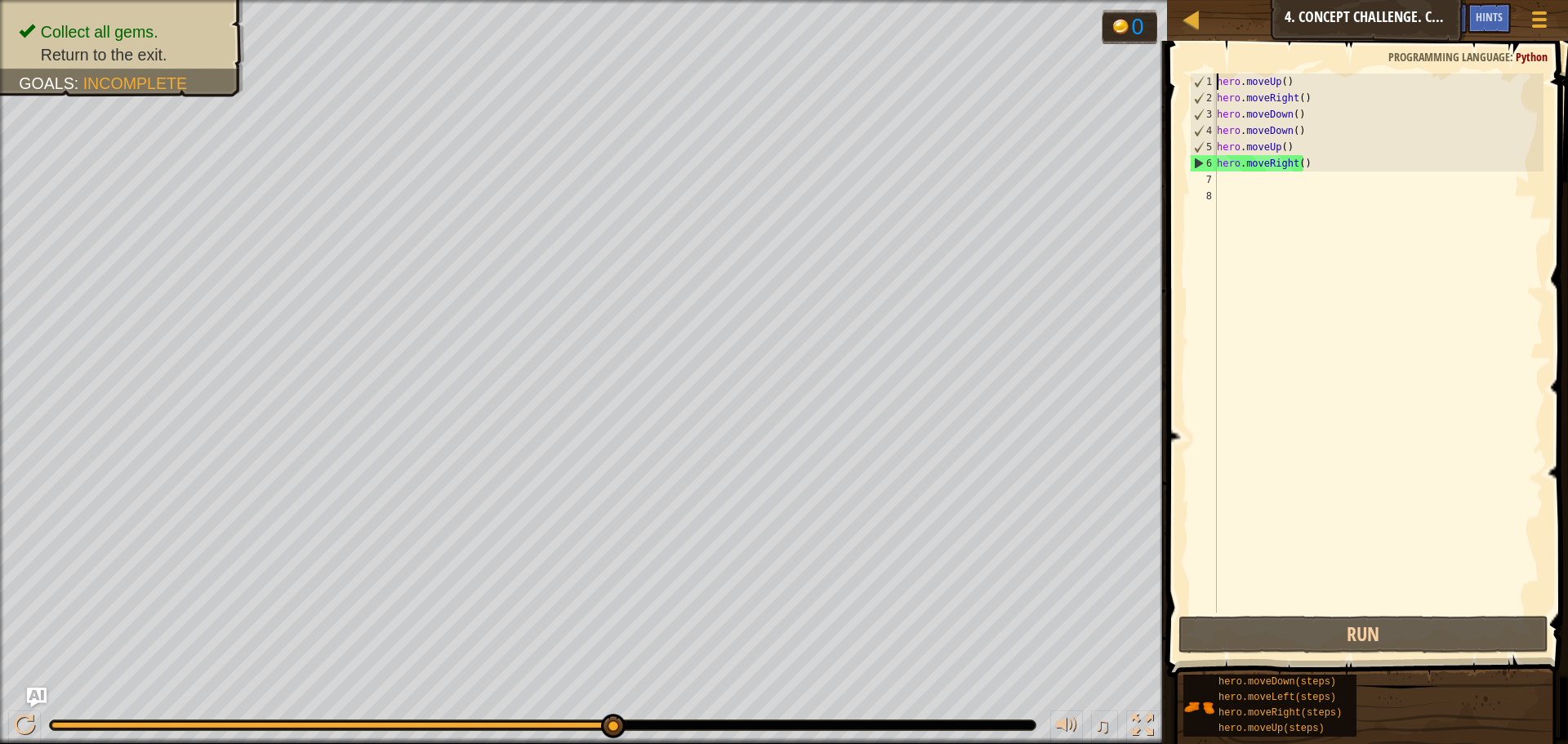
click at [1361, 171] on div "hero . moveUp ( ) hero . moveRight ( ) hero . moveDown ( ) hero . moveDown ( ) …" at bounding box center [1379, 359] width 330 height 572
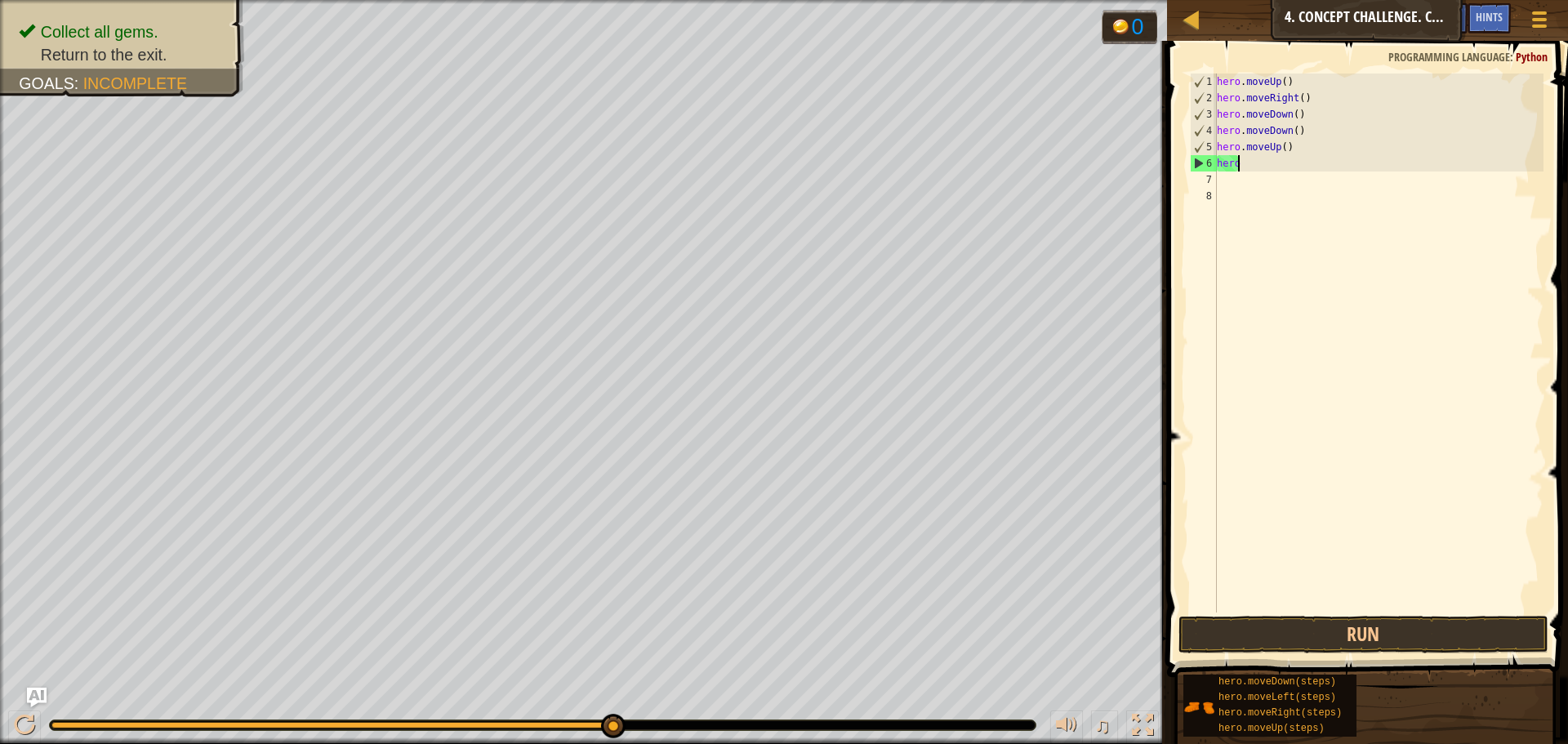
type textarea "h"
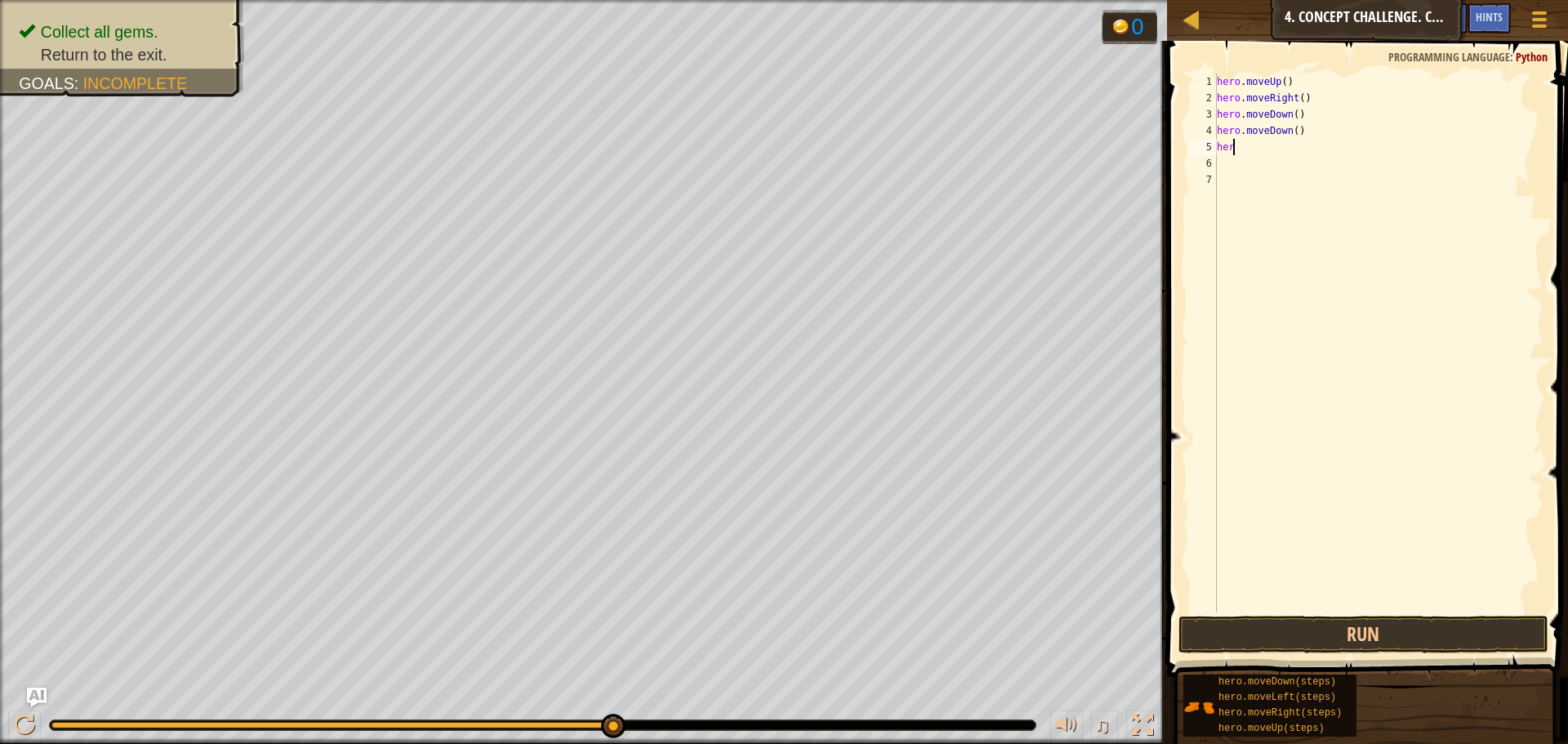
type textarea "h"
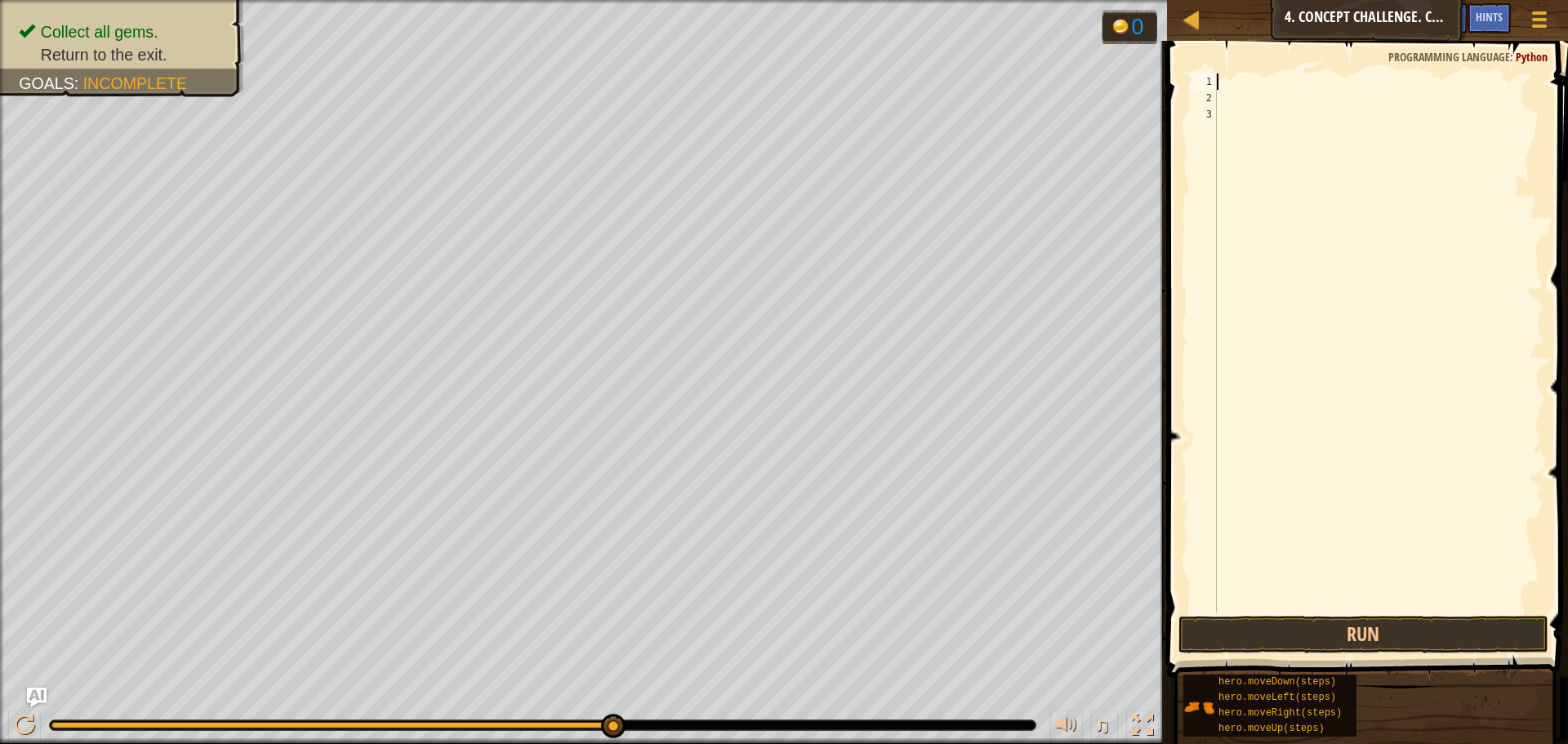
type textarea "m"
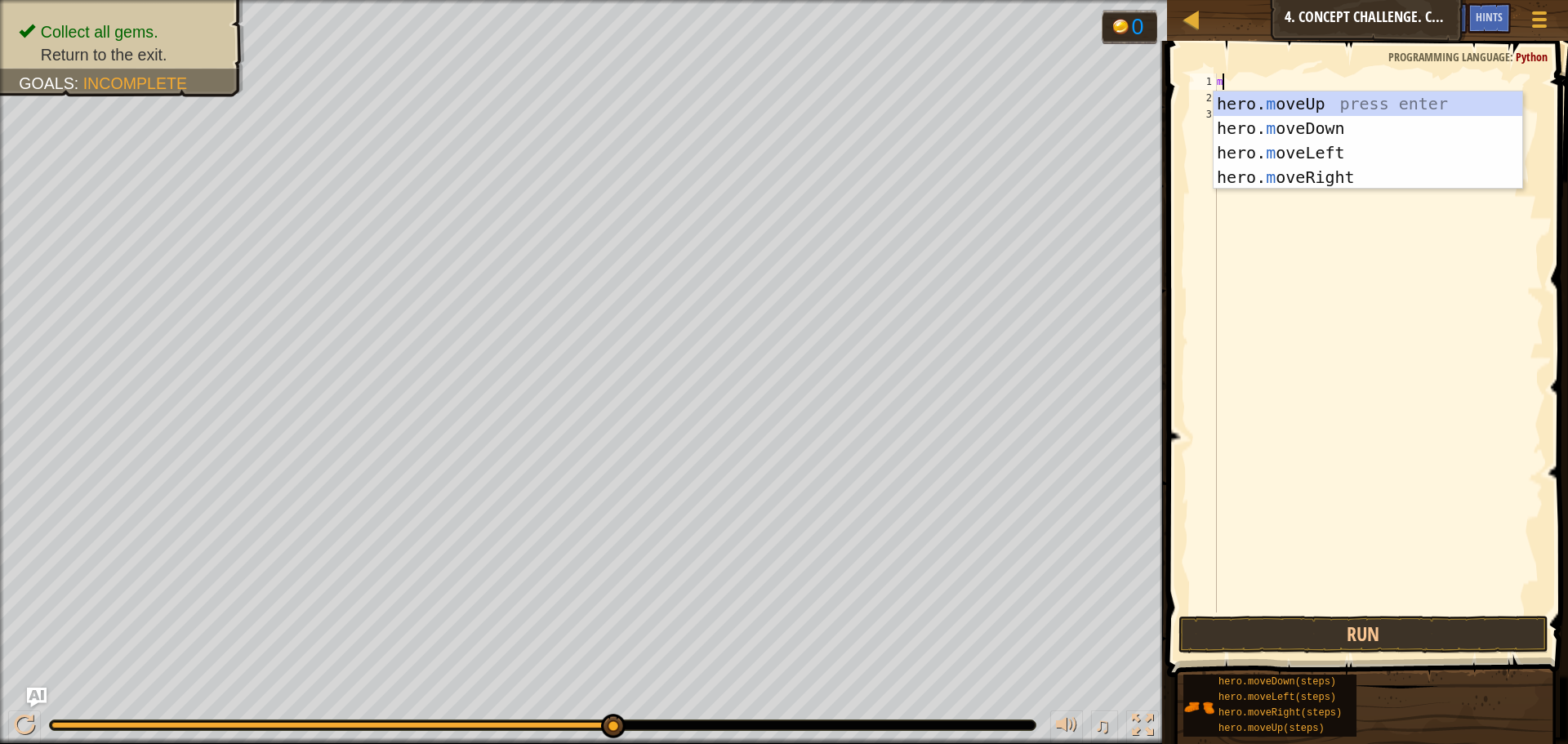
click at [1335, 156] on div "hero. m oveUp press enter hero. m oveDown press enter hero. m oveLeft press ent…" at bounding box center [1368, 165] width 309 height 147
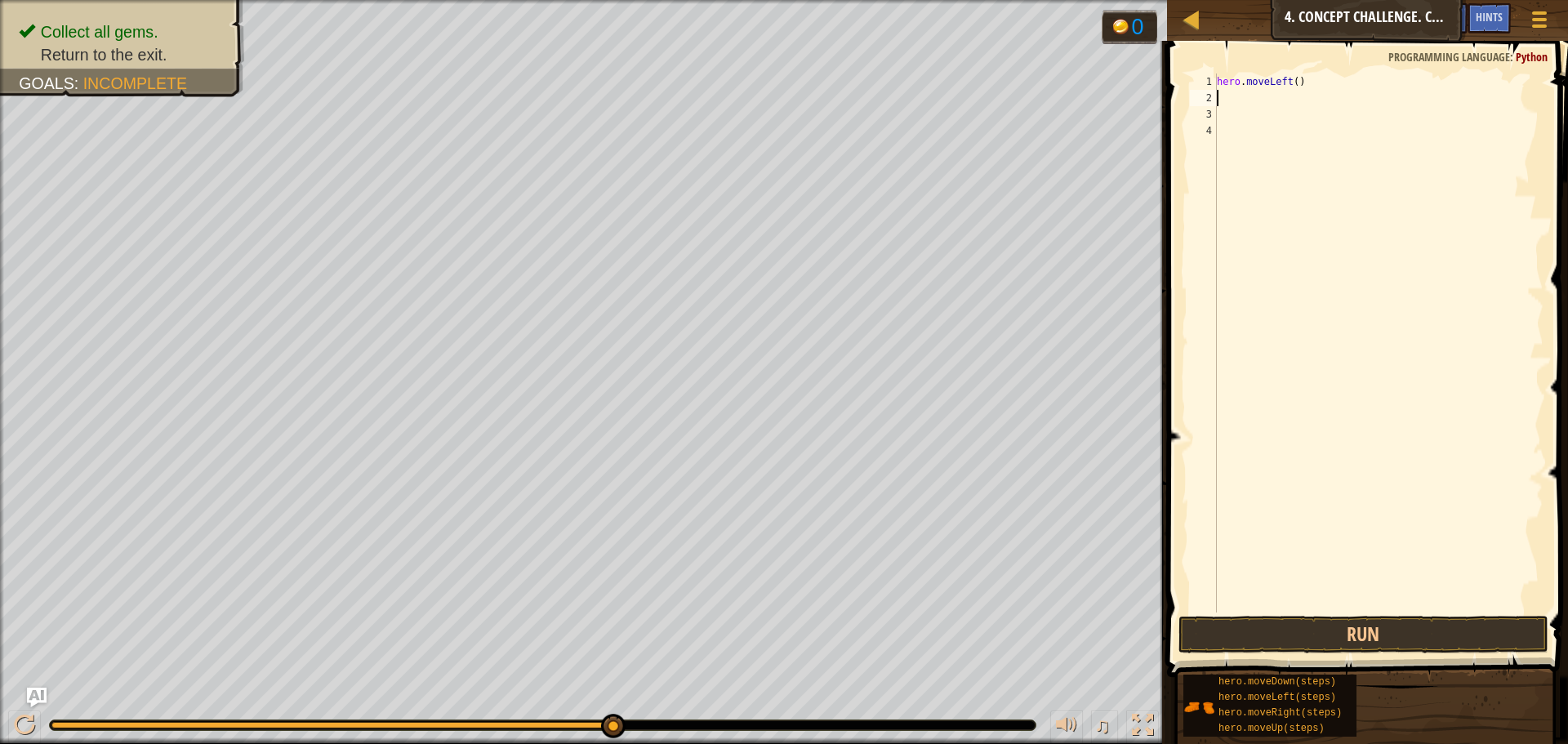
type textarea "m"
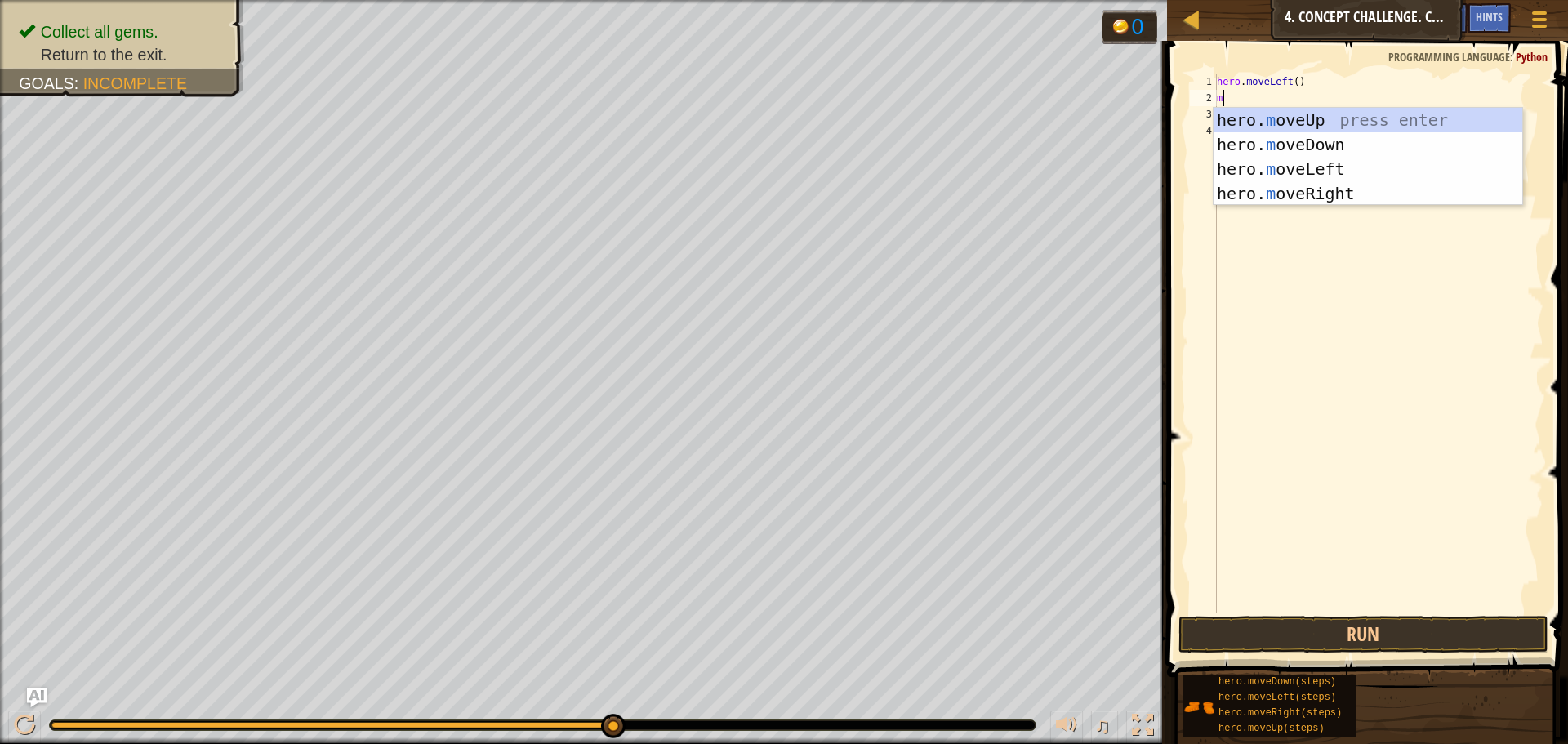
click at [1343, 121] on div "hero. m oveUp press enter hero. m oveDown press enter hero. m oveLeft press ent…" at bounding box center [1368, 181] width 309 height 147
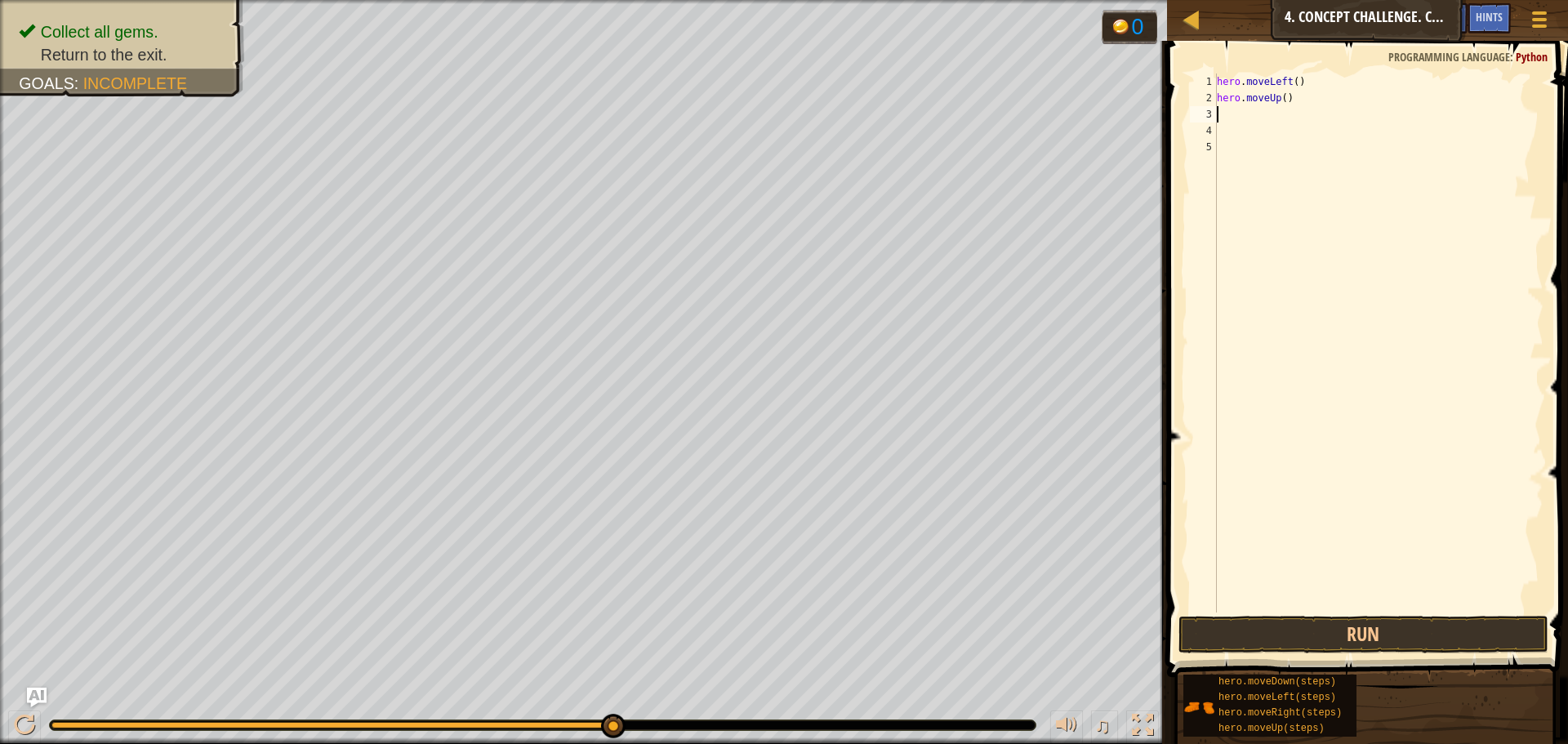
type textarea "m"
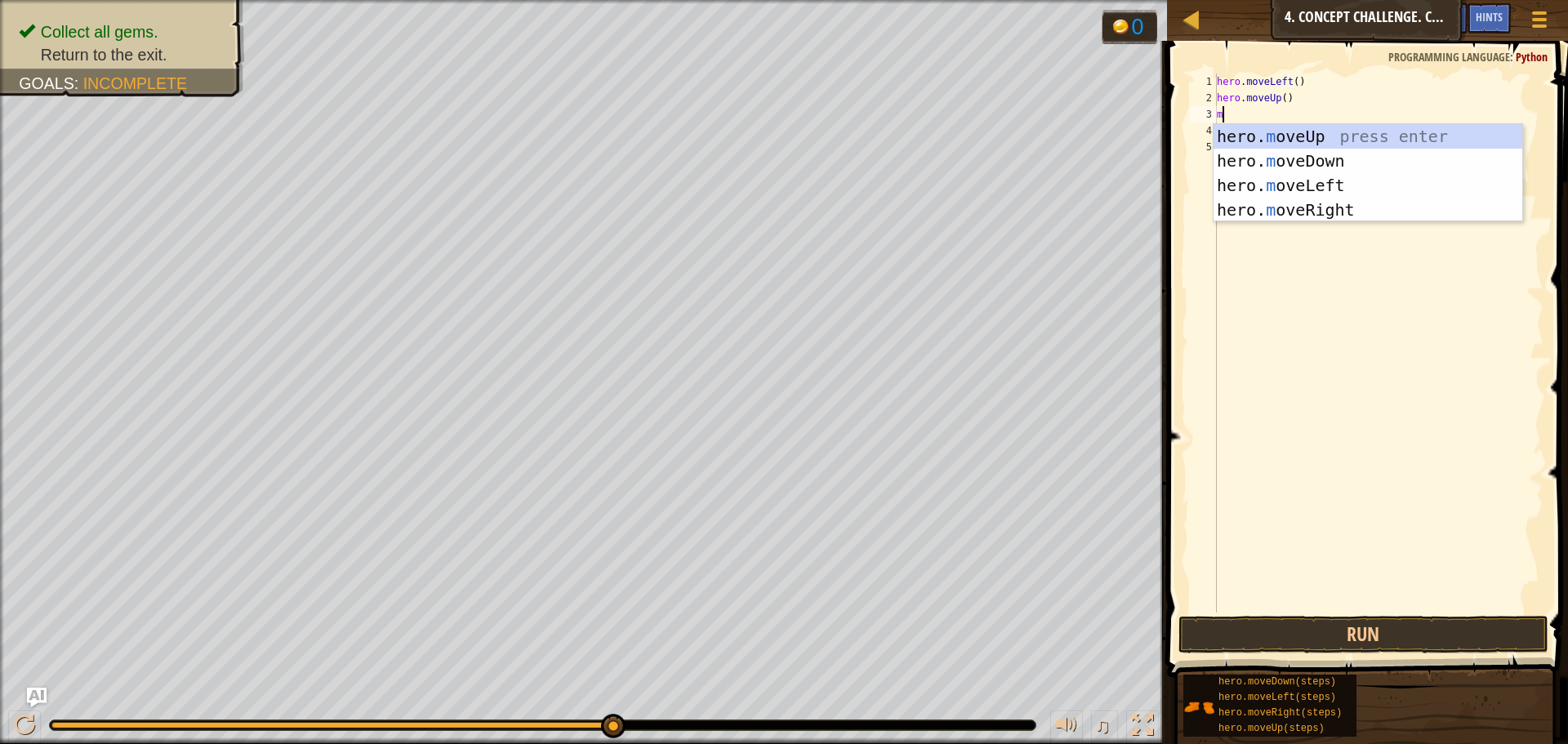
click at [1338, 185] on div "hero. m oveUp press enter hero. m oveDown press enter hero. m oveLeft press ent…" at bounding box center [1368, 197] width 309 height 147
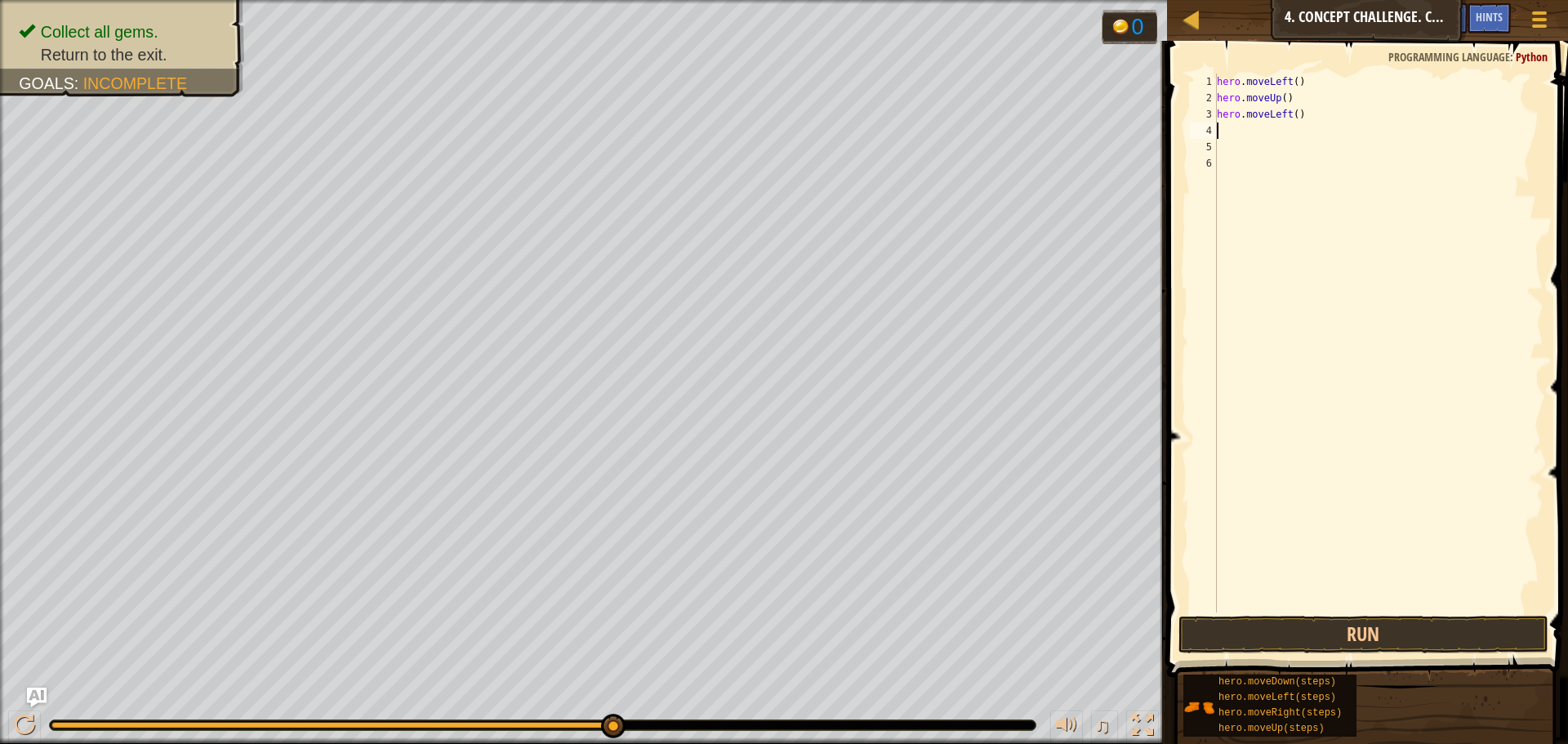
type textarea "m"
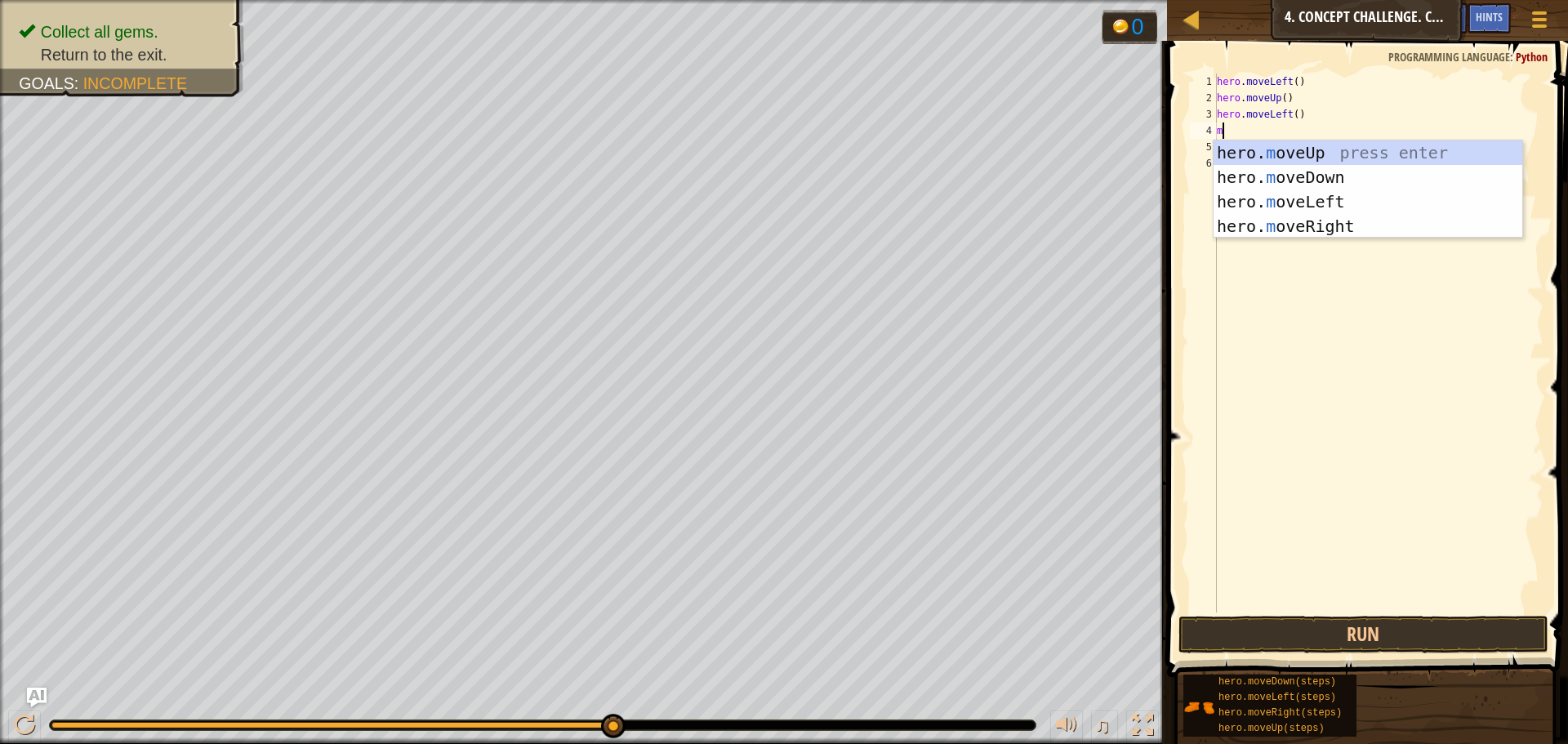
click at [1341, 181] on div "hero. m oveUp press enter hero. m oveDown press enter hero. m oveLeft press ent…" at bounding box center [1368, 214] width 309 height 147
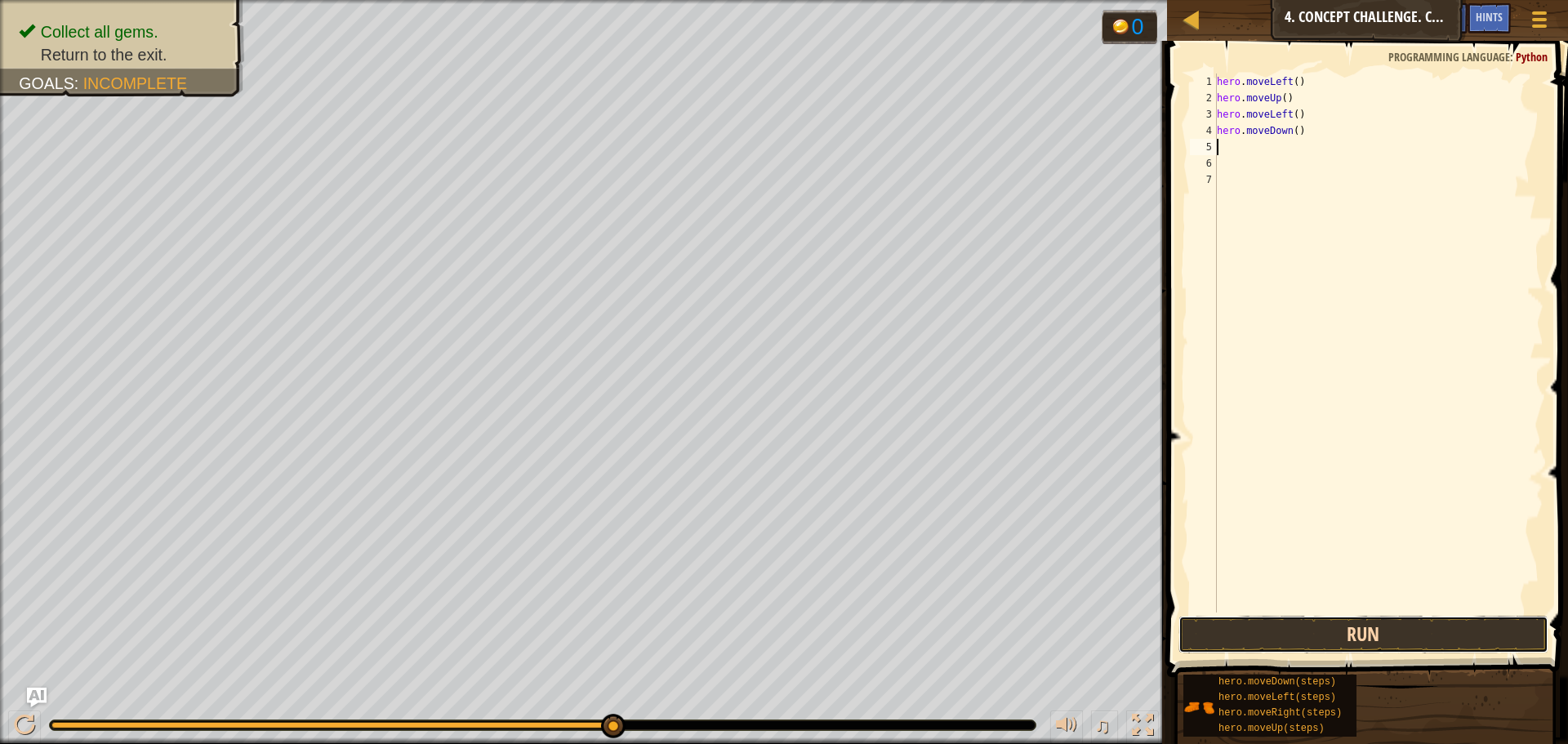
click at [1290, 626] on button "Run" at bounding box center [1364, 634] width 370 height 38
